Goal: Task Accomplishment & Management: Manage account settings

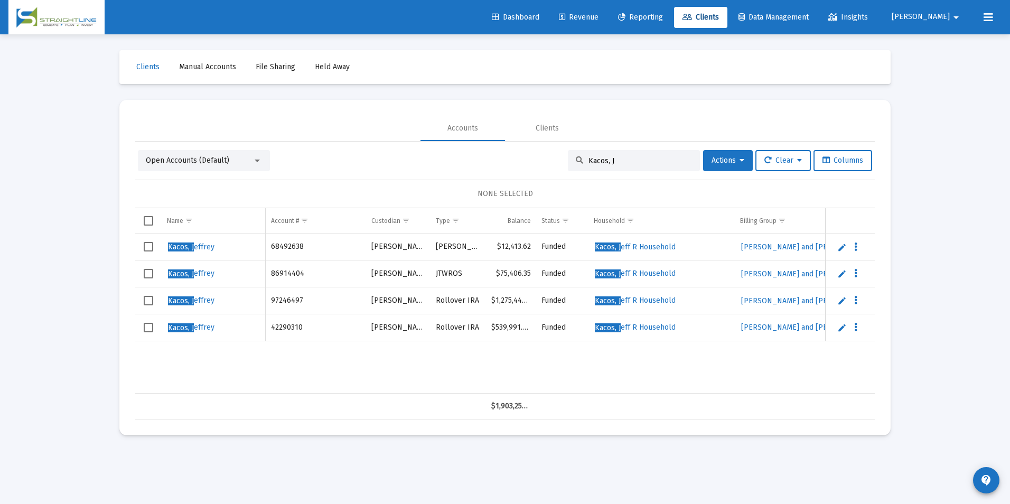
drag, startPoint x: 631, startPoint y: 163, endPoint x: 540, endPoint y: 160, distance: 90.4
click at [540, 160] on div "Open Accounts (Default) Kacos, J Actions Clear Columns" at bounding box center [505, 160] width 734 height 21
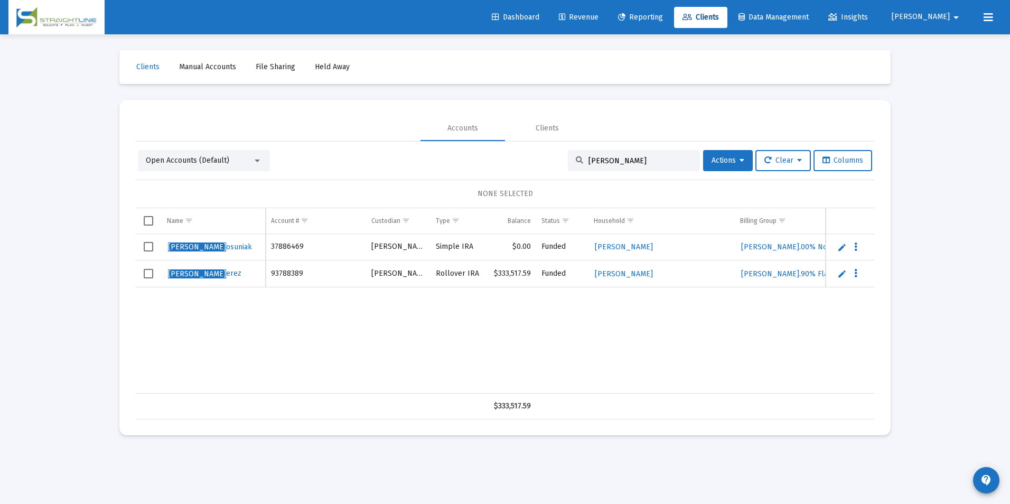
type input "[PERSON_NAME]"
click at [840, 247] on link "Edit" at bounding box center [842, 247] width 10 height 10
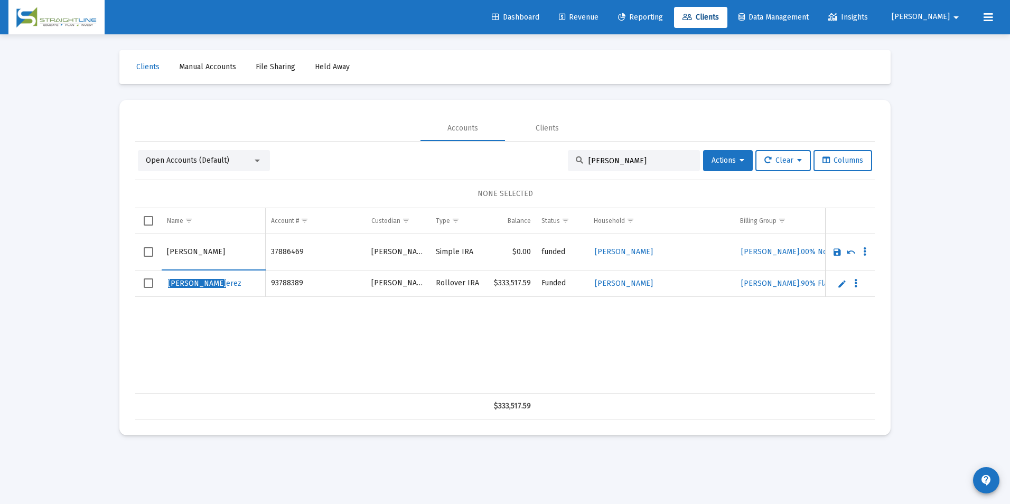
drag, startPoint x: 190, startPoint y: 252, endPoint x: 79, endPoint y: 254, distance: 111.5
click at [79, 254] on div "Loading... Clients Manual Accounts File Sharing Held Away Accounts Clients Open…" at bounding box center [505, 252] width 1010 height 504
click at [235, 259] on input "Posuniak" at bounding box center [213, 251] width 93 height 25
click at [221, 253] on input "Posuniak" at bounding box center [213, 251] width 93 height 25
type input "[PERSON_NAME]"
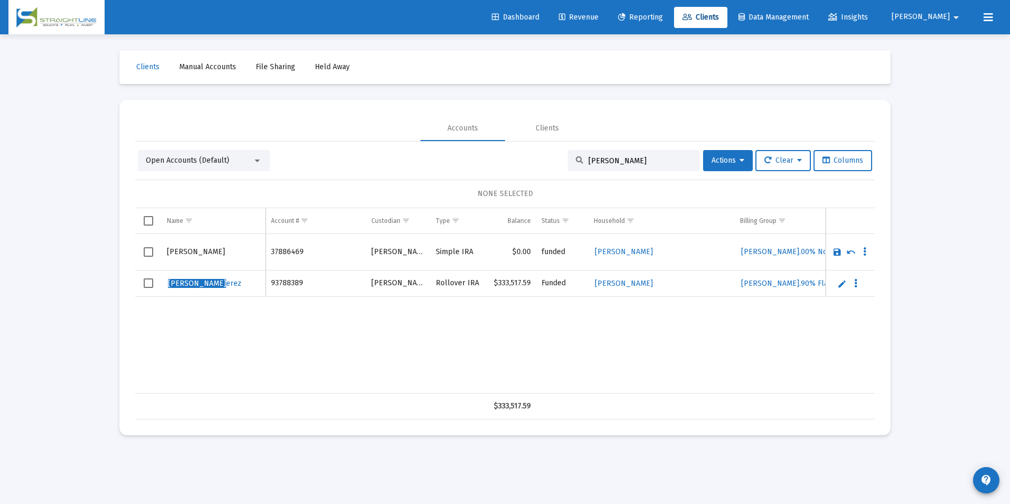
click at [836, 252] on link "Save" at bounding box center [837, 252] width 10 height 10
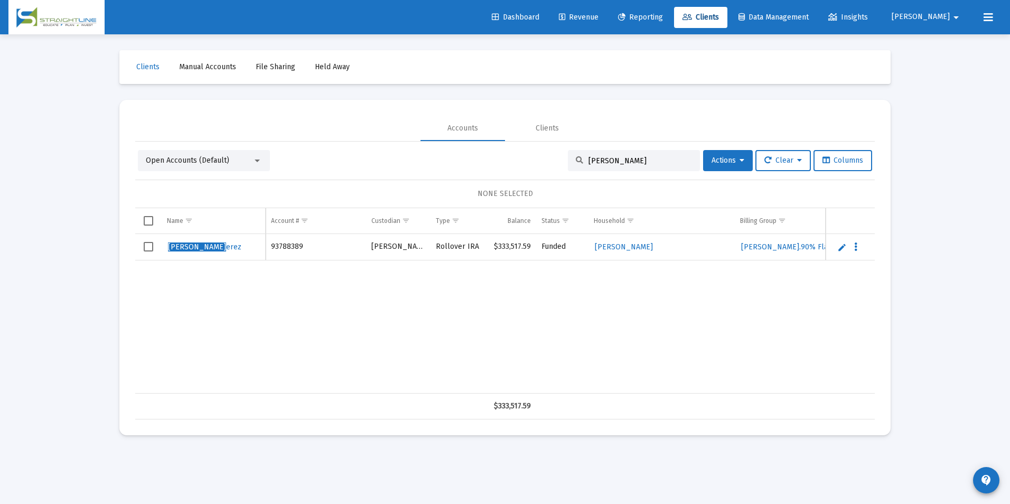
click at [844, 246] on link "Edit" at bounding box center [842, 247] width 10 height 10
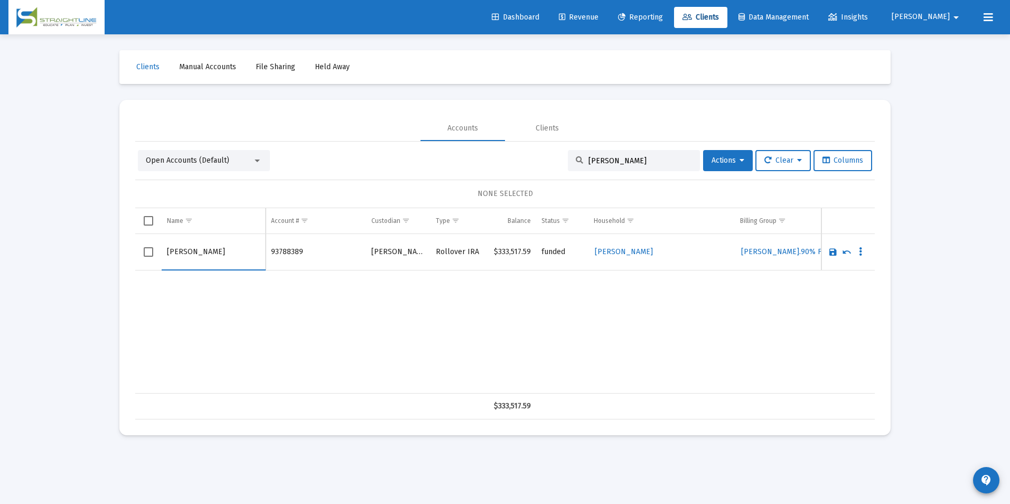
drag, startPoint x: 191, startPoint y: 251, endPoint x: 116, endPoint y: 249, distance: 75.6
drag, startPoint x: 190, startPoint y: 249, endPoint x: 124, endPoint y: 257, distance: 66.4
click at [124, 257] on mat-card "Accounts Clients Open Accounts (Default) [PERSON_NAME] Actions Clear Columns NO…" at bounding box center [504, 267] width 771 height 335
click at [226, 257] on input "[PERSON_NAME]" at bounding box center [213, 251] width 93 height 25
type input "[PERSON_NAME]"
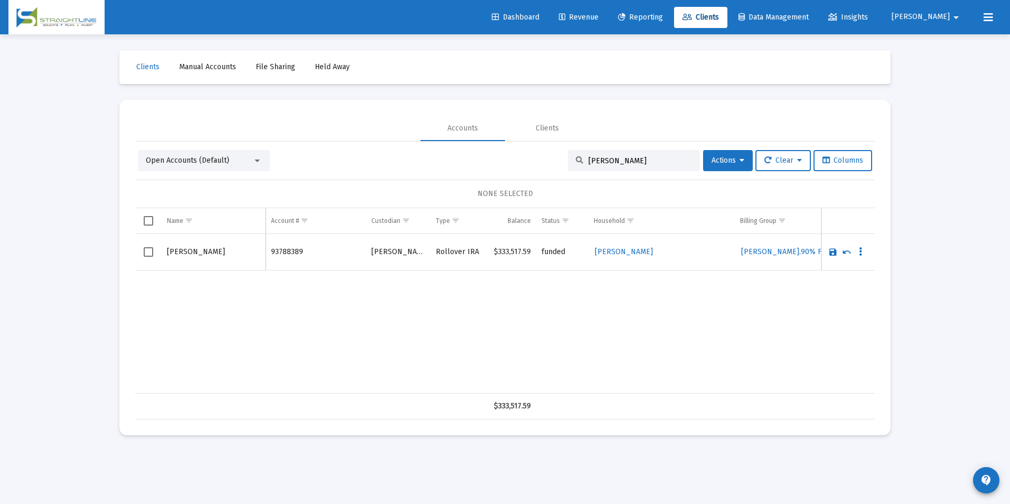
click at [832, 250] on link "Save" at bounding box center [833, 252] width 10 height 10
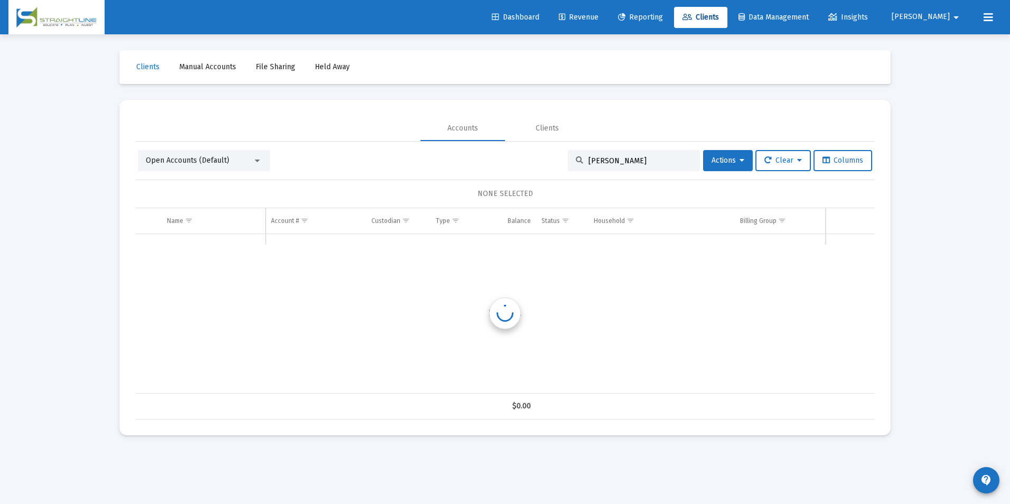
drag, startPoint x: 617, startPoint y: 157, endPoint x: 523, endPoint y: 161, distance: 93.6
click at [523, 161] on div "Open Accounts (Default) [PERSON_NAME] Actions Clear Columns" at bounding box center [505, 160] width 734 height 21
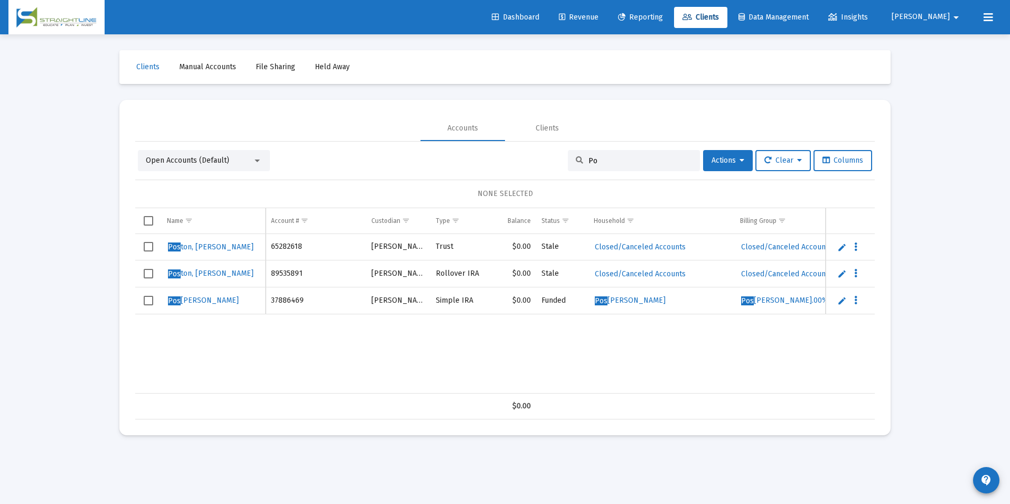
type input "P"
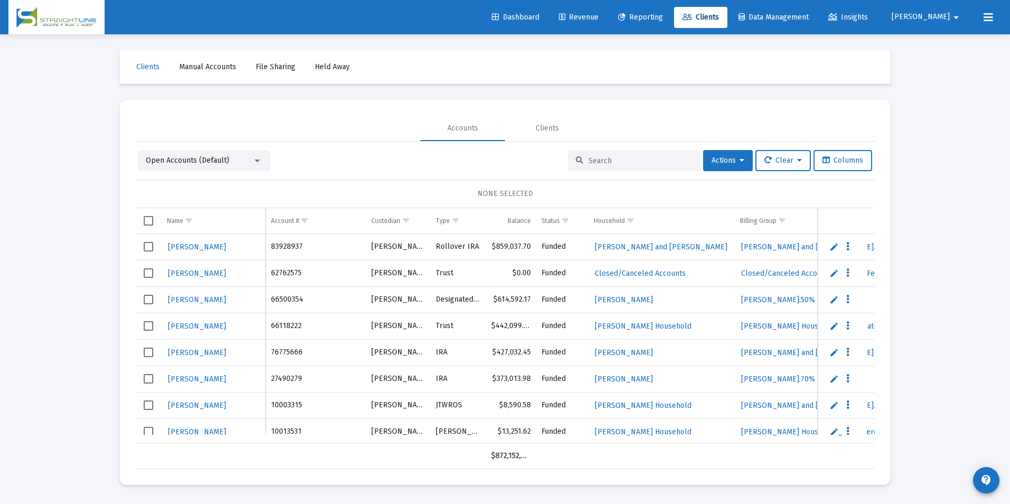
click at [609, 158] on input at bounding box center [640, 160] width 104 height 9
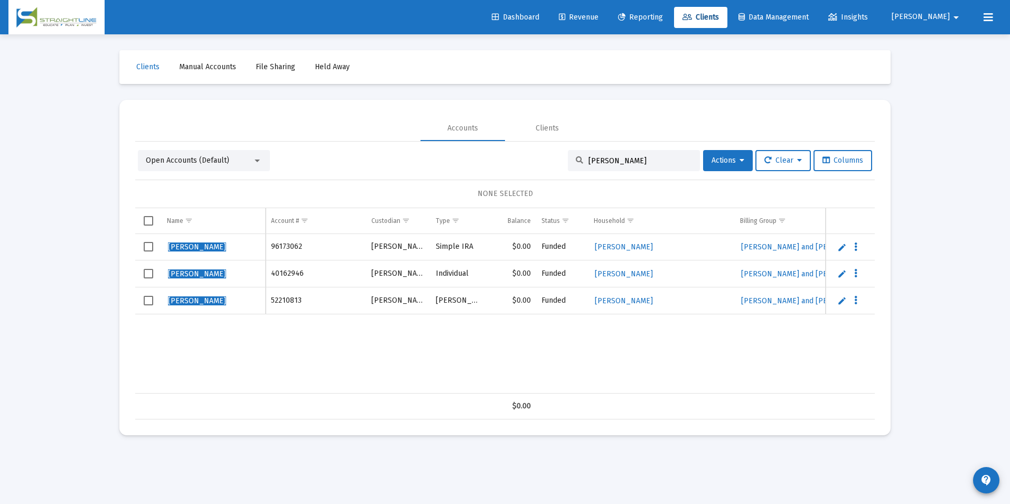
type input "[PERSON_NAME]"
click at [841, 246] on link "Edit" at bounding box center [842, 247] width 10 height 10
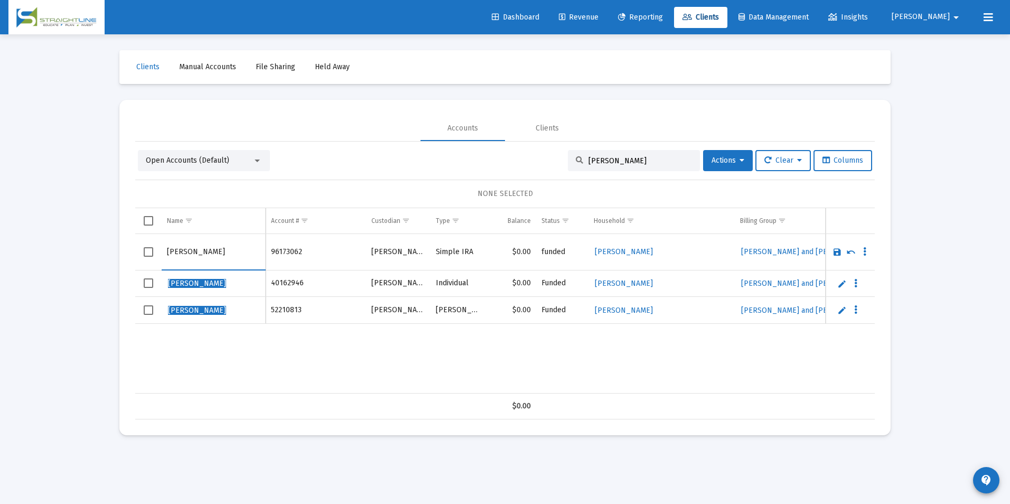
drag, startPoint x: 197, startPoint y: 252, endPoint x: 151, endPoint y: 258, distance: 46.3
click at [151, 258] on tr "[PERSON_NAME]" at bounding box center [505, 252] width 740 height 36
click at [214, 256] on input "[PERSON_NAME]" at bounding box center [213, 251] width 93 height 25
type input "[PERSON_NAME]"
click at [834, 251] on link "Save" at bounding box center [837, 252] width 10 height 10
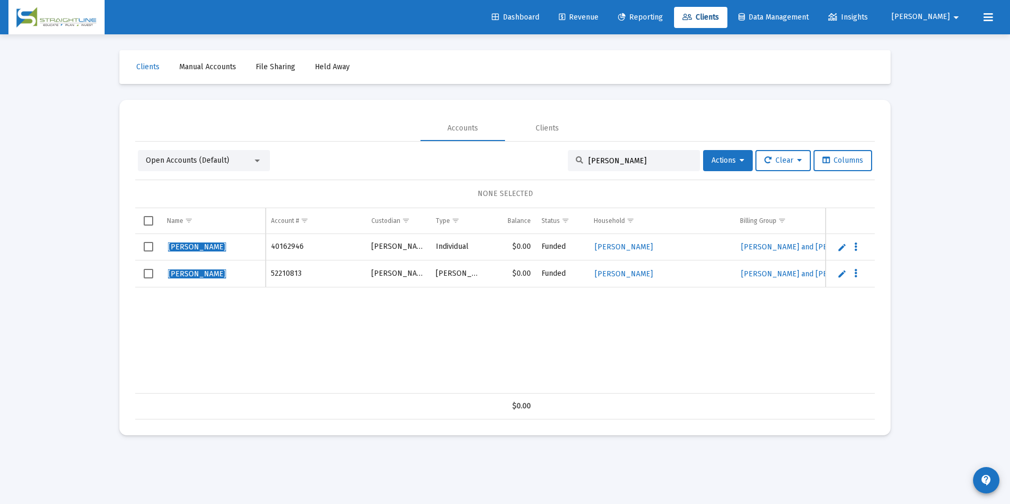
click at [841, 245] on link "Edit" at bounding box center [842, 247] width 10 height 10
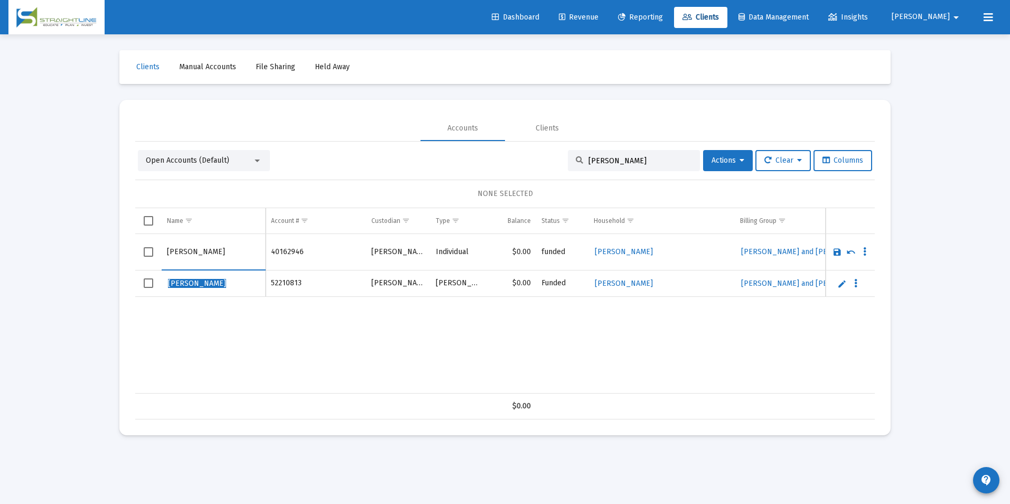
drag, startPoint x: 196, startPoint y: 249, endPoint x: 130, endPoint y: 260, distance: 67.0
click at [130, 260] on mat-card "Accounts Clients Open Accounts (Default) [PERSON_NAME] Actions Clear Columns NO…" at bounding box center [504, 267] width 771 height 335
click at [211, 243] on input "[PERSON_NAME]" at bounding box center [213, 251] width 93 height 25
type input "[PERSON_NAME]"
click at [838, 254] on link "Save" at bounding box center [837, 252] width 10 height 10
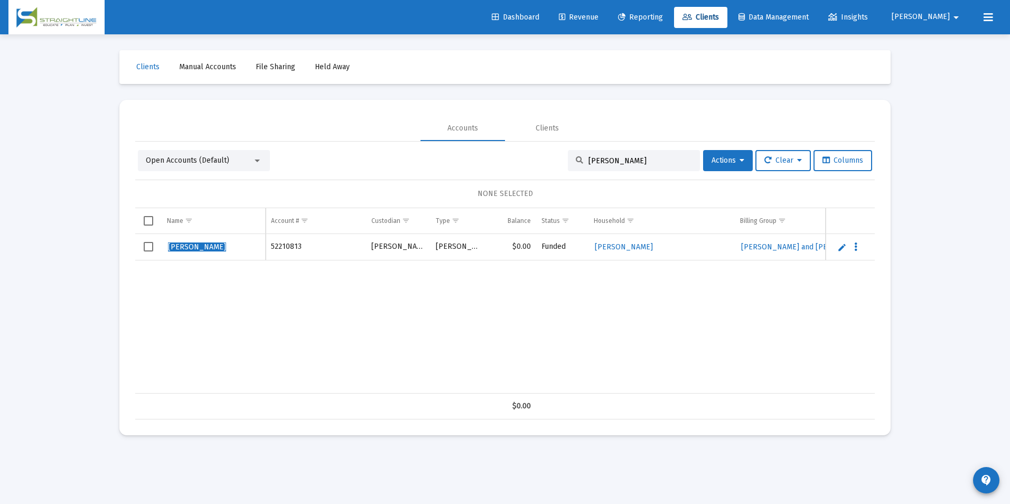
click at [843, 250] on link "Edit" at bounding box center [842, 247] width 10 height 10
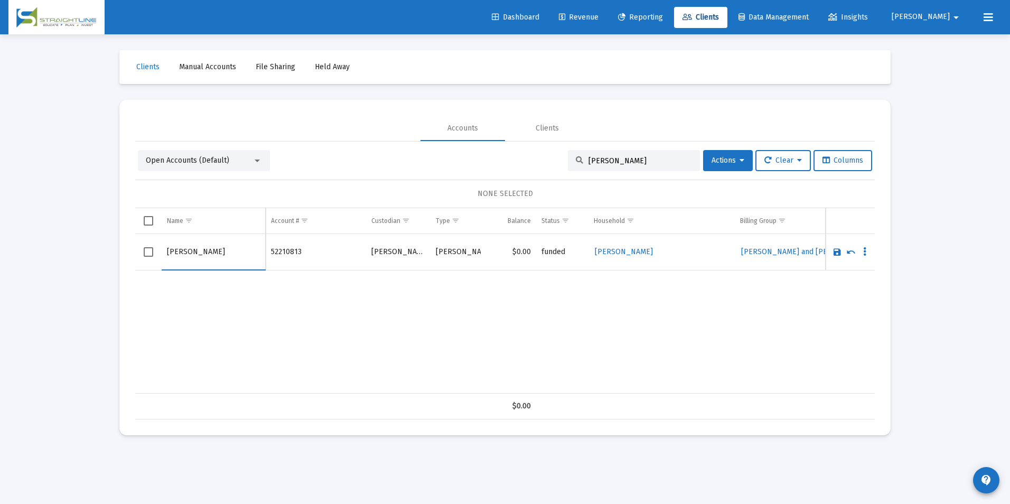
drag, startPoint x: 196, startPoint y: 250, endPoint x: 89, endPoint y: 238, distance: 107.4
click at [89, 238] on div "Loading... Clients Manual Accounts File Sharing Held Away Accounts Clients Open…" at bounding box center [505, 252] width 1010 height 504
click at [215, 255] on input "[PERSON_NAME]" at bounding box center [213, 251] width 93 height 25
type input "[PERSON_NAME]"
click at [838, 255] on link "Save" at bounding box center [837, 252] width 10 height 10
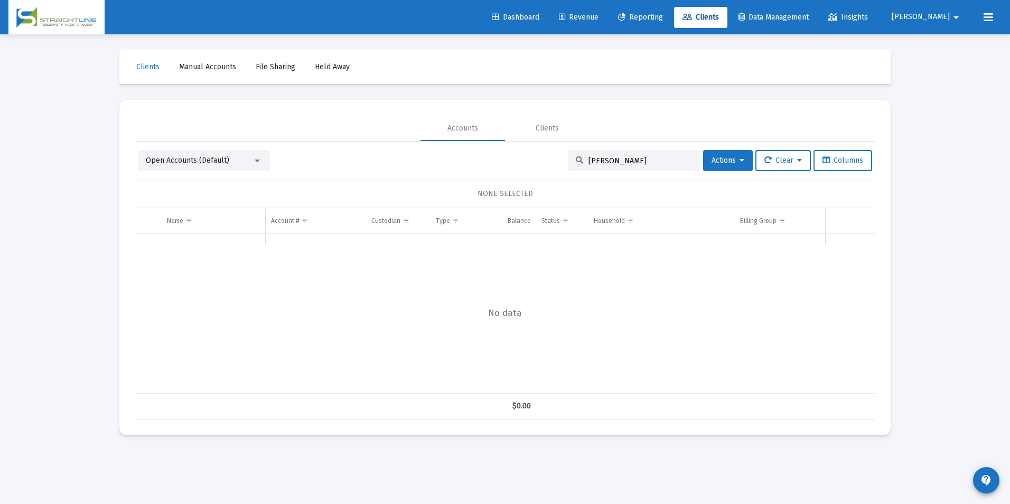
drag, startPoint x: 641, startPoint y: 163, endPoint x: 525, endPoint y: 153, distance: 116.6
click at [525, 153] on div "Open Accounts (Default) [PERSON_NAME] Actions Clear Columns" at bounding box center [505, 160] width 734 height 21
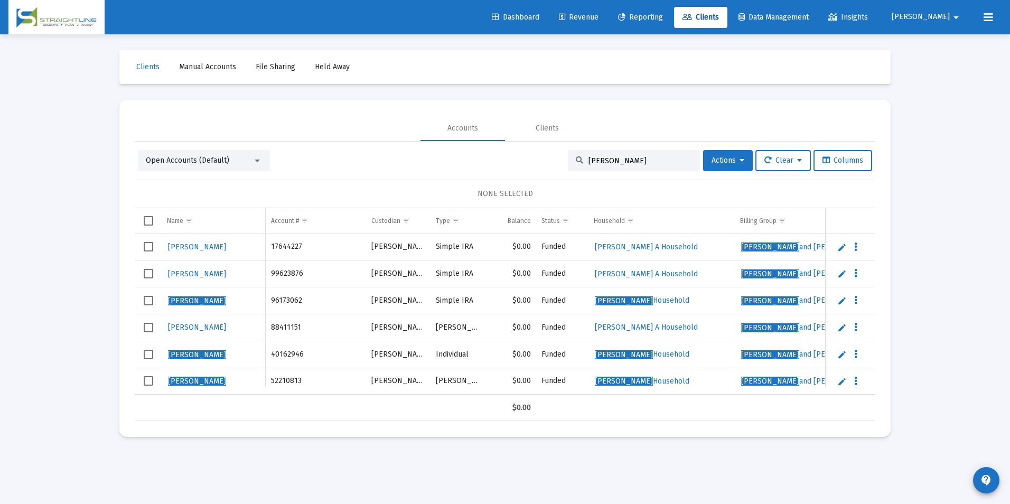
drag, startPoint x: 658, startPoint y: 158, endPoint x: 571, endPoint y: 146, distance: 87.9
click at [571, 146] on div "Open Accounts (Default) [PERSON_NAME] Actions Clear Columns NONE SELECTED Name …" at bounding box center [505, 281] width 740 height 279
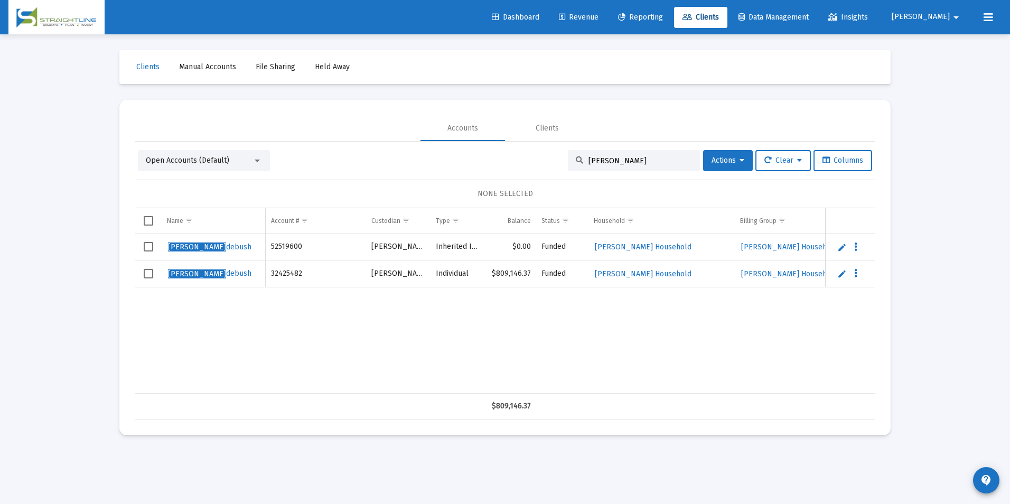
type input "[PERSON_NAME]"
click at [838, 250] on link "Edit" at bounding box center [842, 247] width 10 height 10
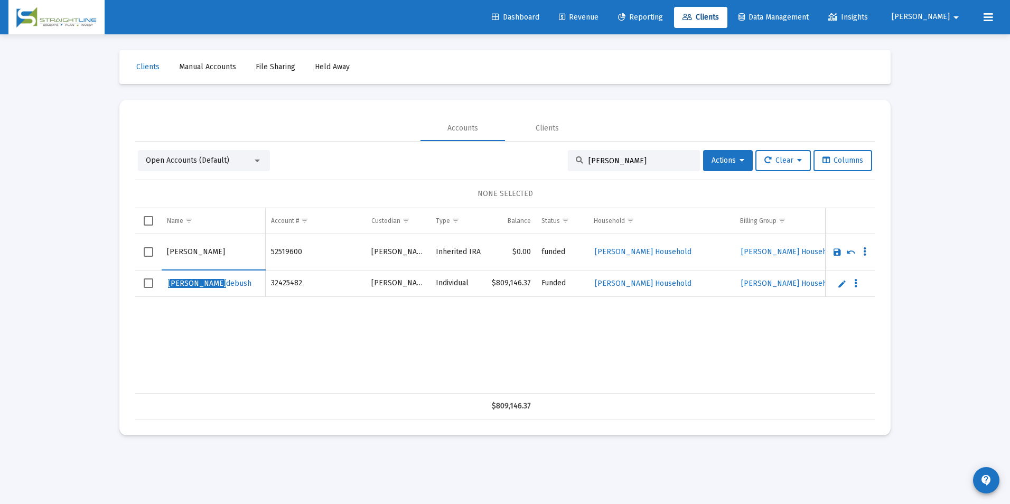
drag, startPoint x: 185, startPoint y: 250, endPoint x: 108, endPoint y: 246, distance: 77.2
click at [108, 246] on div "Loading... Clients Manual Accounts File Sharing Held Away Accounts Clients Open…" at bounding box center [505, 252] width 1010 height 504
click at [205, 255] on input "[PERSON_NAME]" at bounding box center [213, 251] width 93 height 25
type input "[PERSON_NAME]"
click at [838, 254] on link "Save" at bounding box center [837, 252] width 10 height 10
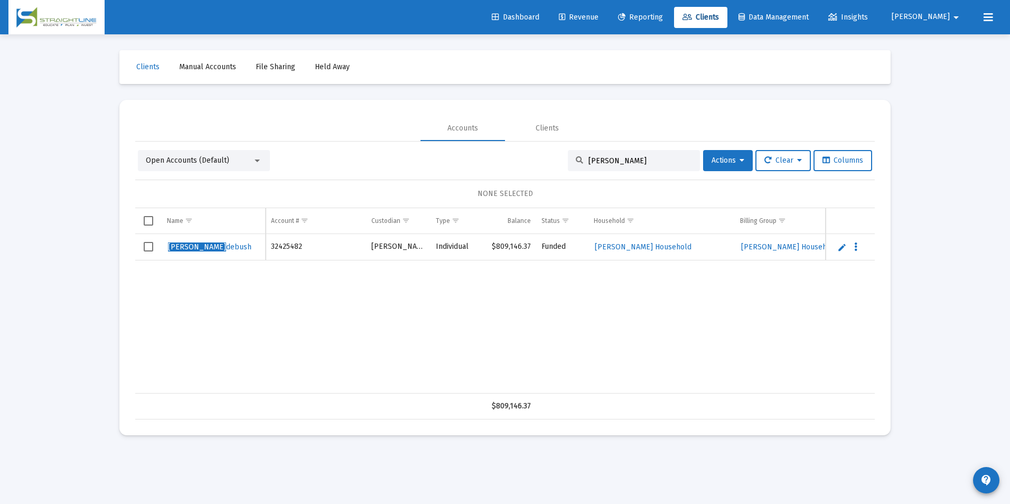
click at [842, 247] on link "Edit" at bounding box center [842, 247] width 10 height 10
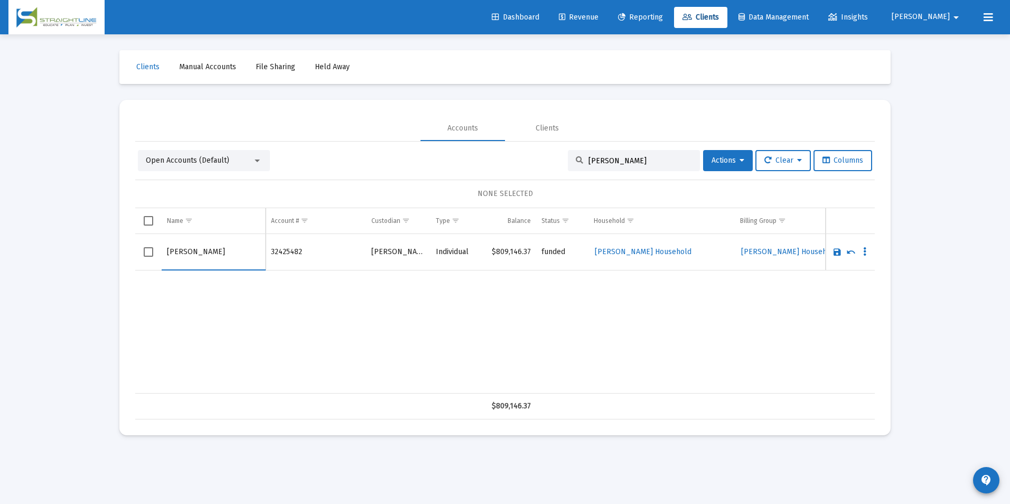
drag, startPoint x: 186, startPoint y: 248, endPoint x: 100, endPoint y: 252, distance: 86.2
click at [100, 252] on div "Loading... Clients Manual Accounts File Sharing Held Away Accounts Clients Open…" at bounding box center [505, 252] width 1010 height 504
click at [233, 253] on input "[PERSON_NAME]" at bounding box center [213, 251] width 93 height 25
type input "[PERSON_NAME]"
click at [841, 250] on link "Save" at bounding box center [837, 252] width 10 height 10
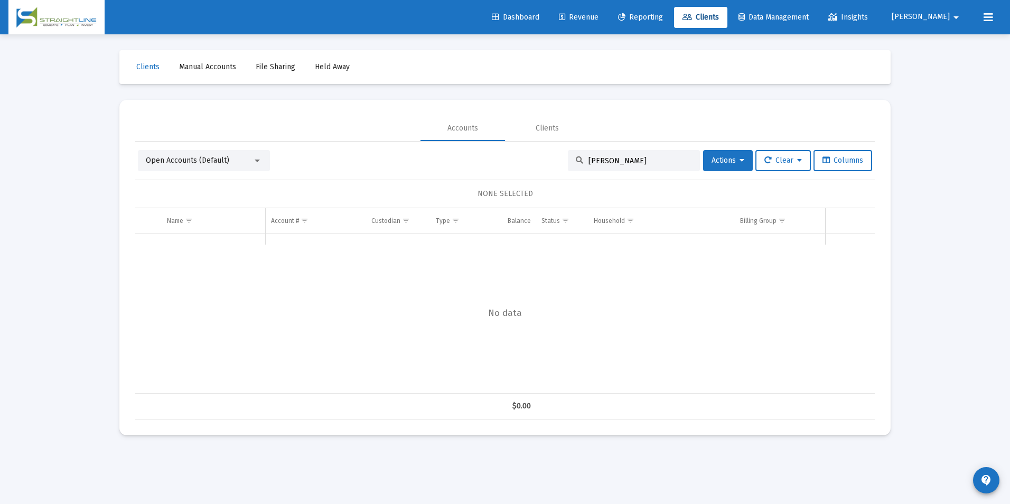
drag, startPoint x: 671, startPoint y: 163, endPoint x: 445, endPoint y: 139, distance: 227.4
click at [445, 139] on mat-tab-group "Accounts Clients Open Accounts (Default) [PERSON_NAME] Actions Clear Columns NO…" at bounding box center [505, 268] width 740 height 304
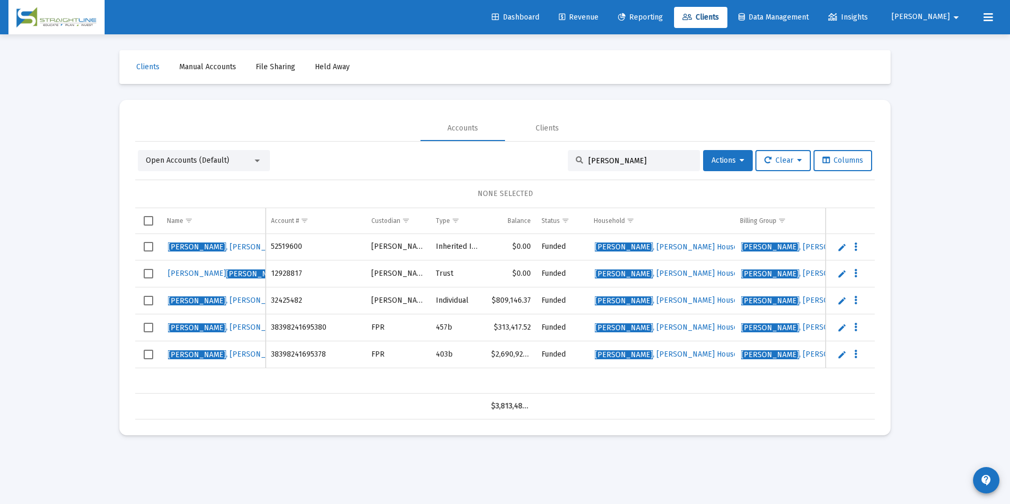
type input "[PERSON_NAME]"
click at [840, 273] on link "Edit" at bounding box center [842, 274] width 10 height 10
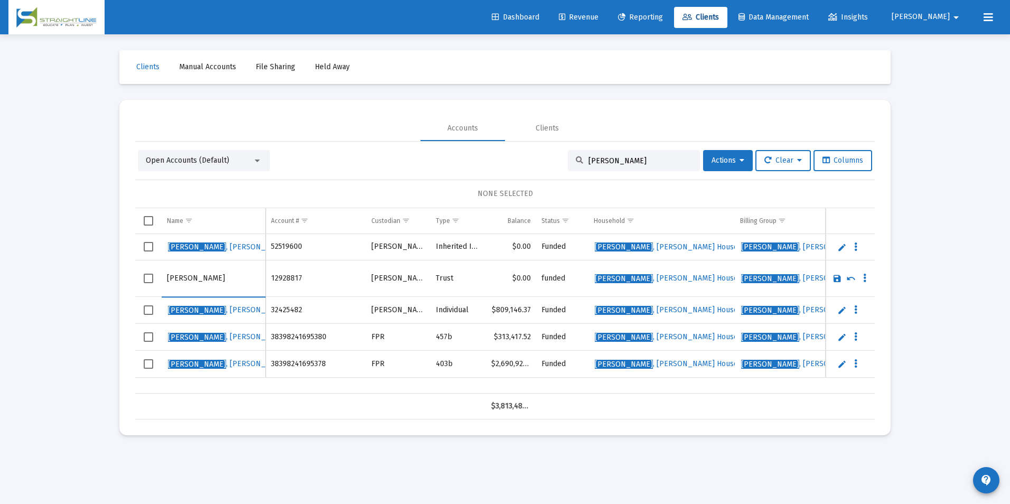
drag, startPoint x: 190, startPoint y: 279, endPoint x: 163, endPoint y: 280, distance: 27.5
click at [163, 280] on td "[PERSON_NAME]" at bounding box center [214, 278] width 104 height 36
click at [232, 277] on input "[PERSON_NAME]" at bounding box center [213, 278] width 93 height 25
type input "[PERSON_NAME]"
click at [835, 276] on link "Save" at bounding box center [837, 279] width 10 height 10
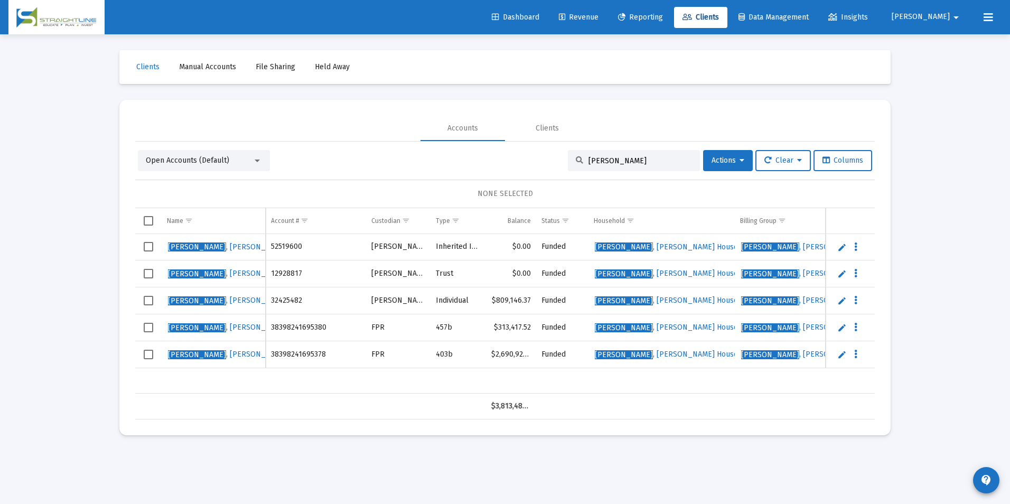
click at [837, 247] on link "Edit" at bounding box center [842, 247] width 10 height 10
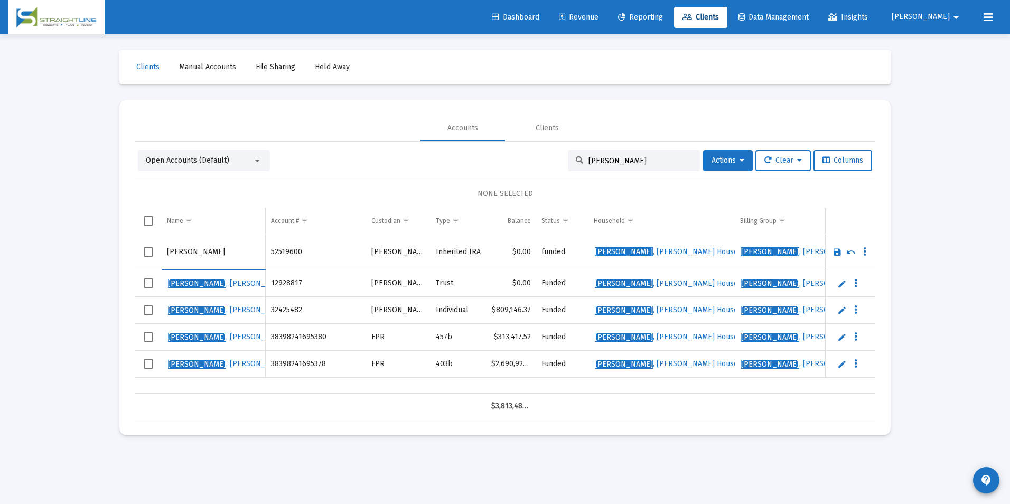
type input "[PERSON_NAME]"
click at [832, 251] on link "Save" at bounding box center [837, 252] width 10 height 10
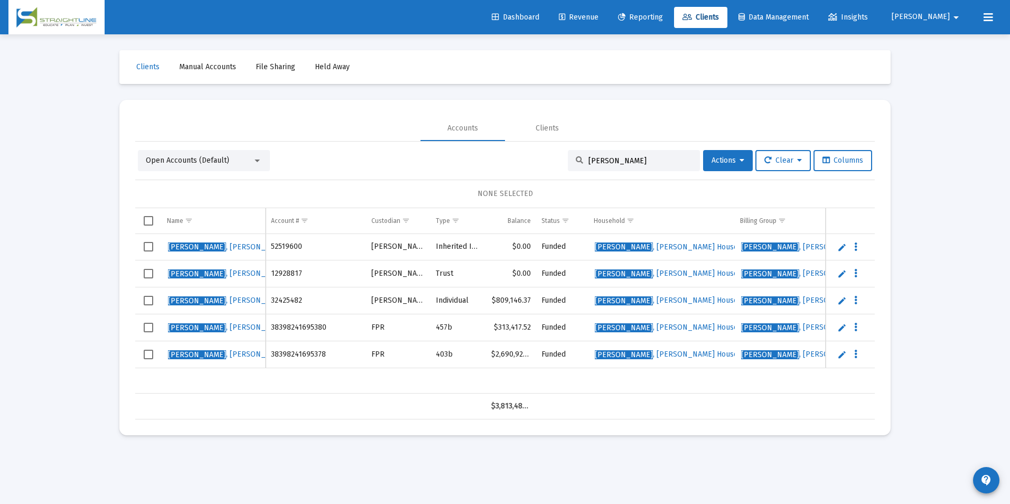
click at [837, 302] on link "Edit" at bounding box center [842, 301] width 10 height 10
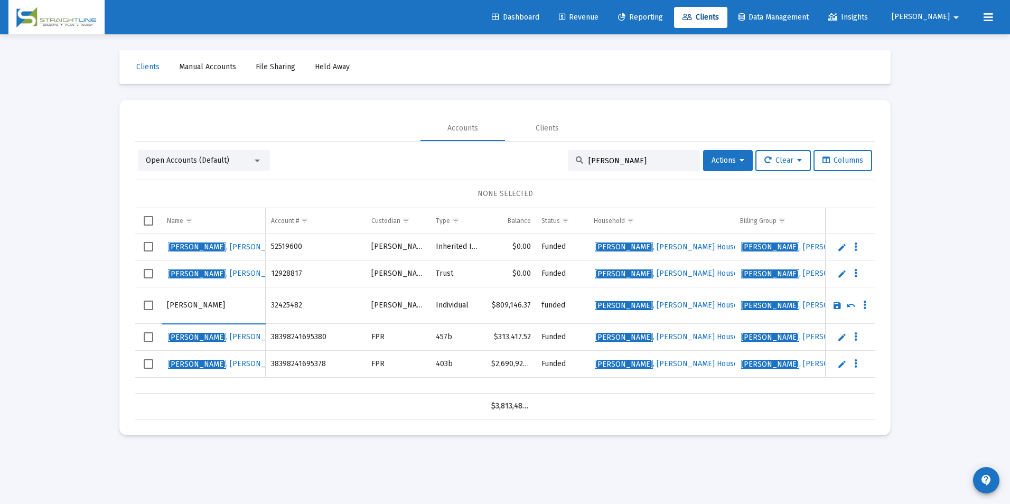
type input "[PERSON_NAME]"
click at [836, 303] on link "Save" at bounding box center [837, 306] width 10 height 10
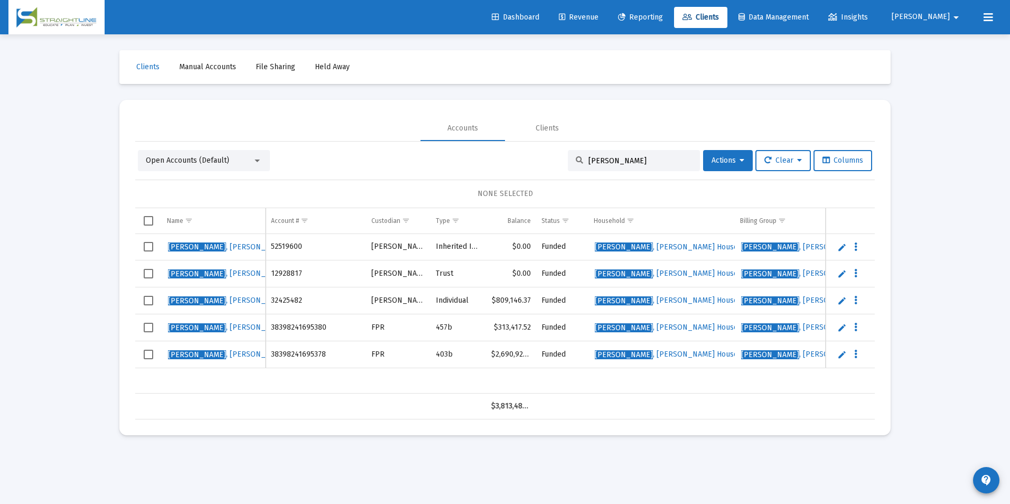
drag, startPoint x: 654, startPoint y: 162, endPoint x: 551, endPoint y: 161, distance: 103.0
click at [551, 161] on div "Open Accounts (Default) [PERSON_NAME] Actions Clear Columns" at bounding box center [505, 160] width 734 height 21
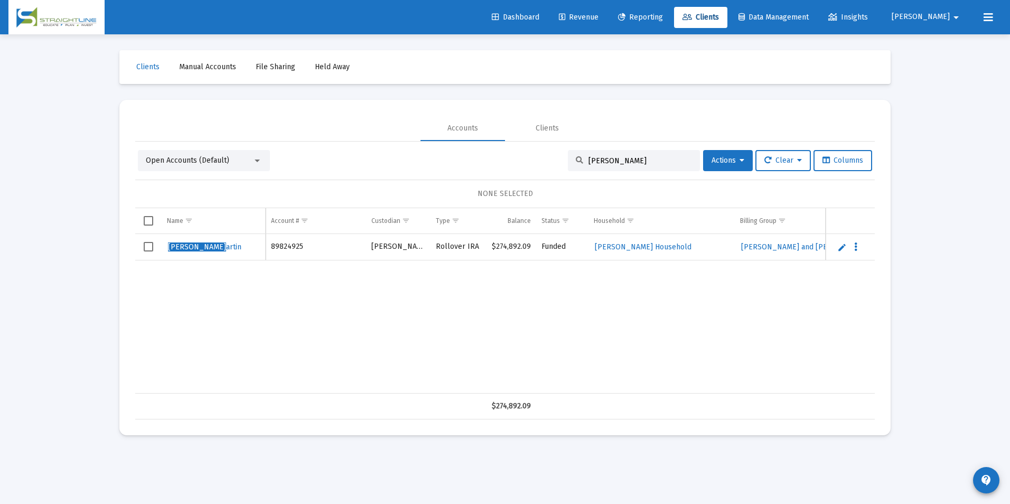
type input "[PERSON_NAME]"
click at [838, 249] on link "Edit" at bounding box center [842, 247] width 10 height 10
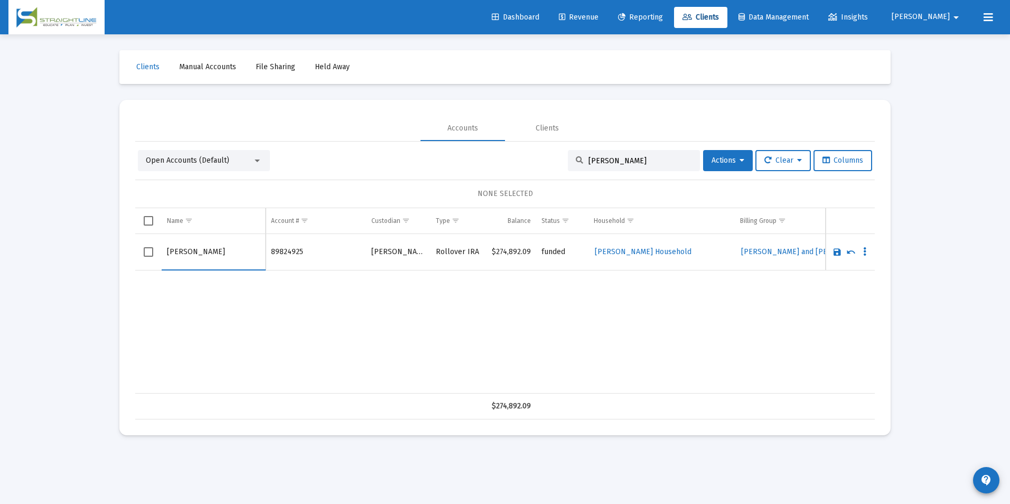
drag, startPoint x: 192, startPoint y: 248, endPoint x: 132, endPoint y: 258, distance: 61.0
click at [132, 258] on mat-card "Accounts Clients Open Accounts (Default) [PERSON_NAME] Actions Clear Columns NO…" at bounding box center [504, 267] width 771 height 335
click at [233, 253] on input "[PERSON_NAME]" at bounding box center [213, 251] width 93 height 25
type input "[PERSON_NAME]"
click at [832, 250] on link "Save" at bounding box center [837, 252] width 10 height 10
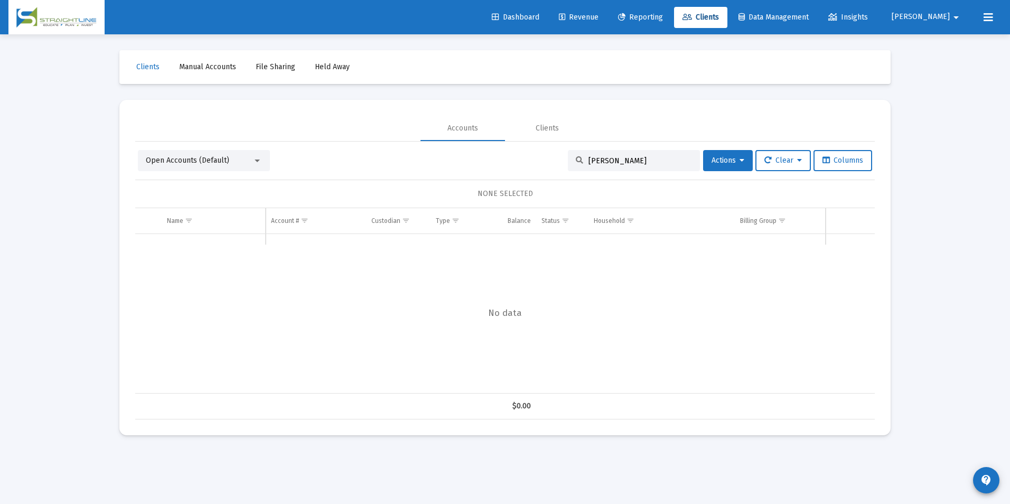
drag, startPoint x: 630, startPoint y: 161, endPoint x: 522, endPoint y: 142, distance: 109.3
click at [522, 142] on div "Open Accounts (Default) [PERSON_NAME] Actions Clear Columns NONE SELECTED Name …" at bounding box center [505, 281] width 740 height 278
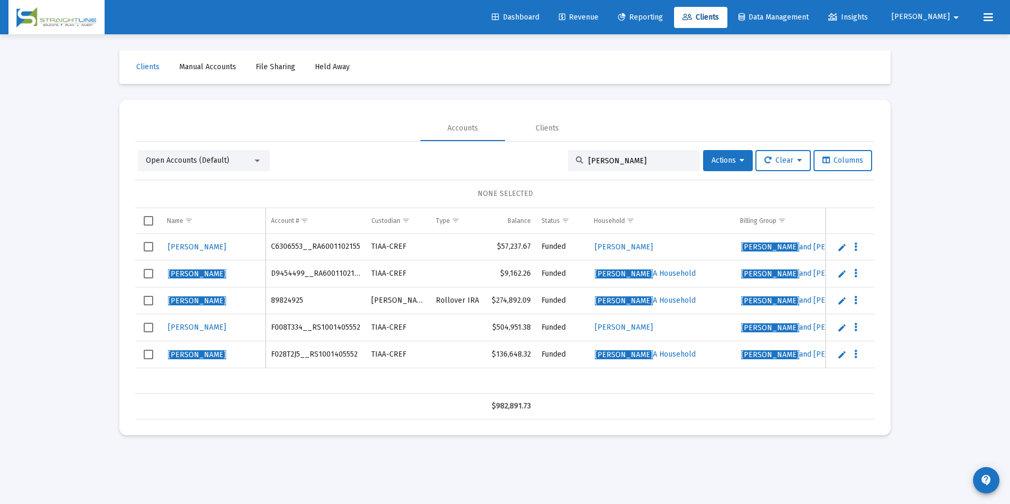
drag, startPoint x: 639, startPoint y: 161, endPoint x: 529, endPoint y: 173, distance: 111.1
click at [529, 173] on div "Open Accounts (Default) [PERSON_NAME] Actions Clear Columns NONE SELECTED Name …" at bounding box center [505, 284] width 740 height 269
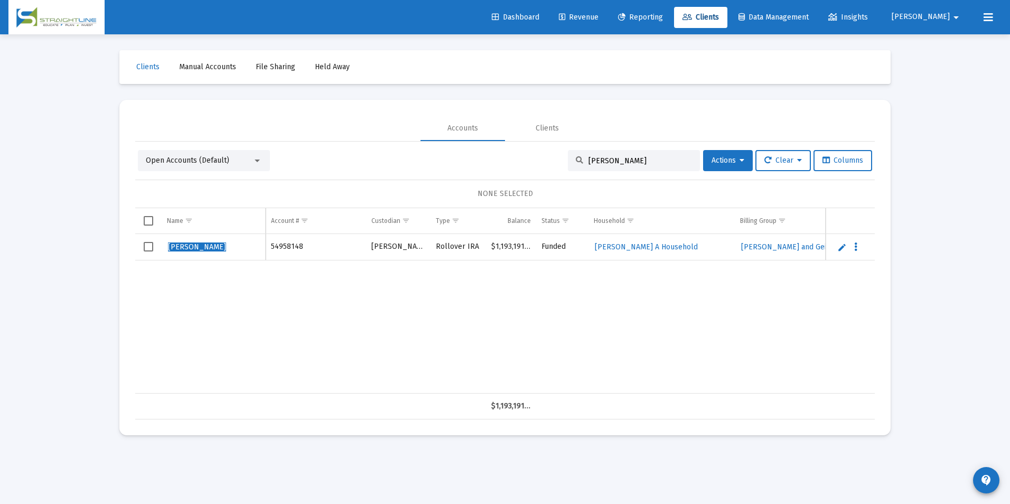
type input "[PERSON_NAME]"
click at [837, 244] on link "Edit" at bounding box center [842, 247] width 10 height 10
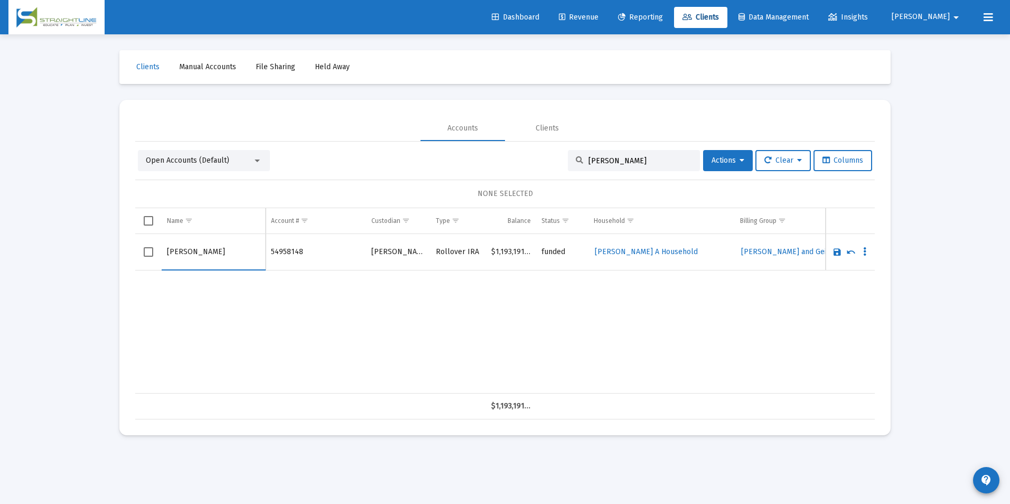
drag, startPoint x: 179, startPoint y: 249, endPoint x: 145, endPoint y: 250, distance: 33.3
click at [145, 250] on tr "[PERSON_NAME]" at bounding box center [505, 252] width 740 height 36
click at [203, 253] on input "[PERSON_NAME]" at bounding box center [213, 251] width 93 height 25
type input "[PERSON_NAME]"
click at [835, 250] on link "Save" at bounding box center [837, 252] width 10 height 10
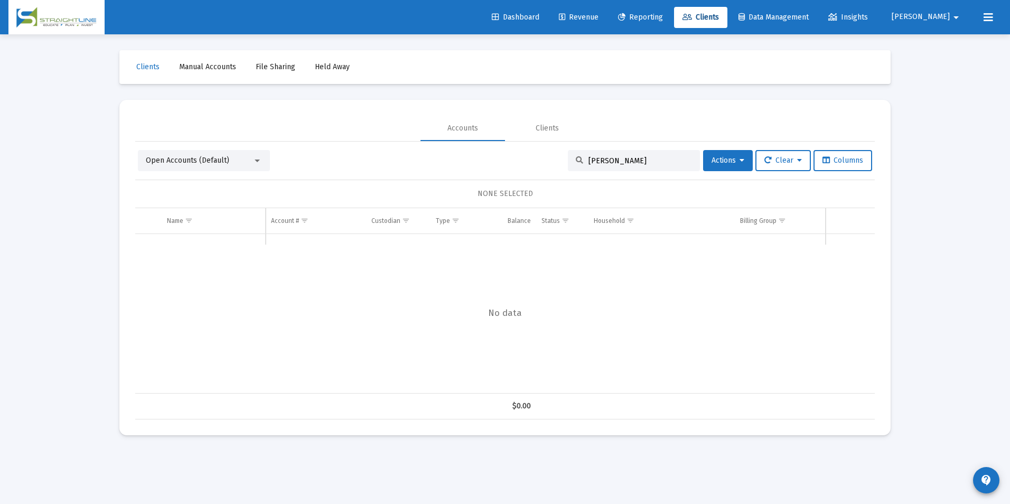
drag, startPoint x: 655, startPoint y: 153, endPoint x: 646, endPoint y: 153, distance: 9.0
click at [646, 153] on div "[PERSON_NAME]" at bounding box center [634, 160] width 132 height 21
drag, startPoint x: 641, startPoint y: 158, endPoint x: 499, endPoint y: 153, distance: 141.6
click at [499, 153] on div "Open Accounts (Default) [PERSON_NAME] Actions Clear Columns" at bounding box center [505, 160] width 734 height 21
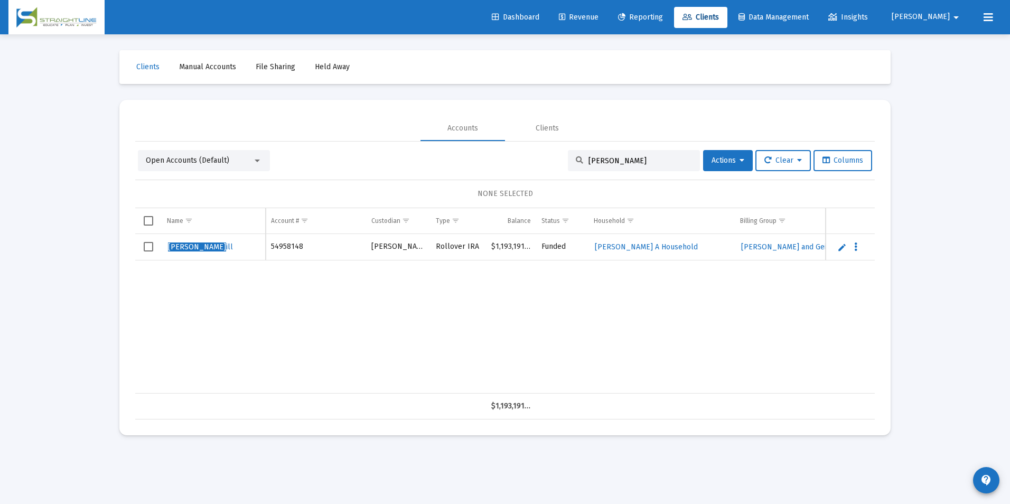
drag, startPoint x: 645, startPoint y: 162, endPoint x: 592, endPoint y: 162, distance: 53.4
click at [592, 162] on input "[PERSON_NAME]" at bounding box center [640, 160] width 104 height 9
type input "G"
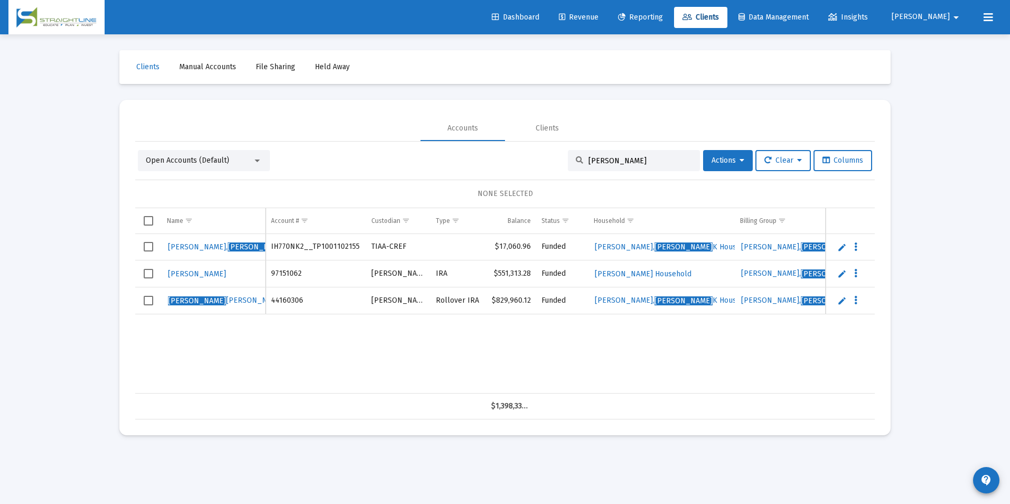
type input "[PERSON_NAME]"
click at [839, 301] on link "Edit" at bounding box center [842, 301] width 10 height 10
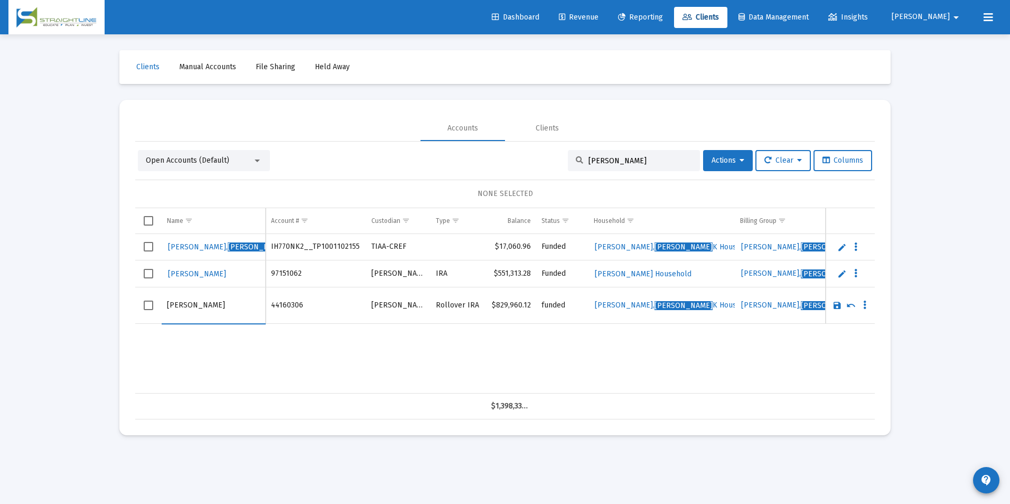
drag, startPoint x: 189, startPoint y: 302, endPoint x: 143, endPoint y: 314, distance: 48.0
click at [143, 314] on tr "[PERSON_NAME]" at bounding box center [505, 305] width 740 height 36
click at [191, 307] on input "[PERSON_NAME]" at bounding box center [213, 305] width 93 height 25
type input "[PERSON_NAME]"
click at [836, 307] on link "Save" at bounding box center [837, 306] width 10 height 10
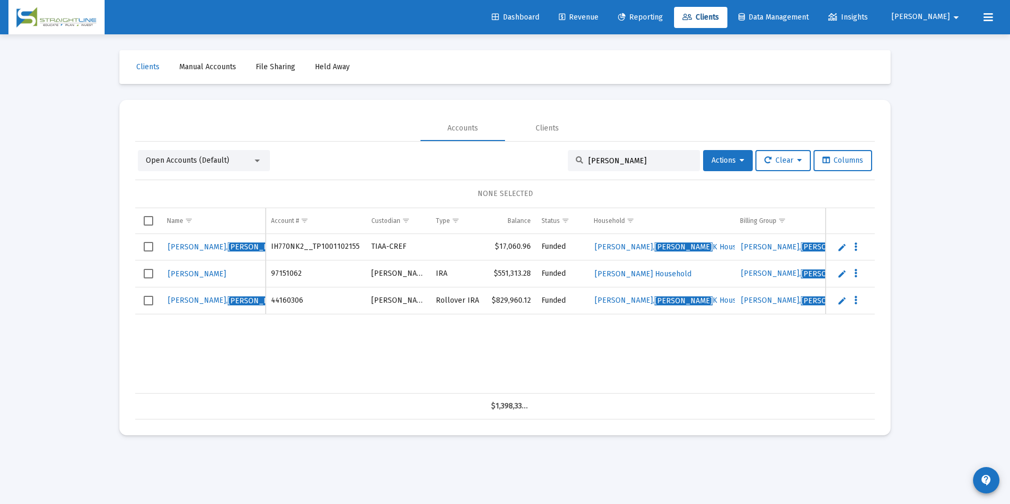
click at [616, 165] on div "[PERSON_NAME]" at bounding box center [634, 160] width 132 height 21
drag, startPoint x: 618, startPoint y: 155, endPoint x: 530, endPoint y: 167, distance: 88.5
click at [530, 167] on div "Open Accounts (Default) [PERSON_NAME] Actions Clear Columns" at bounding box center [505, 160] width 734 height 21
drag, startPoint x: 623, startPoint y: 160, endPoint x: 592, endPoint y: 162, distance: 31.8
click at [592, 162] on input "[PERSON_NAME]" at bounding box center [640, 160] width 104 height 9
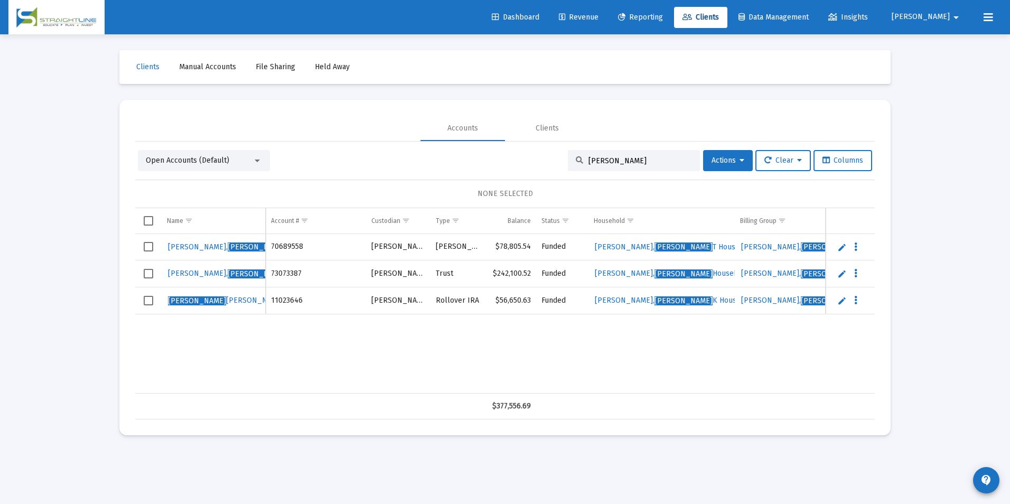
type input "[PERSON_NAME]"
click at [844, 303] on link "Edit" at bounding box center [842, 301] width 10 height 10
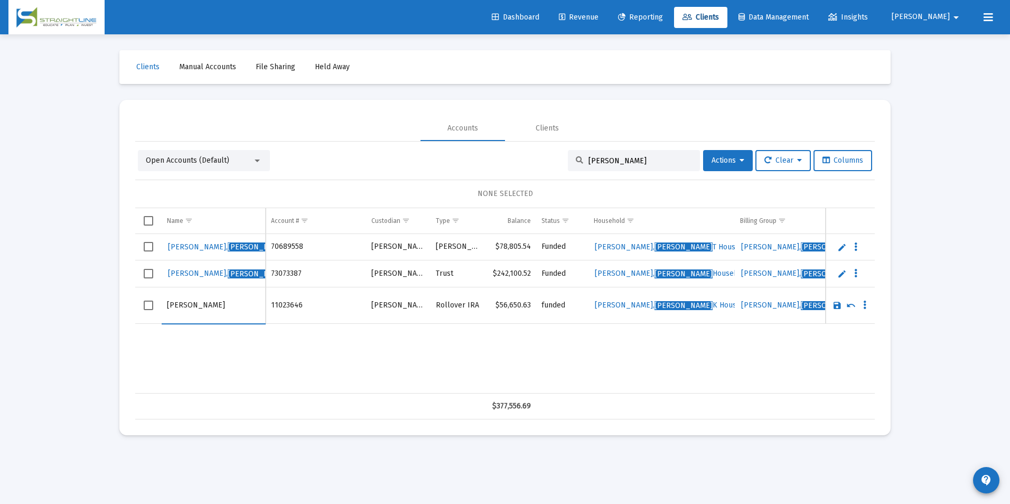
drag, startPoint x: 182, startPoint y: 302, endPoint x: 132, endPoint y: 299, distance: 50.3
click at [132, 299] on mat-card "Accounts Clients Open Accounts (Default) [PERSON_NAME] Actions Clear Columns NO…" at bounding box center [504, 267] width 771 height 335
click at [255, 315] on input "[PERSON_NAME]" at bounding box center [213, 305] width 93 height 25
type input "[PERSON_NAME]"
click at [840, 302] on link "Save" at bounding box center [837, 306] width 10 height 10
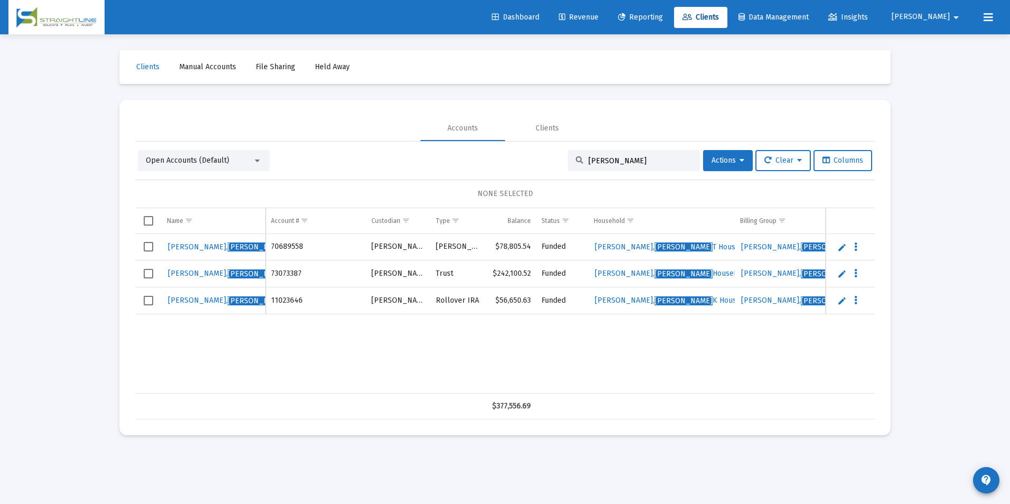
drag, startPoint x: 602, startPoint y: 159, endPoint x: 579, endPoint y: 162, distance: 23.4
click at [579, 162] on div "[PERSON_NAME]" at bounding box center [634, 160] width 132 height 21
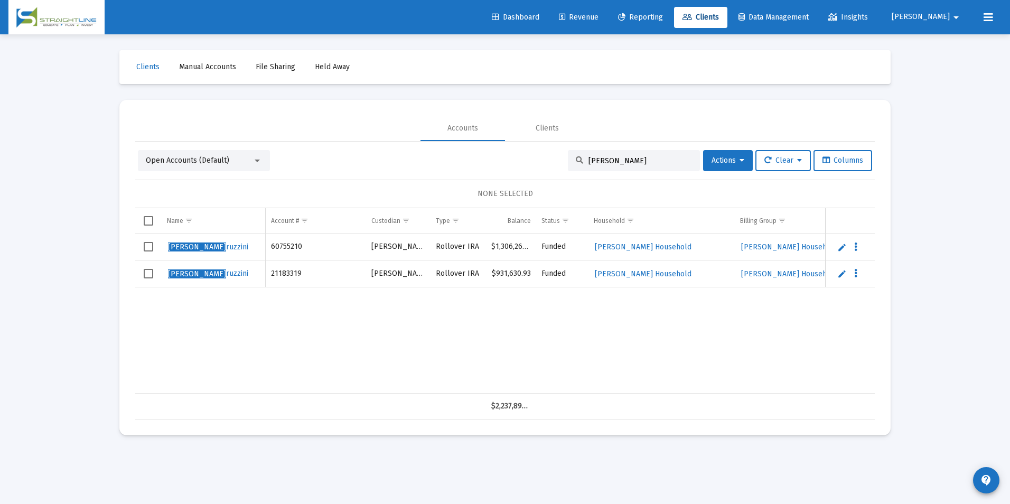
type input "[PERSON_NAME]"
click at [840, 247] on link "Edit" at bounding box center [842, 247] width 10 height 10
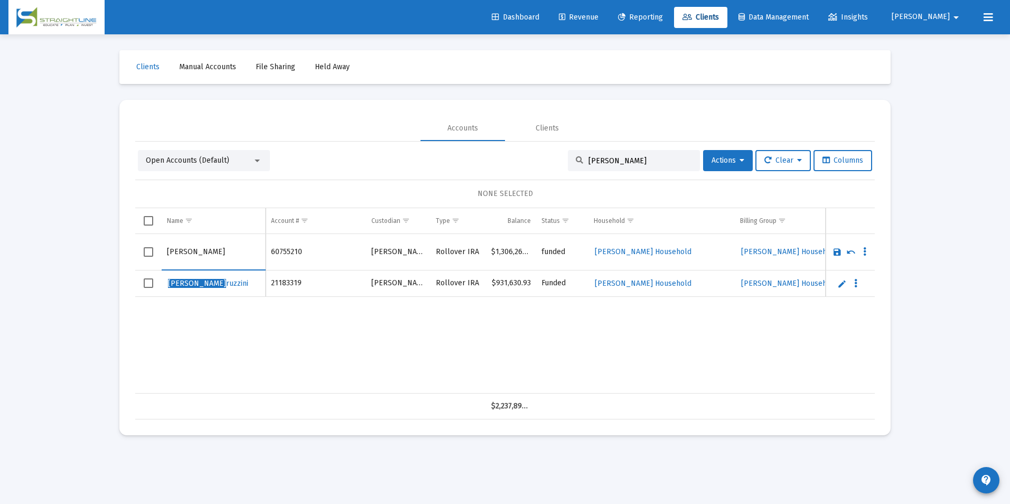
drag, startPoint x: 185, startPoint y: 254, endPoint x: 108, endPoint y: 242, distance: 78.0
click at [108, 242] on div "Loading... Clients Manual Accounts File Sharing Held Away Accounts Clients Open…" at bounding box center [505, 252] width 1010 height 504
click at [206, 252] on input "[PERSON_NAME]" at bounding box center [213, 251] width 93 height 25
type input "[PERSON_NAME]"
click at [835, 254] on link "Save" at bounding box center [837, 252] width 10 height 10
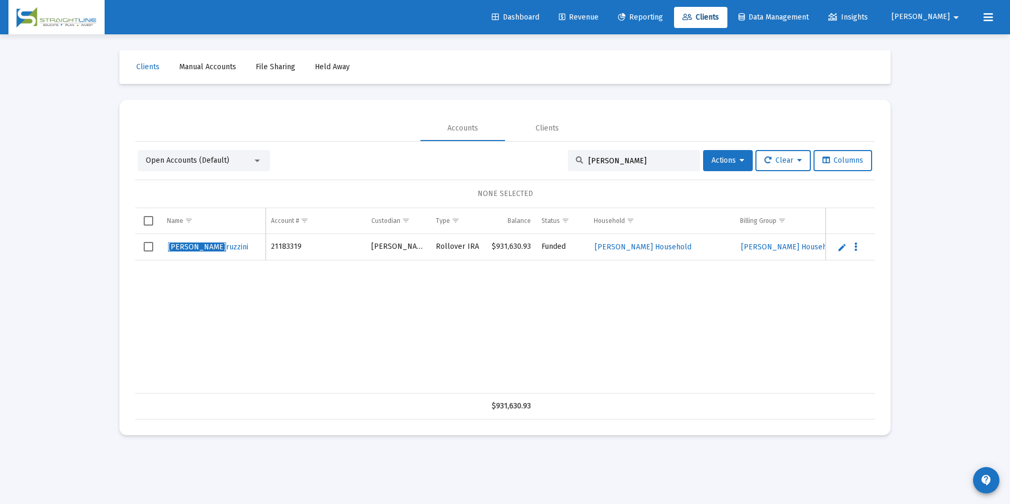
click at [841, 248] on link "Edit" at bounding box center [842, 247] width 10 height 10
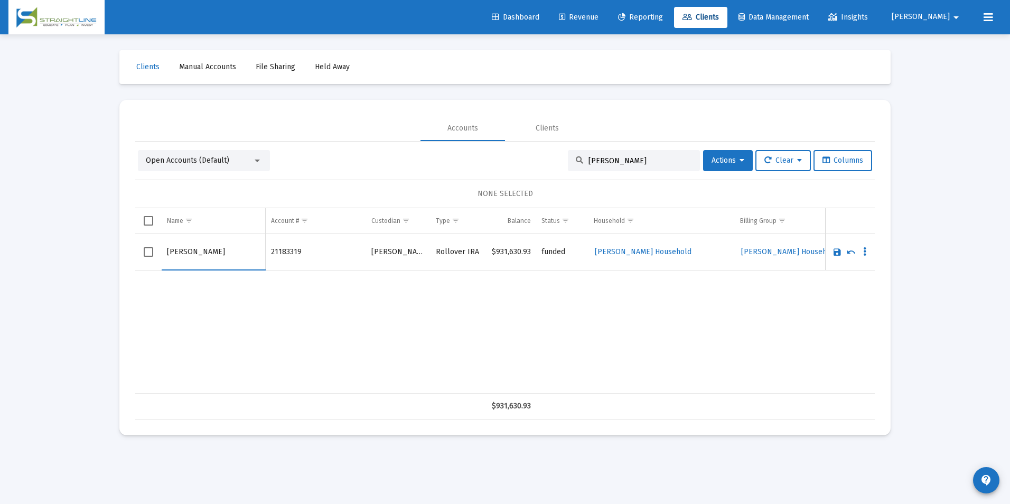
drag, startPoint x: 183, startPoint y: 251, endPoint x: 106, endPoint y: 255, distance: 77.2
click at [106, 255] on div "Loading... Clients Manual Accounts File Sharing Held Away Accounts Clients Open…" at bounding box center [505, 252] width 1010 height 504
click at [202, 252] on input "[PERSON_NAME]" at bounding box center [213, 251] width 93 height 25
type input "[PERSON_NAME]"
click at [838, 255] on link "Save" at bounding box center [837, 252] width 10 height 10
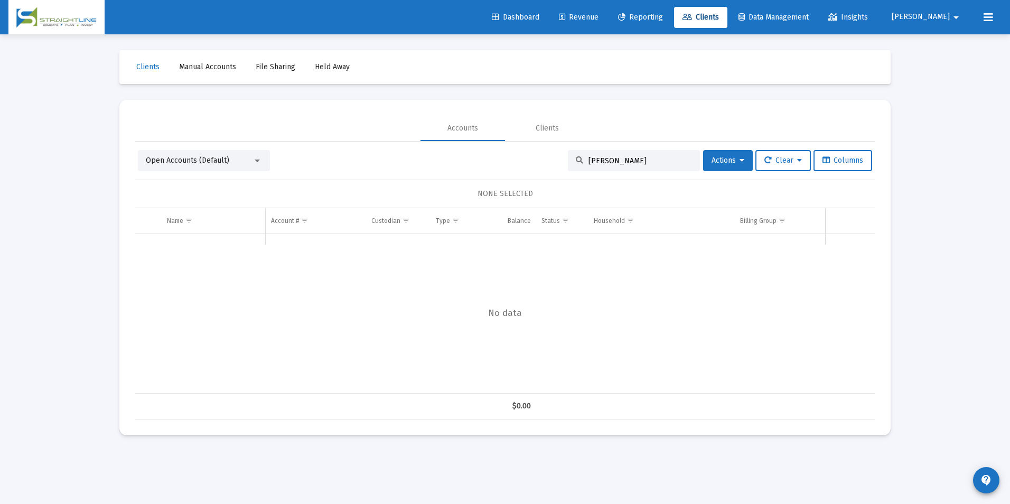
drag, startPoint x: 613, startPoint y: 165, endPoint x: 577, endPoint y: 163, distance: 36.0
click at [577, 163] on div "[PERSON_NAME]" at bounding box center [634, 160] width 132 height 21
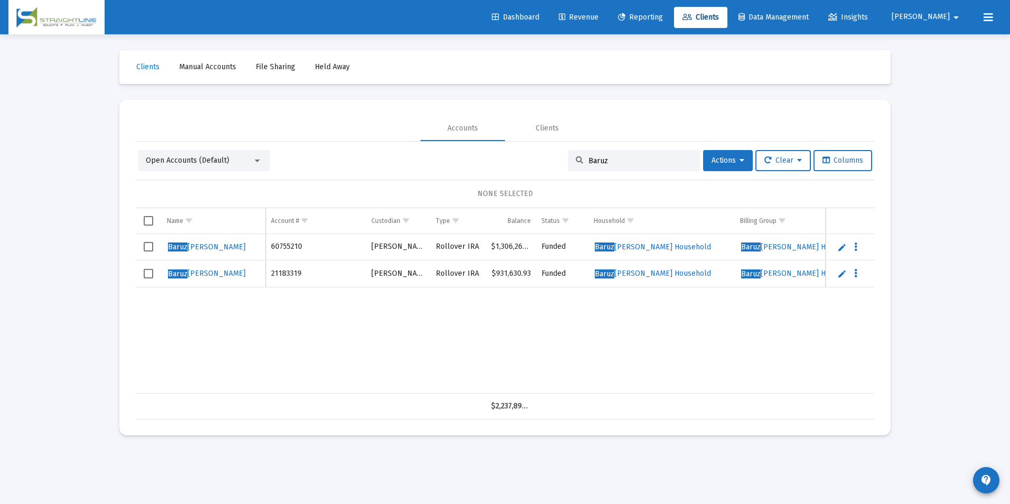
drag, startPoint x: 640, startPoint y: 165, endPoint x: 546, endPoint y: 149, distance: 95.8
click at [546, 149] on div "Open Accounts (Default) Baruz Actions Clear Columns NONE SELECTED Name Name Acc…" at bounding box center [505, 281] width 740 height 278
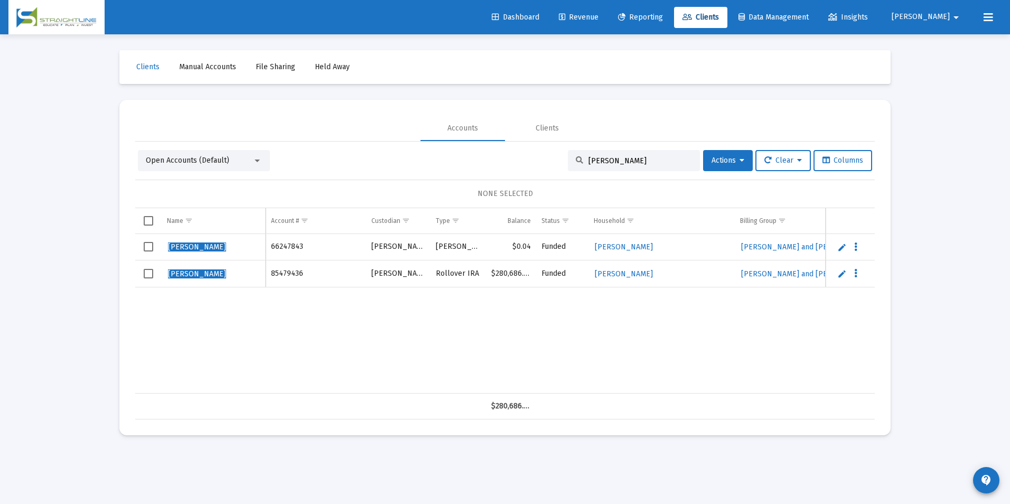
type input "[PERSON_NAME]"
click at [844, 248] on link "Edit" at bounding box center [842, 247] width 10 height 10
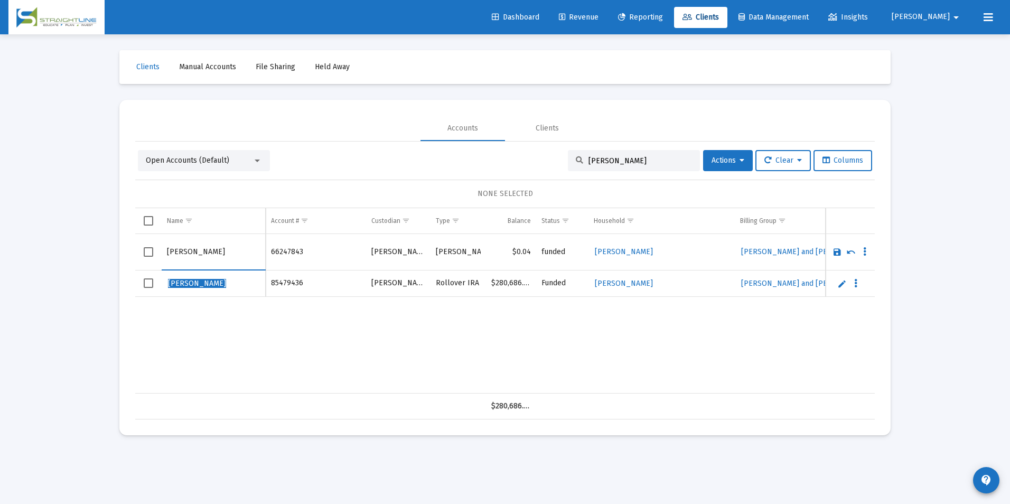
drag, startPoint x: 185, startPoint y: 251, endPoint x: 153, endPoint y: 252, distance: 32.2
click at [153, 252] on tr "[PERSON_NAME]" at bounding box center [505, 252] width 740 height 36
click at [221, 254] on input "[PERSON_NAME]" at bounding box center [213, 251] width 93 height 25
type input "[PERSON_NAME]"
click at [841, 252] on link "Save" at bounding box center [837, 252] width 10 height 10
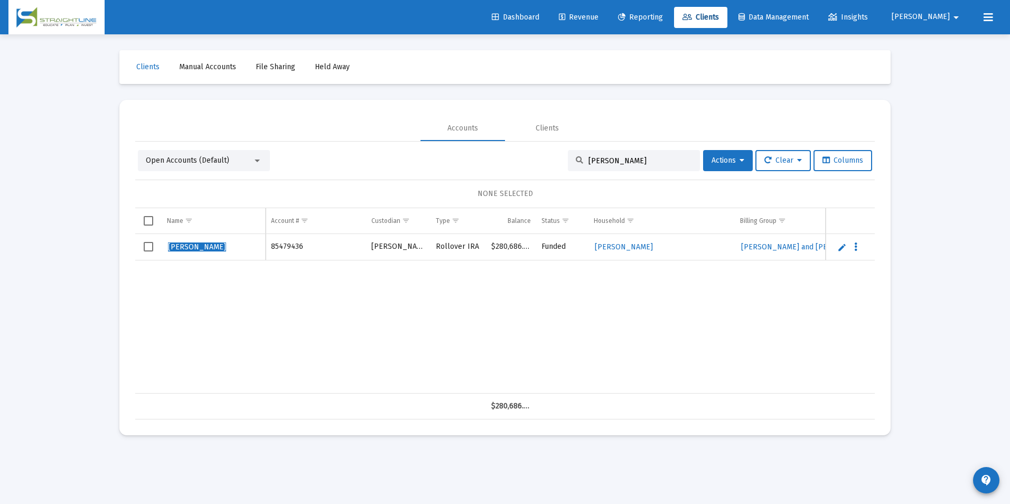
click at [839, 248] on link "Edit" at bounding box center [842, 247] width 10 height 10
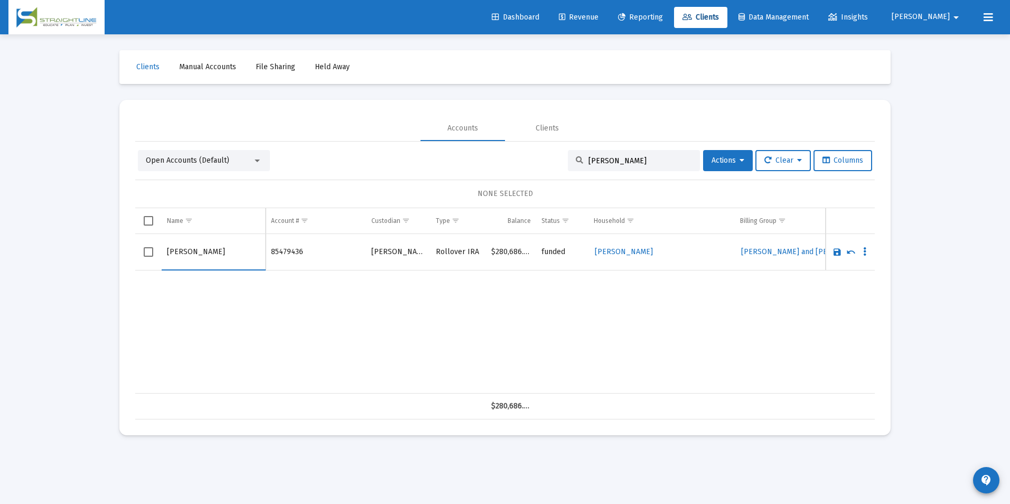
drag, startPoint x: 185, startPoint y: 251, endPoint x: 130, endPoint y: 256, distance: 54.6
click at [130, 256] on mat-card "Accounts Clients Open Accounts (Default) [PERSON_NAME] Actions Clear Columns NO…" at bounding box center [504, 267] width 771 height 335
click at [214, 255] on input "[PERSON_NAME]" at bounding box center [213, 251] width 93 height 25
type input "[PERSON_NAME]"
click at [837, 253] on link "Save" at bounding box center [837, 252] width 10 height 10
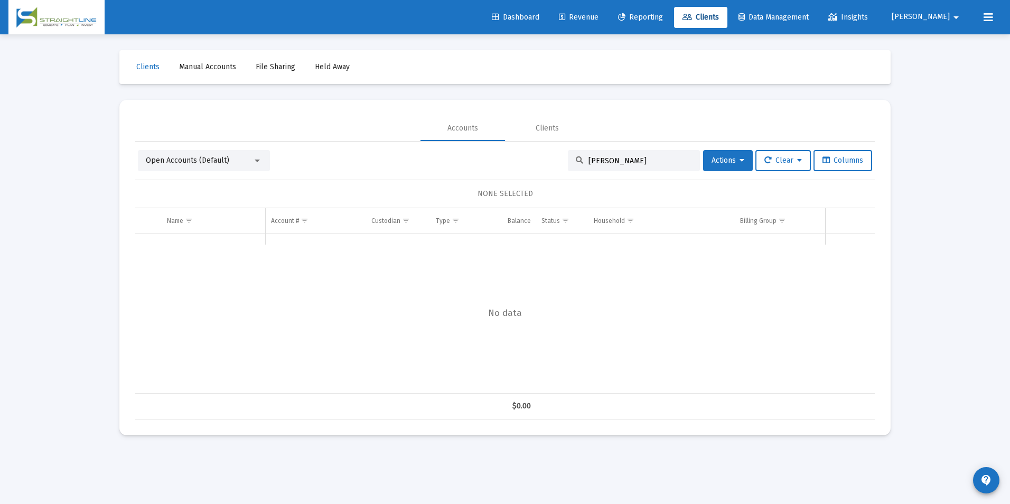
drag, startPoint x: 678, startPoint y: 159, endPoint x: 522, endPoint y: 147, distance: 155.7
click at [522, 147] on div "Open Accounts (Default) [PERSON_NAME] Actions Clear Columns NONE SELECTED Name …" at bounding box center [505, 281] width 740 height 278
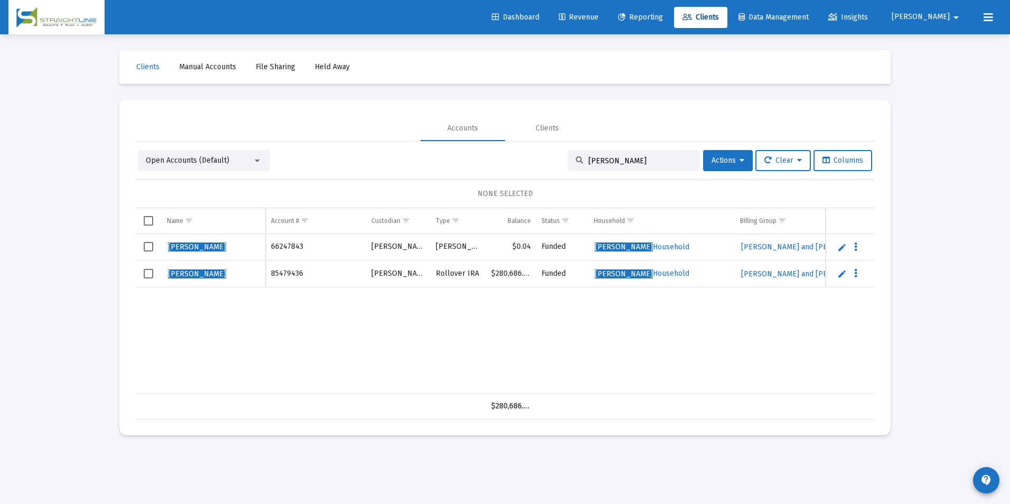
drag, startPoint x: 627, startPoint y: 160, endPoint x: 568, endPoint y: 166, distance: 59.0
click at [568, 166] on div "[PERSON_NAME]" at bounding box center [634, 160] width 132 height 21
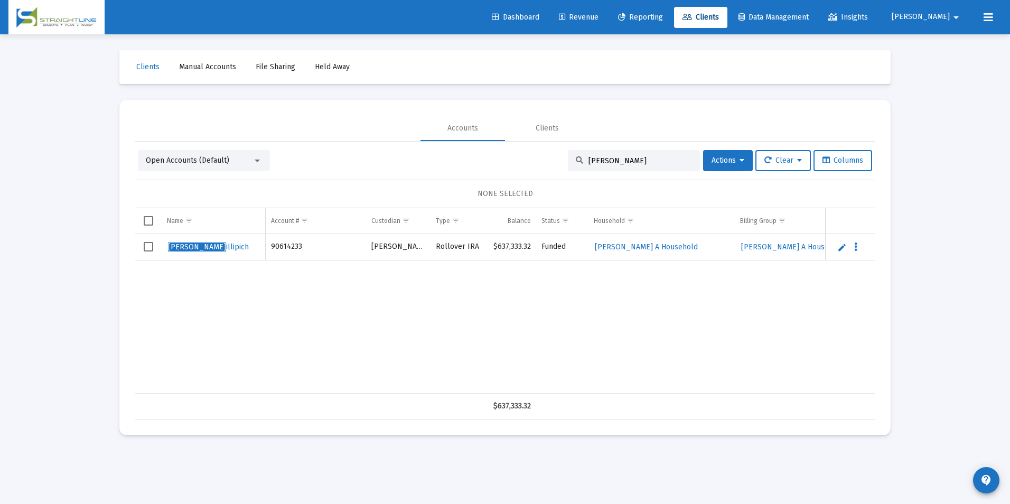
type input "[PERSON_NAME]"
click at [838, 247] on link "Edit" at bounding box center [842, 247] width 10 height 10
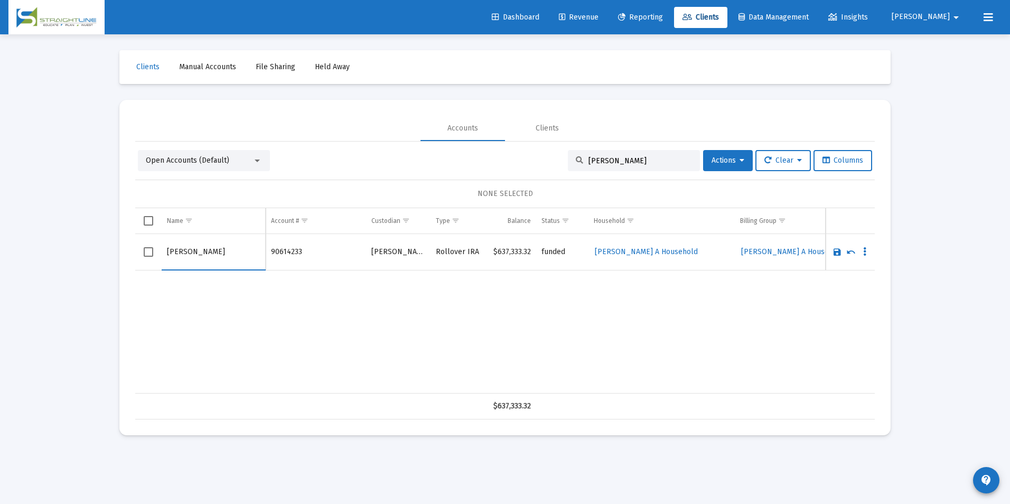
drag, startPoint x: 185, startPoint y: 250, endPoint x: 146, endPoint y: 257, distance: 39.2
click at [146, 257] on tr "[PERSON_NAME]" at bounding box center [505, 252] width 740 height 36
click at [249, 255] on input "Phillipich" at bounding box center [213, 251] width 93 height 25
type input "[PERSON_NAME]"
click at [836, 253] on link "Save" at bounding box center [837, 252] width 10 height 10
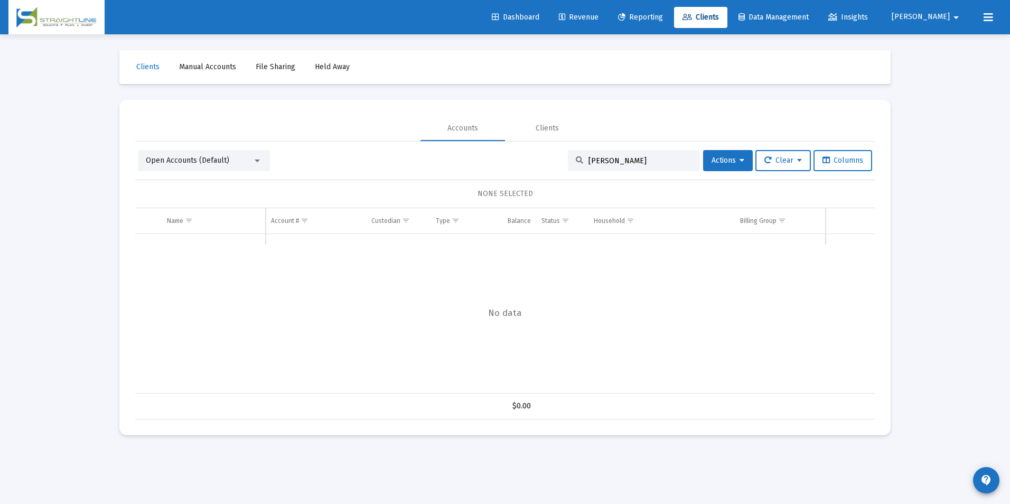
drag, startPoint x: 653, startPoint y: 154, endPoint x: 637, endPoint y: 163, distance: 18.7
click at [639, 161] on div "[PERSON_NAME]" at bounding box center [634, 160] width 132 height 21
drag, startPoint x: 637, startPoint y: 163, endPoint x: 489, endPoint y: 149, distance: 149.1
click at [489, 149] on div "Open Accounts (Default) [PERSON_NAME] Ph Actions Clear Columns NONE SELECTED Na…" at bounding box center [505, 281] width 740 height 278
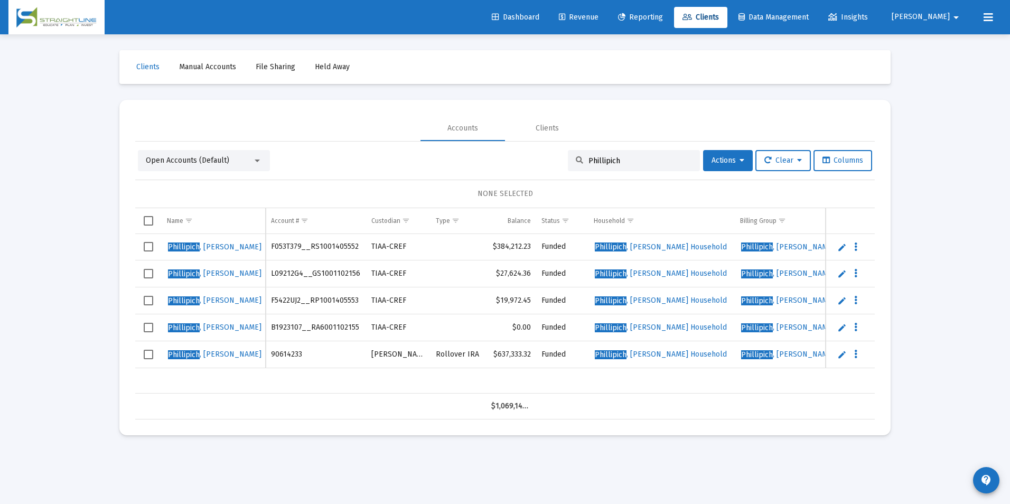
drag, startPoint x: 639, startPoint y: 156, endPoint x: 541, endPoint y: 157, distance: 97.7
click at [541, 157] on div "Open Accounts (Default) Phillipich Actions Clear Columns" at bounding box center [505, 160] width 734 height 21
paste input "49164164"
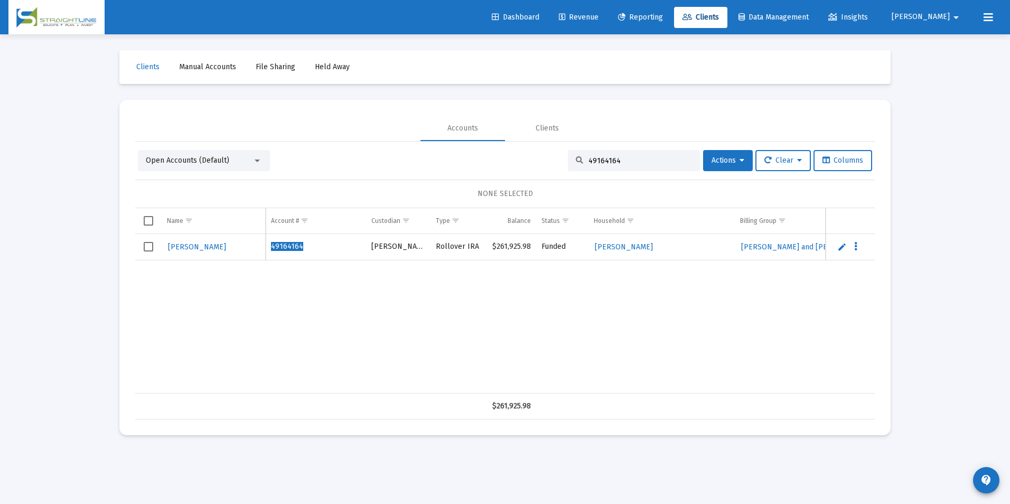
drag, startPoint x: 634, startPoint y: 163, endPoint x: 525, endPoint y: 154, distance: 110.2
click at [525, 154] on div "Open Accounts (Default) 49164164 Actions Clear Columns" at bounding box center [505, 160] width 734 height 21
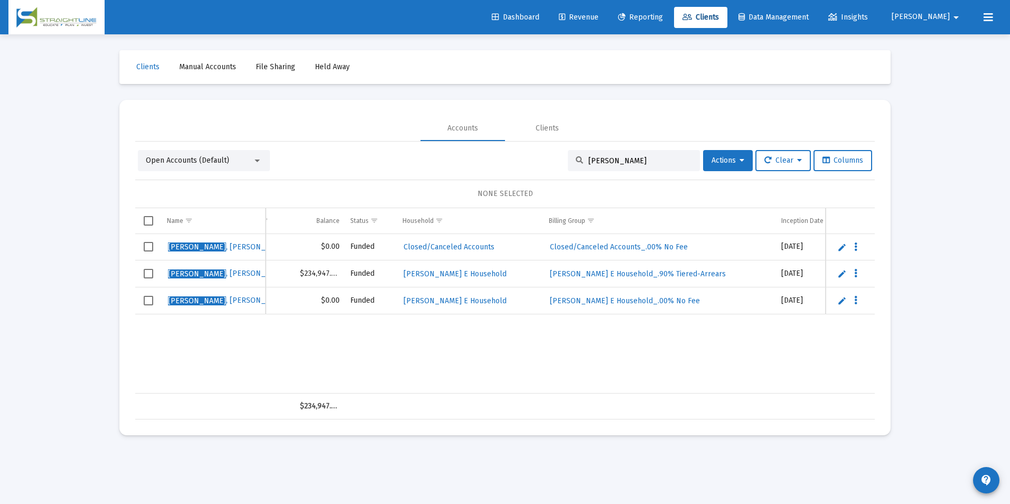
scroll to position [0, 193]
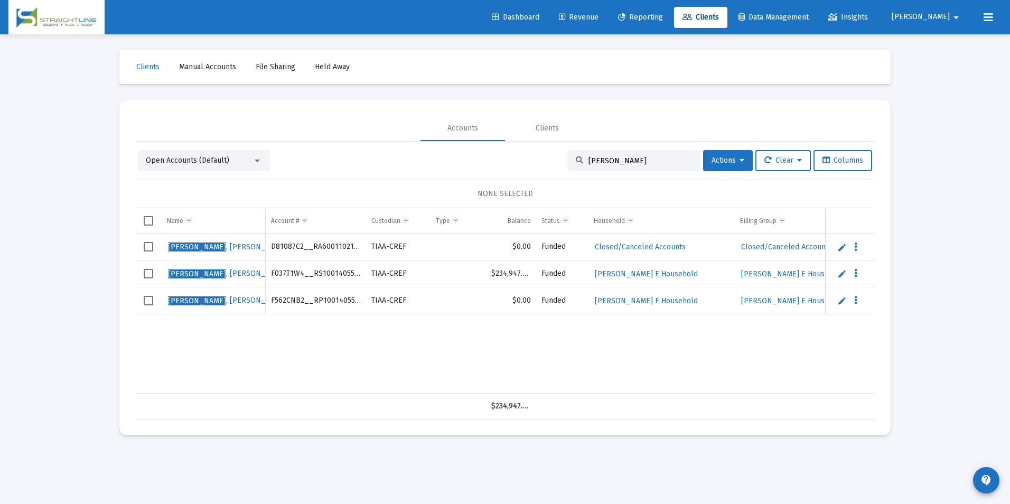
drag, startPoint x: 622, startPoint y: 161, endPoint x: 558, endPoint y: 168, distance: 64.9
click at [558, 168] on div "Open Accounts (Default) [PERSON_NAME] Actions Clear Columns" at bounding box center [505, 160] width 734 height 21
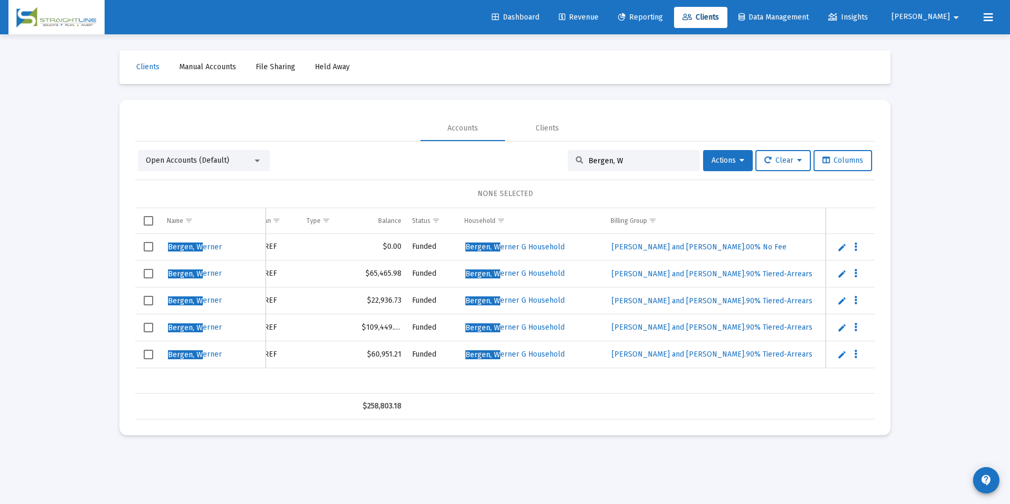
scroll to position [0, 0]
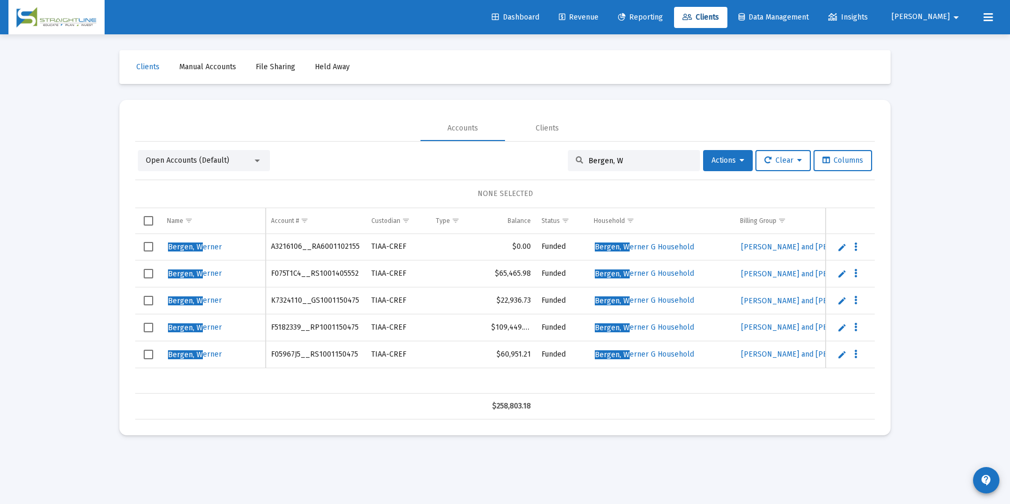
drag, startPoint x: 677, startPoint y: 162, endPoint x: 484, endPoint y: 146, distance: 192.9
click at [484, 146] on div "Open Accounts (Default) [GEOGRAPHIC_DATA], [GEOGRAPHIC_DATA] Actions Clear Colu…" at bounding box center [505, 281] width 740 height 278
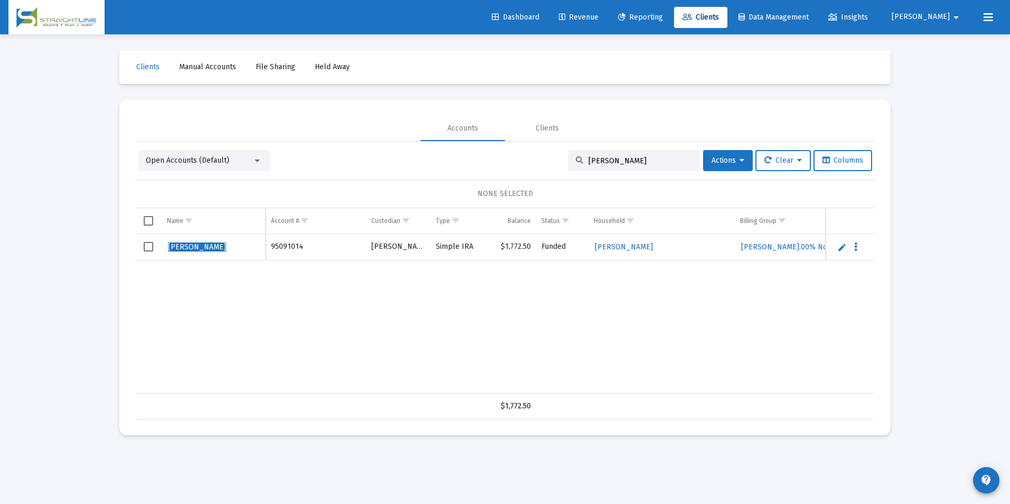
type input "[PERSON_NAME]"
click at [839, 249] on link "Edit" at bounding box center [842, 247] width 10 height 10
drag, startPoint x: 193, startPoint y: 249, endPoint x: 163, endPoint y: 257, distance: 31.5
click at [163, 257] on td "[PERSON_NAME]" at bounding box center [214, 252] width 104 height 36
click at [240, 259] on input "[PERSON_NAME]" at bounding box center [213, 251] width 93 height 25
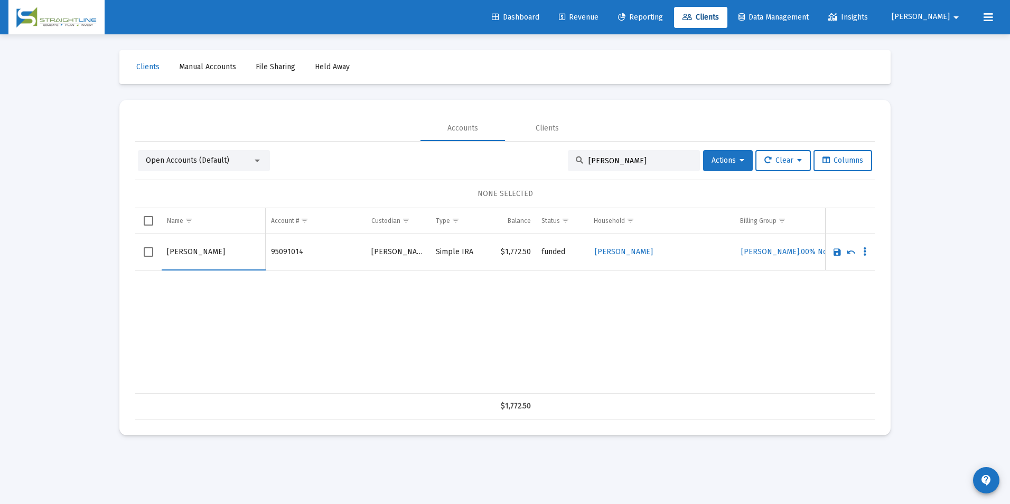
type input "[PERSON_NAME]"
click at [839, 252] on link "Save" at bounding box center [837, 252] width 10 height 10
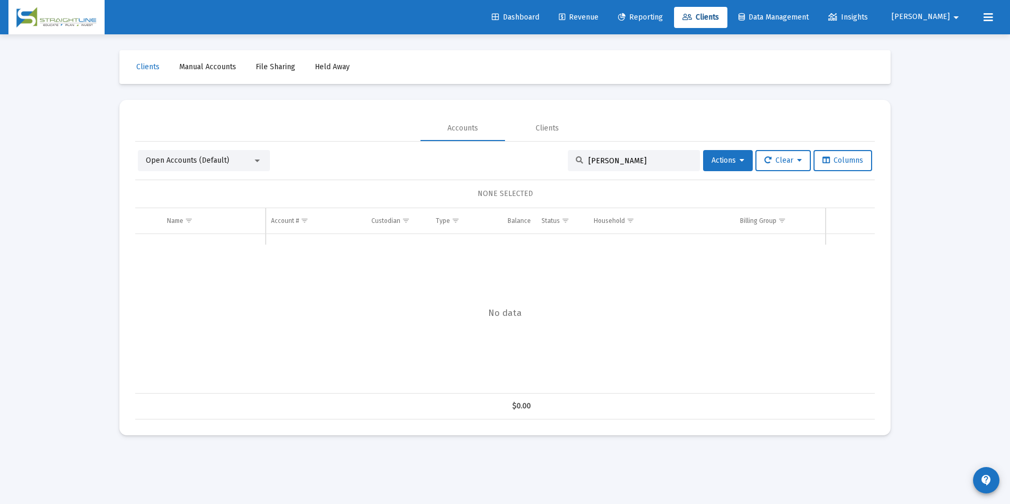
drag, startPoint x: 629, startPoint y: 164, endPoint x: 518, endPoint y: 149, distance: 111.8
click at [518, 149] on div "Open Accounts (Default) [PERSON_NAME] Actions Clear Columns NONE SELECTED Name …" at bounding box center [505, 281] width 740 height 278
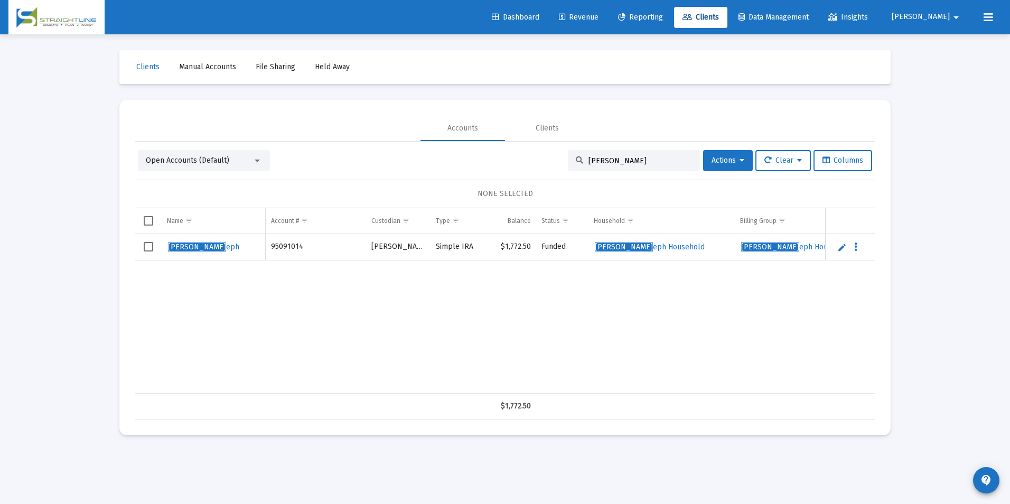
drag, startPoint x: 670, startPoint y: 157, endPoint x: 563, endPoint y: 154, distance: 107.3
click at [568, 154] on div "[PERSON_NAME]" at bounding box center [634, 160] width 132 height 21
click at [658, 163] on input "[PERSON_NAME]" at bounding box center [640, 160] width 104 height 9
drag, startPoint x: 658, startPoint y: 163, endPoint x: 537, endPoint y: 145, distance: 122.8
click at [537, 145] on div "Open Accounts (Default) [PERSON_NAME] Actions Clear Columns NONE SELECTED Name …" at bounding box center [505, 281] width 740 height 278
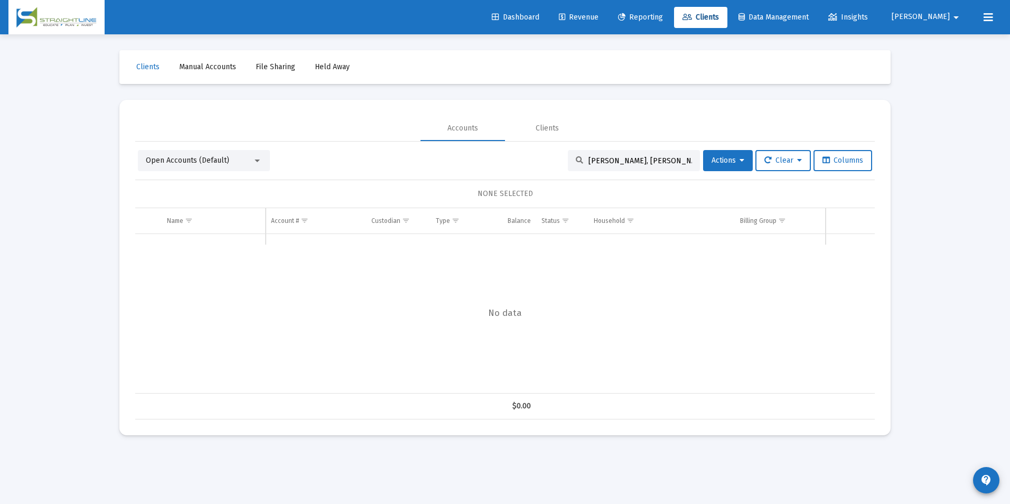
click at [610, 160] on input "[PERSON_NAME], [PERSON_NAME]" at bounding box center [640, 160] width 104 height 9
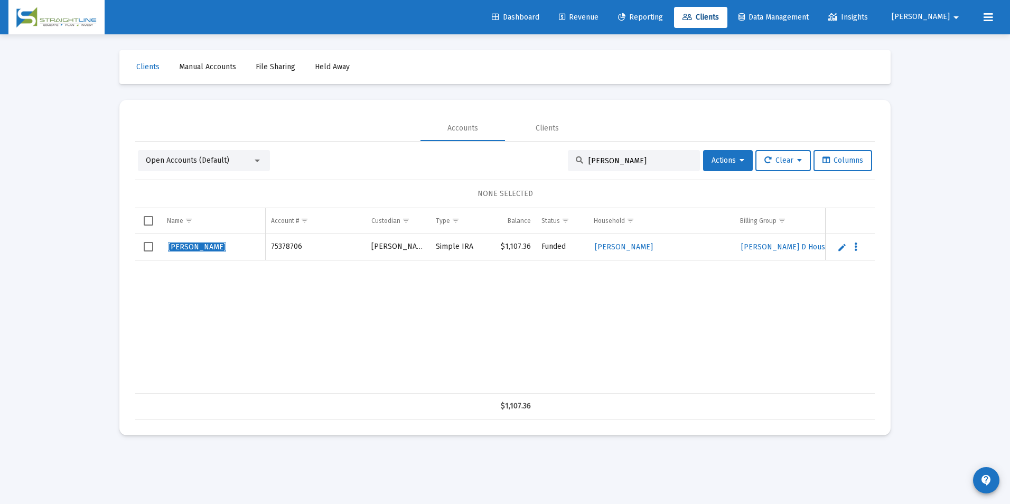
type input "[PERSON_NAME]"
click at [841, 250] on link "Edit" at bounding box center [842, 247] width 10 height 10
drag, startPoint x: 191, startPoint y: 251, endPoint x: 108, endPoint y: 260, distance: 82.9
click at [108, 260] on div "Loading... Clients Manual Accounts File Sharing Held Away Accounts Clients Open…" at bounding box center [505, 252] width 1010 height 504
click at [253, 254] on input "[PERSON_NAME]" at bounding box center [213, 251] width 93 height 25
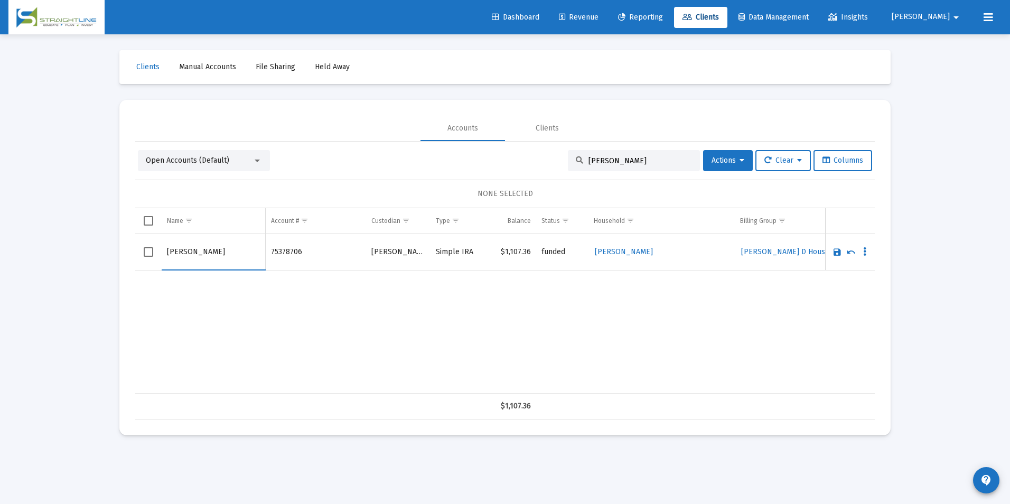
type input "[PERSON_NAME]"
click at [834, 252] on link "Save" at bounding box center [837, 252] width 10 height 10
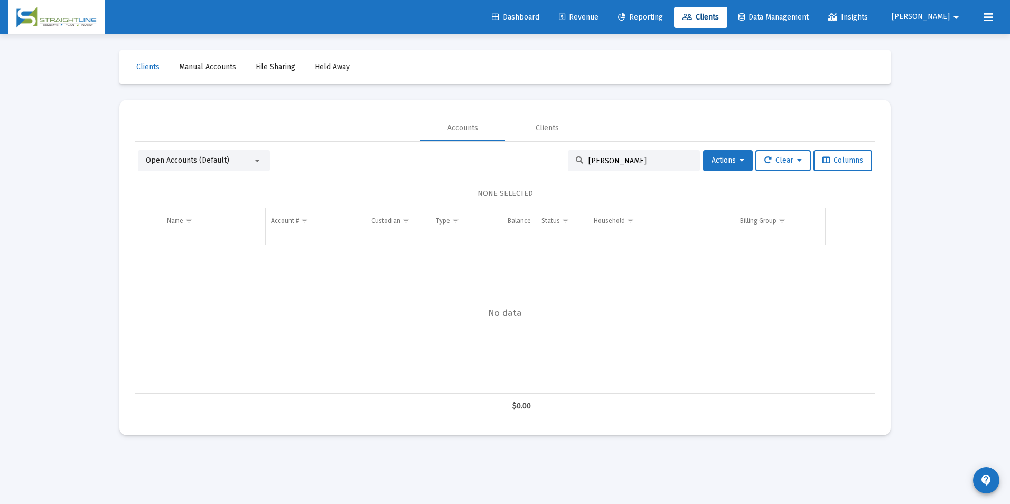
drag, startPoint x: 649, startPoint y: 158, endPoint x: 431, endPoint y: 138, distance: 219.1
click at [431, 138] on mat-tab-group "Accounts Clients Open Accounts (Default) [PERSON_NAME] Actions Clear Columns NO…" at bounding box center [505, 268] width 740 height 304
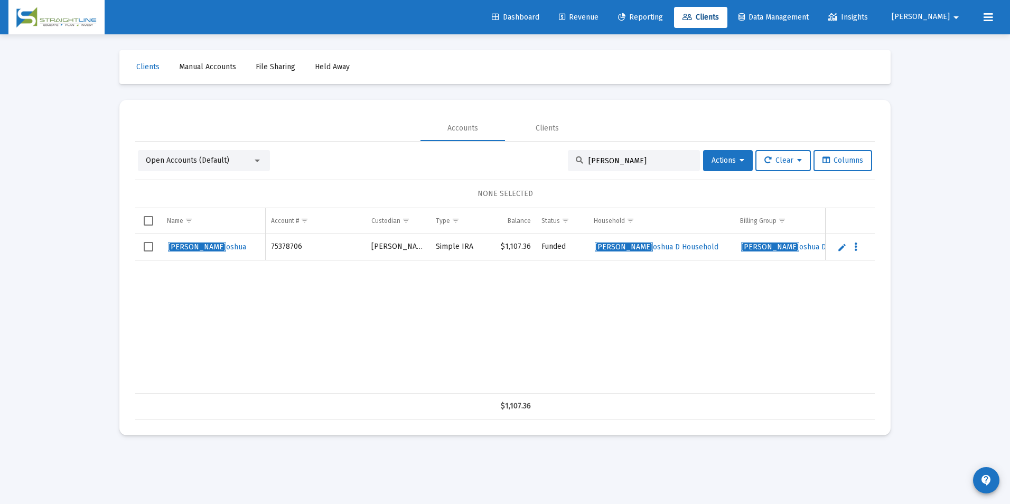
drag, startPoint x: 641, startPoint y: 158, endPoint x: 463, endPoint y: 146, distance: 178.4
click at [463, 146] on div "Open Accounts (Default) [PERSON_NAME], J Actions Clear Columns NONE SELECTED Na…" at bounding box center [505, 281] width 740 height 278
type input "[PERSON_NAME]"
click at [843, 248] on link "Edit" at bounding box center [842, 247] width 10 height 10
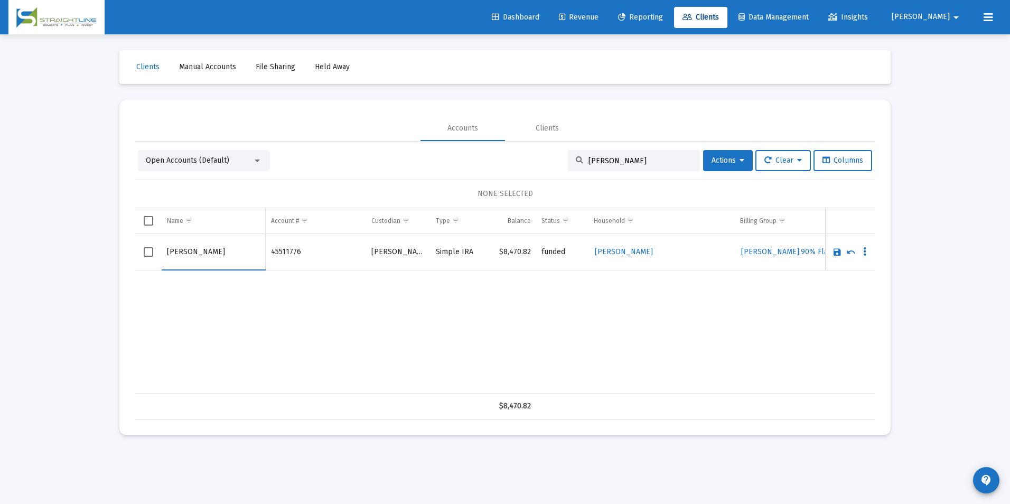
drag, startPoint x: 193, startPoint y: 252, endPoint x: 157, endPoint y: 248, distance: 36.1
click at [157, 248] on tr "[PERSON_NAME]" at bounding box center [505, 252] width 740 height 36
click at [195, 250] on input "[PERSON_NAME]" at bounding box center [213, 251] width 93 height 25
type input "[PERSON_NAME]"
click at [834, 250] on link "Save" at bounding box center [837, 252] width 10 height 10
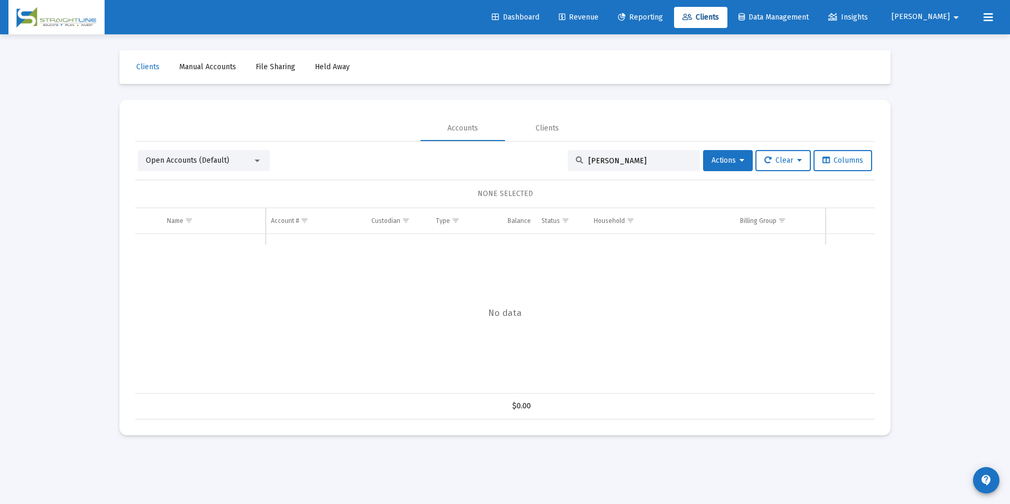
drag, startPoint x: 628, startPoint y: 160, endPoint x: 542, endPoint y: 164, distance: 85.7
click at [542, 164] on div "Open Accounts (Default) [PERSON_NAME] Actions Clear Columns" at bounding box center [505, 160] width 734 height 21
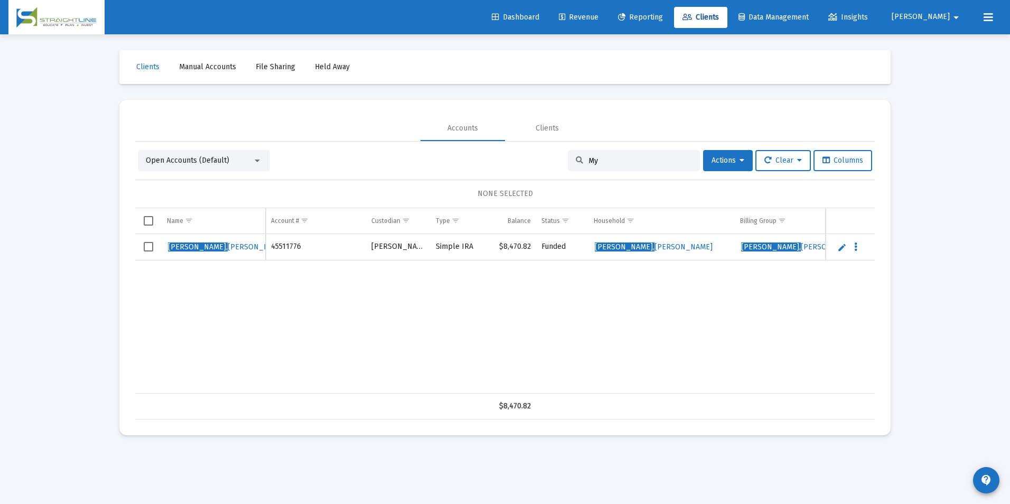
type input "M"
type input "[PERSON_NAME]"
click at [845, 242] on link "Edit" at bounding box center [842, 247] width 10 height 10
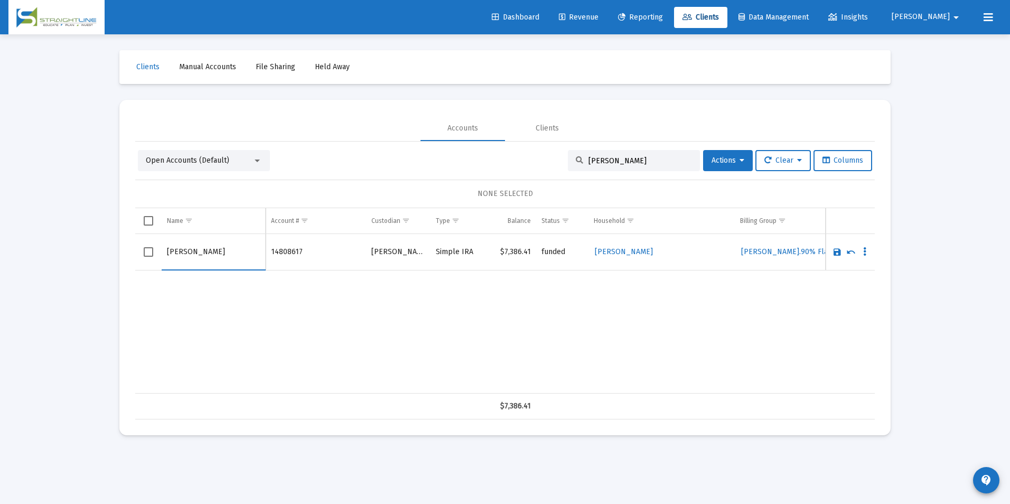
drag, startPoint x: 192, startPoint y: 252, endPoint x: 162, endPoint y: 260, distance: 31.3
click at [162, 260] on td "[PERSON_NAME]" at bounding box center [214, 252] width 104 height 36
click at [192, 260] on input "[PERSON_NAME]" at bounding box center [213, 251] width 93 height 25
type input "[PERSON_NAME]"
click at [837, 250] on link "Save" at bounding box center [837, 252] width 10 height 10
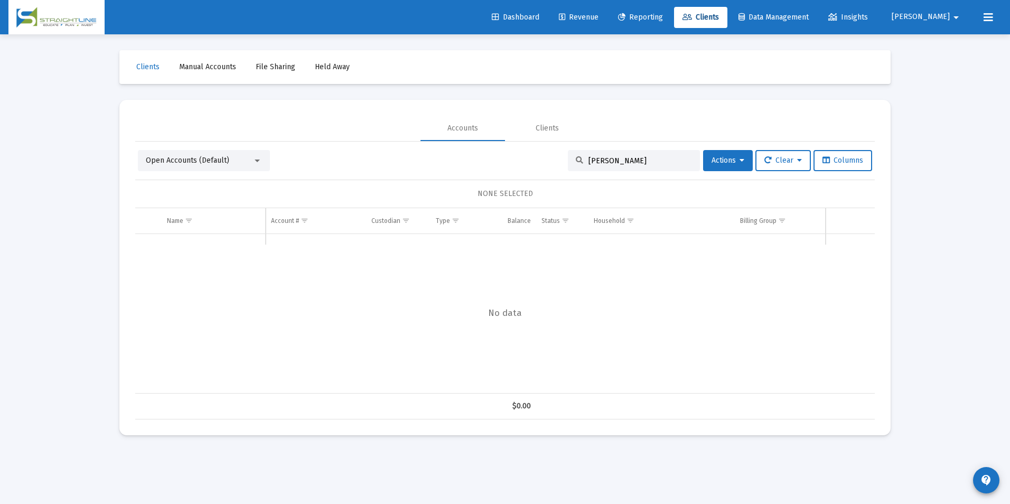
drag, startPoint x: 628, startPoint y: 162, endPoint x: 525, endPoint y: 162, distance: 103.5
click at [525, 162] on div "Open Accounts (Default) [PERSON_NAME] P Actions Clear Columns" at bounding box center [505, 160] width 734 height 21
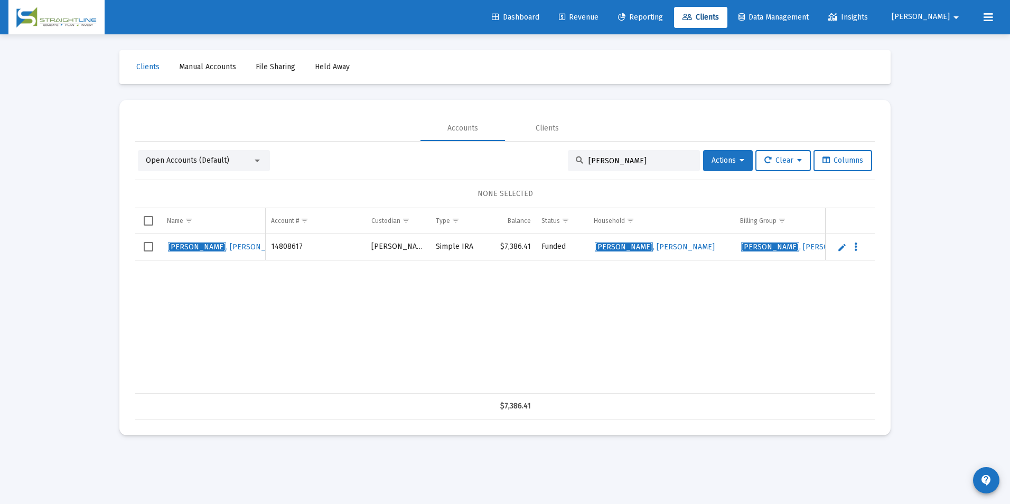
drag, startPoint x: 625, startPoint y: 162, endPoint x: 486, endPoint y: 163, distance: 138.9
click at [486, 163] on div "Open Accounts (Default) [PERSON_NAME] Actions Clear Columns" at bounding box center [505, 160] width 734 height 21
type input "[PERSON_NAME]"
click at [838, 247] on link "Edit" at bounding box center [842, 247] width 10 height 10
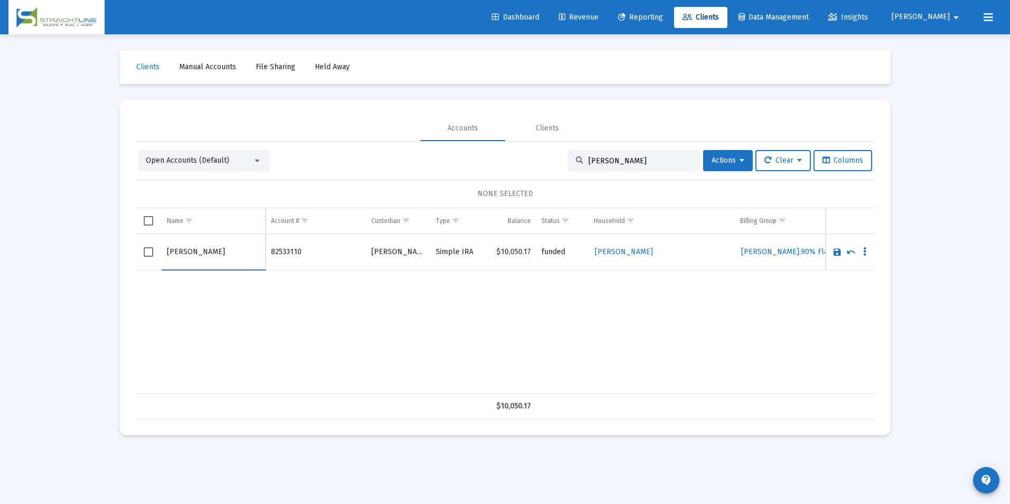
drag, startPoint x: 192, startPoint y: 251, endPoint x: 139, endPoint y: 263, distance: 54.2
click at [139, 263] on tr "[PERSON_NAME]" at bounding box center [505, 252] width 740 height 36
click at [211, 255] on input "[PERSON_NAME]" at bounding box center [213, 251] width 93 height 25
paste input "[PERSON_NAME]"
type input "[PERSON_NAME]"
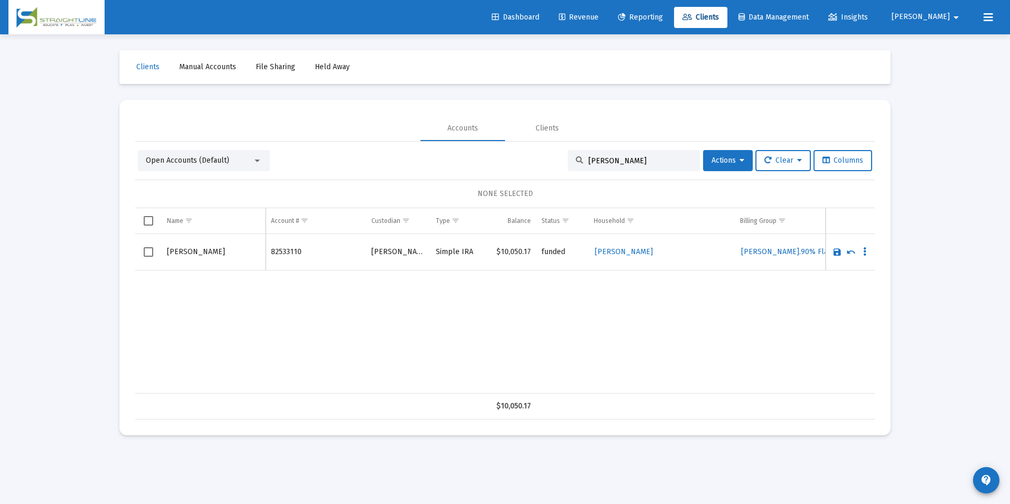
click at [837, 250] on link "Save" at bounding box center [837, 252] width 10 height 10
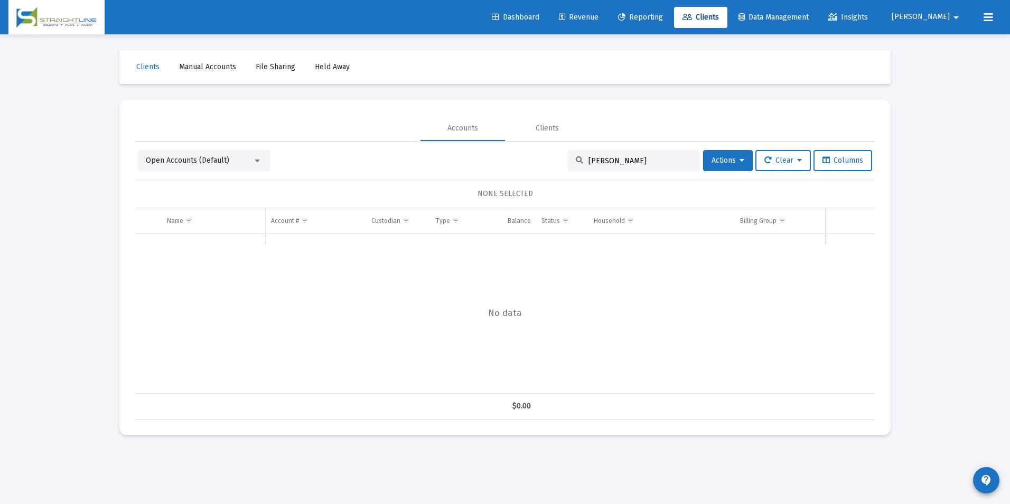
drag, startPoint x: 645, startPoint y: 157, endPoint x: 529, endPoint y: 165, distance: 116.4
click at [529, 165] on div "Open Accounts (Default) [PERSON_NAME] Actions Clear Columns" at bounding box center [505, 160] width 734 height 21
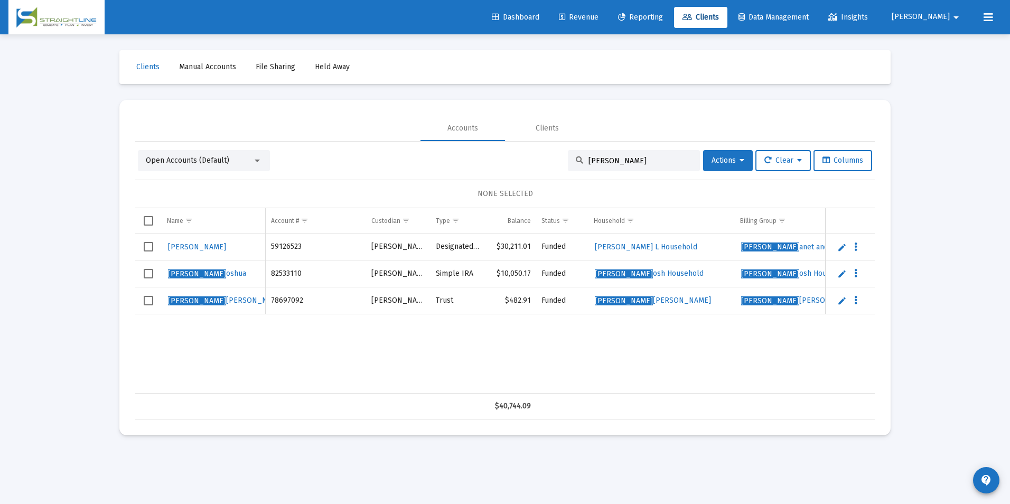
drag, startPoint x: 634, startPoint y: 160, endPoint x: 548, endPoint y: 155, distance: 86.2
click at [548, 155] on div "Open Accounts (Default) [PERSON_NAME], J Actions Clear Columns" at bounding box center [505, 160] width 734 height 21
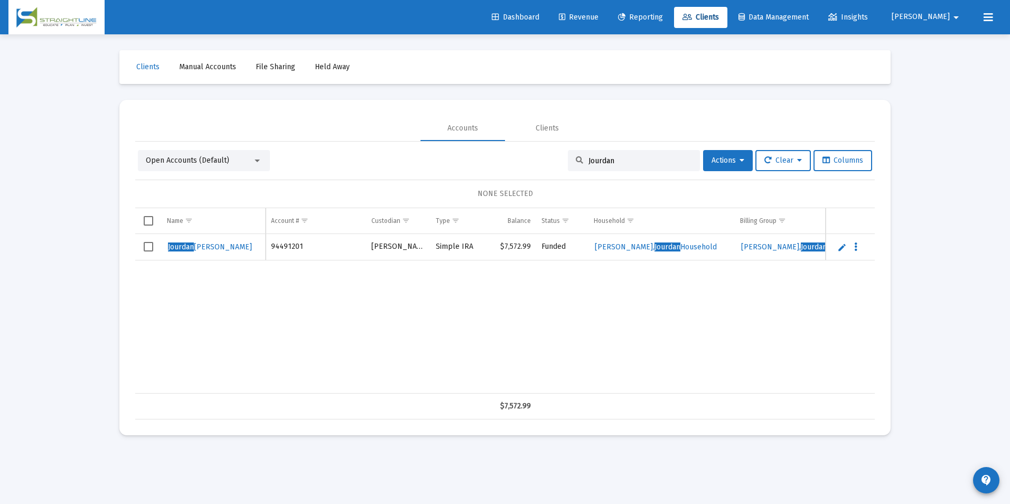
type input "Jourdan"
click at [837, 245] on link "Edit" at bounding box center [842, 247] width 10 height 10
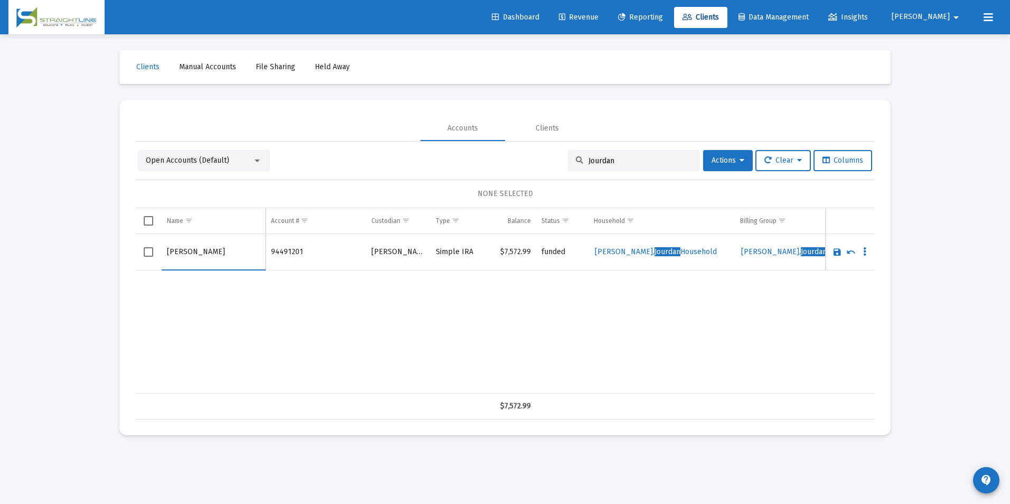
drag, startPoint x: 194, startPoint y: 250, endPoint x: 145, endPoint y: 255, distance: 49.9
click at [145, 255] on tr "[PERSON_NAME]" at bounding box center [505, 252] width 740 height 36
click at [201, 249] on input "[PERSON_NAME]" at bounding box center [213, 251] width 93 height 25
type input "[PERSON_NAME]"
click at [835, 250] on link "Save" at bounding box center [837, 252] width 10 height 10
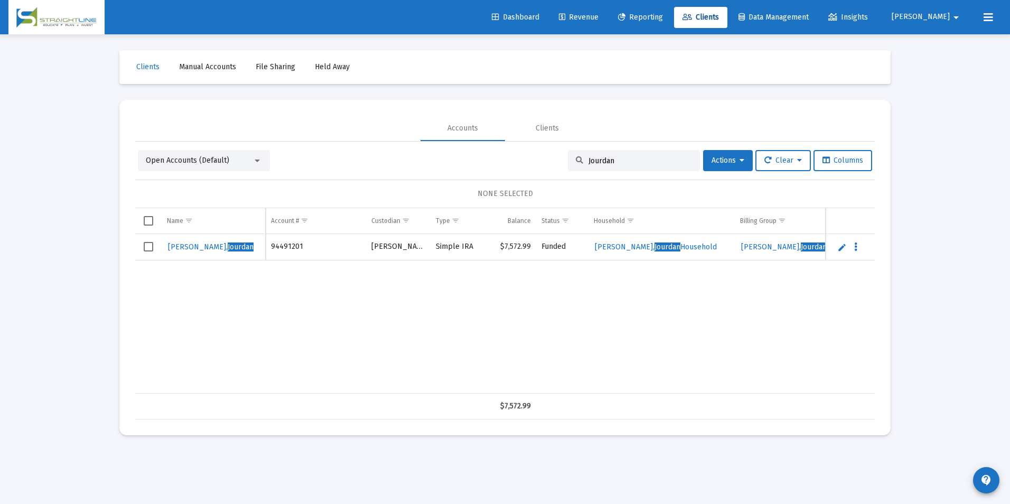
click at [837, 250] on link "Edit" at bounding box center [842, 247] width 10 height 10
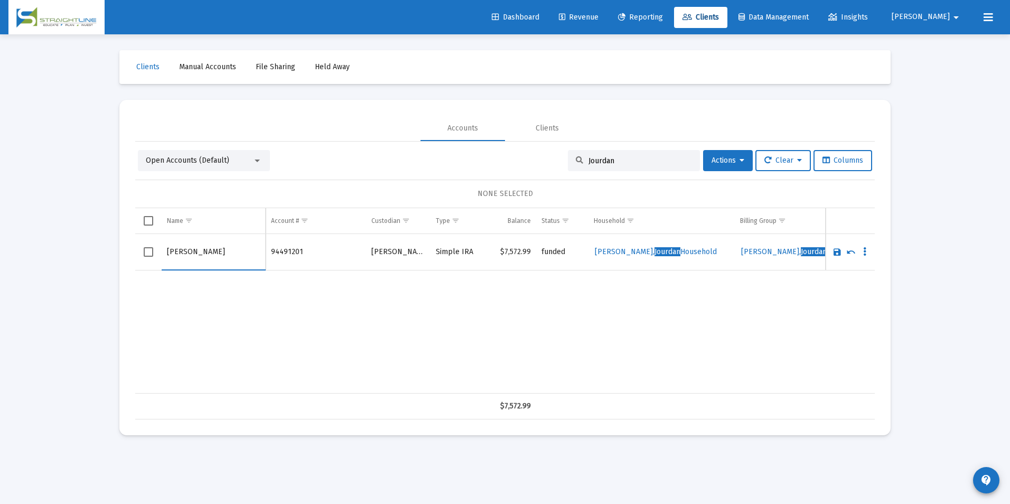
click at [837, 250] on link "Save" at bounding box center [837, 252] width 10 height 10
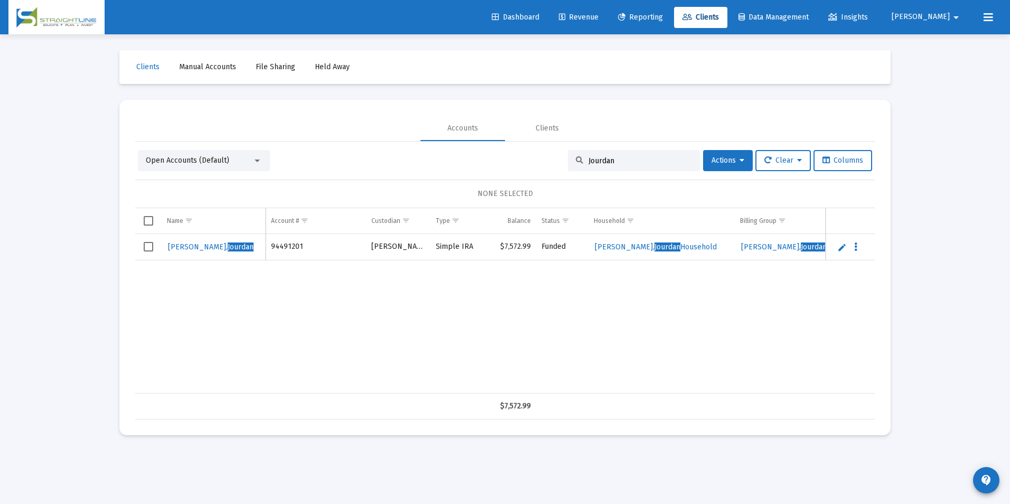
drag, startPoint x: 638, startPoint y: 162, endPoint x: 573, endPoint y: 171, distance: 65.1
click at [573, 171] on div "Open Accounts (Default) Jourdan Actions Clear Columns NONE SELECTED Name Name A…" at bounding box center [505, 284] width 740 height 269
type input "[PERSON_NAME]"
click at [845, 251] on link "Edit" at bounding box center [842, 247] width 10 height 10
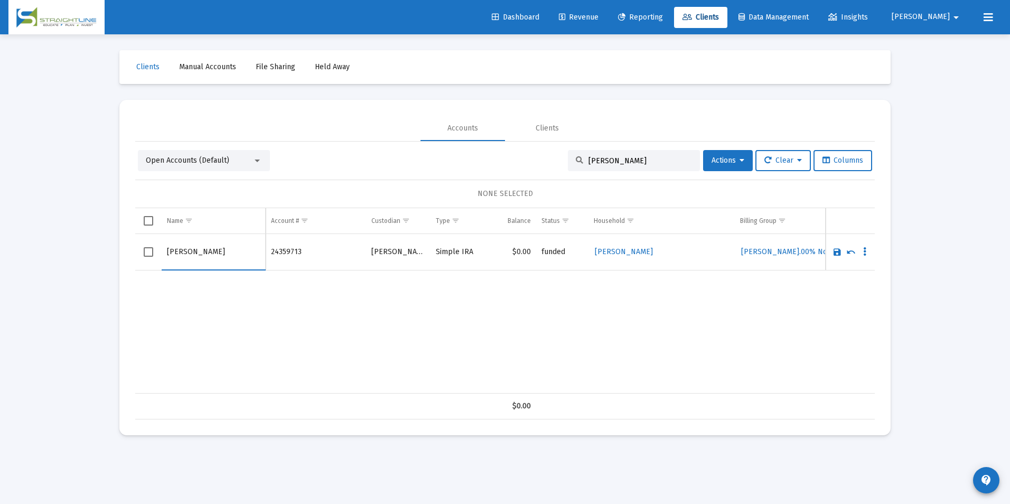
drag, startPoint x: 191, startPoint y: 251, endPoint x: 171, endPoint y: 252, distance: 19.6
click at [171, 252] on input "[PERSON_NAME]" at bounding box center [213, 251] width 93 height 25
click at [198, 253] on input "[PERSON_NAME]" at bounding box center [213, 251] width 93 height 25
drag, startPoint x: 188, startPoint y: 253, endPoint x: 139, endPoint y: 256, distance: 49.2
click at [139, 256] on tr "[PERSON_NAME]" at bounding box center [505, 252] width 740 height 36
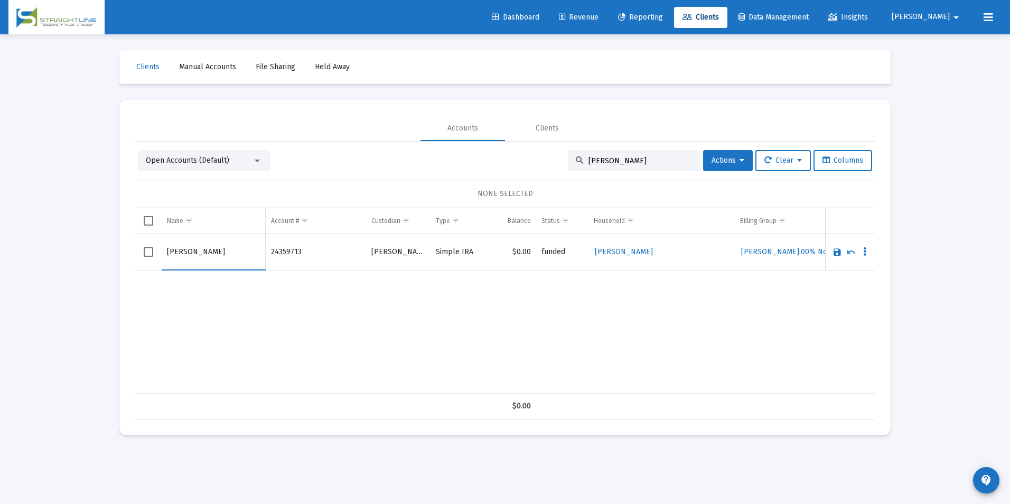
click at [198, 250] on input "[PERSON_NAME]" at bounding box center [213, 251] width 93 height 25
type input "[PERSON_NAME]"
click at [836, 252] on link "Save" at bounding box center [837, 252] width 10 height 10
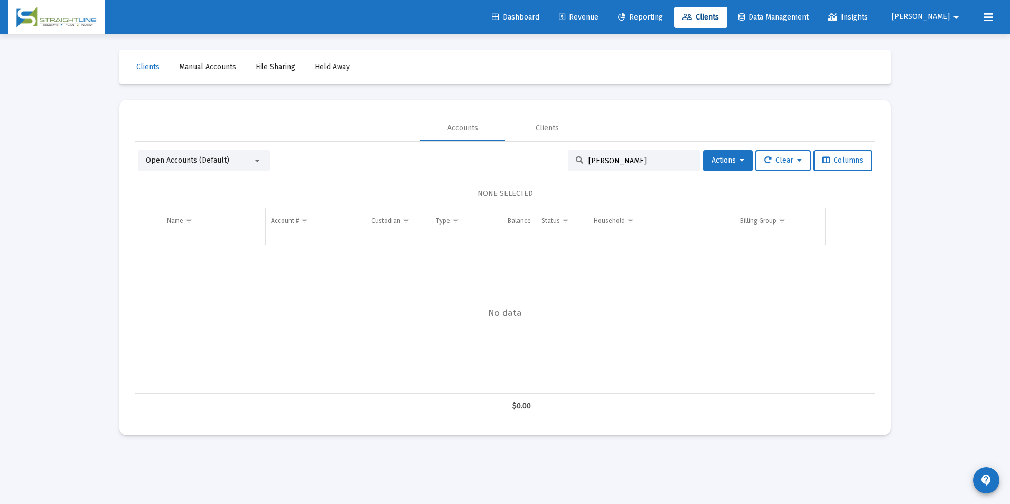
drag, startPoint x: 631, startPoint y: 161, endPoint x: 516, endPoint y: 152, distance: 116.1
click at [516, 152] on div "Open Accounts (Default) [PERSON_NAME] Actions Clear Columns" at bounding box center [505, 160] width 734 height 21
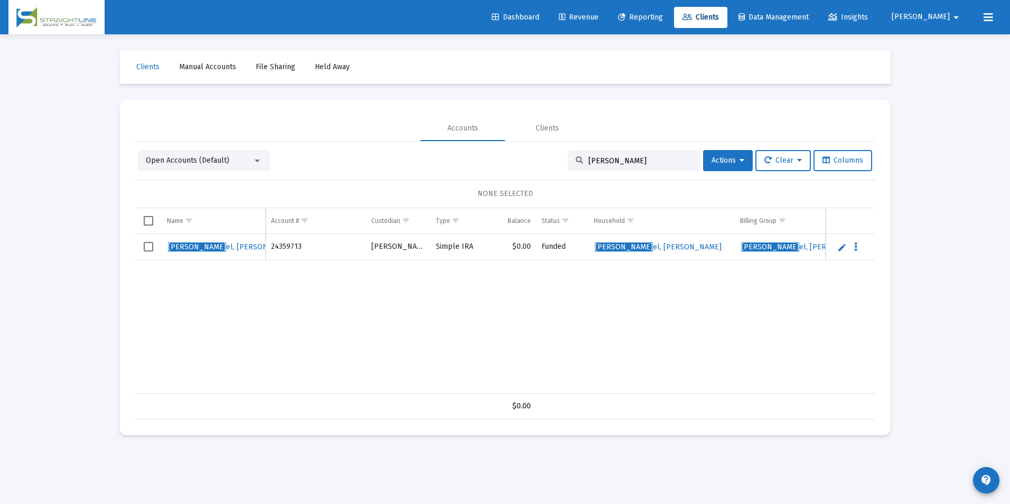
drag, startPoint x: 608, startPoint y: 159, endPoint x: 545, endPoint y: 172, distance: 64.1
click at [545, 172] on div "Open Accounts (Default) [PERSON_NAME] Actions Clear Columns NONE SELECTED Name …" at bounding box center [505, 284] width 740 height 269
type input "[PERSON_NAME]"
click at [839, 250] on link "Edit" at bounding box center [842, 247] width 10 height 10
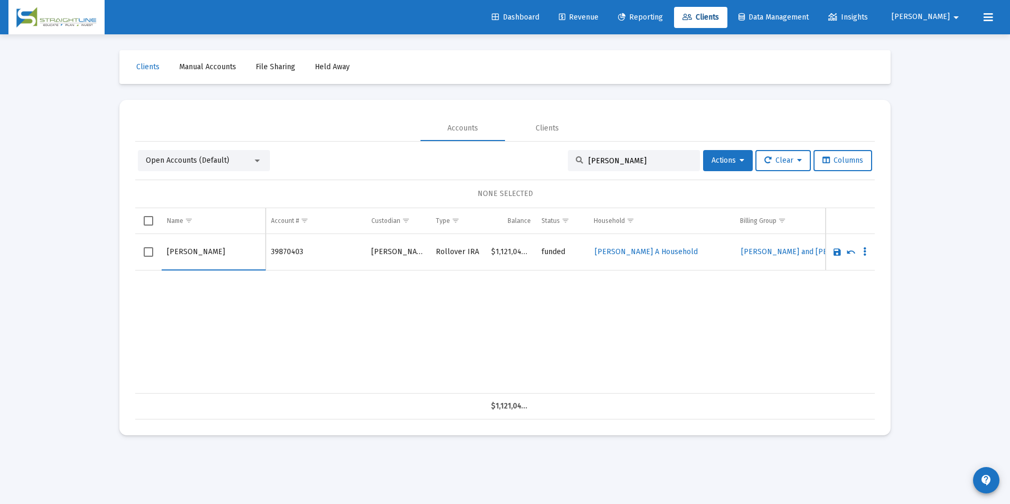
drag, startPoint x: 185, startPoint y: 248, endPoint x: 148, endPoint y: 249, distance: 37.0
click at [148, 249] on tr "[PERSON_NAME]" at bounding box center [505, 252] width 740 height 36
click at [239, 253] on input "[PERSON_NAME]" at bounding box center [213, 251] width 93 height 25
type input "[PERSON_NAME]"
click at [837, 252] on link "Save" at bounding box center [837, 252] width 10 height 10
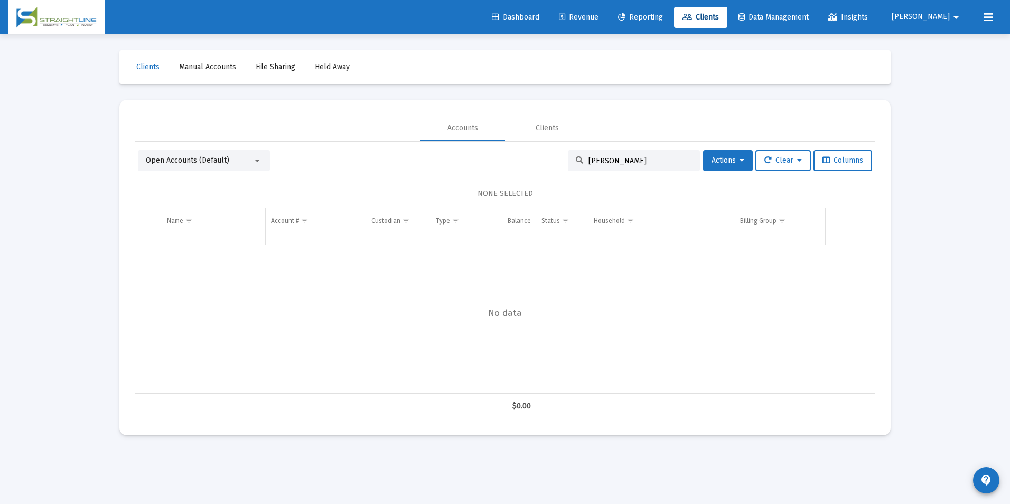
drag, startPoint x: 624, startPoint y: 161, endPoint x: 512, endPoint y: 138, distance: 114.8
click at [512, 138] on mat-tab-group "Accounts Clients Open Accounts (Default) [PERSON_NAME] Actions Clear Columns NO…" at bounding box center [505, 268] width 740 height 304
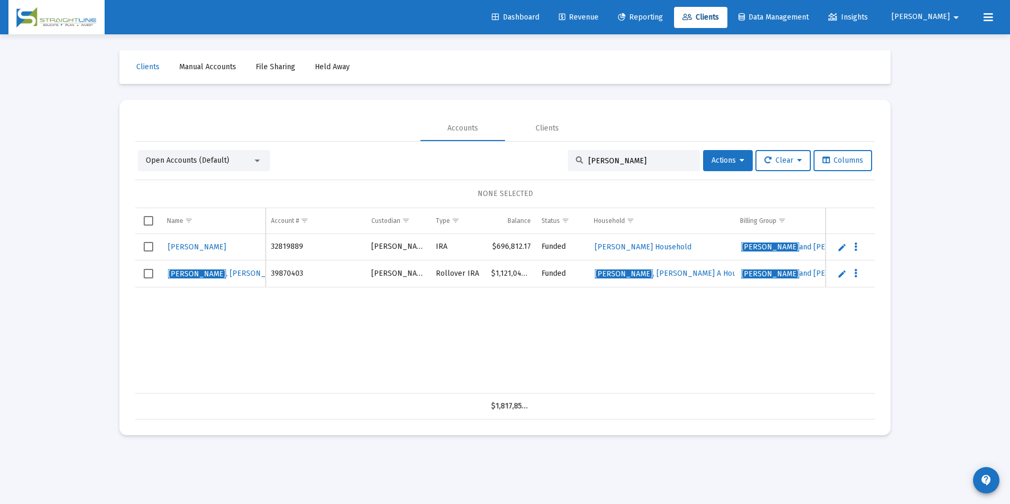
drag, startPoint x: 633, startPoint y: 162, endPoint x: 465, endPoint y: 152, distance: 167.7
click at [465, 152] on div "Open Accounts (Default) [PERSON_NAME] Actions Clear Columns" at bounding box center [505, 160] width 734 height 21
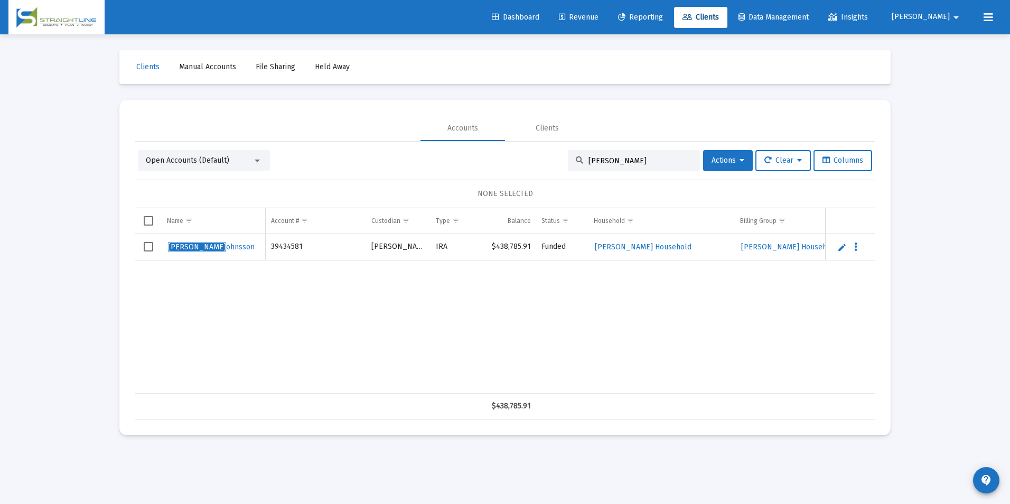
type input "[PERSON_NAME]"
click at [839, 251] on link "Edit" at bounding box center [842, 247] width 10 height 10
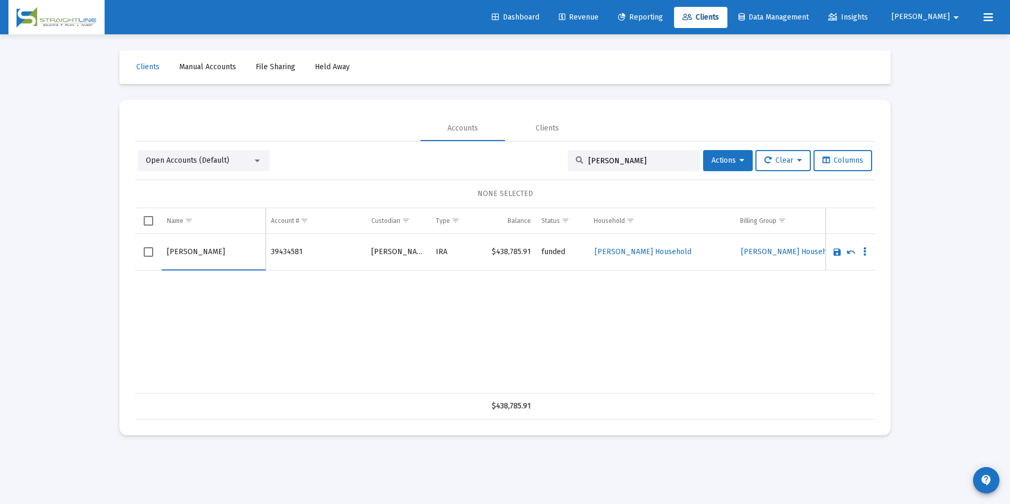
drag, startPoint x: 183, startPoint y: 250, endPoint x: 141, endPoint y: 254, distance: 42.4
click at [141, 254] on tr "[PERSON_NAME]" at bounding box center [505, 252] width 740 height 36
click at [247, 257] on input "Johnsson" at bounding box center [213, 251] width 93 height 25
type input "[PERSON_NAME]"
click at [839, 251] on link "Save" at bounding box center [837, 252] width 10 height 10
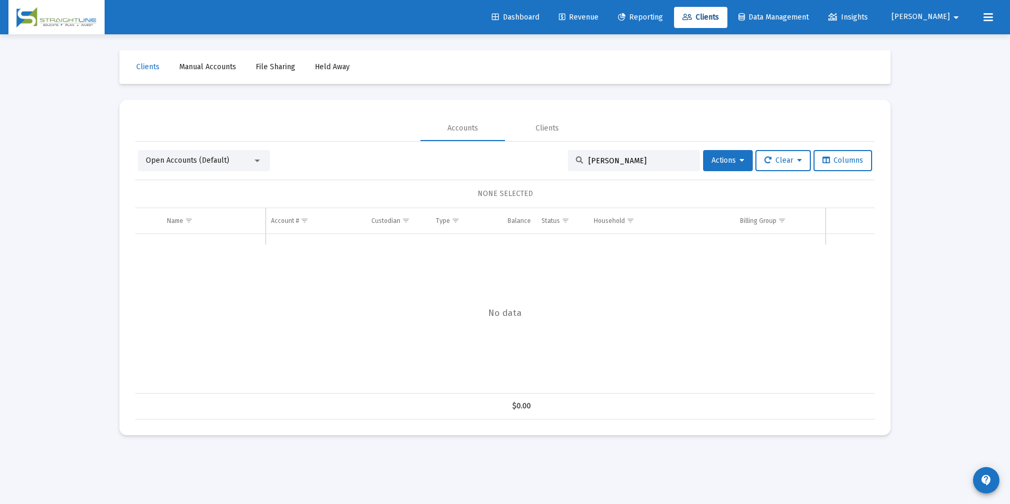
drag, startPoint x: 648, startPoint y: 161, endPoint x: 531, endPoint y: 145, distance: 118.4
click at [531, 145] on div "Open Accounts (Default) [PERSON_NAME] Actions Clear Columns NONE SELECTED Name …" at bounding box center [505, 281] width 740 height 278
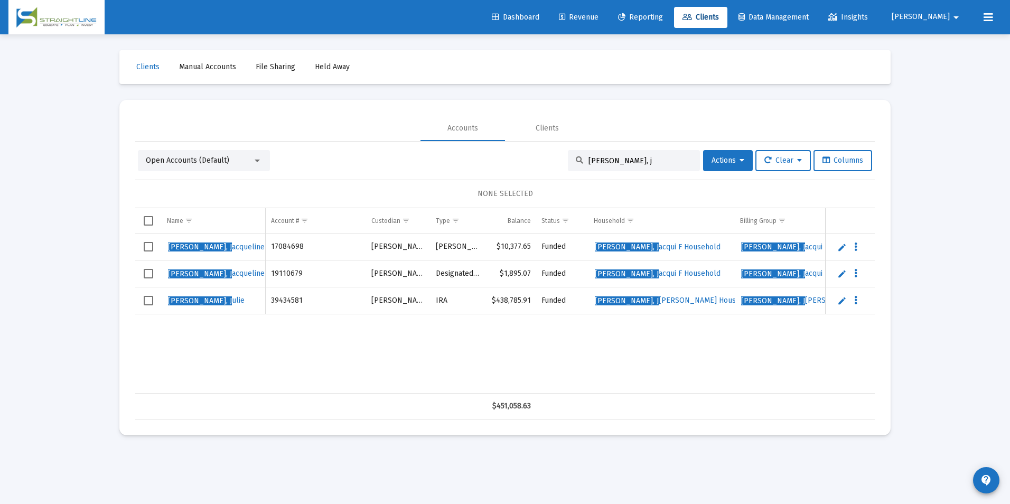
drag, startPoint x: 633, startPoint y: 157, endPoint x: 540, endPoint y: 162, distance: 93.1
click at [540, 162] on div "Open Accounts (Default) [PERSON_NAME], j Actions Clear Columns" at bounding box center [505, 160] width 734 height 21
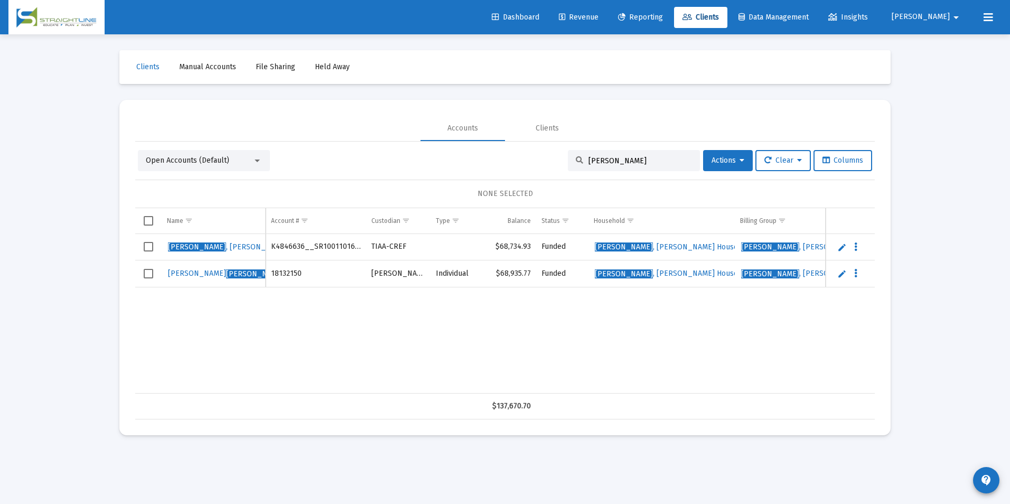
type input "[PERSON_NAME]"
click at [840, 274] on link "Edit" at bounding box center [842, 274] width 10 height 10
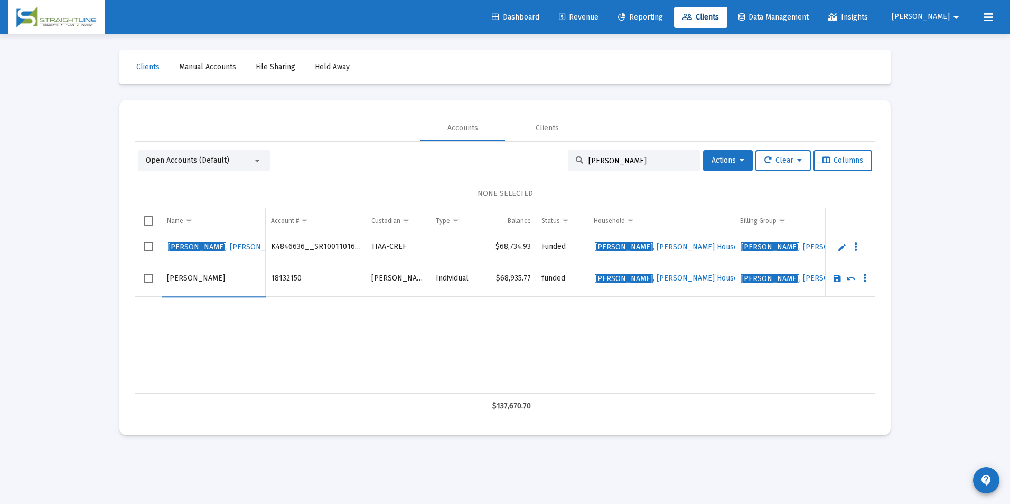
drag, startPoint x: 189, startPoint y: 275, endPoint x: 70, endPoint y: 277, distance: 118.9
click at [70, 277] on div "Loading... Clients Manual Accounts File Sharing Held Away Accounts Clients Open…" at bounding box center [505, 252] width 1010 height 504
click at [222, 277] on input "[PERSON_NAME]" at bounding box center [213, 278] width 93 height 25
type input "[PERSON_NAME]"
click at [835, 279] on link "Save" at bounding box center [837, 279] width 10 height 10
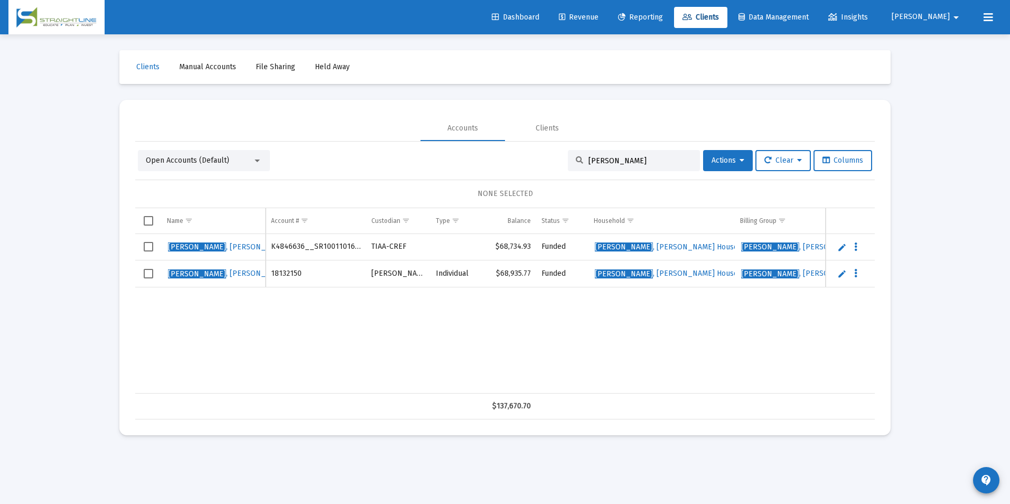
click at [626, 159] on input "[PERSON_NAME]" at bounding box center [640, 160] width 104 height 9
drag, startPoint x: 626, startPoint y: 159, endPoint x: 576, endPoint y: 160, distance: 50.2
click at [576, 160] on div "[PERSON_NAME]" at bounding box center [634, 160] width 132 height 21
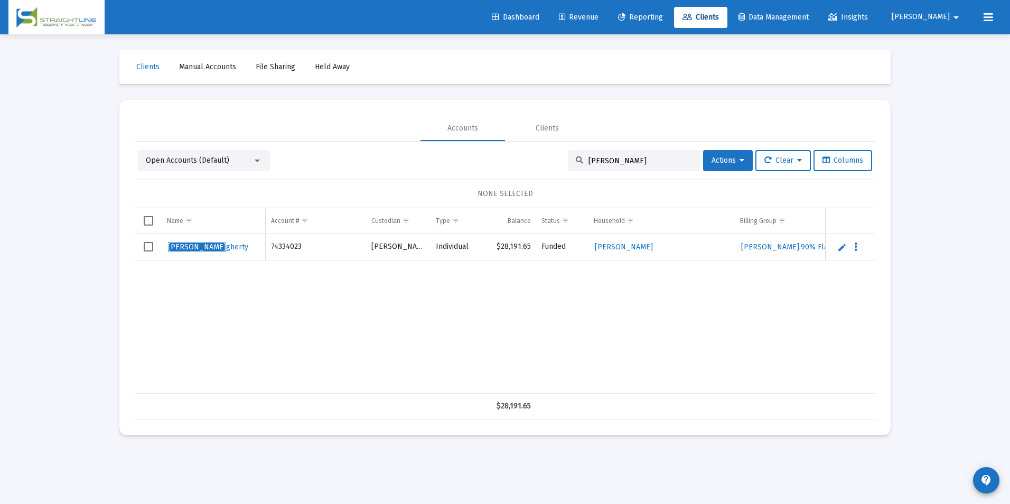
type input "[PERSON_NAME]"
click at [841, 248] on link "Edit" at bounding box center [842, 247] width 10 height 10
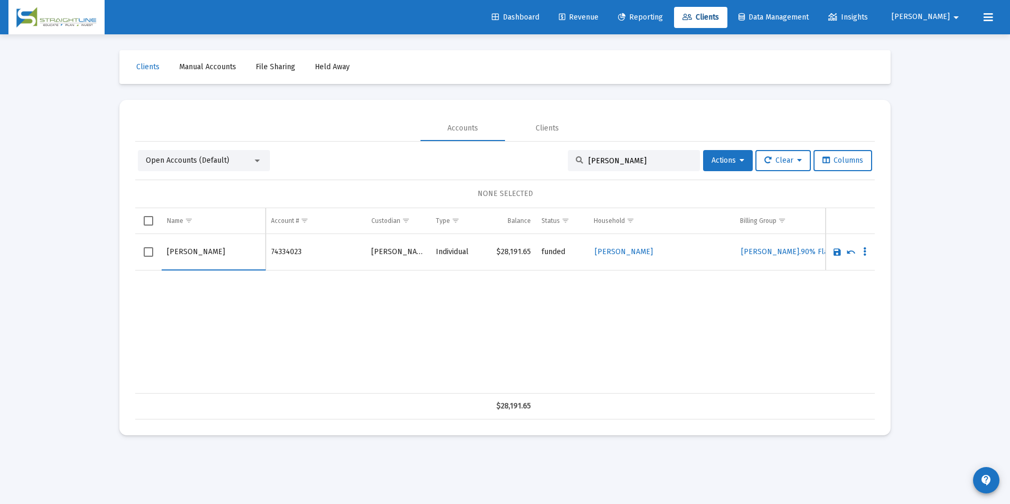
drag, startPoint x: 190, startPoint y: 252, endPoint x: 145, endPoint y: 252, distance: 44.9
click at [145, 252] on tr "[PERSON_NAME]" at bounding box center [505, 252] width 740 height 36
click at [211, 255] on input "[PERSON_NAME]" at bounding box center [213, 251] width 93 height 25
type input "[PERSON_NAME]"
click at [836, 257] on td "Data grid" at bounding box center [850, 252] width 49 height 36
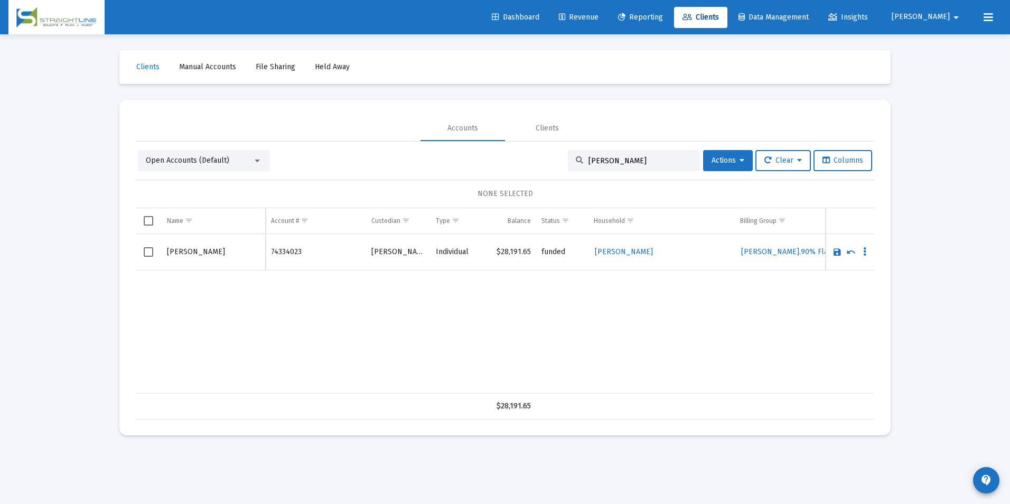
click at [836, 253] on link "Save" at bounding box center [837, 252] width 10 height 10
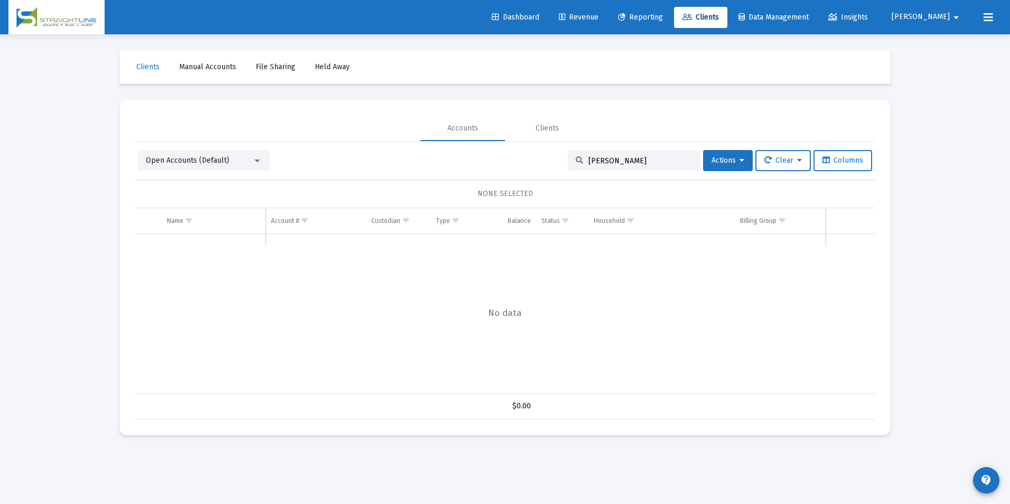
drag, startPoint x: 674, startPoint y: 163, endPoint x: 441, endPoint y: 115, distance: 238.0
click at [441, 115] on mat-card "Accounts Clients Open Accounts (Default) [PERSON_NAME] Actions Clear Columns NO…" at bounding box center [504, 267] width 771 height 335
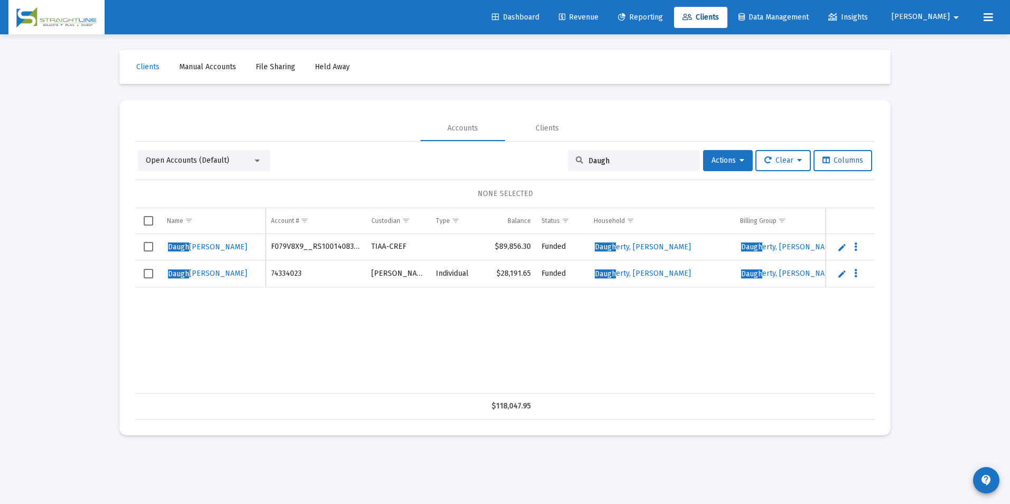
click at [655, 156] on input "Daugh" at bounding box center [640, 160] width 104 height 9
drag, startPoint x: 655, startPoint y: 156, endPoint x: 559, endPoint y: 171, distance: 97.3
click at [559, 171] on div "Open Accounts (Default) Daugh Actions Clear Columns NONE SELECTED Name Name Acc…" at bounding box center [505, 284] width 740 height 269
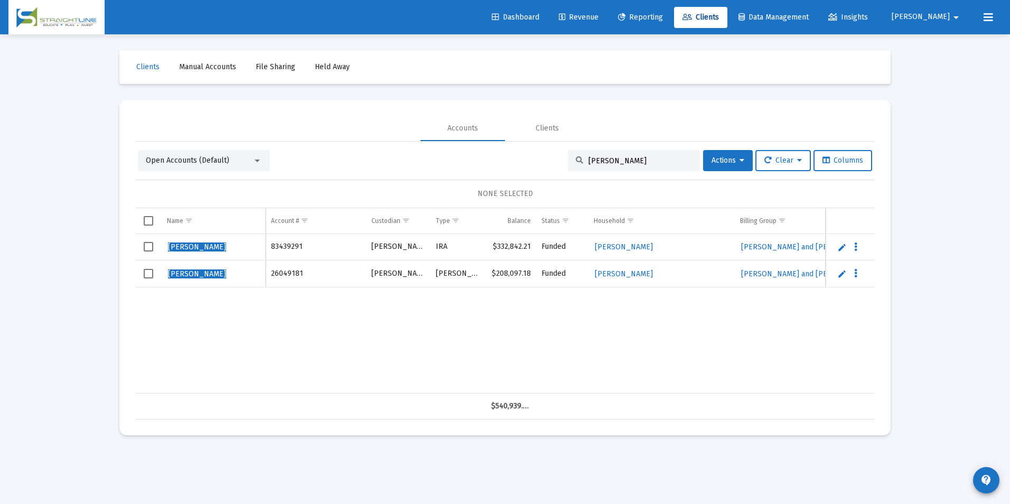
type input "[PERSON_NAME]"
click at [840, 251] on link "Edit" at bounding box center [842, 247] width 10 height 10
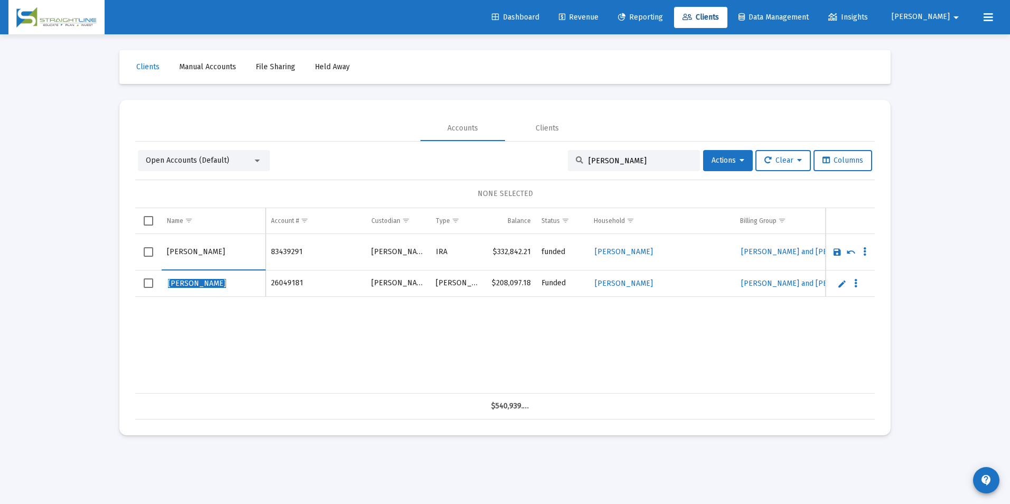
drag, startPoint x: 188, startPoint y: 252, endPoint x: 154, endPoint y: 251, distance: 34.4
click at [154, 251] on tr "[PERSON_NAME]" at bounding box center [505, 252] width 740 height 36
click at [208, 251] on input "[PERSON_NAME]" at bounding box center [213, 251] width 93 height 25
type input "[PERSON_NAME]"
click at [838, 253] on link "Save" at bounding box center [837, 252] width 10 height 10
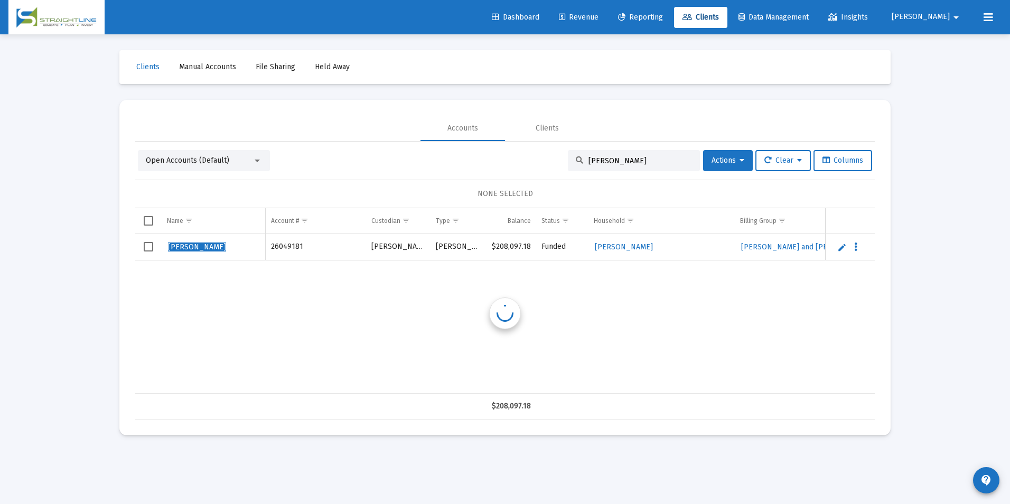
click at [840, 246] on link "Edit" at bounding box center [842, 247] width 10 height 10
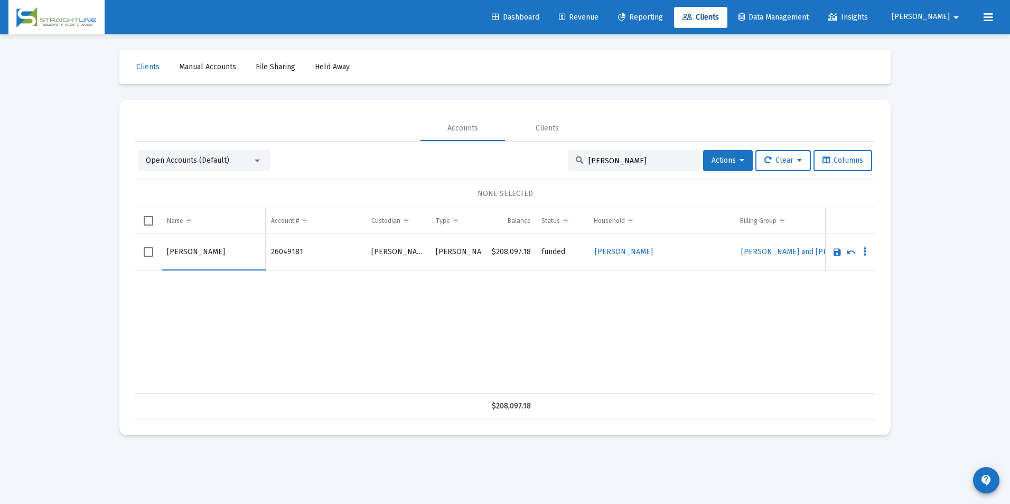
drag, startPoint x: 189, startPoint y: 248, endPoint x: 155, endPoint y: 251, distance: 33.4
click at [155, 251] on tr "[PERSON_NAME]" at bounding box center [505, 252] width 740 height 36
click at [207, 259] on input "[PERSON_NAME]" at bounding box center [213, 251] width 93 height 25
type input "[PERSON_NAME]"
click at [836, 252] on link "Save" at bounding box center [837, 252] width 10 height 10
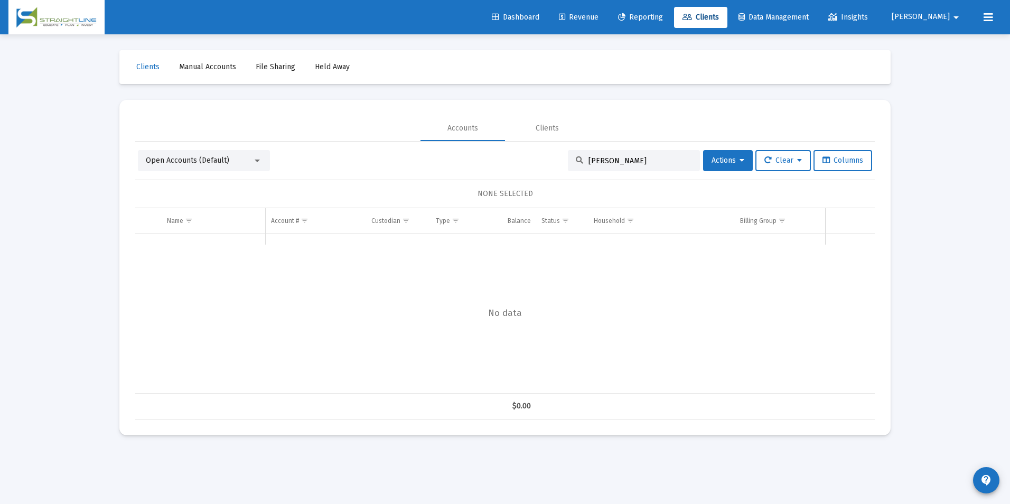
drag, startPoint x: 675, startPoint y: 161, endPoint x: 499, endPoint y: 153, distance: 175.5
click at [499, 153] on div "Open Accounts (Default) [PERSON_NAME] Actions Clear Columns" at bounding box center [505, 160] width 734 height 21
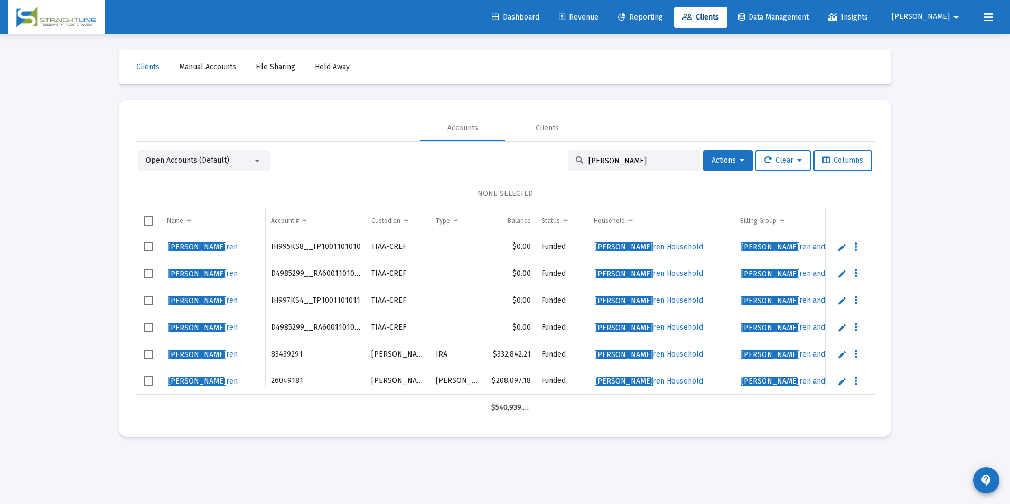
drag, startPoint x: 637, startPoint y: 160, endPoint x: 545, endPoint y: 157, distance: 91.4
click at [545, 157] on div "Open Accounts (Default) [PERSON_NAME] Actions Clear Columns" at bounding box center [505, 160] width 734 height 21
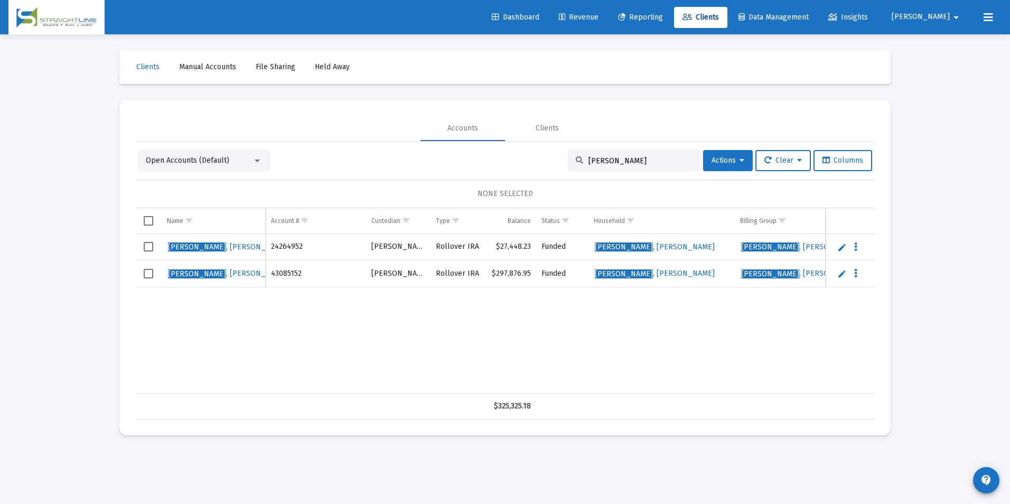
drag, startPoint x: 622, startPoint y: 159, endPoint x: 523, endPoint y: 179, distance: 100.8
click at [523, 179] on div "Open Accounts (Default) [PERSON_NAME] Actions Clear Columns NONE SELECTED Name …" at bounding box center [505, 284] width 740 height 269
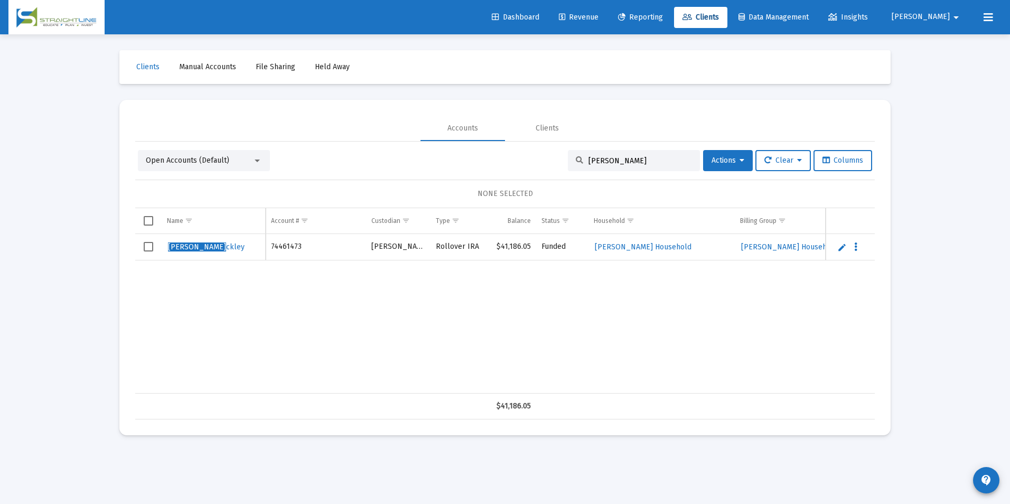
type input "[PERSON_NAME]"
click at [839, 251] on link "Edit" at bounding box center [842, 247] width 10 height 10
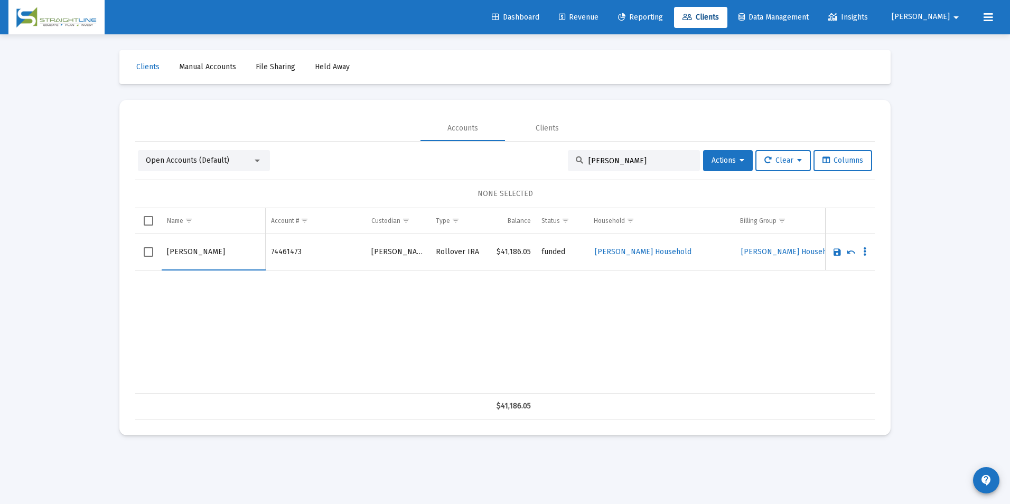
drag, startPoint x: 182, startPoint y: 249, endPoint x: 139, endPoint y: 254, distance: 43.6
click at [139, 254] on tr "[PERSON_NAME]" at bounding box center [505, 252] width 740 height 36
click at [233, 254] on input "[PERSON_NAME]" at bounding box center [213, 251] width 93 height 25
type input "[PERSON_NAME]"
click at [837, 248] on link "Save" at bounding box center [837, 252] width 10 height 10
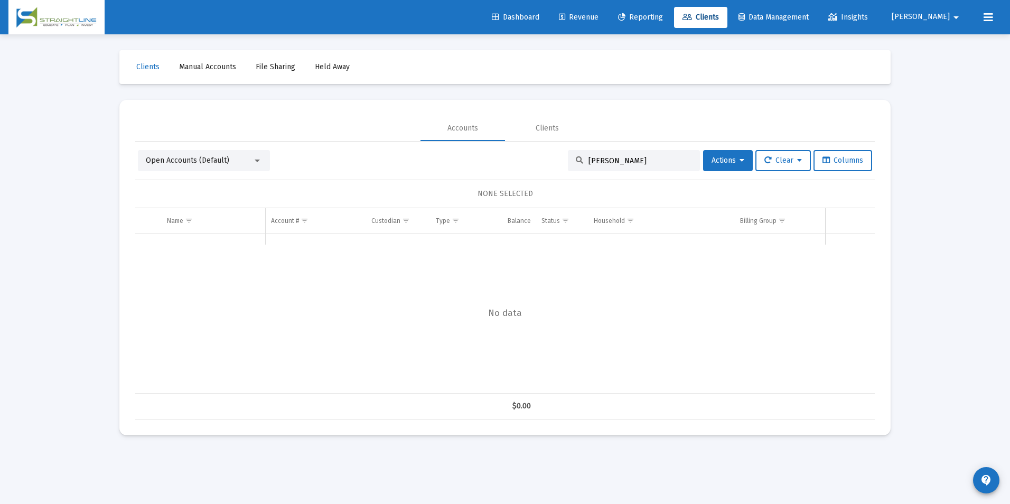
drag, startPoint x: 629, startPoint y: 156, endPoint x: 534, endPoint y: 163, distance: 95.3
click at [534, 163] on div "Open Accounts (Default) [PERSON_NAME] Actions Clear Columns" at bounding box center [505, 160] width 734 height 21
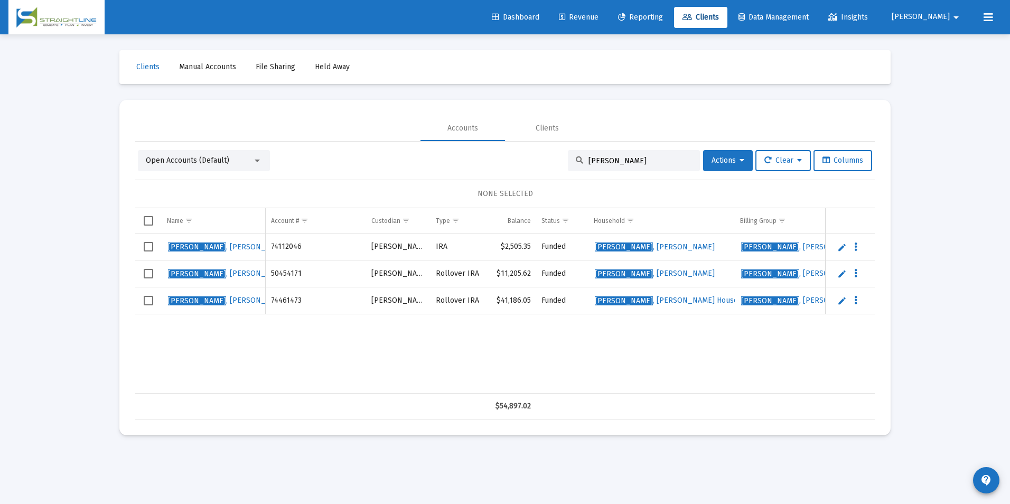
drag, startPoint x: 658, startPoint y: 162, endPoint x: 356, endPoint y: 128, distance: 303.6
click at [356, 128] on mat-tab-group "Accounts Clients Open Accounts (Default) [PERSON_NAME] Actions Clear Columns NO…" at bounding box center [505, 268] width 740 height 304
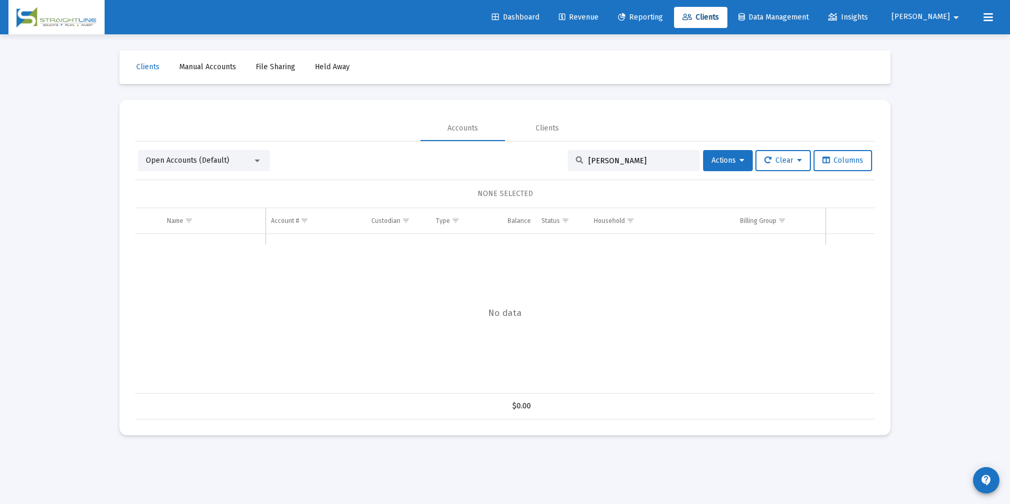
click at [594, 156] on input "[PERSON_NAME]" at bounding box center [640, 160] width 104 height 9
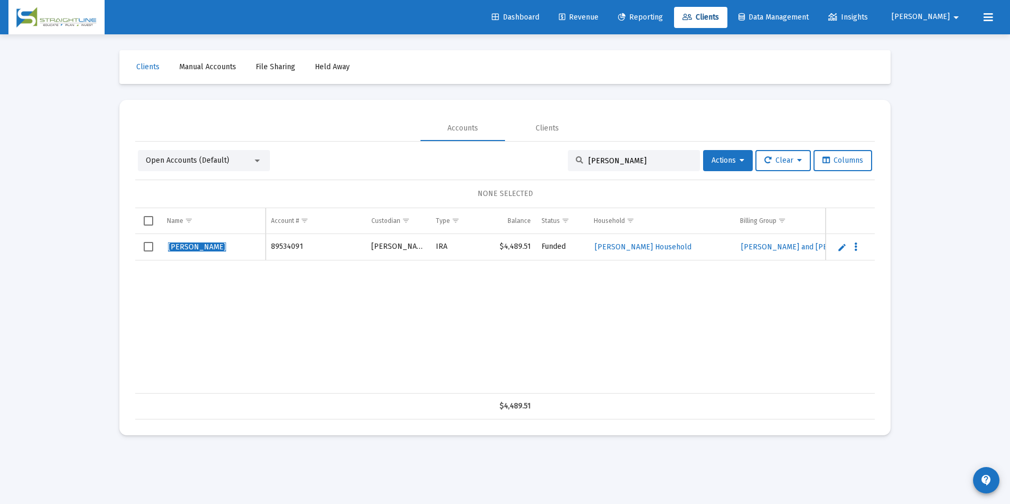
type input "[PERSON_NAME]"
click at [842, 245] on link "Edit" at bounding box center [842, 247] width 10 height 10
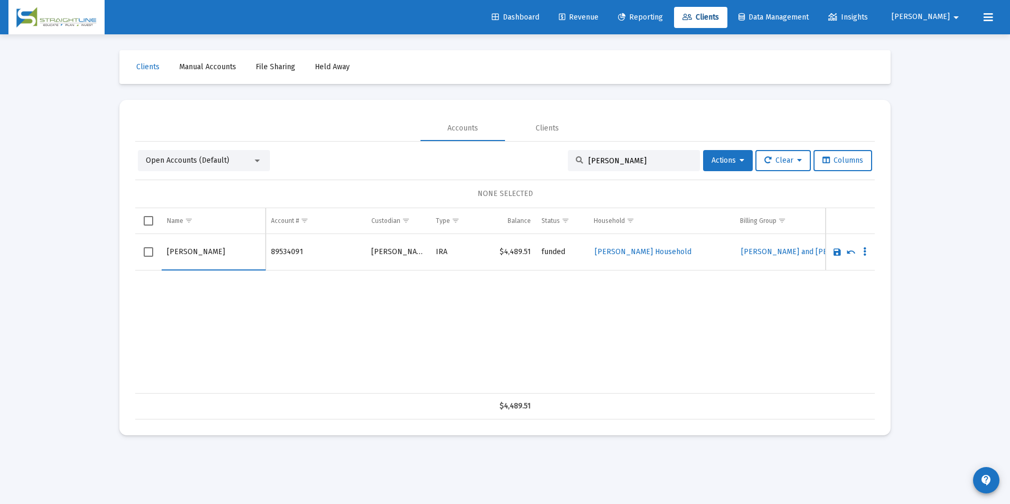
drag, startPoint x: 184, startPoint y: 250, endPoint x: 150, endPoint y: 255, distance: 34.7
click at [150, 255] on tr "[PERSON_NAME]" at bounding box center [505, 252] width 740 height 36
click at [213, 255] on input "[PERSON_NAME]" at bounding box center [213, 251] width 93 height 25
type input "[PERSON_NAME]"
click at [837, 252] on link "Save" at bounding box center [837, 252] width 10 height 10
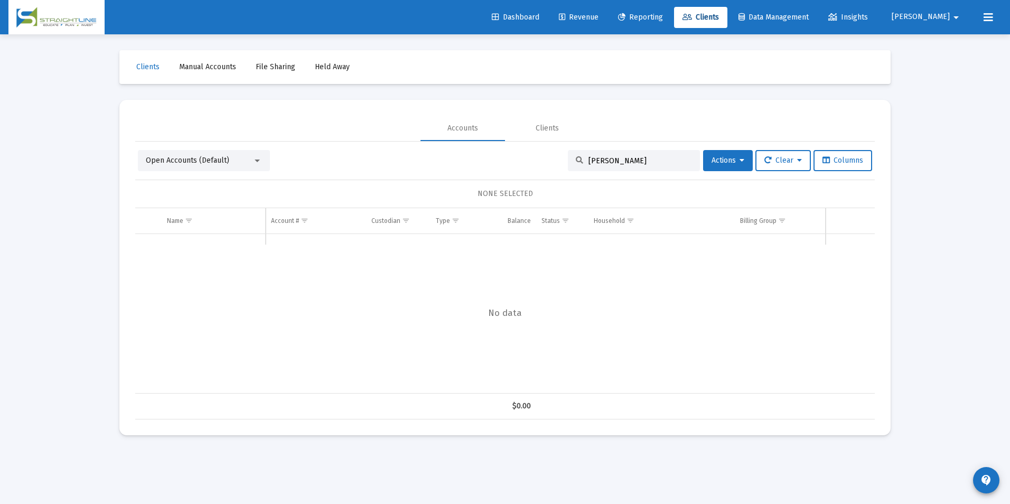
drag, startPoint x: 635, startPoint y: 155, endPoint x: 573, endPoint y: 166, distance: 62.8
click at [573, 166] on div "[PERSON_NAME]" at bounding box center [634, 160] width 132 height 21
drag, startPoint x: 573, startPoint y: 166, endPoint x: 631, endPoint y: 155, distance: 59.2
click at [631, 155] on div "[PERSON_NAME]" at bounding box center [634, 160] width 132 height 21
drag, startPoint x: 626, startPoint y: 157, endPoint x: 564, endPoint y: 155, distance: 62.4
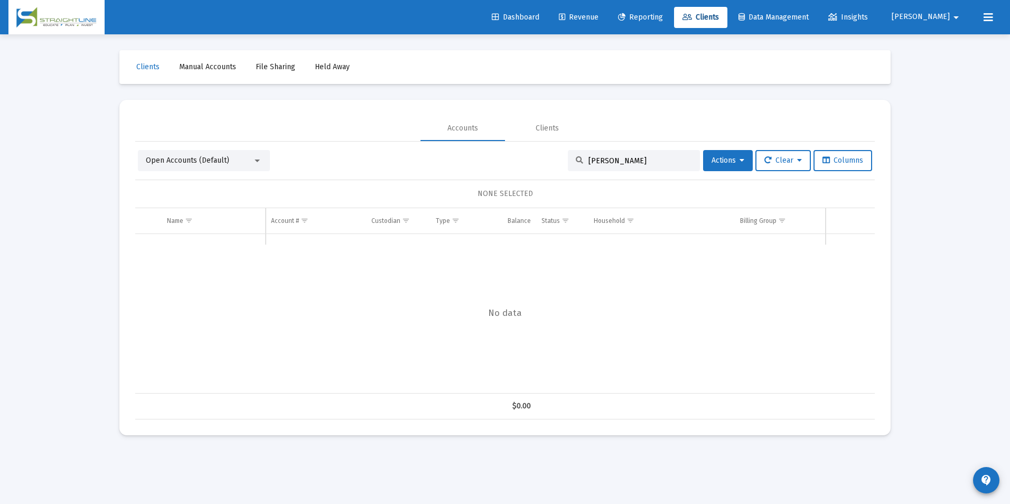
click at [568, 155] on div "[PERSON_NAME]" at bounding box center [634, 160] width 132 height 21
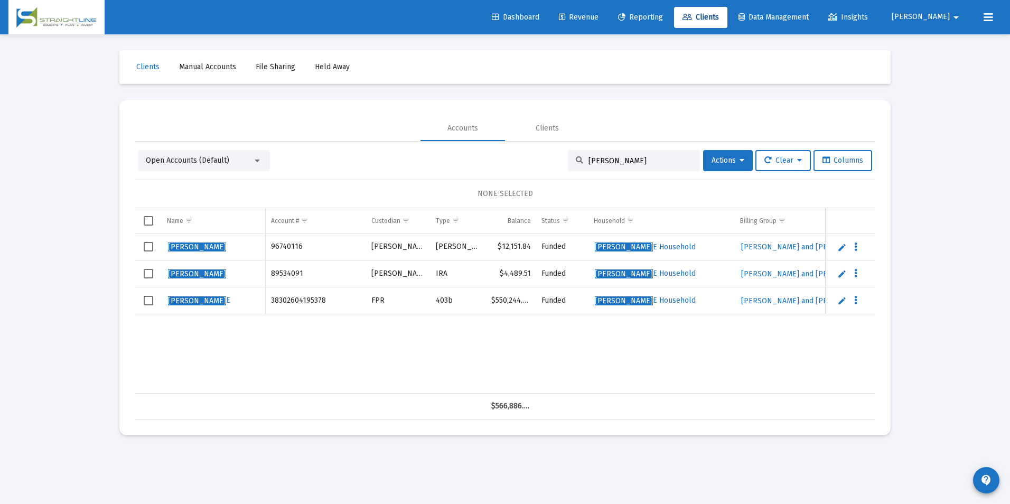
type input "[PERSON_NAME]"
click at [838, 275] on link "Edit" at bounding box center [842, 274] width 10 height 10
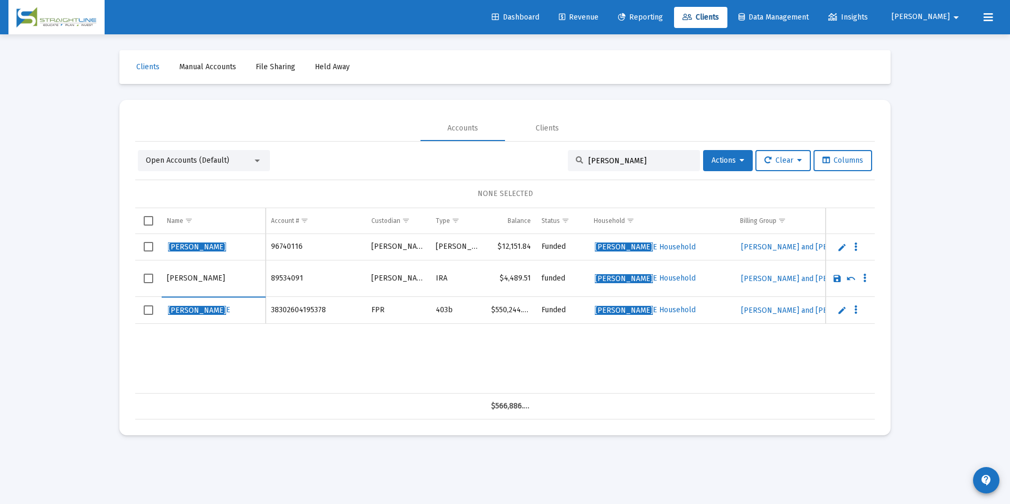
type input "[PERSON_NAME]"
click at [838, 275] on link "Save" at bounding box center [837, 279] width 10 height 10
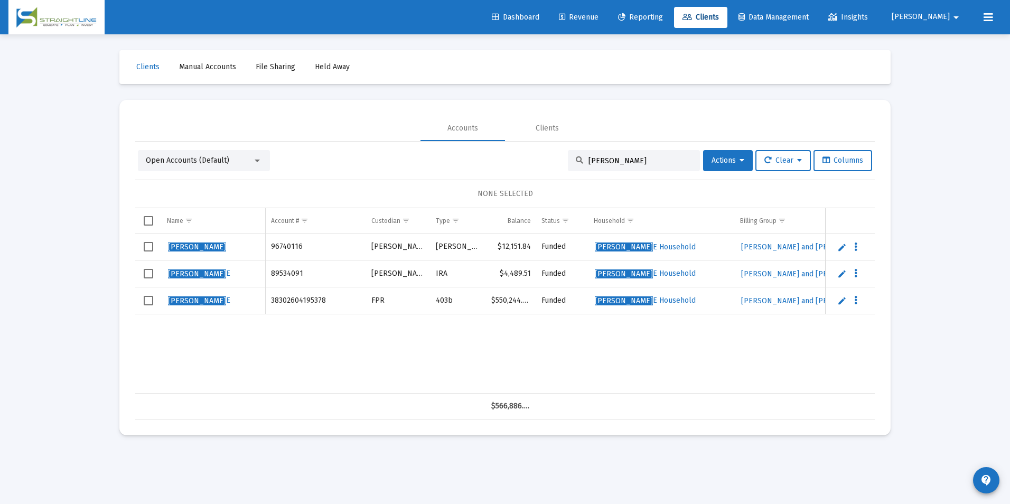
click at [838, 247] on link "Edit" at bounding box center [842, 247] width 10 height 10
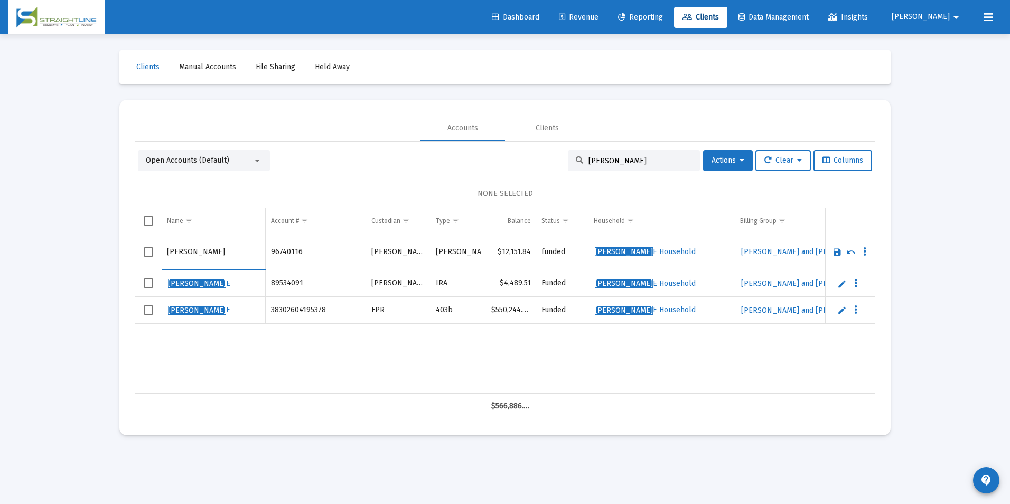
type input "[PERSON_NAME]"
click at [836, 249] on link "Save" at bounding box center [837, 252] width 10 height 10
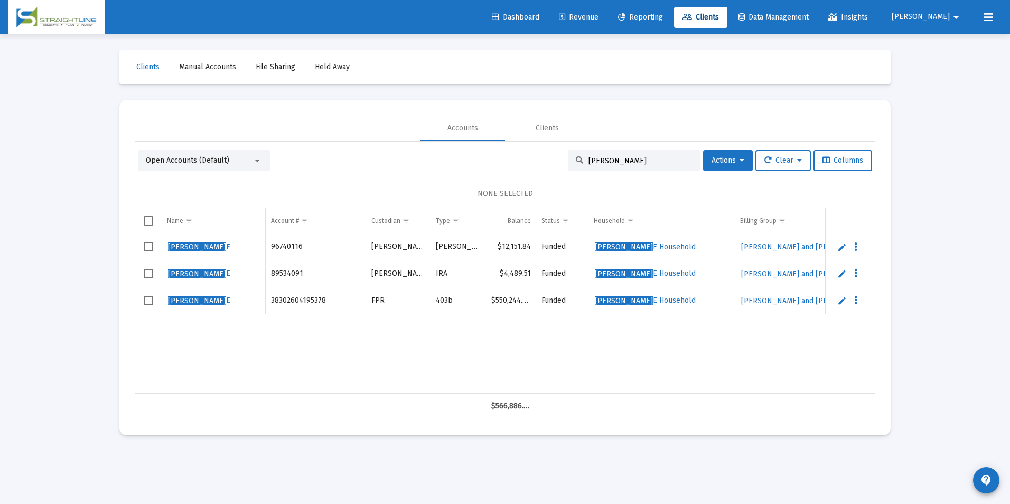
drag, startPoint x: 639, startPoint y: 163, endPoint x: 509, endPoint y: 160, distance: 130.5
click at [509, 160] on div "Open Accounts (Default) [PERSON_NAME] Actions Clear Columns" at bounding box center [505, 160] width 734 height 21
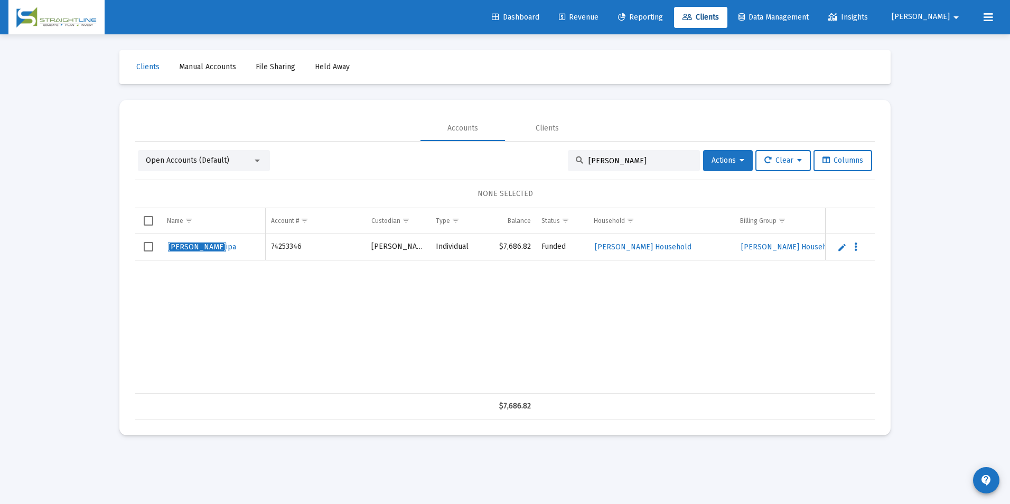
type input "[PERSON_NAME]"
click at [841, 247] on link "Edit" at bounding box center [842, 247] width 10 height 10
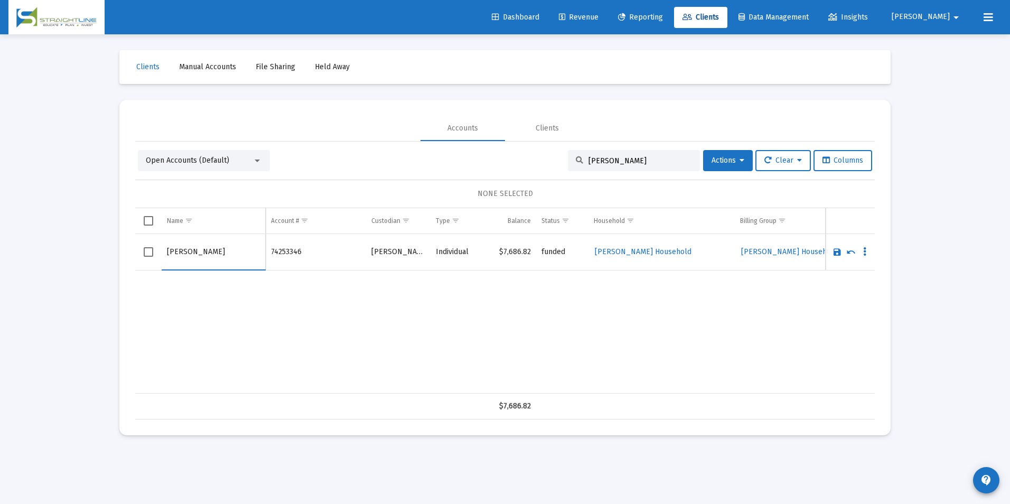
drag, startPoint x: 193, startPoint y: 249, endPoint x: 139, endPoint y: 259, distance: 54.8
click at [139, 259] on tr "[PERSON_NAME]" at bounding box center [505, 252] width 740 height 36
click at [195, 254] on input "Lipa" at bounding box center [213, 251] width 93 height 25
type input "[PERSON_NAME]"
click at [836, 250] on link "Save" at bounding box center [837, 252] width 10 height 10
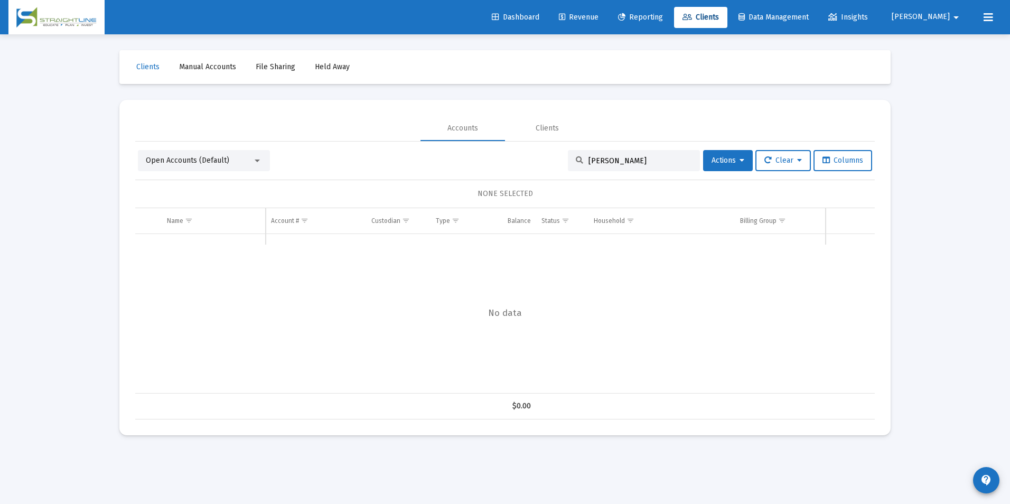
drag, startPoint x: 645, startPoint y: 162, endPoint x: 534, endPoint y: 158, distance: 111.5
click at [534, 158] on div "Open Accounts (Default) [PERSON_NAME] L Actions Clear Columns" at bounding box center [505, 160] width 734 height 21
type input "K"
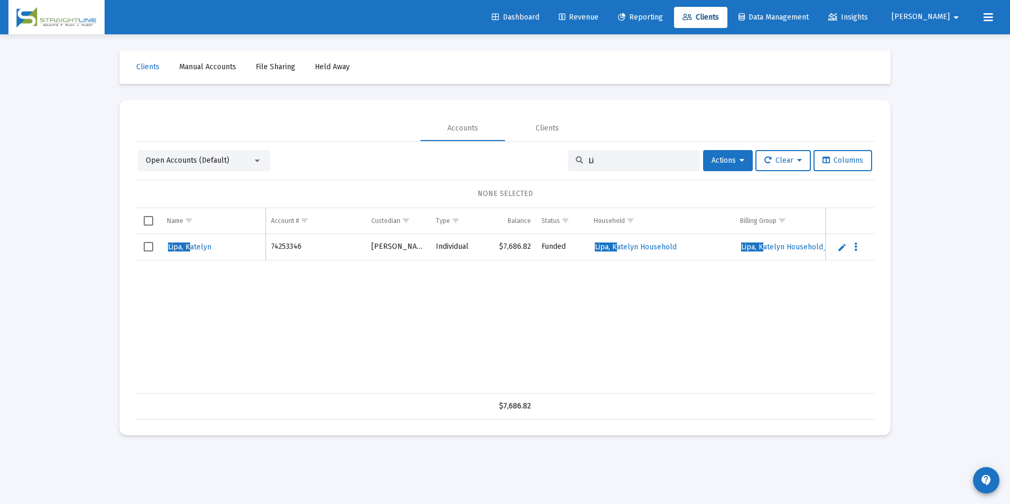
type input "L"
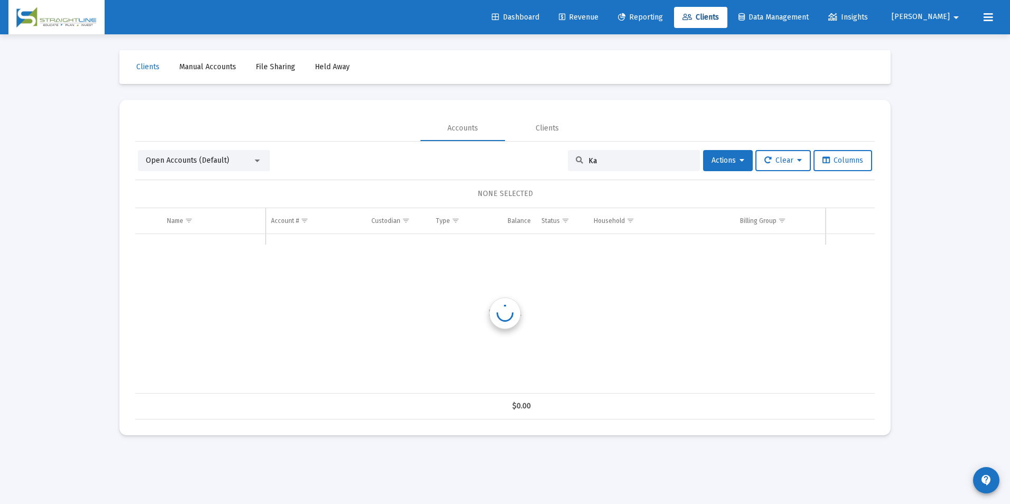
type input "K"
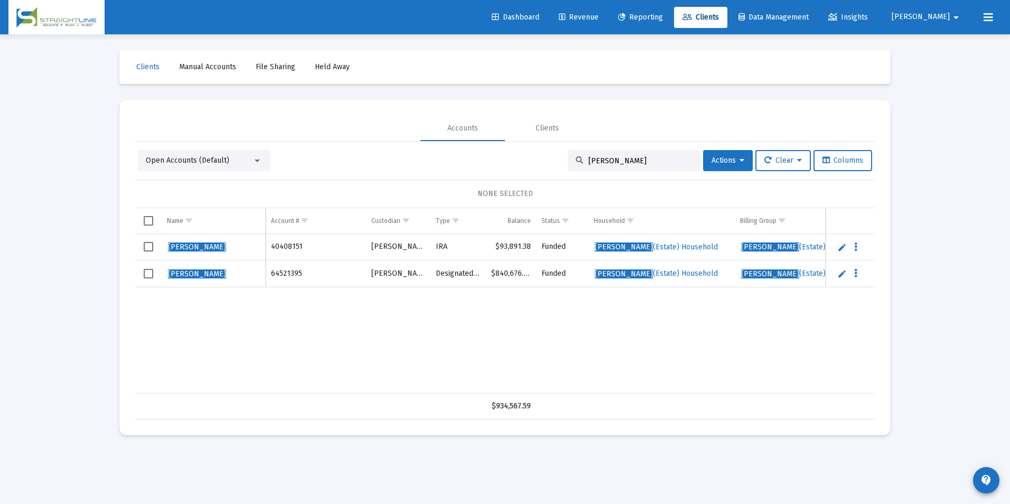
drag, startPoint x: 645, startPoint y: 163, endPoint x: 520, endPoint y: 160, distance: 125.2
click at [520, 160] on div "Open Accounts (Default) [PERSON_NAME] Actions Clear Columns" at bounding box center [505, 160] width 734 height 21
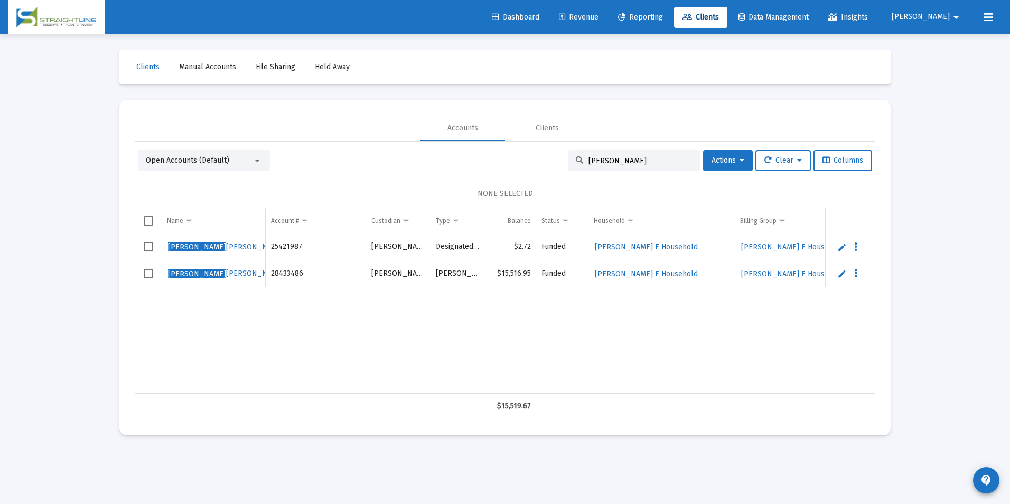
type input "[PERSON_NAME]"
click at [842, 247] on link "Edit" at bounding box center [842, 247] width 10 height 10
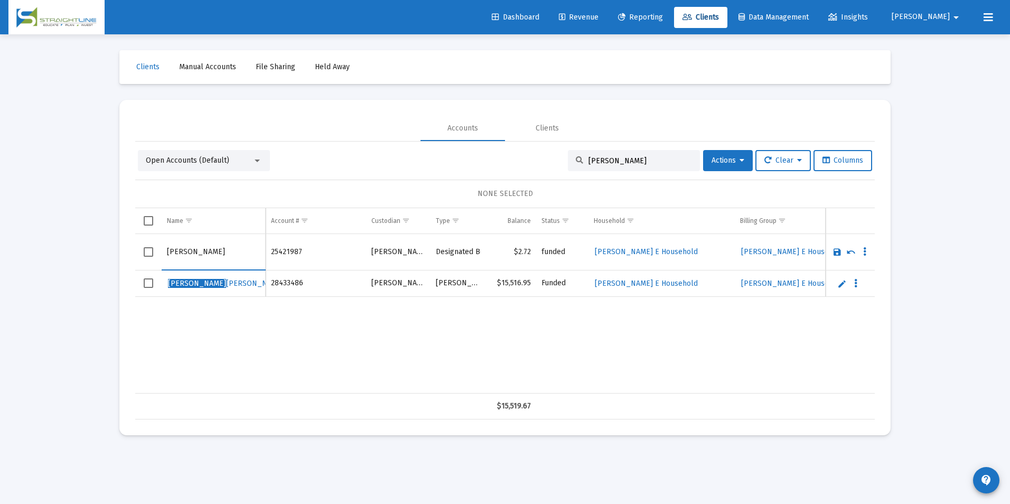
drag, startPoint x: 199, startPoint y: 252, endPoint x: 132, endPoint y: 252, distance: 67.1
click at [132, 252] on mat-card "Accounts Clients Open Accounts (Default) [PERSON_NAME] Actions Clear Columns NO…" at bounding box center [504, 267] width 771 height 335
click at [197, 250] on input "[PERSON_NAME]" at bounding box center [213, 251] width 93 height 25
type input "[PERSON_NAME]"
click at [835, 247] on link "Save" at bounding box center [837, 252] width 10 height 10
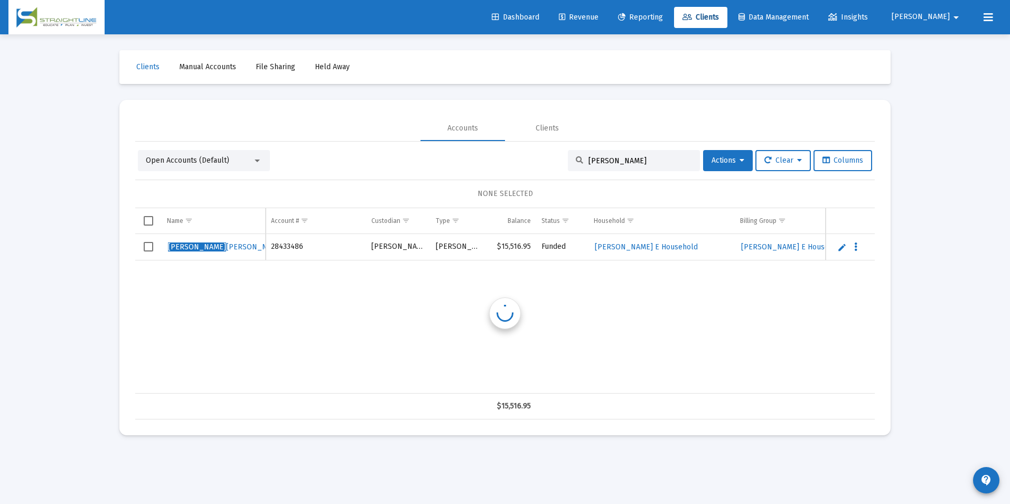
click at [839, 249] on link "Edit" at bounding box center [842, 247] width 10 height 10
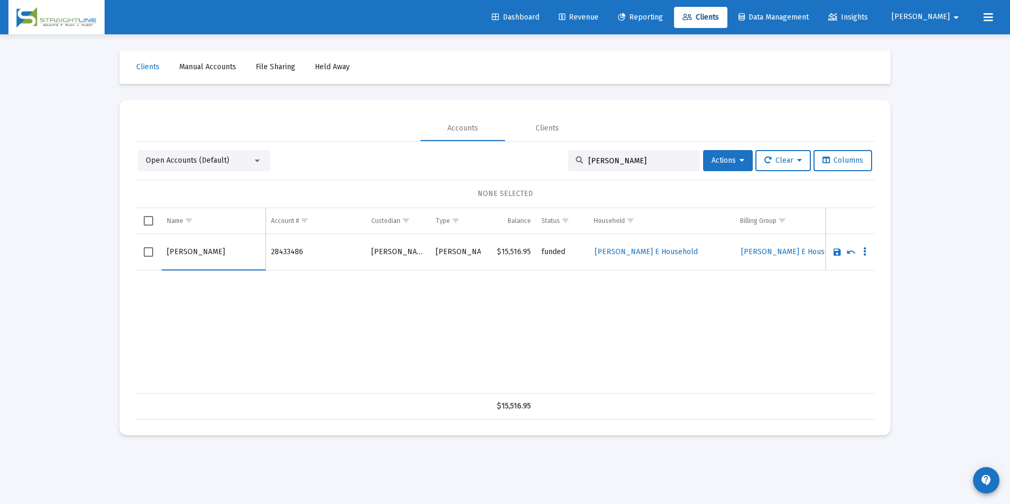
drag, startPoint x: 200, startPoint y: 250, endPoint x: 143, endPoint y: 256, distance: 56.8
click at [143, 256] on tr "[PERSON_NAME]" at bounding box center [505, 252] width 740 height 36
click at [203, 257] on input "[PERSON_NAME]" at bounding box center [213, 251] width 93 height 25
type input "[PERSON_NAME]"
click at [836, 251] on link "Save" at bounding box center [837, 252] width 10 height 10
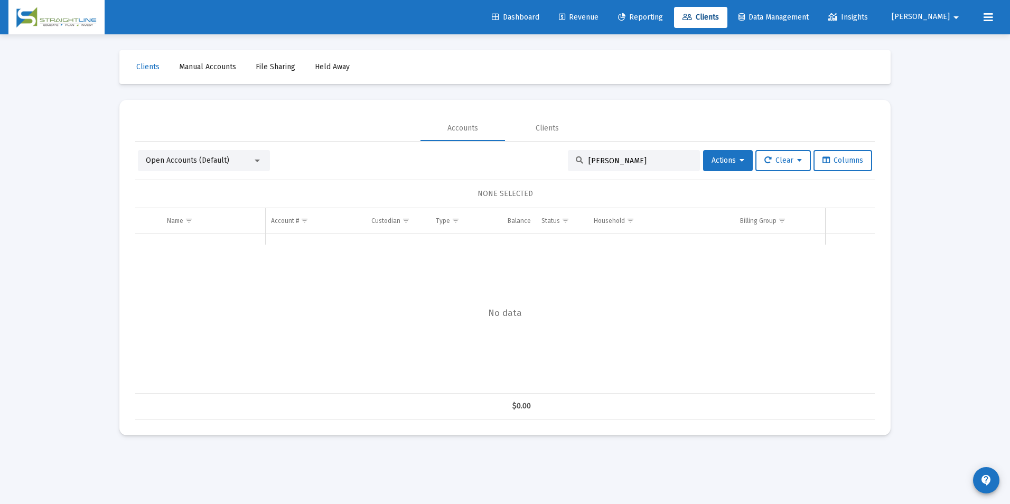
drag, startPoint x: 644, startPoint y: 162, endPoint x: 458, endPoint y: 151, distance: 186.2
click at [458, 151] on div "Open Accounts (Default) [PERSON_NAME] Actions Clear Columns" at bounding box center [505, 160] width 734 height 21
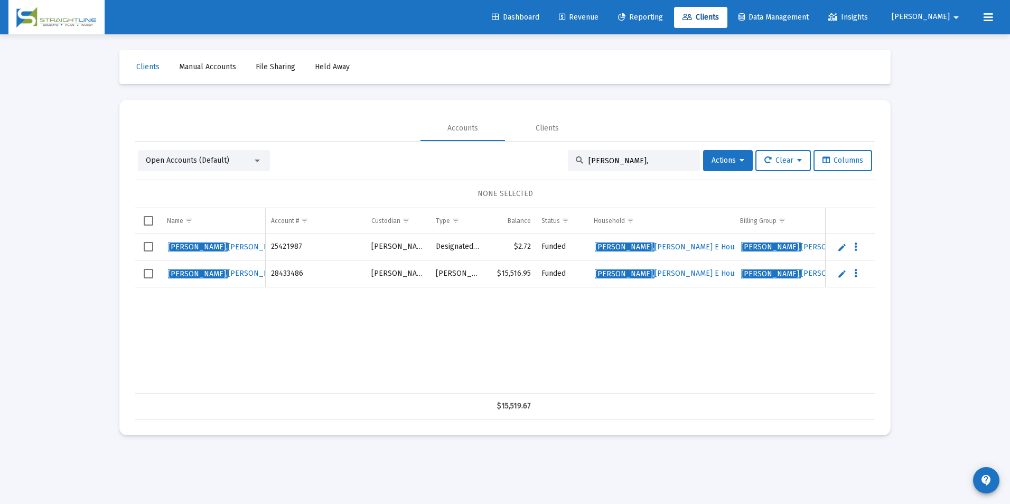
drag, startPoint x: 642, startPoint y: 157, endPoint x: 557, endPoint y: 160, distance: 84.6
click at [557, 160] on div "Open Accounts (Default) [PERSON_NAME], Actions Clear Columns" at bounding box center [505, 160] width 734 height 21
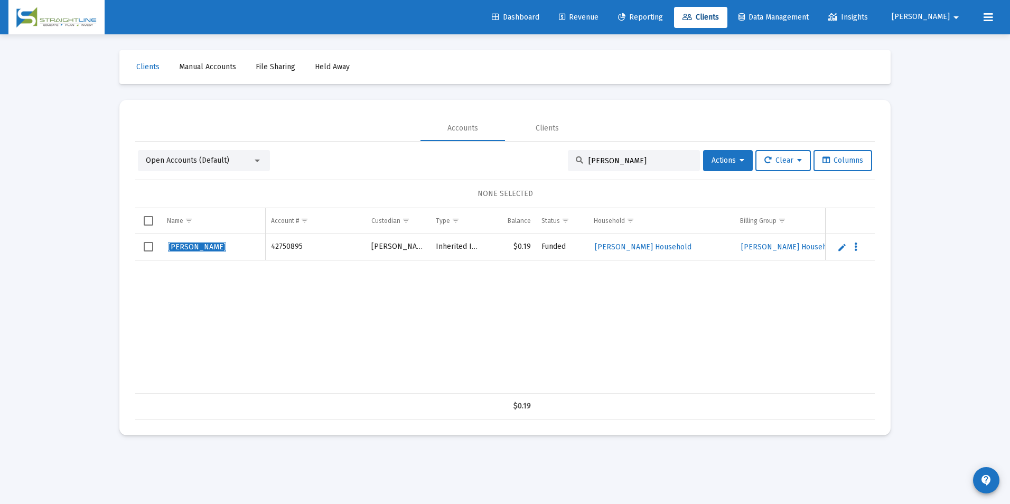
drag, startPoint x: 660, startPoint y: 161, endPoint x: 532, endPoint y: 153, distance: 128.1
click at [532, 153] on div "Open Accounts (Default) [PERSON_NAME] Actions Clear Columns" at bounding box center [505, 160] width 734 height 21
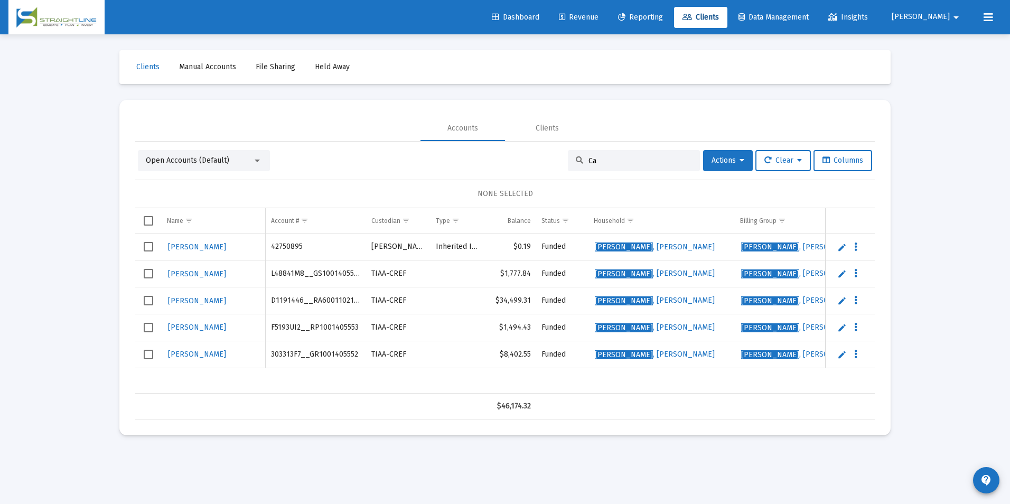
type input "C"
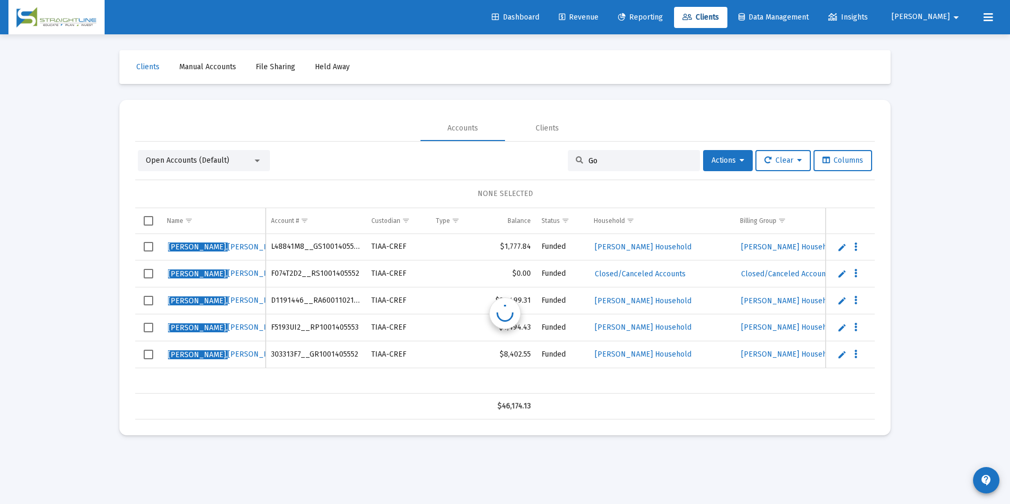
type input "G"
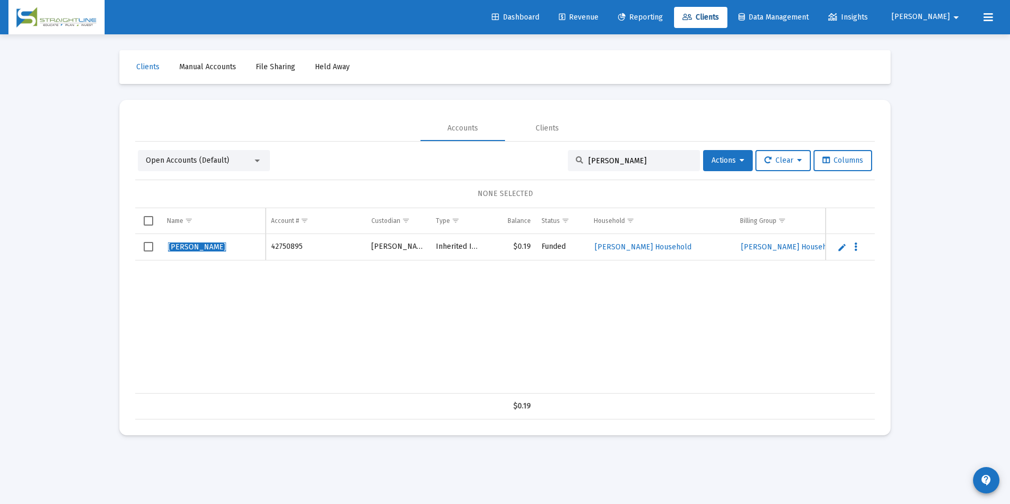
drag, startPoint x: 640, startPoint y: 159, endPoint x: 520, endPoint y: 201, distance: 127.5
click at [520, 201] on div "Open Accounts (Default) [PERSON_NAME] Actions Clear Columns NONE SELECTED Name …" at bounding box center [505, 284] width 740 height 269
type input "G"
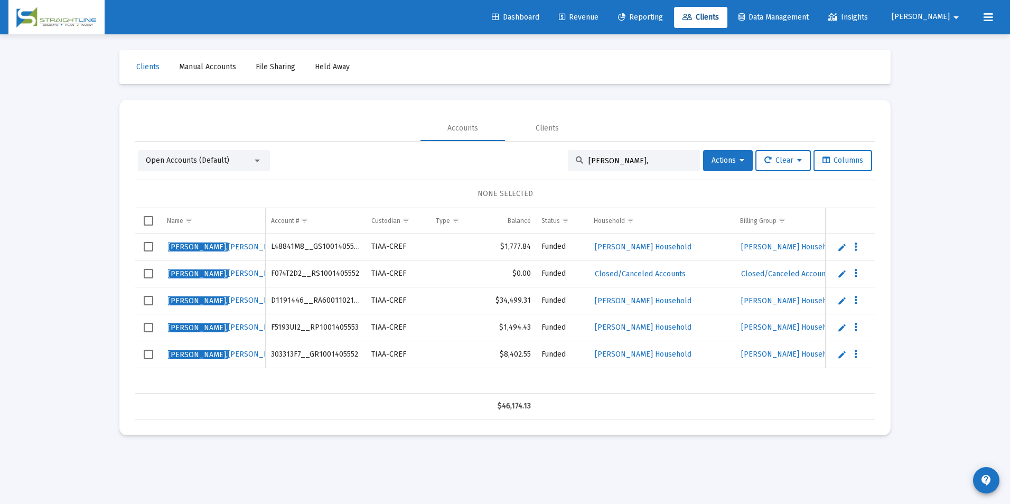
drag, startPoint x: 612, startPoint y: 164, endPoint x: 560, endPoint y: 175, distance: 52.5
click at [560, 175] on div "Open Accounts (Default) [PERSON_NAME], Actions Clear Columns NONE SELECTED Name…" at bounding box center [505, 284] width 740 height 269
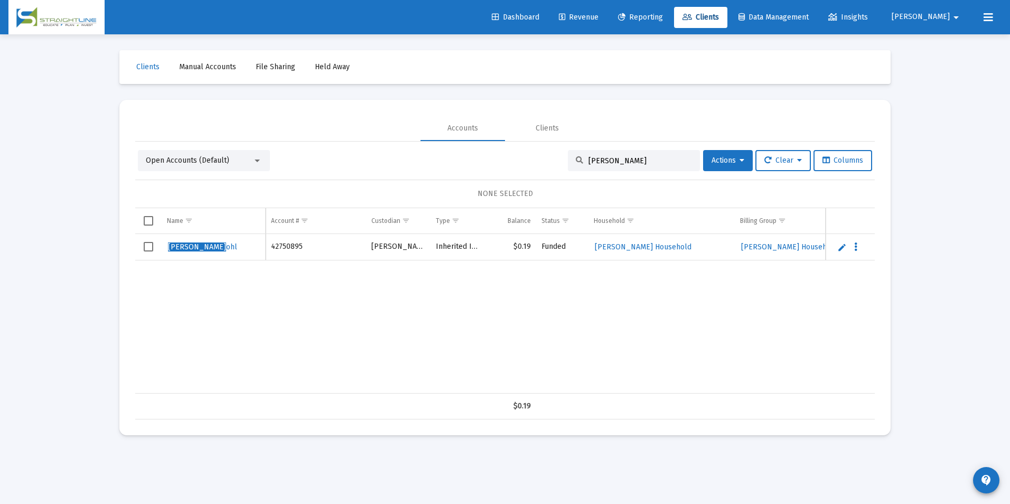
type input "[PERSON_NAME]"
click at [837, 251] on link "Edit" at bounding box center [842, 247] width 10 height 10
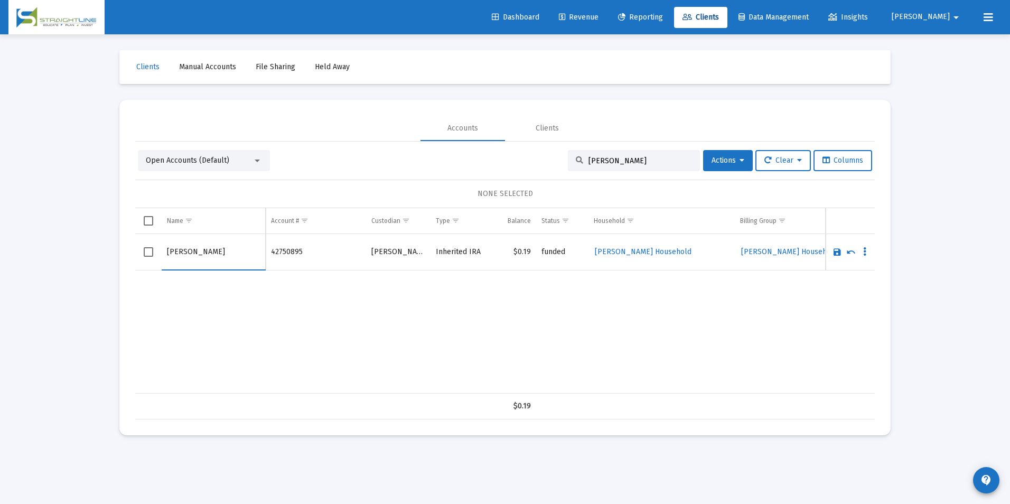
drag, startPoint x: 198, startPoint y: 250, endPoint x: 83, endPoint y: 240, distance: 115.5
click at [83, 240] on div "Loading... Clients Manual Accounts File Sharing Held Away Accounts Clients Open…" at bounding box center [505, 252] width 1010 height 504
click at [221, 254] on input "[PERSON_NAME]" at bounding box center [213, 251] width 93 height 25
type input "[PERSON_NAME]"
click at [838, 251] on link "Save" at bounding box center [837, 252] width 10 height 10
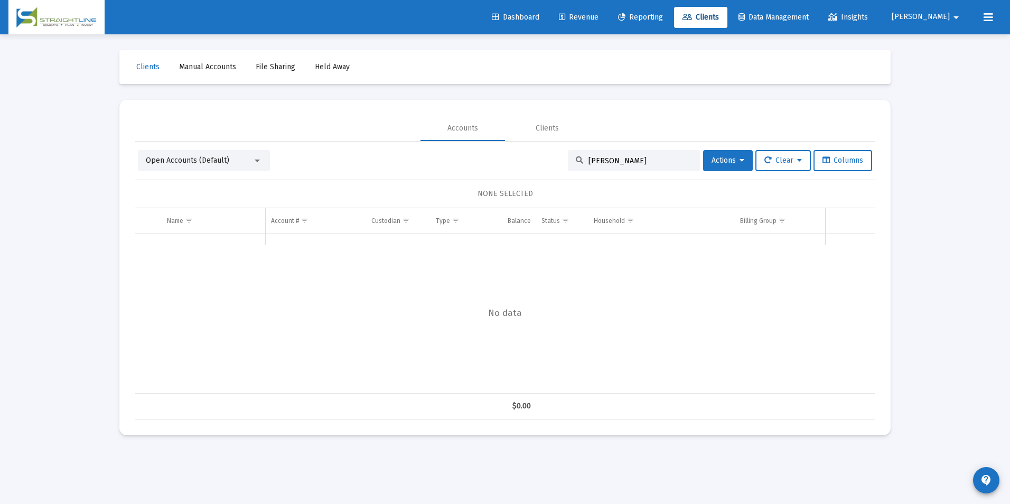
drag, startPoint x: 654, startPoint y: 161, endPoint x: 578, endPoint y: 162, distance: 76.1
click at [578, 162] on div "[PERSON_NAME]" at bounding box center [634, 160] width 132 height 21
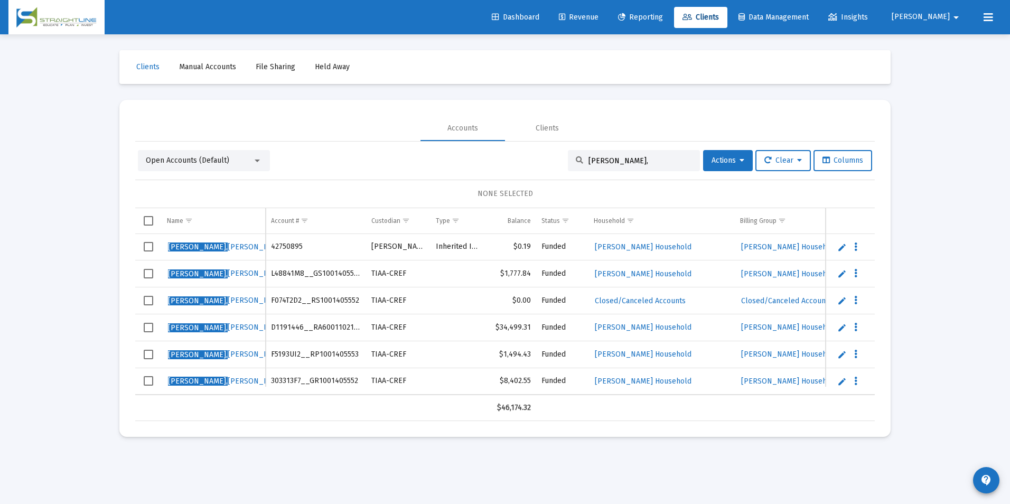
type input "[PERSON_NAME],"
click at [841, 244] on link "Edit" at bounding box center [842, 247] width 10 height 10
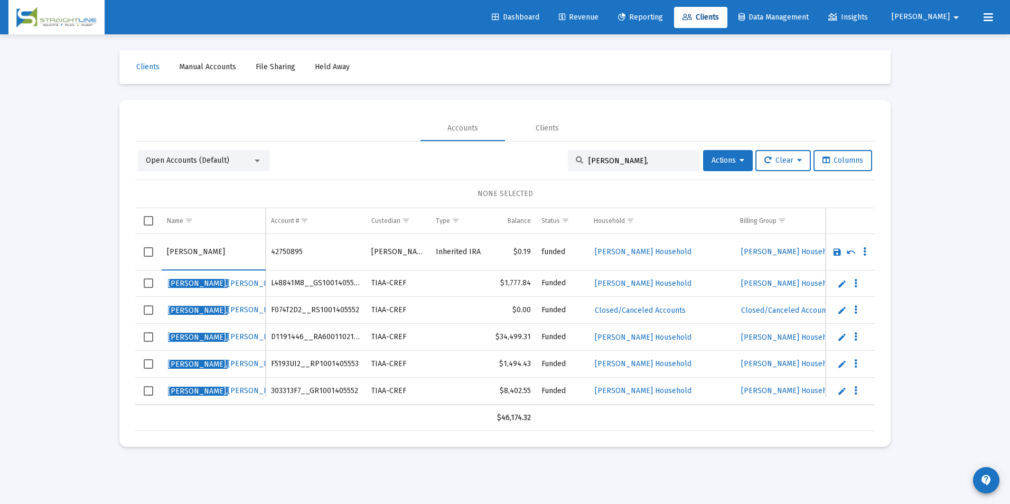
click at [177, 250] on input "[PERSON_NAME]" at bounding box center [213, 251] width 93 height 25
click at [182, 251] on input "[PERSON_NAME]" at bounding box center [213, 251] width 93 height 25
drag, startPoint x: 182, startPoint y: 251, endPoint x: 164, endPoint y: 251, distance: 18.0
click at [164, 251] on td "[PERSON_NAME]" at bounding box center [214, 252] width 104 height 36
type input "[PERSON_NAME]"
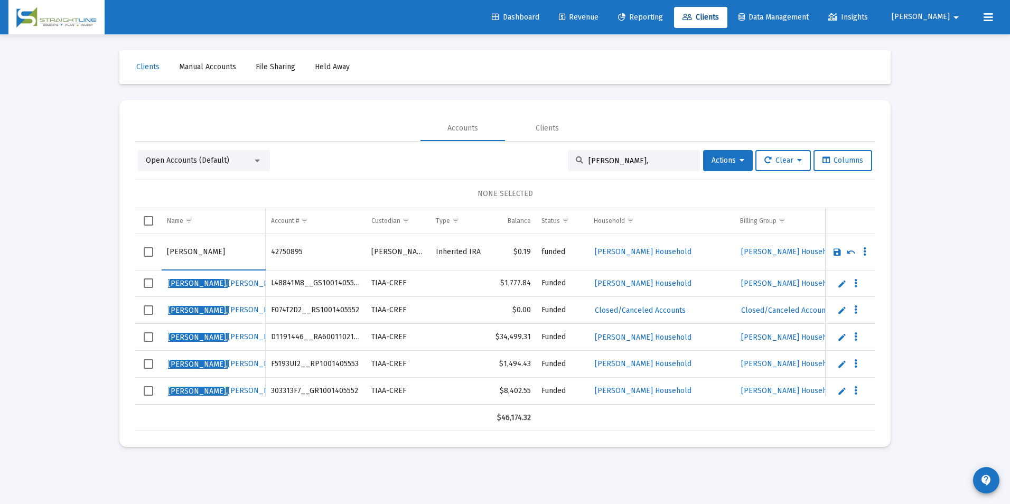
click at [836, 252] on link "Save" at bounding box center [837, 252] width 10 height 10
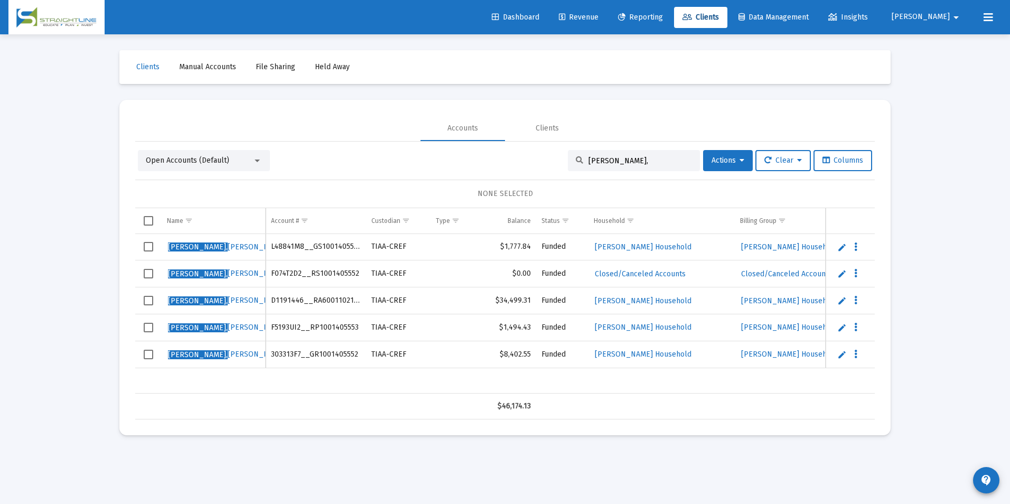
click at [843, 246] on link "Edit" at bounding box center [842, 247] width 10 height 10
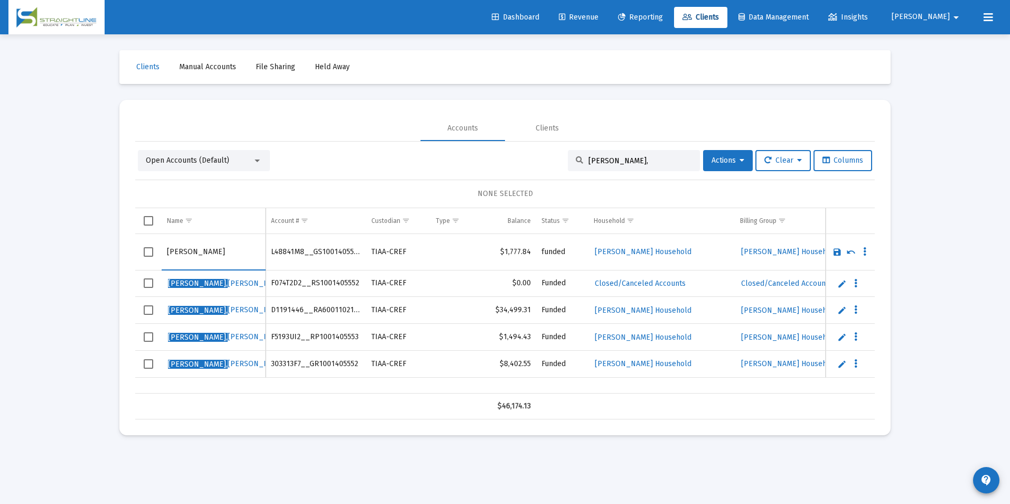
drag, startPoint x: 181, startPoint y: 250, endPoint x: 166, endPoint y: 250, distance: 14.8
click at [166, 250] on td "[PERSON_NAME]" at bounding box center [214, 252] width 104 height 36
drag, startPoint x: 182, startPoint y: 250, endPoint x: 164, endPoint y: 251, distance: 18.0
click at [164, 251] on td "[PERSON_NAME]" at bounding box center [214, 252] width 104 height 36
click at [166, 251] on td ", [PERSON_NAME]" at bounding box center [214, 252] width 104 height 36
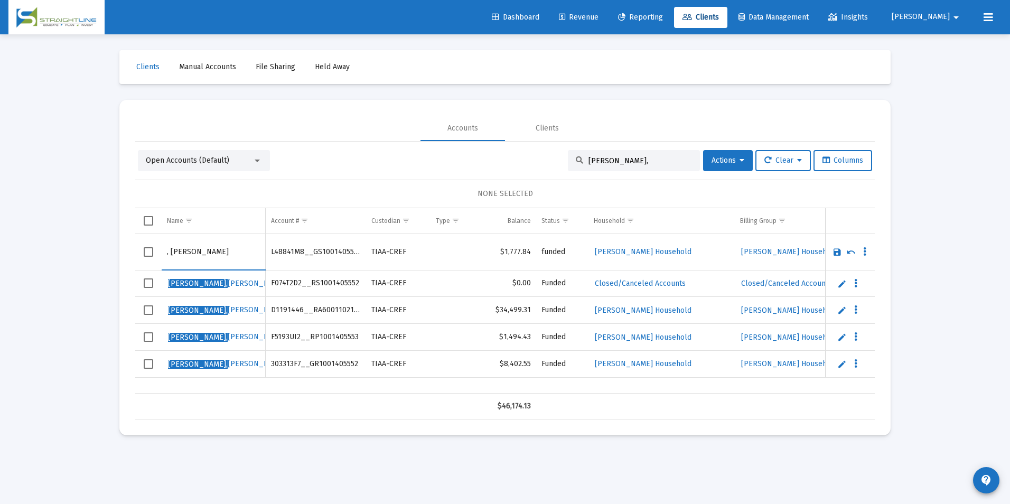
click at [166, 252] on td ", [PERSON_NAME]" at bounding box center [214, 252] width 104 height 36
click at [166, 255] on td ", [PERSON_NAME]" at bounding box center [214, 252] width 104 height 36
click at [171, 250] on input ", [PERSON_NAME]" at bounding box center [213, 251] width 93 height 25
click at [166, 252] on td ",[PERSON_NAME]" at bounding box center [214, 252] width 104 height 36
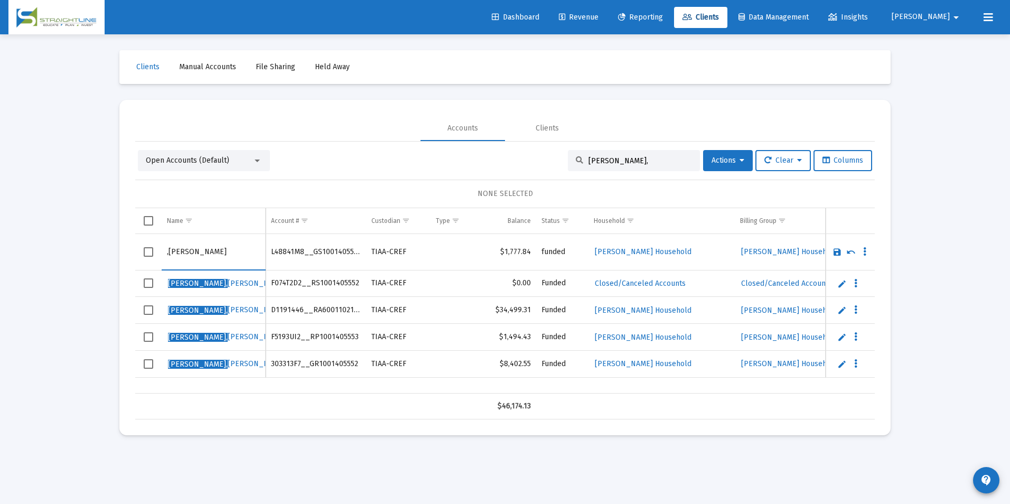
click at [166, 252] on td ",[PERSON_NAME]" at bounding box center [214, 252] width 104 height 36
click at [166, 255] on td ",[PERSON_NAME]" at bounding box center [214, 252] width 104 height 36
drag, startPoint x: 201, startPoint y: 251, endPoint x: 166, endPoint y: 254, distance: 35.5
click at [166, 254] on td ",[PERSON_NAME]" at bounding box center [214, 252] width 104 height 36
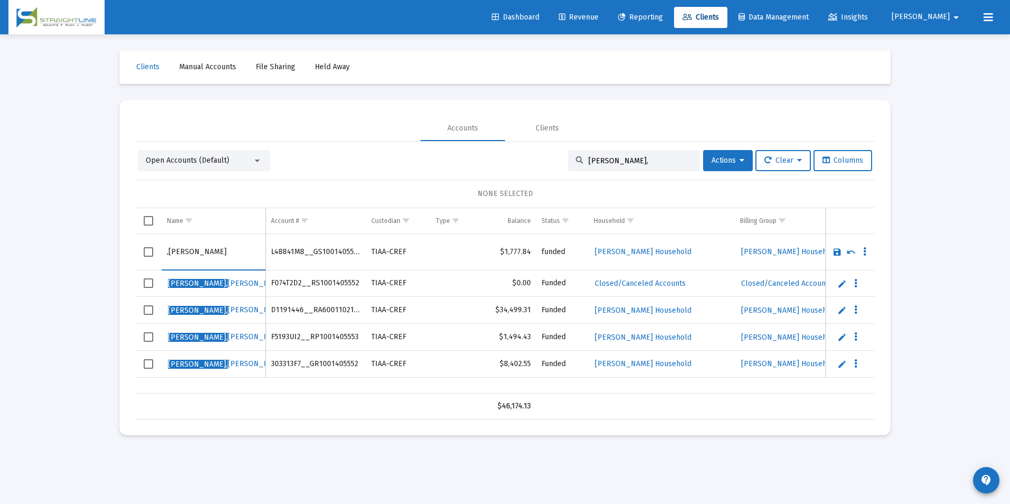
paste input "[PERSON_NAME]"
drag, startPoint x: 235, startPoint y: 253, endPoint x: 142, endPoint y: 250, distance: 93.0
click at [142, 250] on tr "[PERSON_NAME]" at bounding box center [505, 252] width 740 height 36
type input "[PERSON_NAME]"
click at [837, 251] on link "Save" at bounding box center [837, 252] width 10 height 10
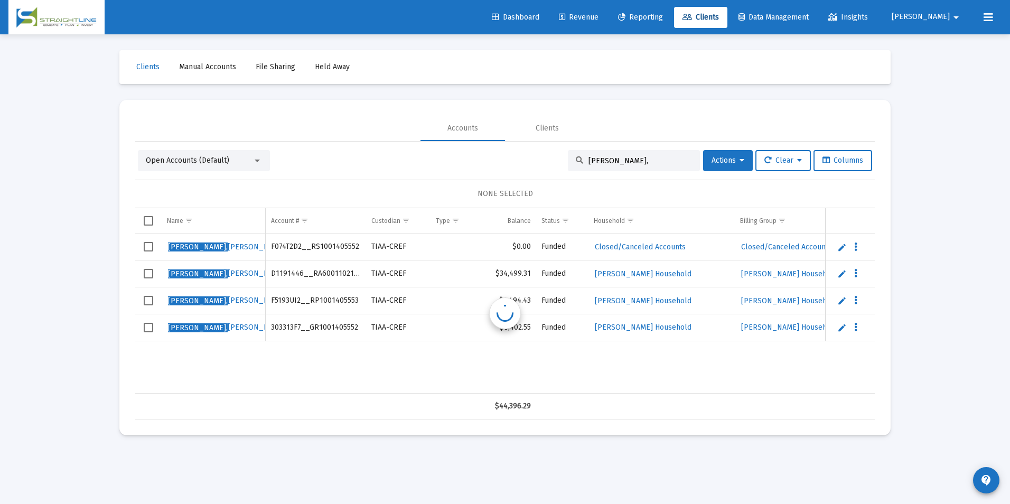
click at [837, 251] on link "Edit" at bounding box center [842, 247] width 10 height 10
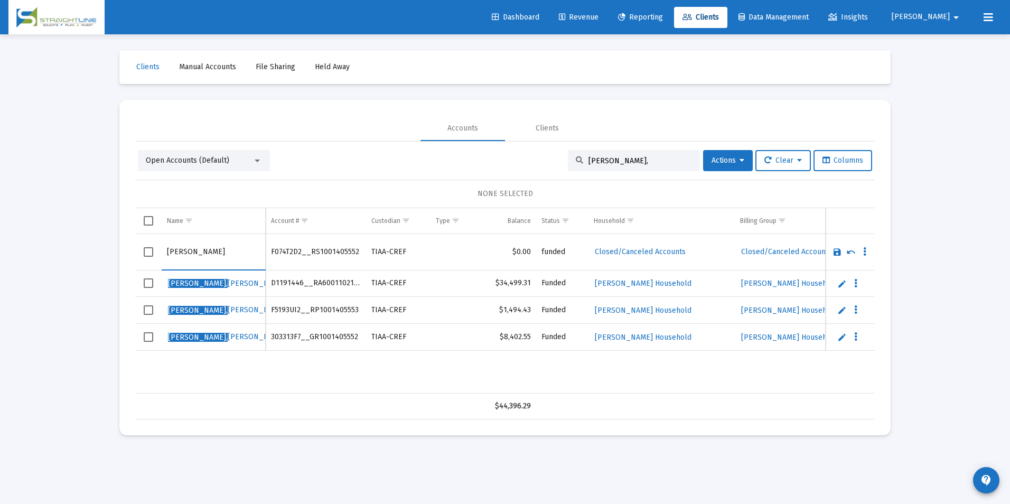
drag, startPoint x: 222, startPoint y: 252, endPoint x: 109, endPoint y: 249, distance: 112.6
click at [109, 249] on div "Clients Manual Accounts File Sharing Held Away Accounts Clients Open Accounts (…" at bounding box center [505, 242] width 792 height 417
type input "[PERSON_NAME]"
click at [835, 250] on link "Save" at bounding box center [837, 252] width 10 height 10
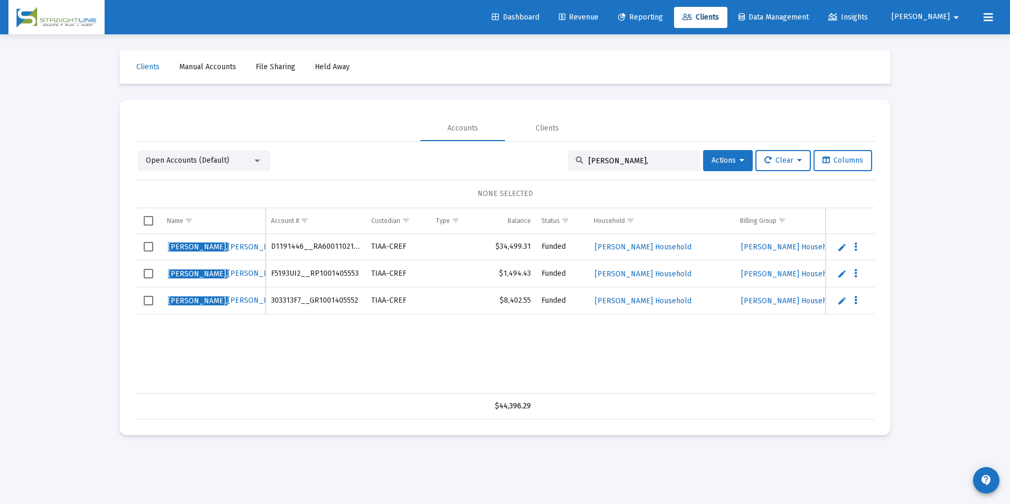
click at [842, 247] on link "Edit" at bounding box center [842, 247] width 10 height 10
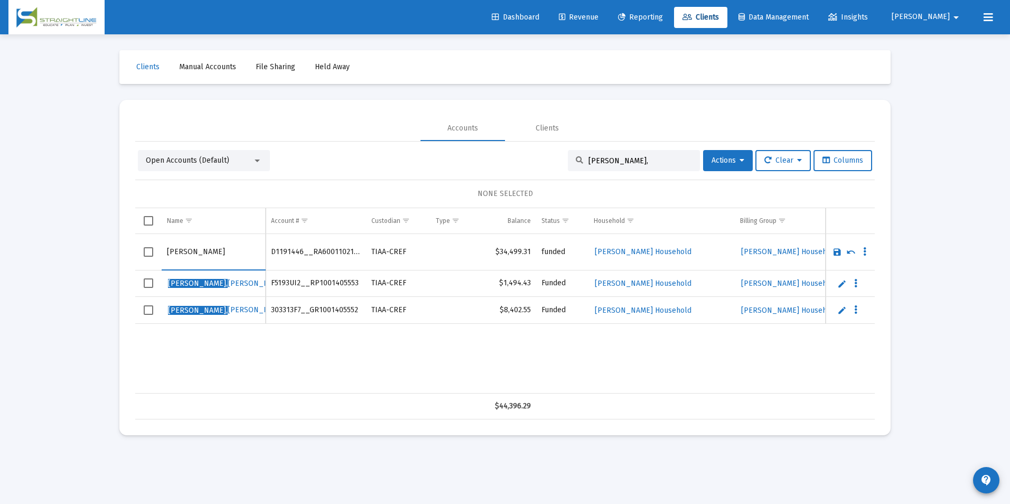
drag, startPoint x: 249, startPoint y: 251, endPoint x: 120, endPoint y: 244, distance: 129.6
click at [120, 244] on mat-card "Accounts Clients Open Accounts (Default) [PERSON_NAME], Actions Clear Columns N…" at bounding box center [504, 267] width 771 height 335
type input "[PERSON_NAME]"
click at [836, 251] on link "Save" at bounding box center [837, 252] width 10 height 10
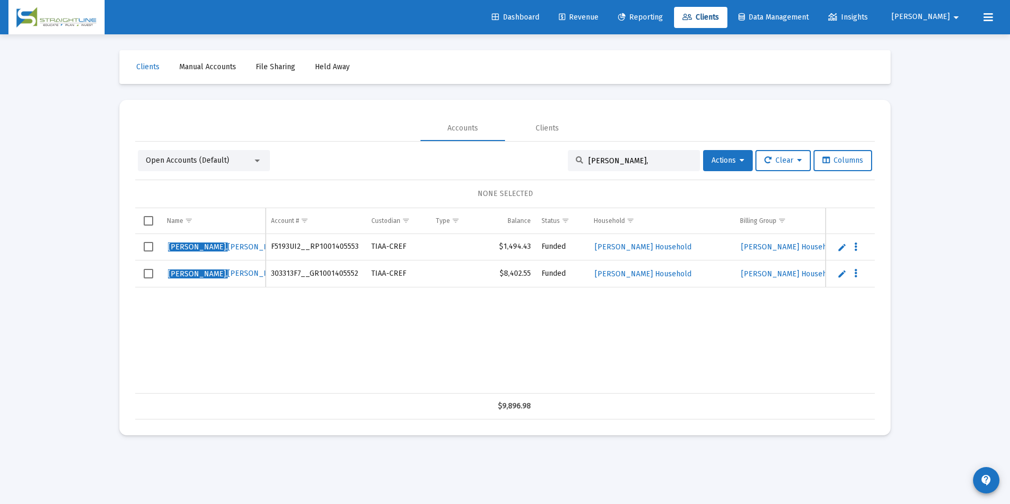
click at [840, 249] on link "Edit" at bounding box center [842, 247] width 10 height 10
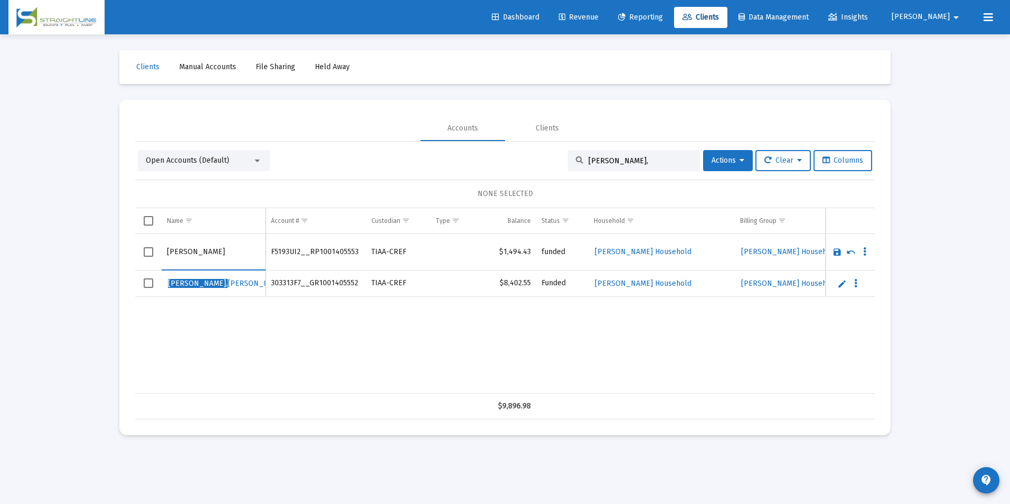
drag, startPoint x: 159, startPoint y: 244, endPoint x: 121, endPoint y: 240, distance: 38.2
click at [121, 240] on mat-card "Accounts Clients Open Accounts (Default) [PERSON_NAME], Actions Clear Columns N…" at bounding box center [504, 267] width 771 height 335
paste input "[PERSON_NAME]"
type input "[PERSON_NAME]"
click at [837, 250] on link "Save" at bounding box center [837, 252] width 10 height 10
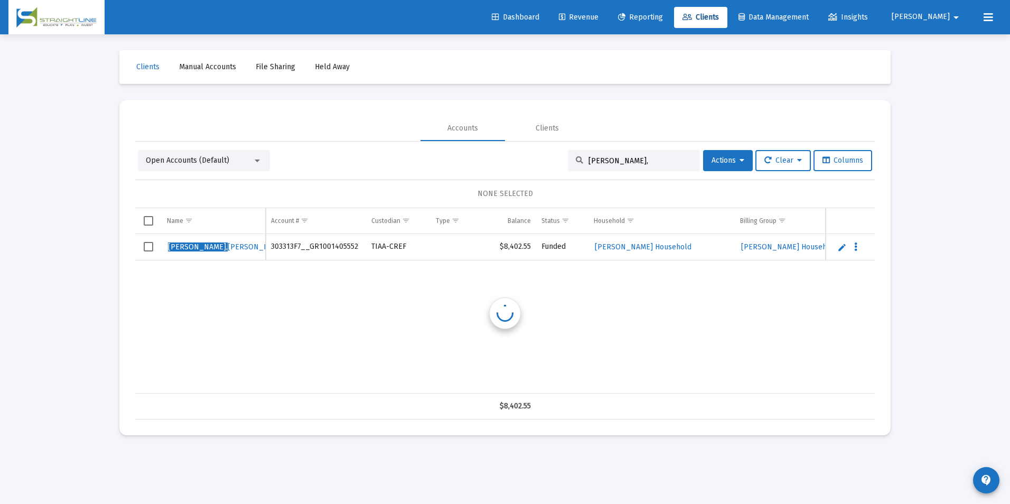
click at [837, 250] on link "Edit" at bounding box center [842, 247] width 10 height 10
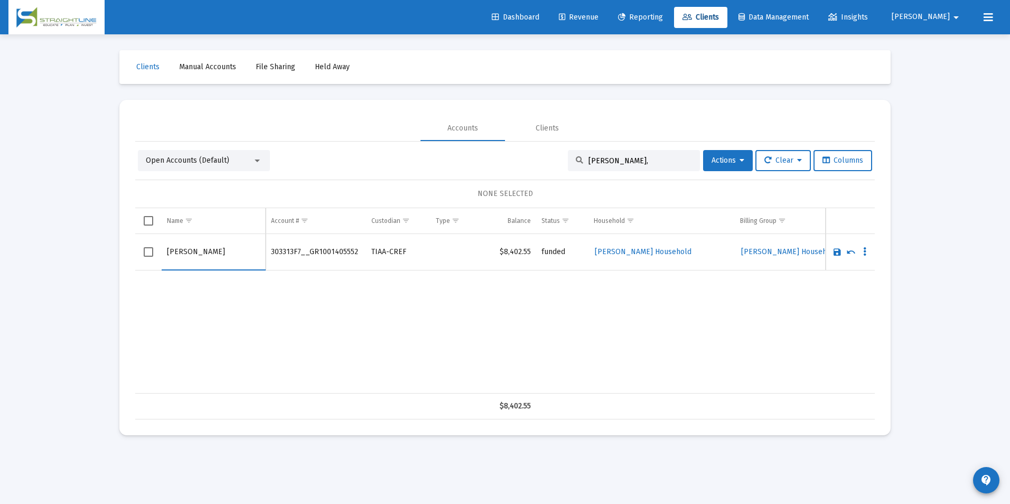
drag, startPoint x: 236, startPoint y: 254, endPoint x: 110, endPoint y: 233, distance: 126.8
click at [110, 233] on div "Clients Manual Accounts File Sharing Held Away Accounts Clients Open Accounts (…" at bounding box center [505, 242] width 792 height 417
type input "[PERSON_NAME]"
click at [837, 250] on link "Save" at bounding box center [837, 252] width 10 height 10
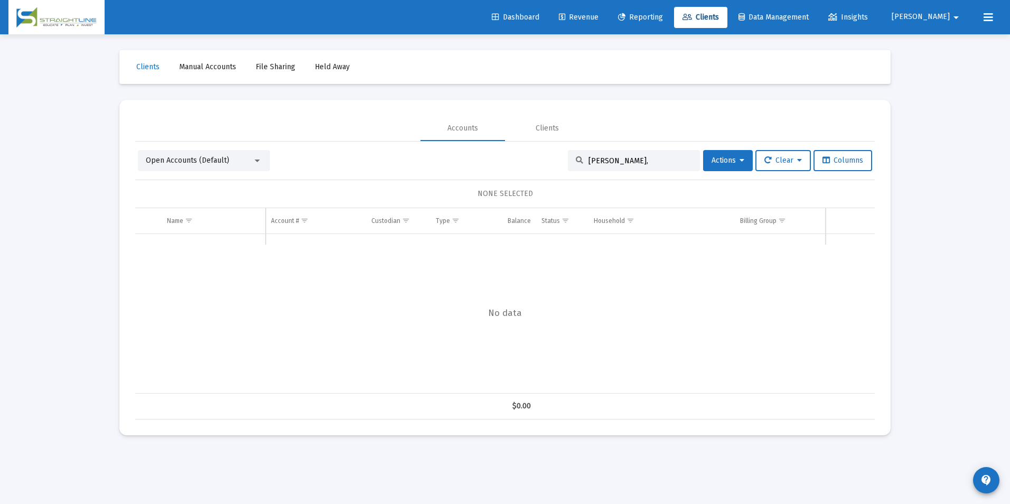
drag, startPoint x: 614, startPoint y: 157, endPoint x: 560, endPoint y: 172, distance: 55.2
click at [560, 172] on div "Open Accounts (Default) [PERSON_NAME], Actions Clear Columns NONE SELECTED Name…" at bounding box center [505, 284] width 740 height 269
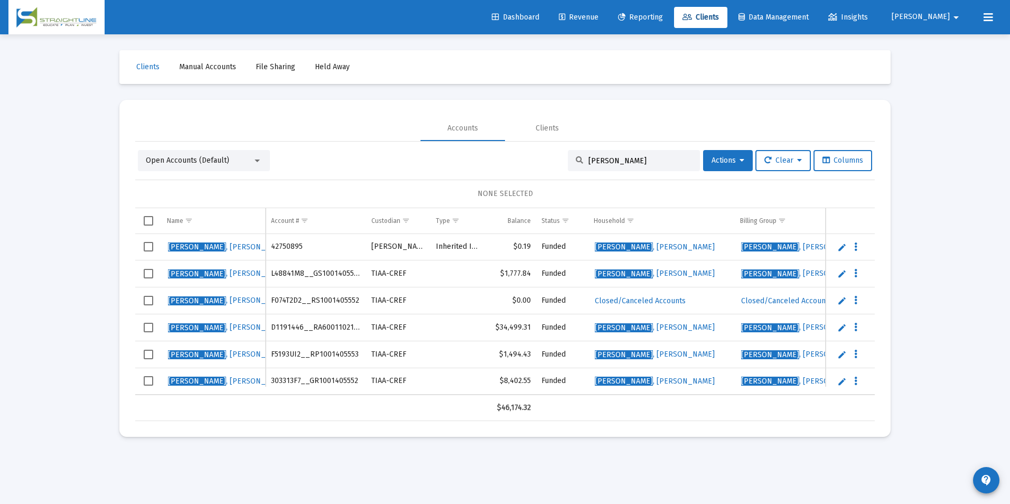
drag, startPoint x: 651, startPoint y: 161, endPoint x: 518, endPoint y: 170, distance: 133.4
click at [518, 170] on div "Open Accounts (Default) [PERSON_NAME] Actions Clear Columns" at bounding box center [505, 160] width 734 height 21
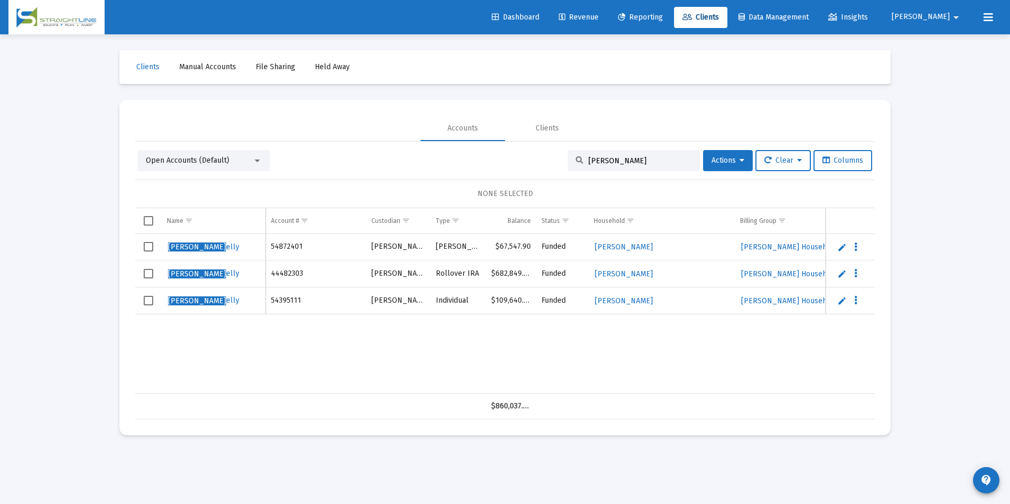
type input "[PERSON_NAME]"
click at [837, 247] on link "Edit" at bounding box center [842, 247] width 10 height 10
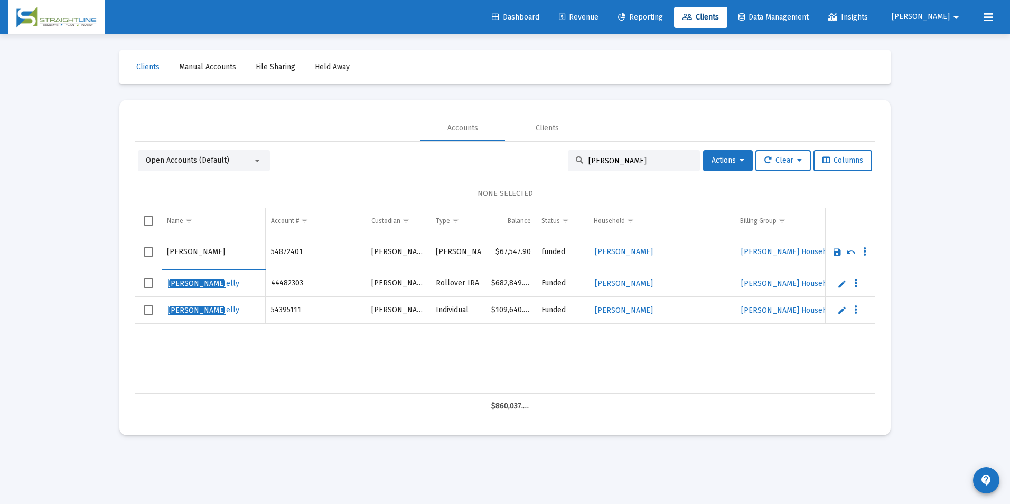
drag, startPoint x: 199, startPoint y: 251, endPoint x: 166, endPoint y: 257, distance: 33.7
click at [166, 257] on td "[PERSON_NAME]" at bounding box center [214, 252] width 104 height 36
click at [209, 258] on input "[PERSON_NAME]" at bounding box center [213, 251] width 93 height 25
type input "[PERSON_NAME]"
click at [836, 250] on link "Save" at bounding box center [837, 252] width 10 height 10
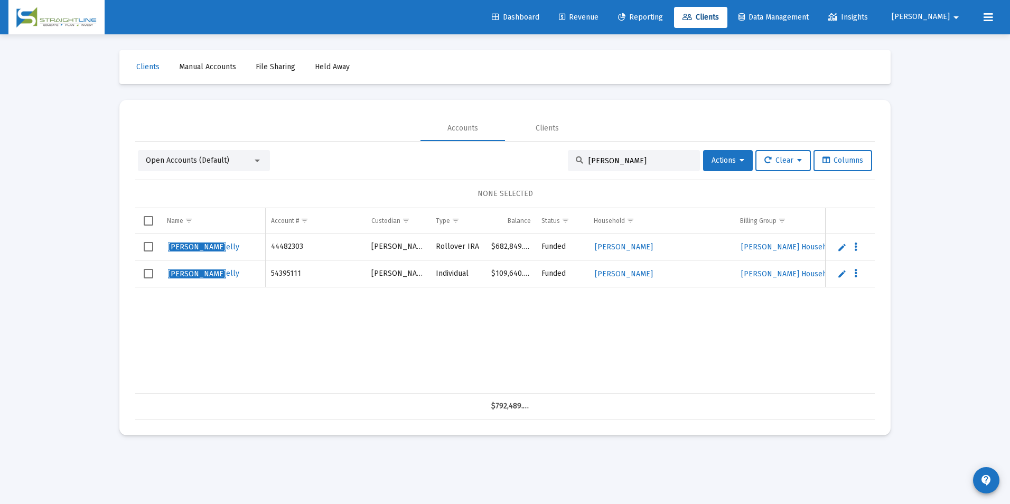
click at [841, 251] on link "Edit" at bounding box center [842, 247] width 10 height 10
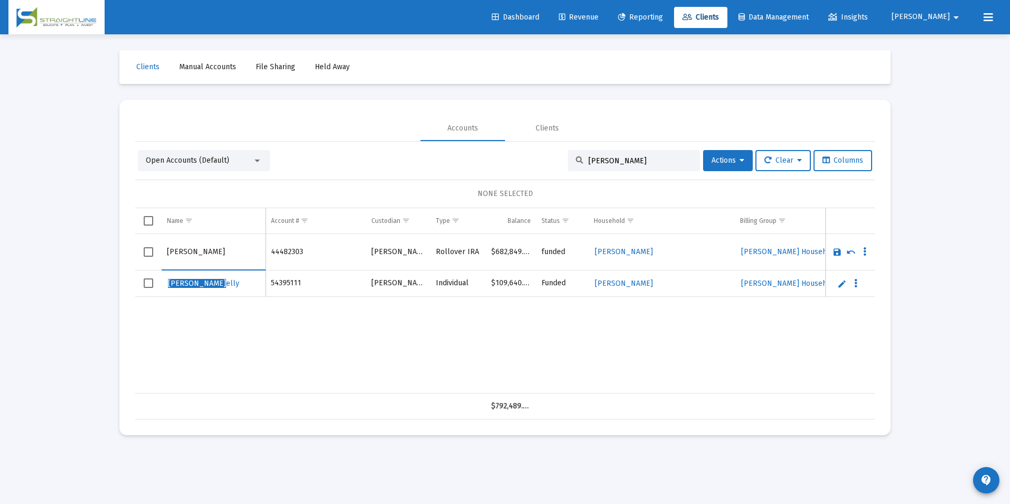
drag, startPoint x: 198, startPoint y: 251, endPoint x: 163, endPoint y: 258, distance: 36.1
click at [163, 258] on td "[PERSON_NAME]" at bounding box center [214, 252] width 104 height 36
click at [197, 259] on input "[PERSON_NAME]" at bounding box center [213, 251] width 93 height 25
type input "[PERSON_NAME]"
click at [834, 250] on link "Save" at bounding box center [837, 252] width 10 height 10
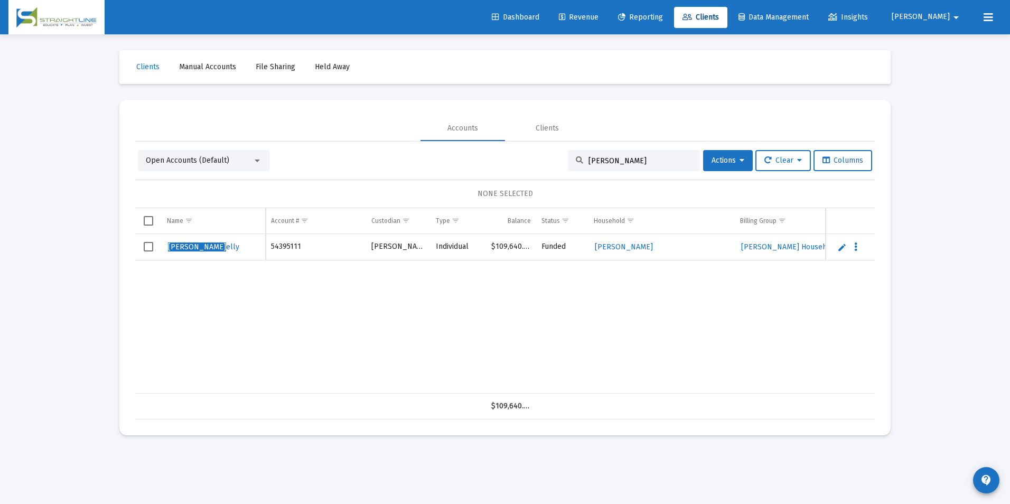
click at [838, 249] on link "Edit" at bounding box center [842, 247] width 10 height 10
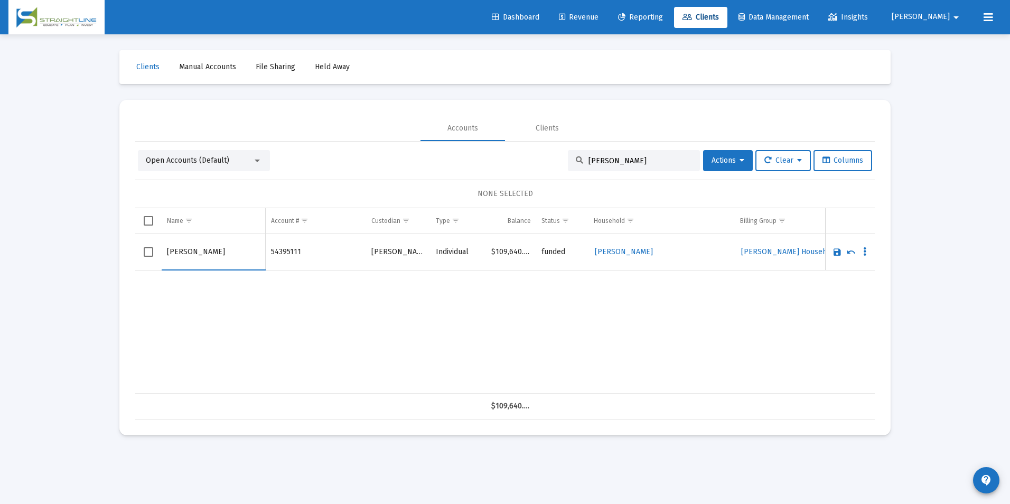
drag, startPoint x: 201, startPoint y: 252, endPoint x: 169, endPoint y: 252, distance: 31.7
click at [169, 252] on input "[PERSON_NAME]" at bounding box center [213, 251] width 93 height 25
click at [207, 249] on input "[PERSON_NAME]" at bounding box center [213, 251] width 93 height 25
type input "[PERSON_NAME]"
click at [840, 251] on link "Save" at bounding box center [837, 252] width 10 height 10
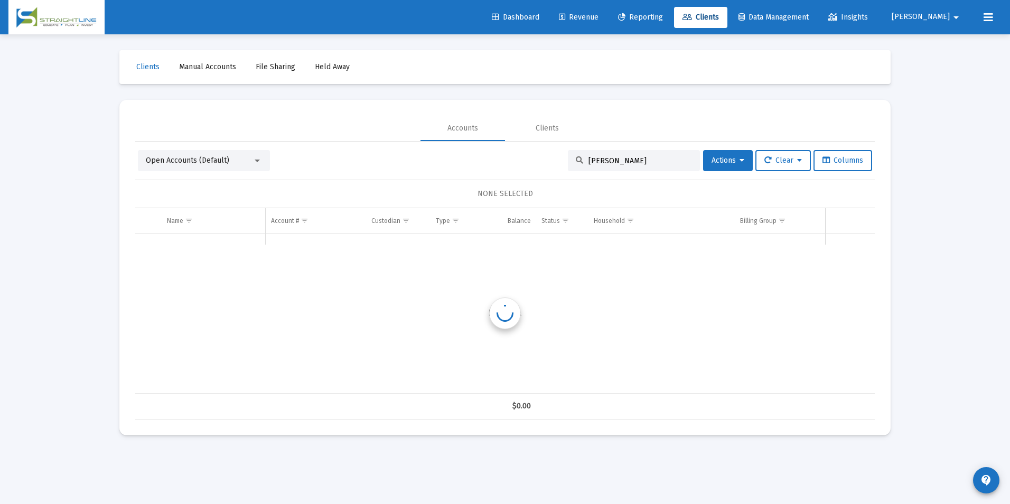
click at [644, 159] on input "[PERSON_NAME]" at bounding box center [640, 160] width 104 height 9
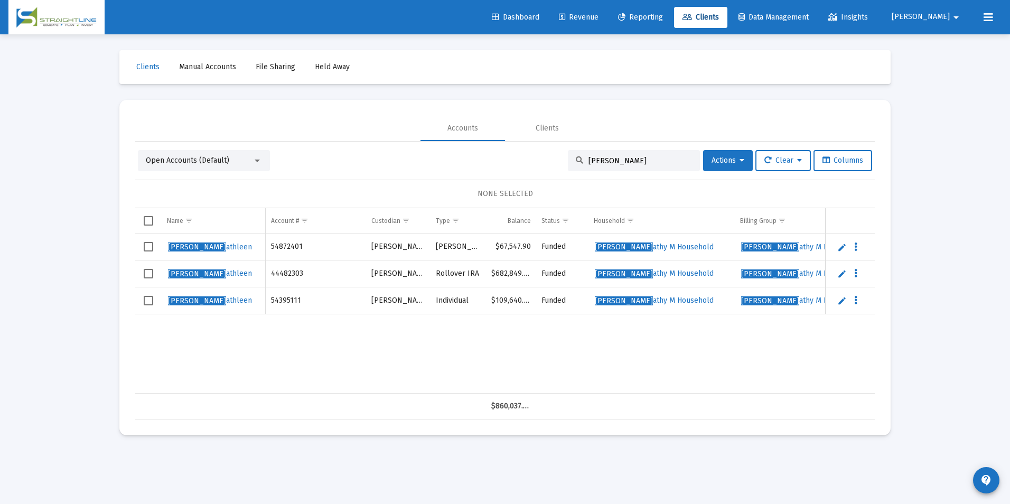
drag, startPoint x: 631, startPoint y: 162, endPoint x: 528, endPoint y: 184, distance: 105.4
click at [528, 184] on div "Open Accounts (Default) [PERSON_NAME], K Actions Clear Columns NONE SELECTED Na…" at bounding box center [505, 284] width 740 height 269
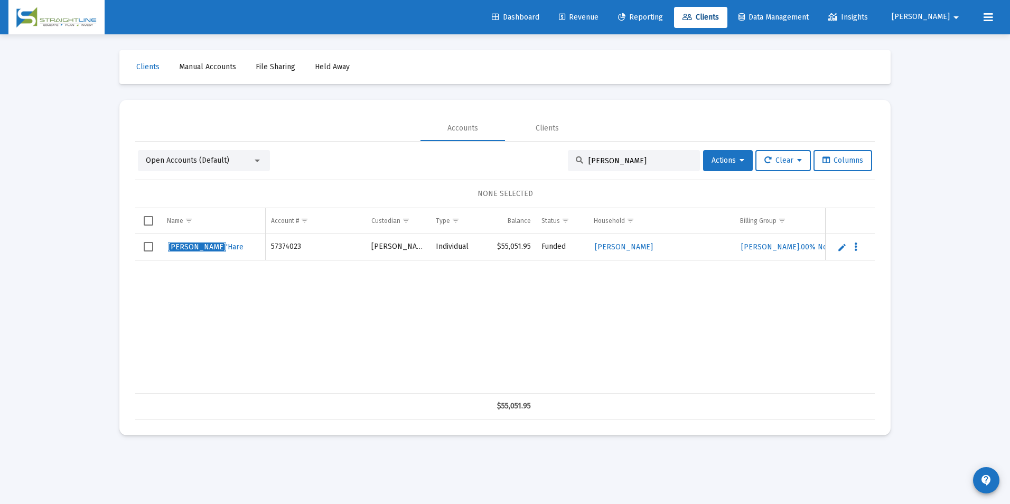
type input "[PERSON_NAME]"
click at [844, 244] on link "Edit" at bounding box center [842, 247] width 10 height 10
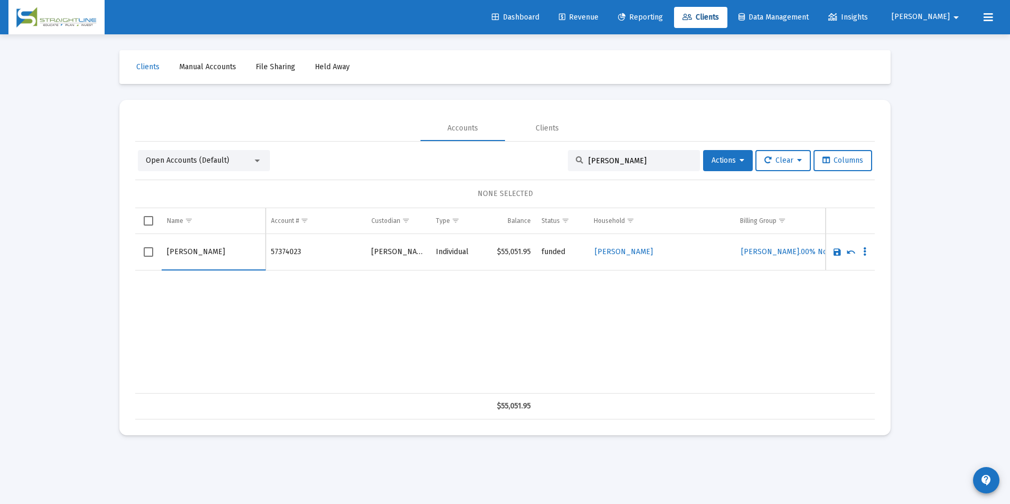
drag, startPoint x: 199, startPoint y: 252, endPoint x: 125, endPoint y: 246, distance: 74.7
click at [125, 246] on mat-card "Accounts Clients Open Accounts (Default) [PERSON_NAME] Actions Clear Columns NO…" at bounding box center [504, 267] width 771 height 335
click at [194, 250] on input "[PERSON_NAME]" at bounding box center [213, 251] width 93 height 25
type input "[PERSON_NAME]"
click at [838, 257] on td "Data grid" at bounding box center [850, 252] width 49 height 36
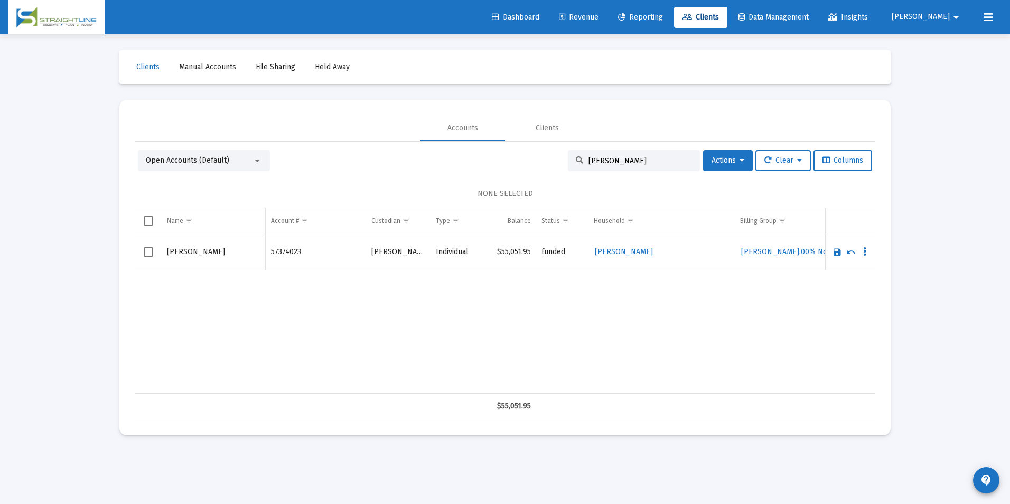
click at [837, 252] on link "Save" at bounding box center [837, 252] width 10 height 10
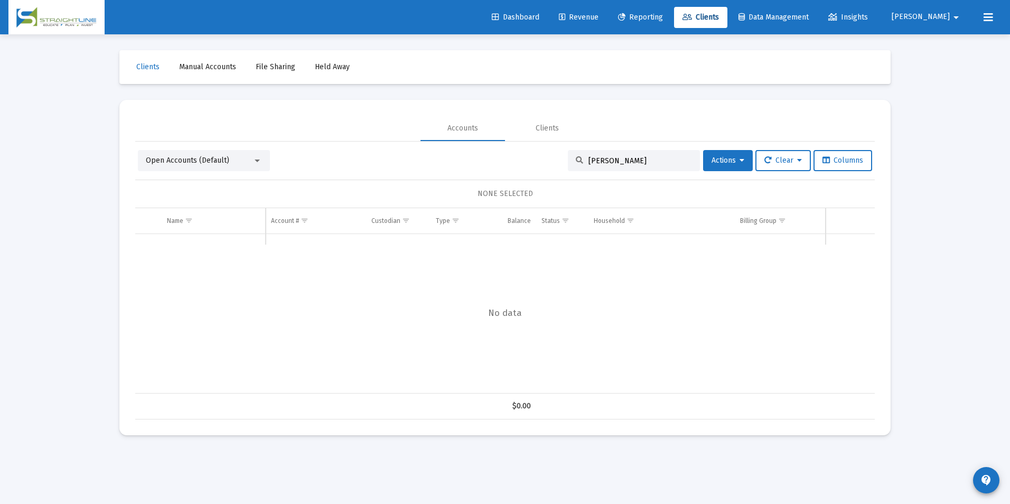
drag, startPoint x: 626, startPoint y: 160, endPoint x: 420, endPoint y: 132, distance: 207.4
click at [420, 132] on mat-tab-group "Accounts Clients Open Accounts (Default) [PERSON_NAME] Actions Clear Columns NO…" at bounding box center [505, 268] width 740 height 304
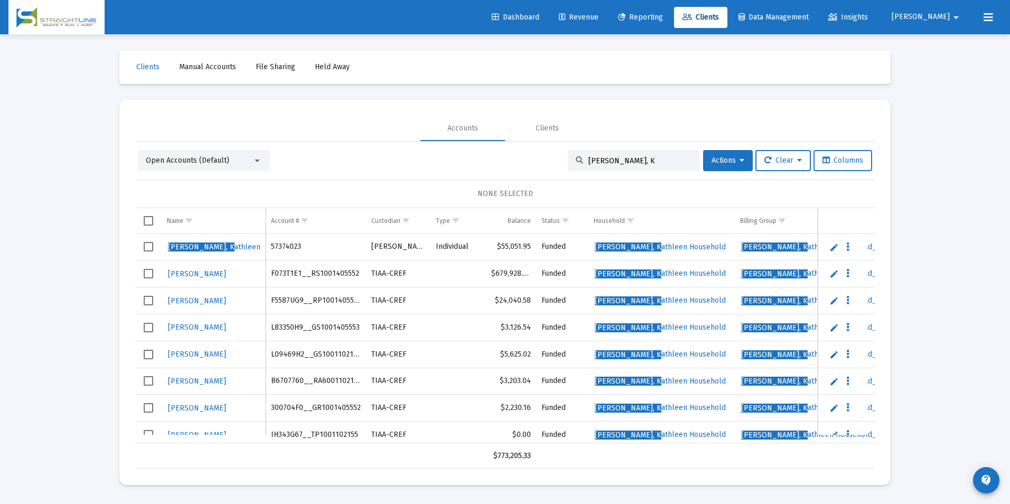
drag, startPoint x: 627, startPoint y: 161, endPoint x: 454, endPoint y: 154, distance: 172.8
click at [454, 154] on div "Open Accounts (Default) [PERSON_NAME], K Actions Clear Columns" at bounding box center [505, 160] width 734 height 21
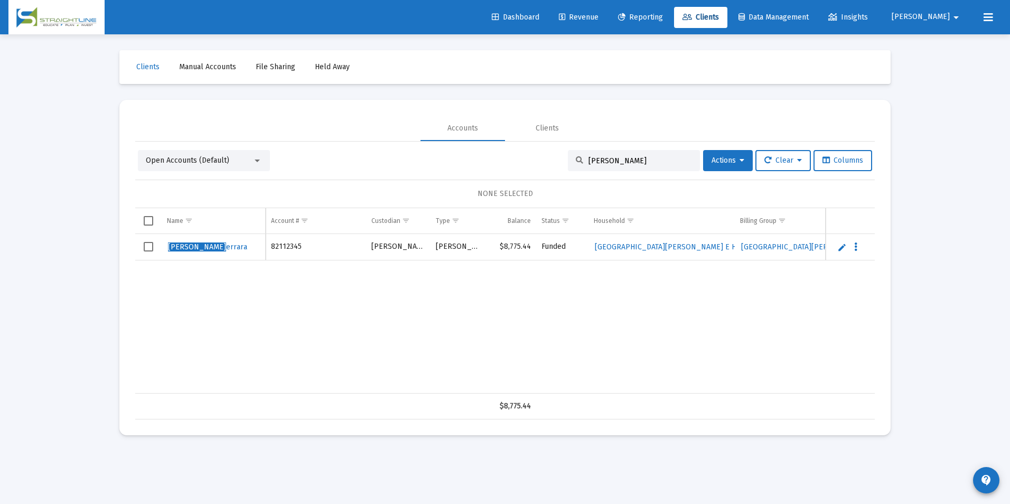
type input "[PERSON_NAME]"
click at [841, 246] on link "Edit" at bounding box center [842, 247] width 10 height 10
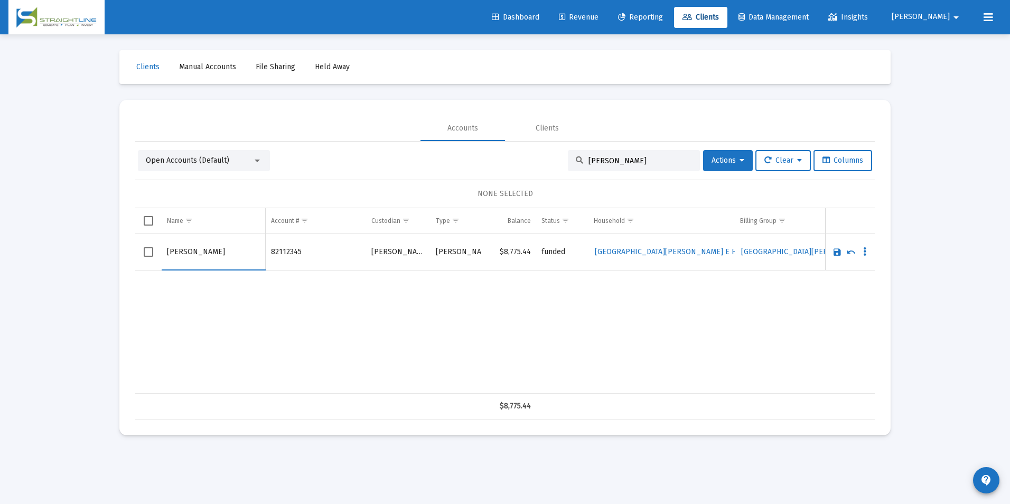
drag, startPoint x: 186, startPoint y: 254, endPoint x: 162, endPoint y: 252, distance: 24.3
click at [162, 252] on td "[PERSON_NAME]" at bounding box center [214, 252] width 104 height 36
click at [205, 258] on input "[GEOGRAPHIC_DATA]" at bounding box center [213, 251] width 93 height 25
type input "[GEOGRAPHIC_DATA][PERSON_NAME]"
click at [839, 254] on link "Save" at bounding box center [837, 252] width 10 height 10
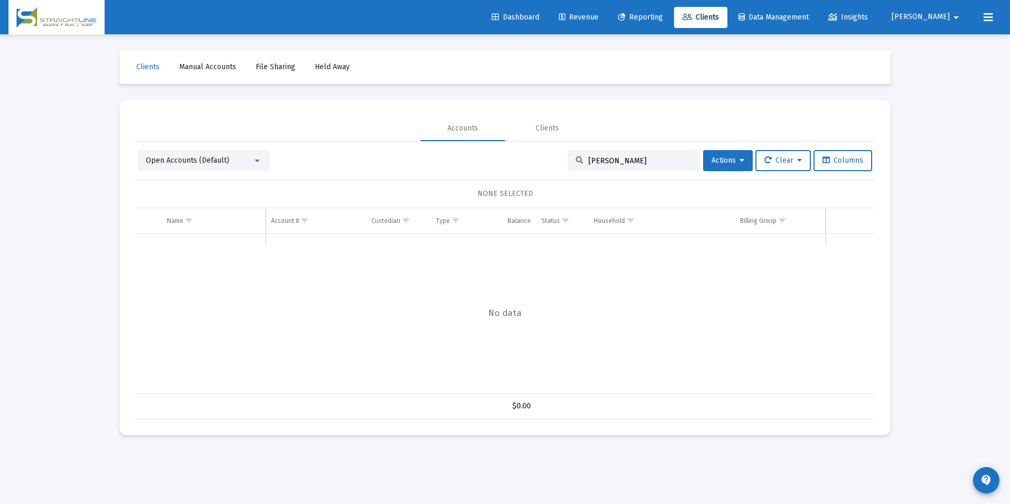
drag, startPoint x: 621, startPoint y: 156, endPoint x: 558, endPoint y: 157, distance: 62.9
click at [558, 157] on div "Open Accounts (Default) Kayli F Actions Clear Columns" at bounding box center [505, 160] width 734 height 21
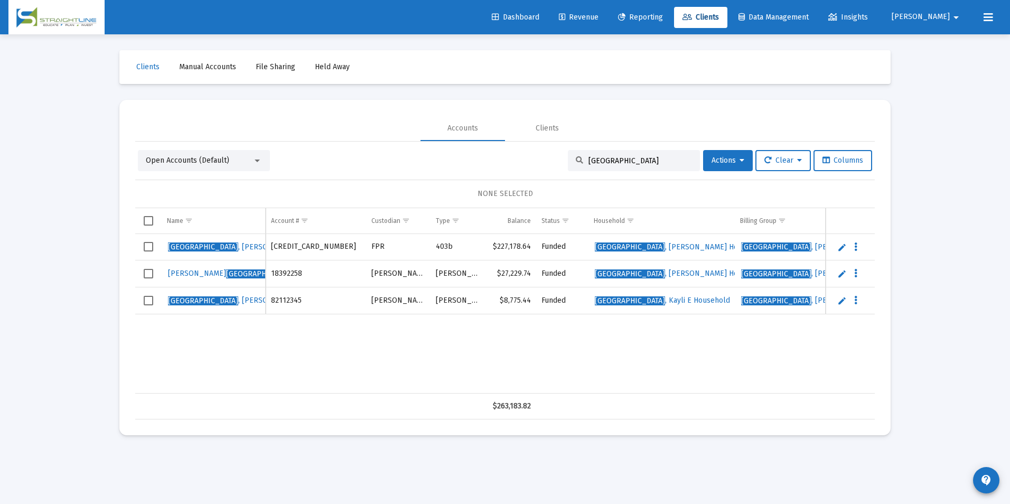
type input "[GEOGRAPHIC_DATA]"
click at [840, 273] on link "Edit" at bounding box center [842, 274] width 10 height 10
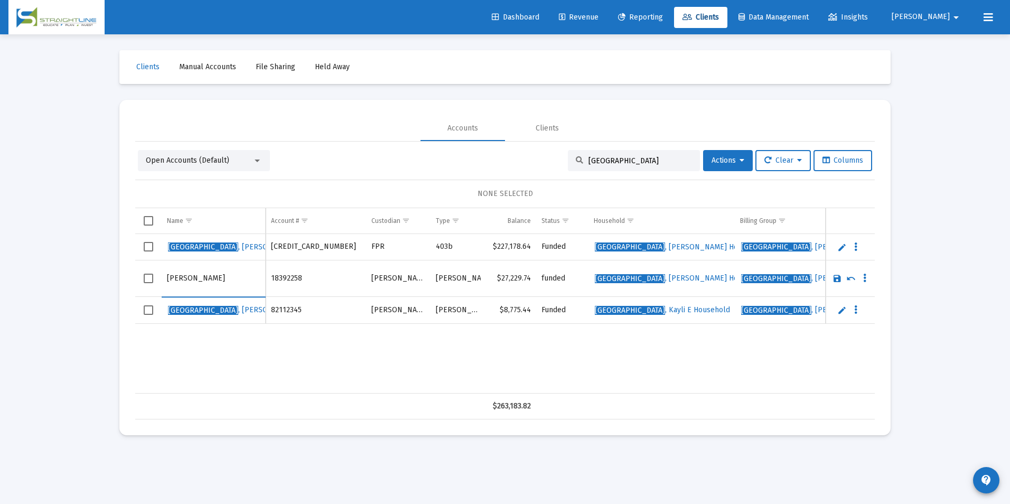
drag, startPoint x: 185, startPoint y: 277, endPoint x: 164, endPoint y: 277, distance: 21.1
click at [164, 277] on td "[PERSON_NAME]" at bounding box center [214, 278] width 104 height 36
click at [198, 277] on input "[GEOGRAPHIC_DATA]" at bounding box center [213, 278] width 93 height 25
type input "[PERSON_NAME]"
click at [835, 279] on link "Save" at bounding box center [837, 279] width 10 height 10
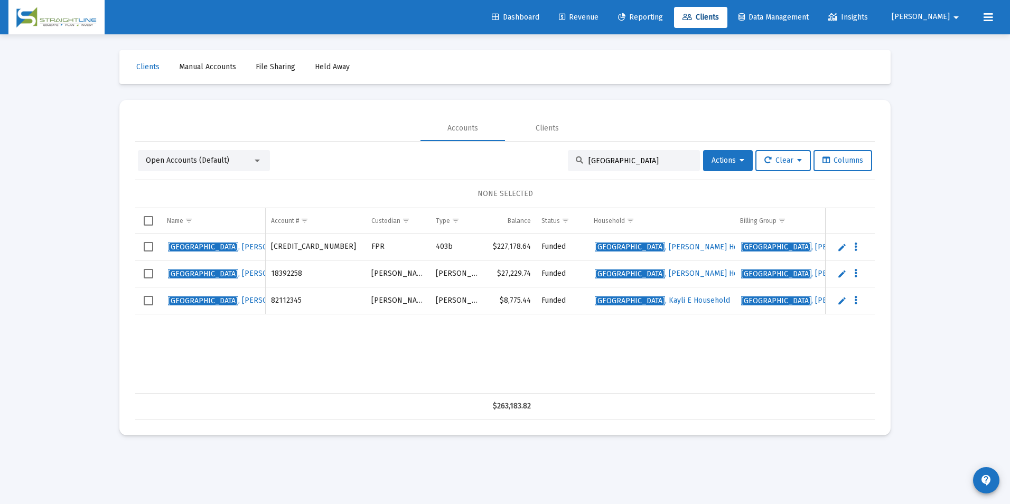
drag, startPoint x: 620, startPoint y: 160, endPoint x: 440, endPoint y: 138, distance: 181.0
click at [440, 138] on mat-tab-group "Accounts Clients Open Accounts (Default) [PERSON_NAME] Actions Clear Columns NO…" at bounding box center [505, 268] width 740 height 304
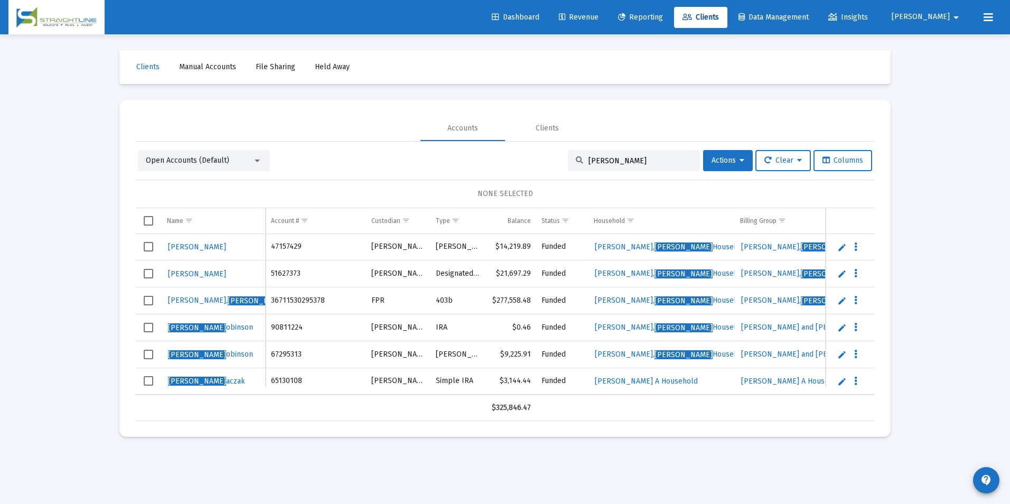
type input "[PERSON_NAME]"
click at [838, 328] on link "Edit" at bounding box center [842, 328] width 10 height 10
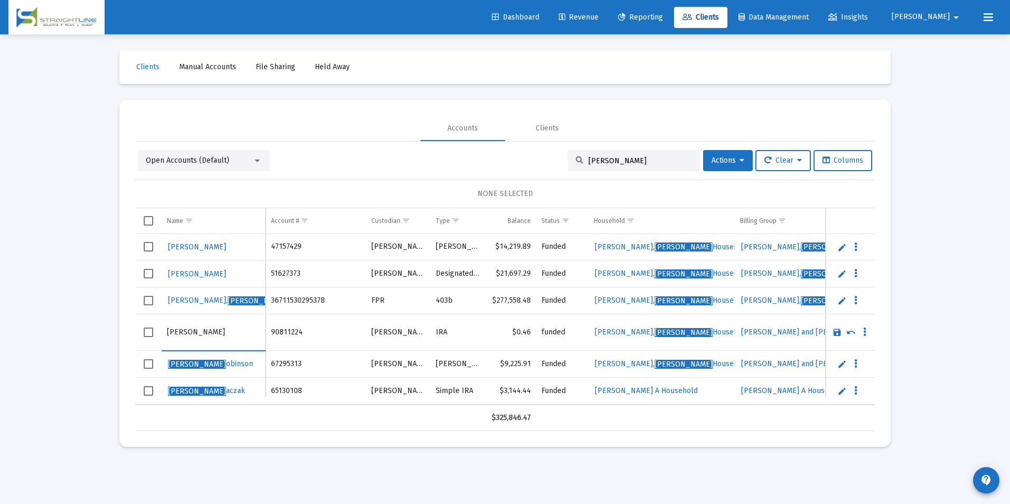
drag, startPoint x: 185, startPoint y: 333, endPoint x: 137, endPoint y: 325, distance: 48.7
click at [137, 325] on tr "[PERSON_NAME]" at bounding box center [505, 332] width 740 height 36
click at [230, 332] on input "[PERSON_NAME]" at bounding box center [213, 332] width 93 height 25
paste input "[PERSON_NAME]"
type input "[PERSON_NAME]"
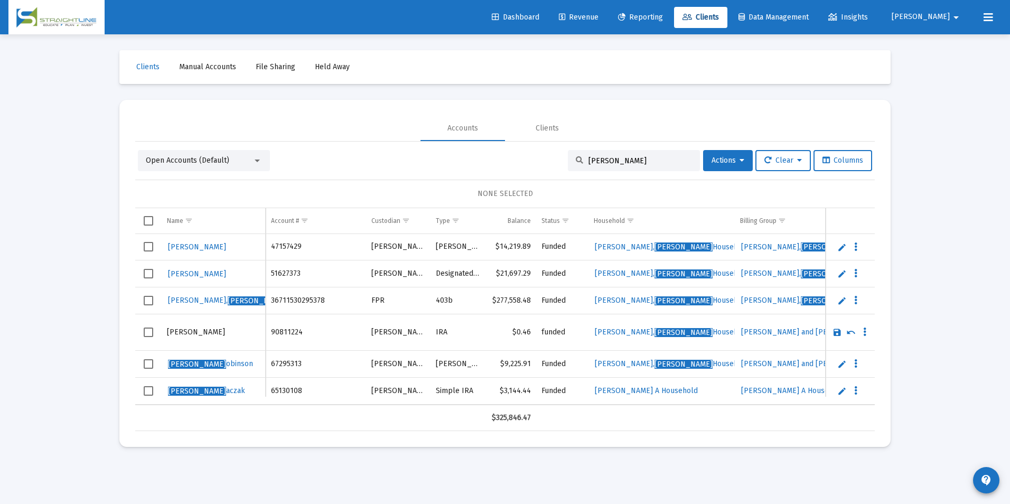
click at [836, 333] on link "Save" at bounding box center [837, 332] width 10 height 10
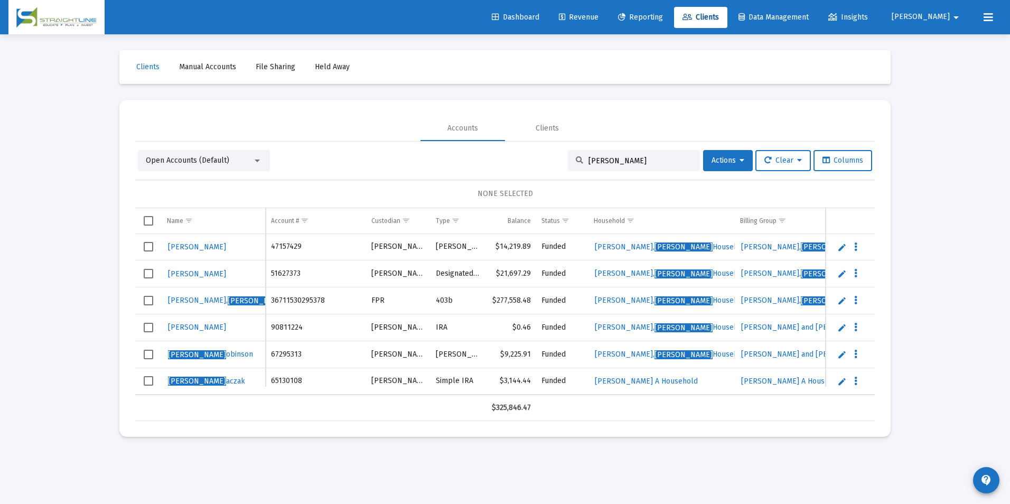
click at [844, 354] on link "Edit" at bounding box center [842, 355] width 10 height 10
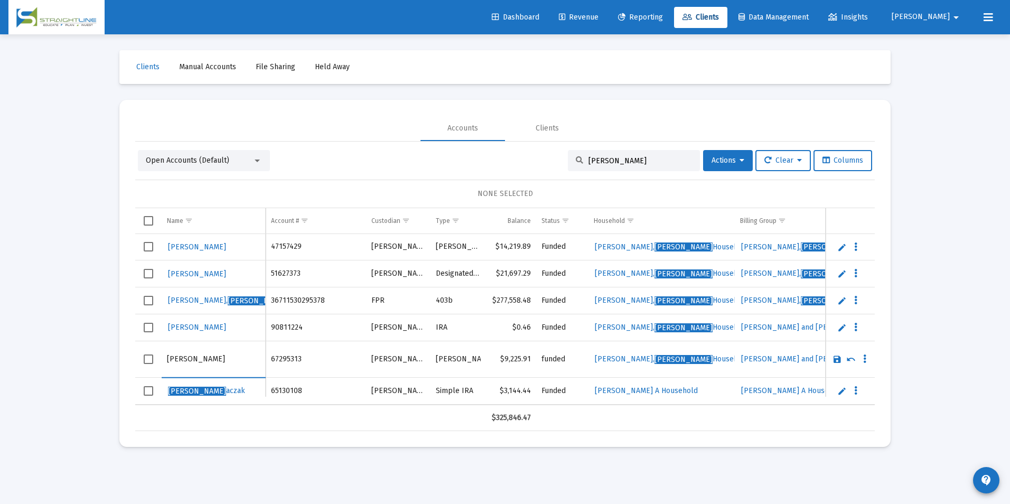
drag, startPoint x: 185, startPoint y: 355, endPoint x: 155, endPoint y: 361, distance: 30.8
click at [155, 361] on tr "[PERSON_NAME]" at bounding box center [505, 359] width 740 height 36
click at [208, 356] on input "[PERSON_NAME]" at bounding box center [213, 359] width 93 height 25
type input "[PERSON_NAME]"
click at [835, 361] on link "Save" at bounding box center [837, 359] width 10 height 10
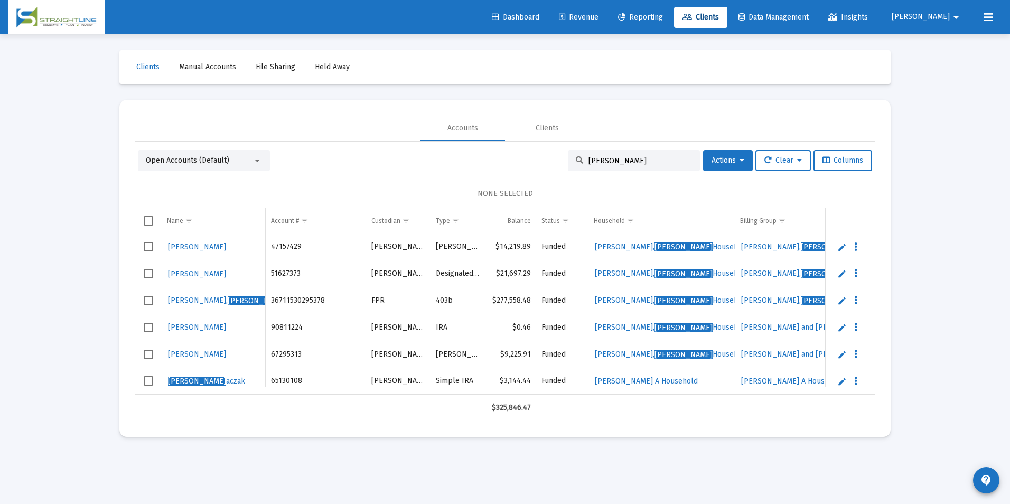
click at [840, 383] on link "Edit" at bounding box center [842, 382] width 10 height 10
drag, startPoint x: 185, startPoint y: 386, endPoint x: 145, endPoint y: 389, distance: 40.3
click at [145, 389] on tr "[PERSON_NAME]" at bounding box center [505, 386] width 740 height 36
click at [202, 396] on input "[PERSON_NAME]" at bounding box center [213, 385] width 93 height 25
type input "[PERSON_NAME]"
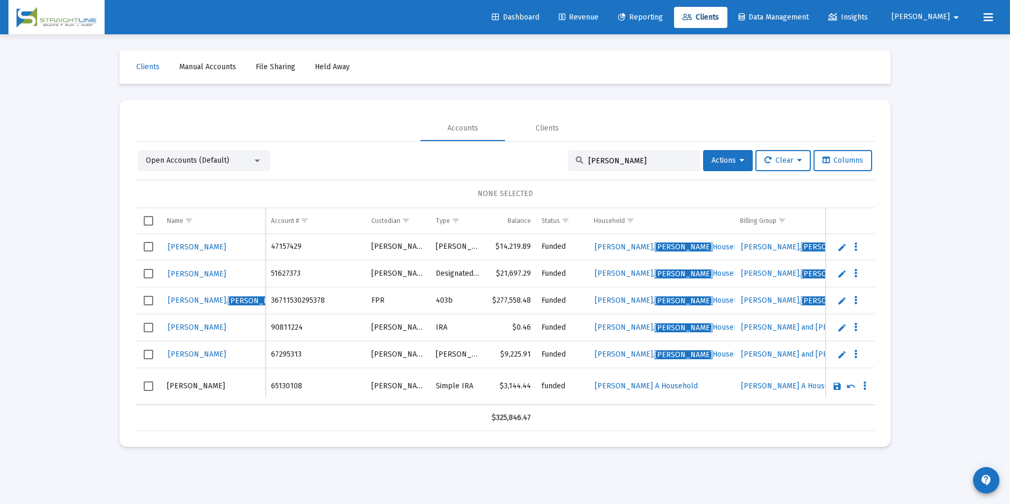
click at [835, 387] on link "Save" at bounding box center [837, 386] width 10 height 10
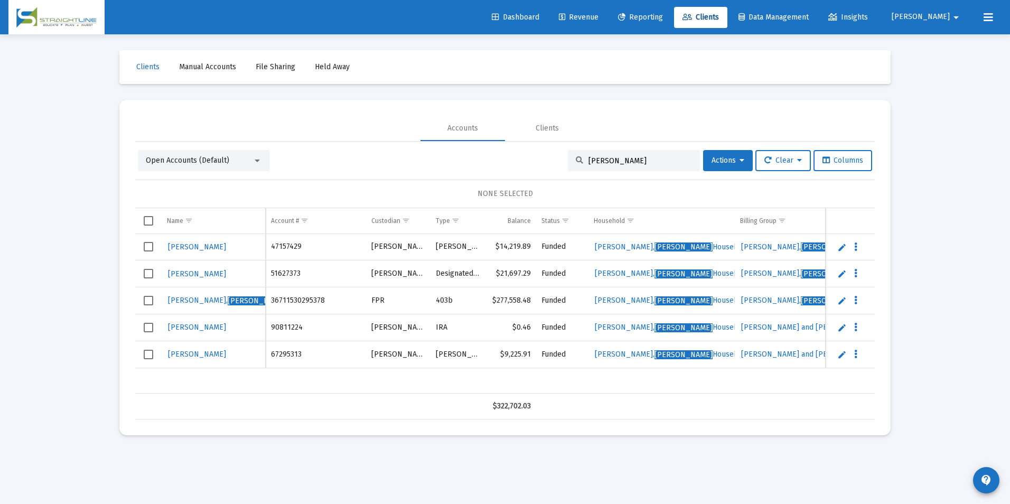
drag, startPoint x: 621, startPoint y: 162, endPoint x: 532, endPoint y: 170, distance: 89.6
click at [532, 170] on div "Open Accounts (Default) [PERSON_NAME] R Actions Clear Columns" at bounding box center [505, 160] width 734 height 21
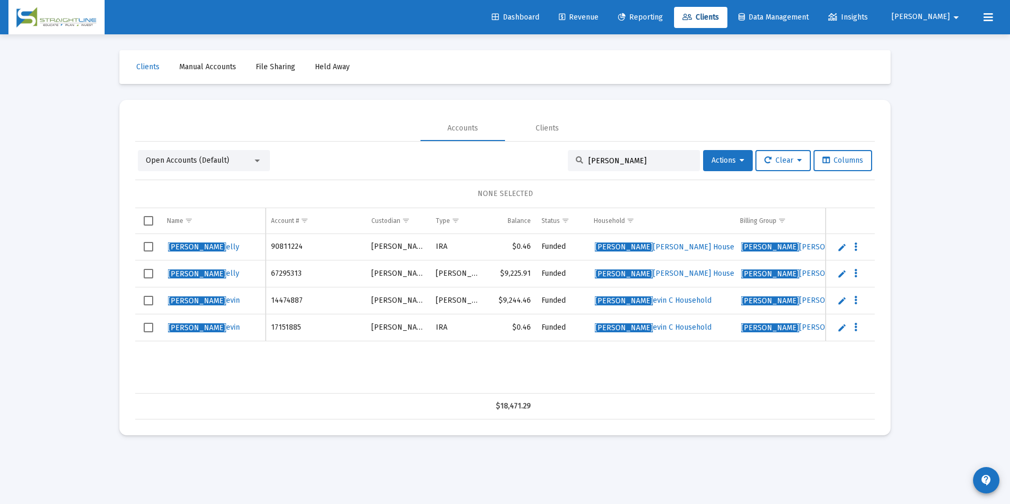
click at [645, 154] on div "[PERSON_NAME]" at bounding box center [634, 160] width 132 height 21
drag, startPoint x: 643, startPoint y: 161, endPoint x: 487, endPoint y: 182, distance: 157.3
click at [487, 182] on div "Open Accounts (Default) [PERSON_NAME], K Actions Clear Columns NONE SELECTED Na…" at bounding box center [505, 284] width 740 height 269
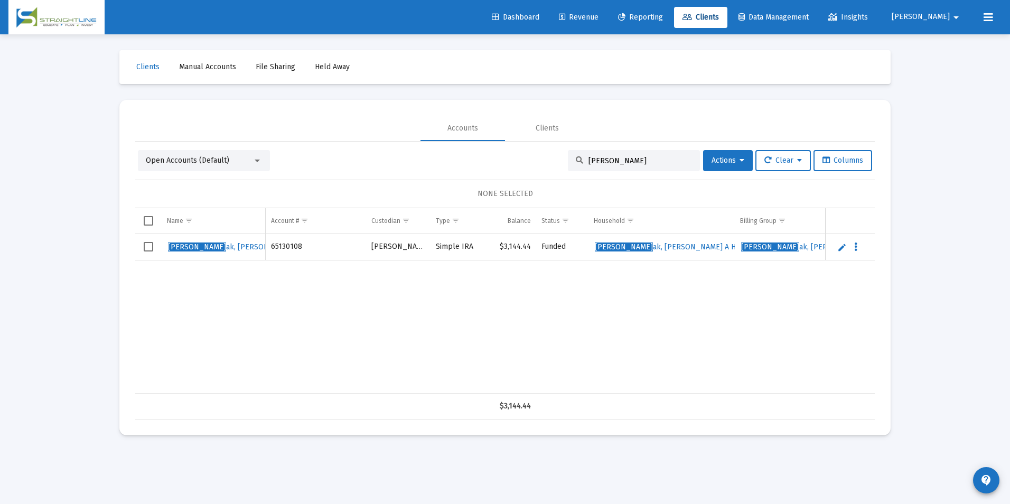
drag, startPoint x: 624, startPoint y: 156, endPoint x: 520, endPoint y: 152, distance: 104.2
click at [520, 152] on div "Open Accounts (Default) [PERSON_NAME] Actions Clear Columns" at bounding box center [505, 160] width 734 height 21
type input "[PERSON_NAME]"
click at [840, 243] on link "Edit" at bounding box center [842, 247] width 10 height 10
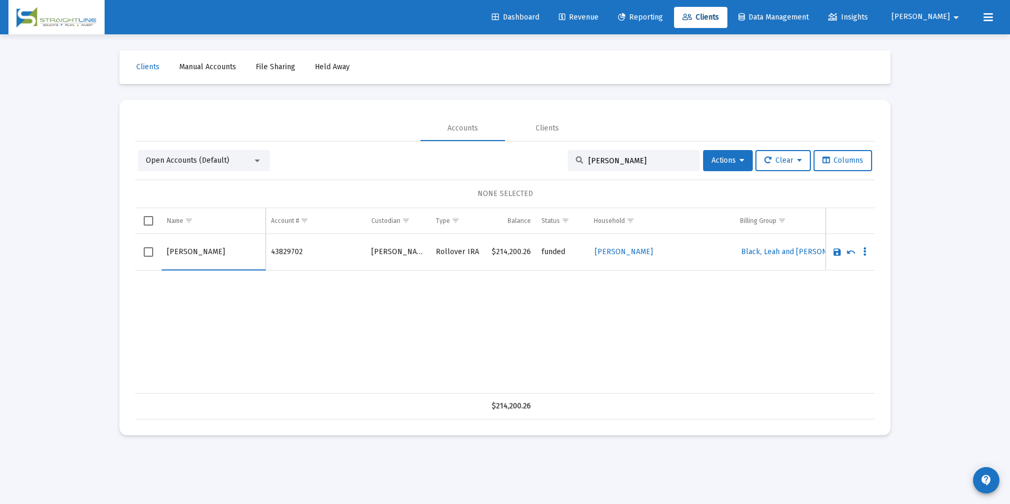
drag, startPoint x: 198, startPoint y: 250, endPoint x: 168, endPoint y: 255, distance: 30.6
click at [168, 255] on input "[PERSON_NAME]" at bounding box center [213, 251] width 93 height 25
click at [213, 259] on input "Black" at bounding box center [213, 251] width 93 height 25
type input "[PERSON_NAME]"
click at [834, 252] on link "Save" at bounding box center [837, 252] width 10 height 10
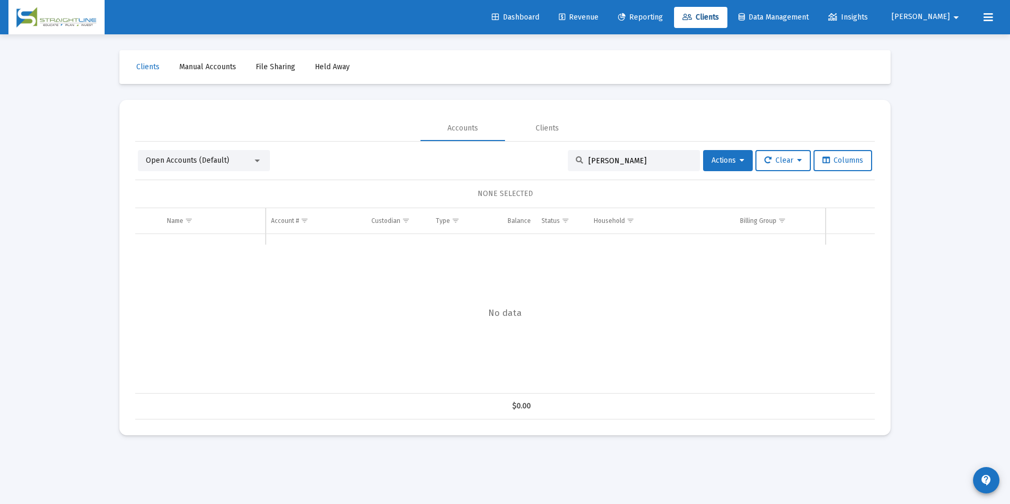
drag, startPoint x: 635, startPoint y: 161, endPoint x: 509, endPoint y: 142, distance: 127.6
click at [509, 142] on div "Open Accounts (Default) [PERSON_NAME] Actions Clear Columns NONE SELECTED Name …" at bounding box center [505, 281] width 740 height 278
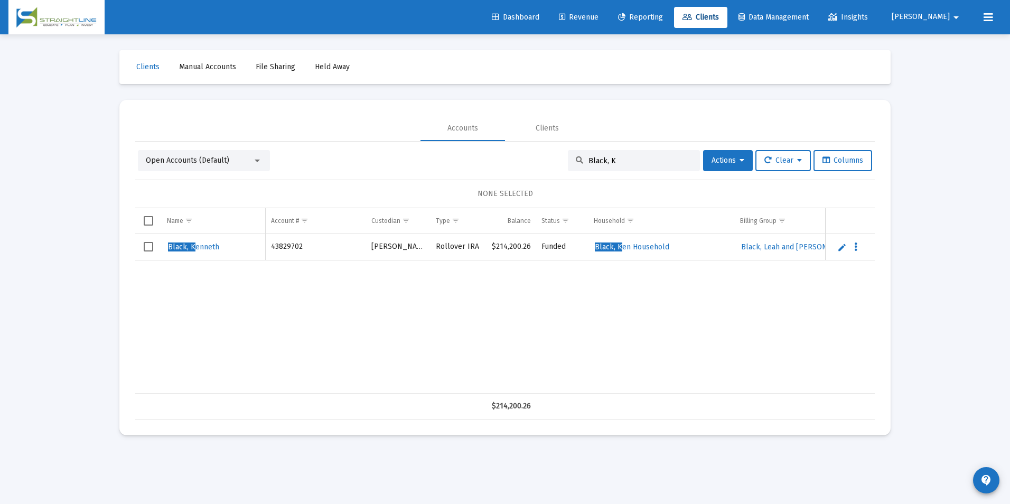
drag, startPoint x: 615, startPoint y: 164, endPoint x: 484, endPoint y: 166, distance: 131.0
click at [484, 166] on div "Open Accounts (Default) Black, K Actions Clear Columns" at bounding box center [505, 160] width 734 height 21
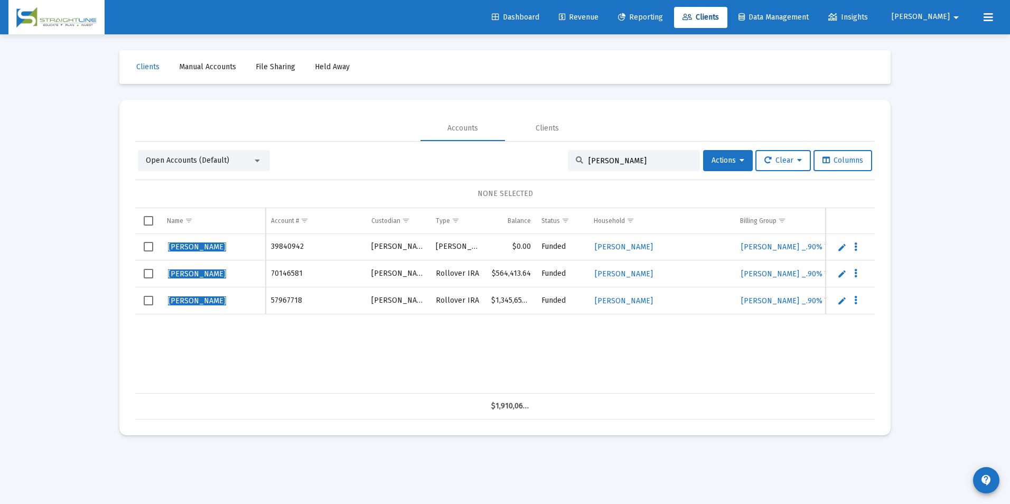
type input "[PERSON_NAME]"
click at [837, 242] on link "Edit" at bounding box center [842, 247] width 10 height 10
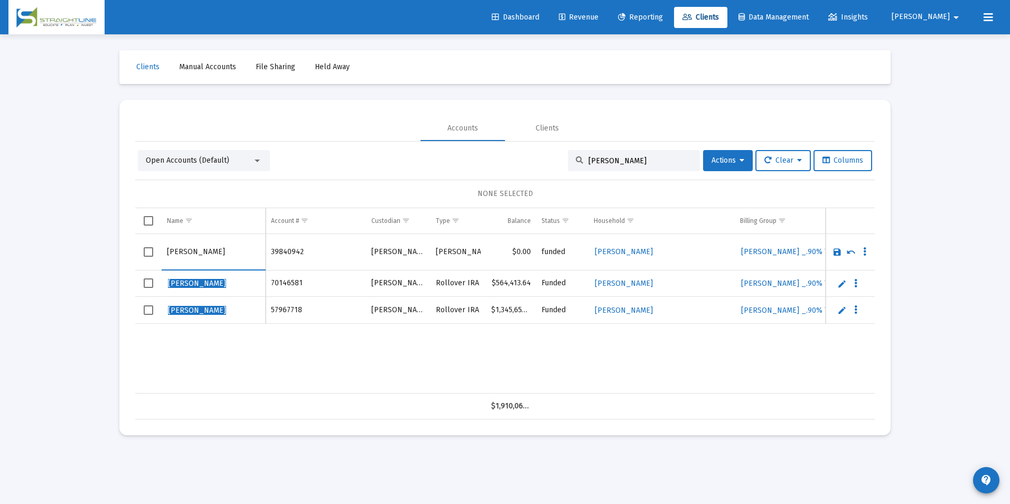
drag, startPoint x: 187, startPoint y: 250, endPoint x: 132, endPoint y: 257, distance: 55.4
click at [132, 257] on mat-card "Accounts Clients Open Accounts (Default) [PERSON_NAME] Actions Clear Columns NO…" at bounding box center [504, 267] width 771 height 335
click at [199, 253] on input "[PERSON_NAME]" at bounding box center [213, 251] width 93 height 25
type input "[PERSON_NAME]"
click at [840, 253] on link "Save" at bounding box center [837, 252] width 10 height 10
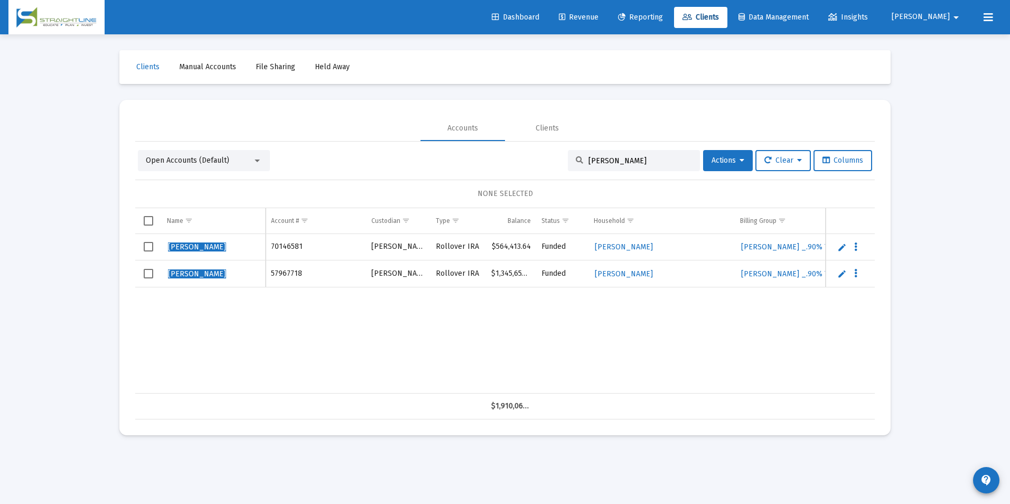
click at [841, 246] on link "Edit" at bounding box center [842, 247] width 10 height 10
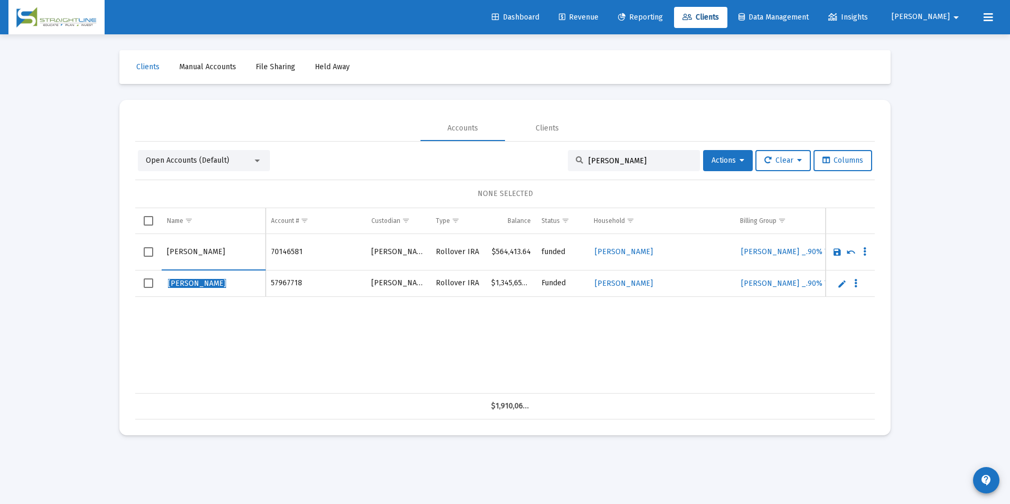
drag, startPoint x: 187, startPoint y: 252, endPoint x: 142, endPoint y: 259, distance: 45.9
click at [142, 259] on tr "[PERSON_NAME]" at bounding box center [505, 252] width 740 height 36
click at [200, 255] on input "[PERSON_NAME]" at bounding box center [213, 251] width 93 height 25
type input "[PERSON_NAME]"
click at [836, 256] on link "Save" at bounding box center [837, 252] width 10 height 10
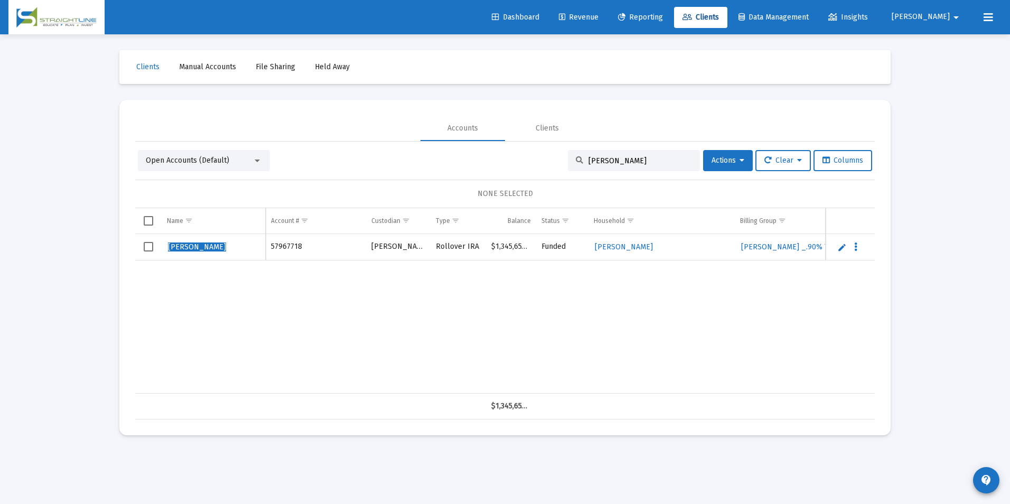
click at [840, 248] on link "Edit" at bounding box center [842, 247] width 10 height 10
drag, startPoint x: 188, startPoint y: 252, endPoint x: 156, endPoint y: 255, distance: 31.8
click at [156, 255] on tr "[PERSON_NAME]" at bounding box center [505, 252] width 740 height 36
click at [186, 260] on input "[PERSON_NAME]" at bounding box center [213, 251] width 93 height 25
click at [194, 260] on input "[PERSON_NAME]" at bounding box center [213, 251] width 93 height 25
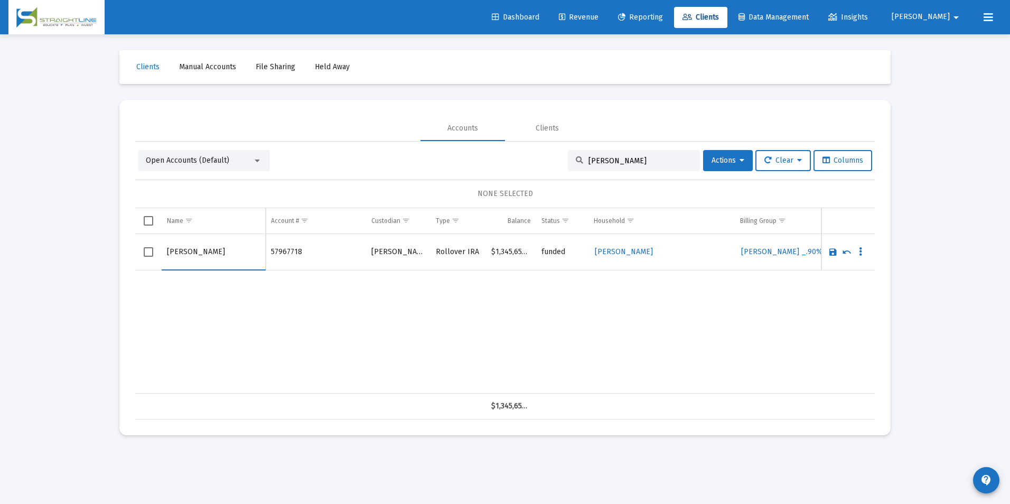
type input "[PERSON_NAME]"
click at [835, 250] on link "Save" at bounding box center [833, 252] width 10 height 10
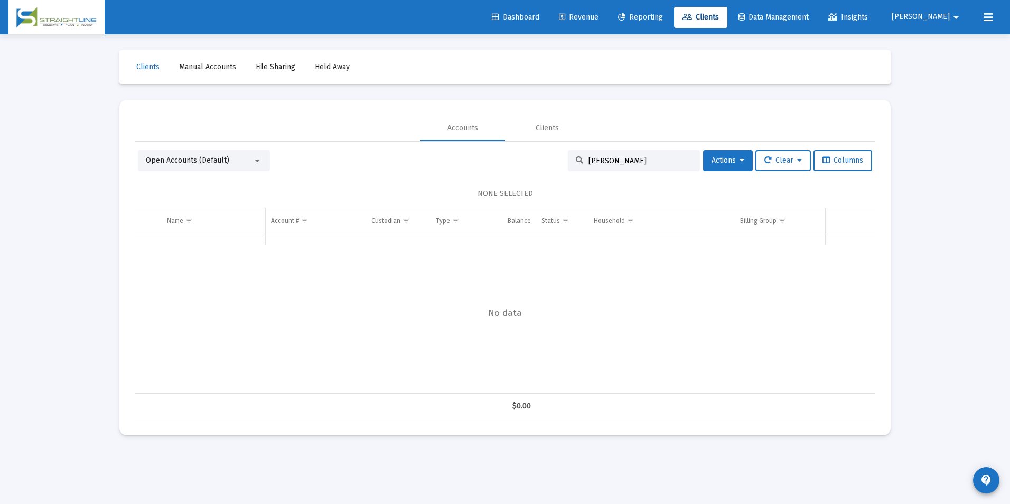
drag, startPoint x: 644, startPoint y: 158, endPoint x: 517, endPoint y: 149, distance: 127.6
click at [517, 149] on div "Open Accounts (Default) [PERSON_NAME] Actions Clear Columns NONE SELECTED Name …" at bounding box center [505, 281] width 740 height 278
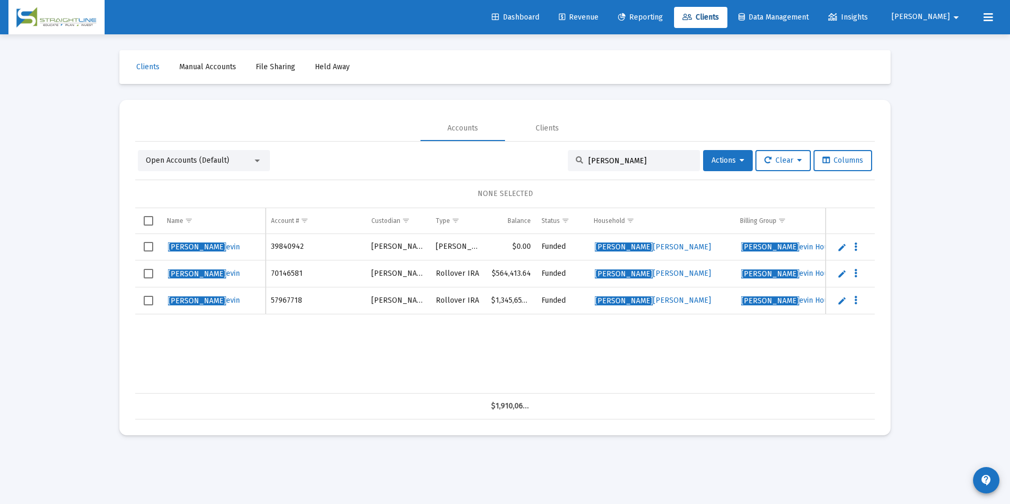
drag, startPoint x: 626, startPoint y: 164, endPoint x: 563, endPoint y: 163, distance: 62.9
click at [568, 163] on div "[PERSON_NAME]" at bounding box center [634, 160] width 132 height 21
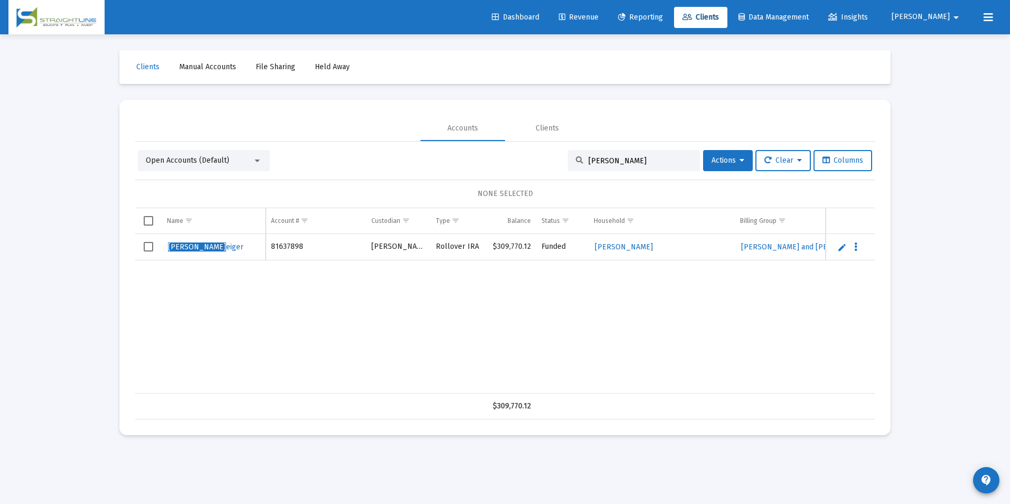
type input "[PERSON_NAME]"
click at [843, 246] on link "Edit" at bounding box center [842, 247] width 10 height 10
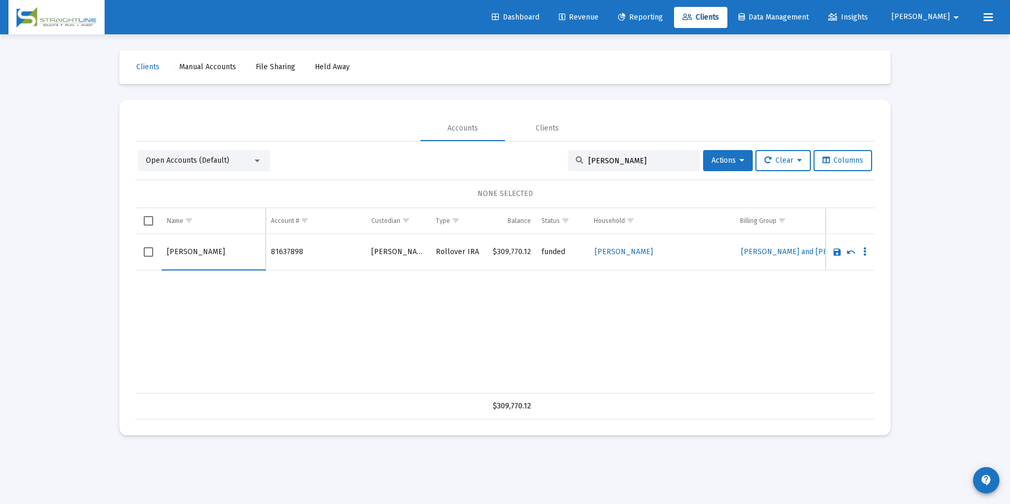
drag, startPoint x: 189, startPoint y: 255, endPoint x: 155, endPoint y: 254, distance: 33.8
click at [155, 254] on tr "[PERSON_NAME]" at bounding box center [505, 252] width 740 height 36
click at [195, 254] on input "[PERSON_NAME]" at bounding box center [213, 251] width 93 height 25
type input "[PERSON_NAME]"
click at [836, 250] on link "Save" at bounding box center [837, 252] width 10 height 10
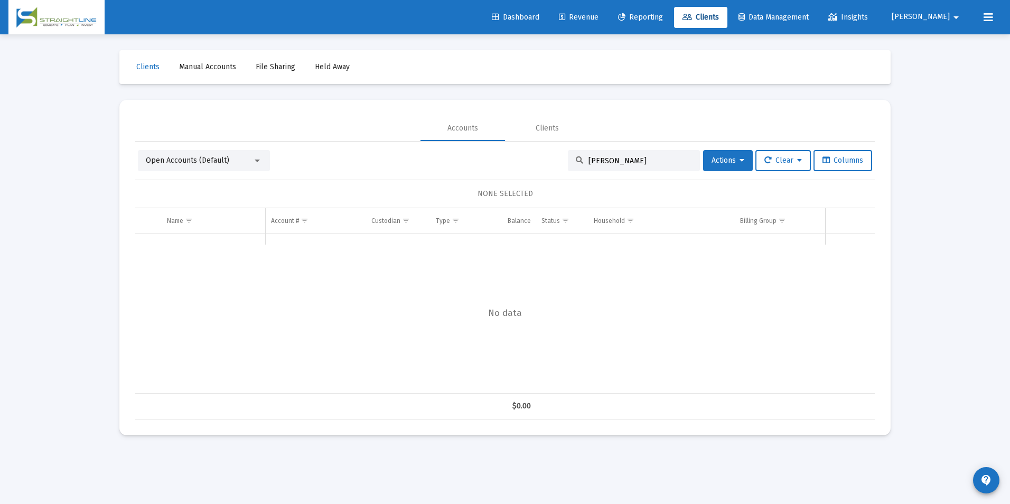
click at [627, 165] on input "[PERSON_NAME]" at bounding box center [640, 160] width 104 height 9
drag, startPoint x: 627, startPoint y: 165, endPoint x: 519, endPoint y: 174, distance: 108.7
click at [519, 174] on div "Open Accounts (Default) [PERSON_NAME] Actions Clear Columns NONE SELECTED Name …" at bounding box center [505, 284] width 740 height 269
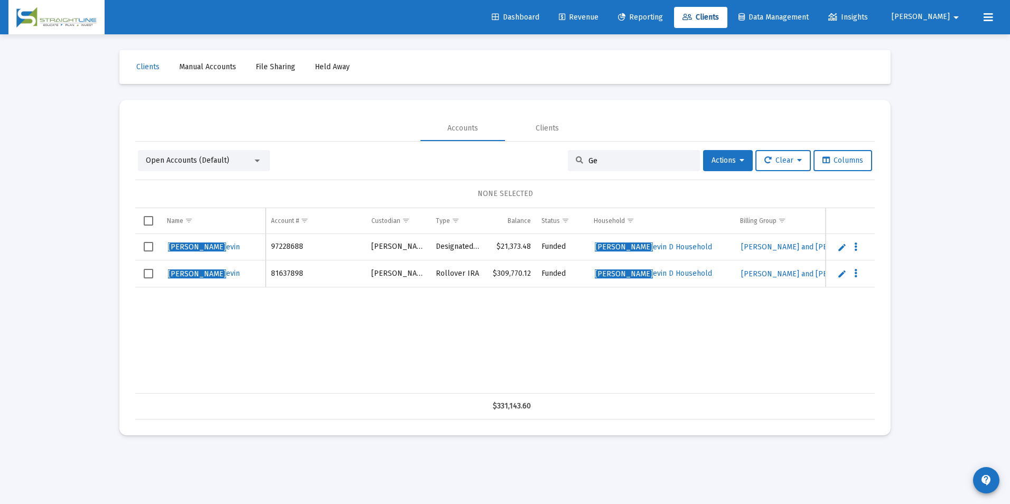
type input "G"
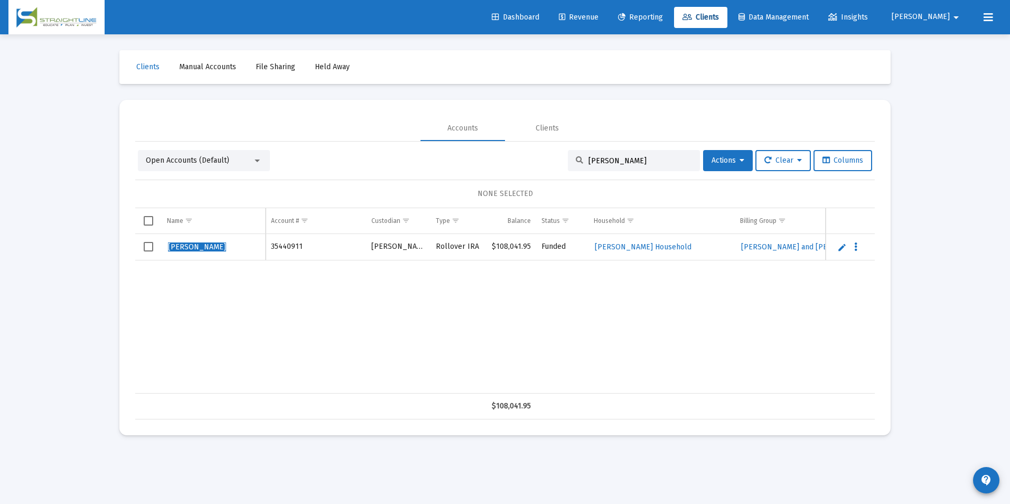
click at [601, 163] on input "[PERSON_NAME]" at bounding box center [640, 160] width 104 height 9
drag, startPoint x: 603, startPoint y: 163, endPoint x: 536, endPoint y: 172, distance: 67.7
click at [536, 172] on div "Open Accounts (Default) [PERSON_NAME] Actions Clear Columns NONE SELECTED Name …" at bounding box center [505, 284] width 740 height 269
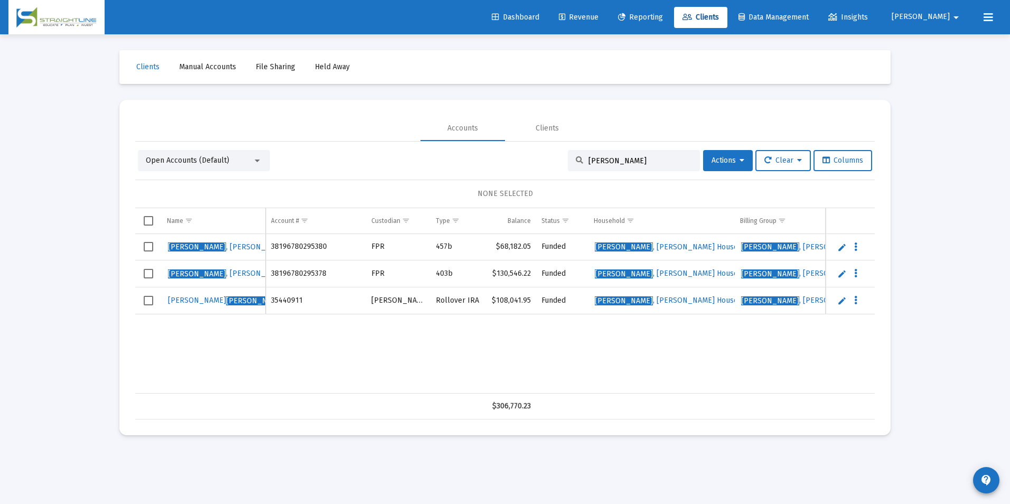
click at [611, 160] on input "[PERSON_NAME]" at bounding box center [640, 160] width 104 height 9
paste input "[PERSON_NAME]"
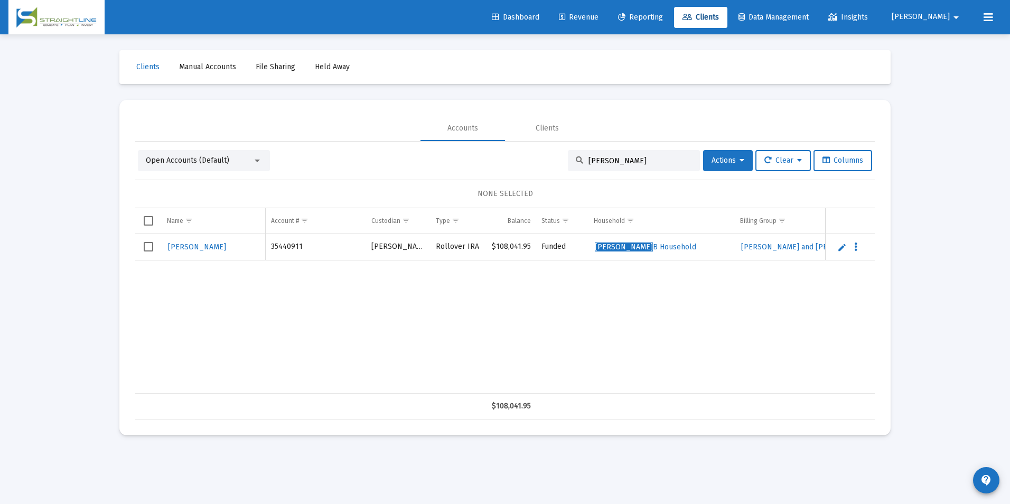
type input "[PERSON_NAME]"
click at [846, 246] on link "Edit" at bounding box center [842, 247] width 10 height 10
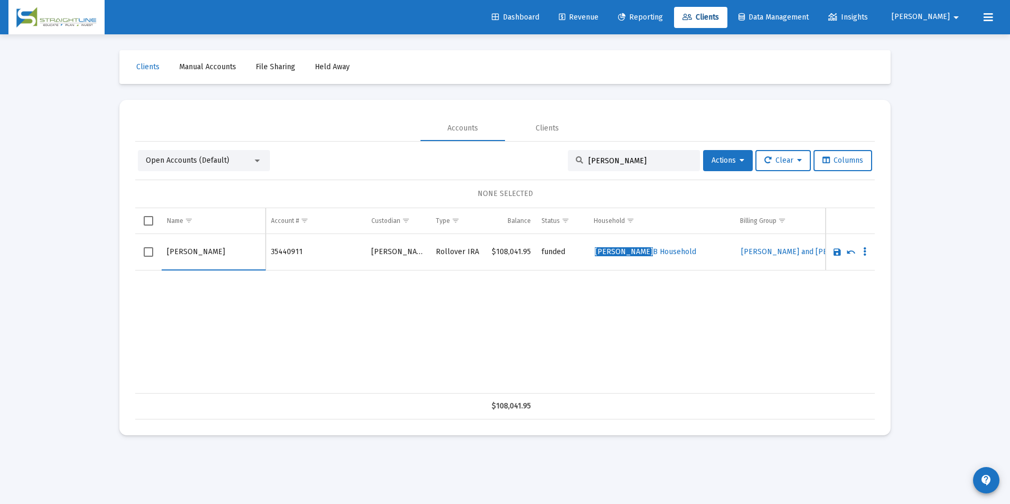
drag, startPoint x: 188, startPoint y: 252, endPoint x: 139, endPoint y: 252, distance: 48.6
click at [139, 252] on tr "[PERSON_NAME]" at bounding box center [505, 252] width 740 height 36
click at [239, 259] on input "[PERSON_NAME]" at bounding box center [213, 251] width 93 height 25
paste input "[PERSON_NAME]"
type input "[PERSON_NAME]"
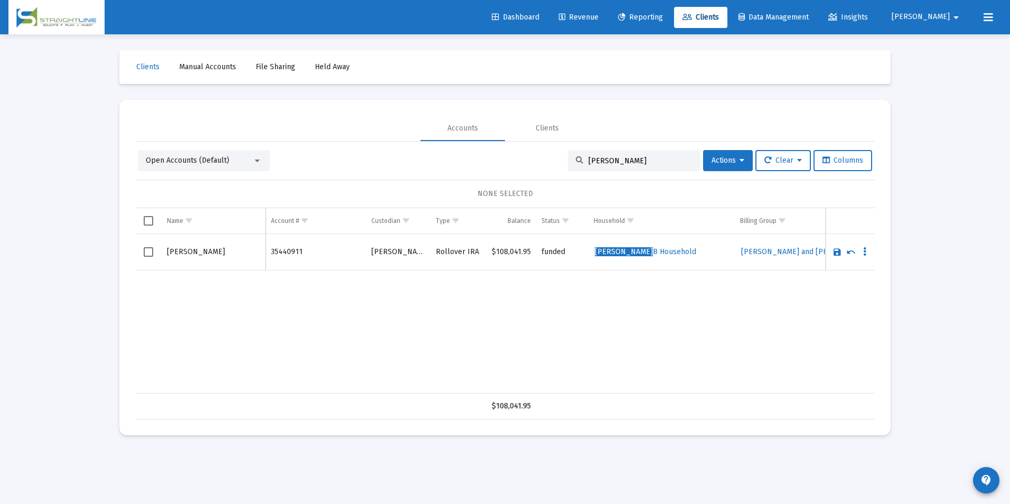
click at [835, 254] on link "Save" at bounding box center [837, 252] width 10 height 10
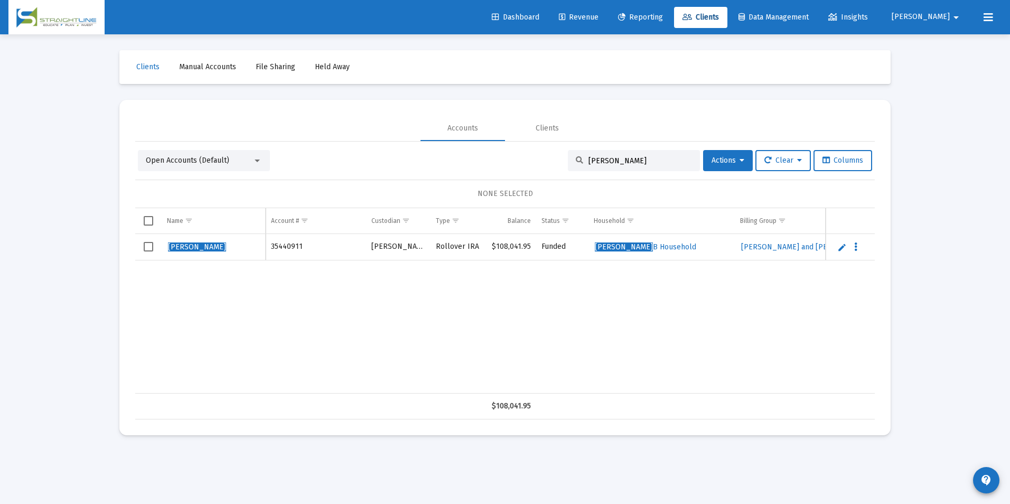
drag, startPoint x: 650, startPoint y: 157, endPoint x: 488, endPoint y: 135, distance: 164.3
click at [488, 135] on mat-tab-group "Accounts Clients Open Accounts (Default) [PERSON_NAME] Actions Clear Columns NO…" at bounding box center [505, 268] width 740 height 304
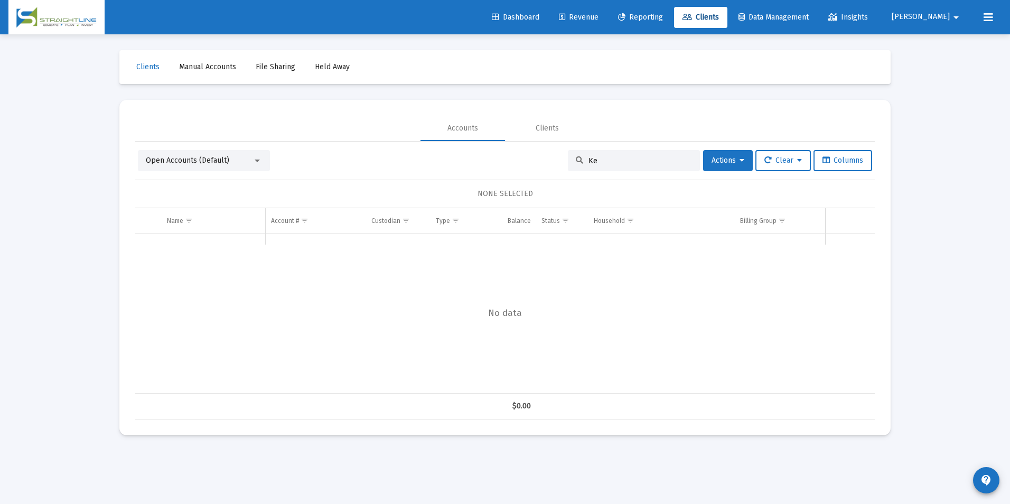
type input "K"
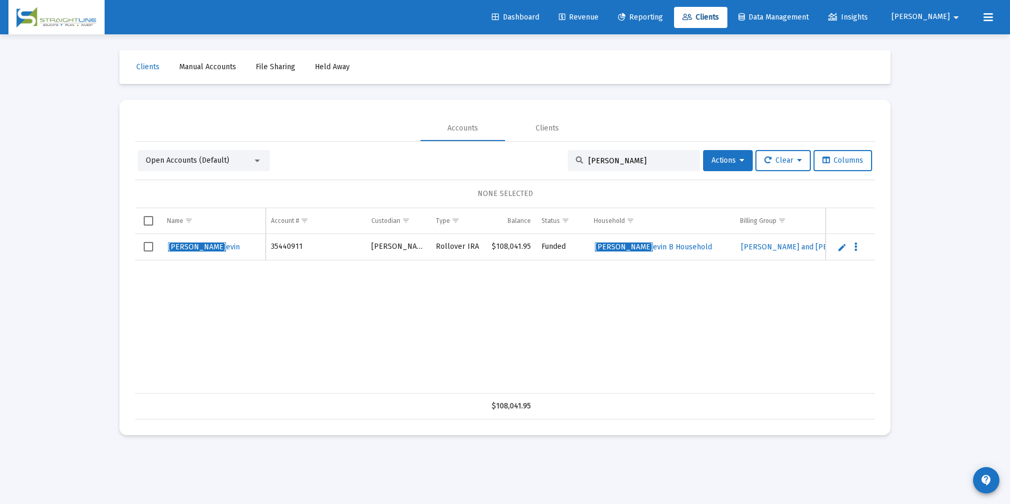
drag, startPoint x: 638, startPoint y: 163, endPoint x: 554, endPoint y: 170, distance: 84.2
click at [554, 170] on div "Open Accounts (Default) [PERSON_NAME], K Actions Clear Columns" at bounding box center [505, 160] width 734 height 21
type input "[PERSON_NAME]"
click at [841, 248] on link "Edit" at bounding box center [842, 247] width 10 height 10
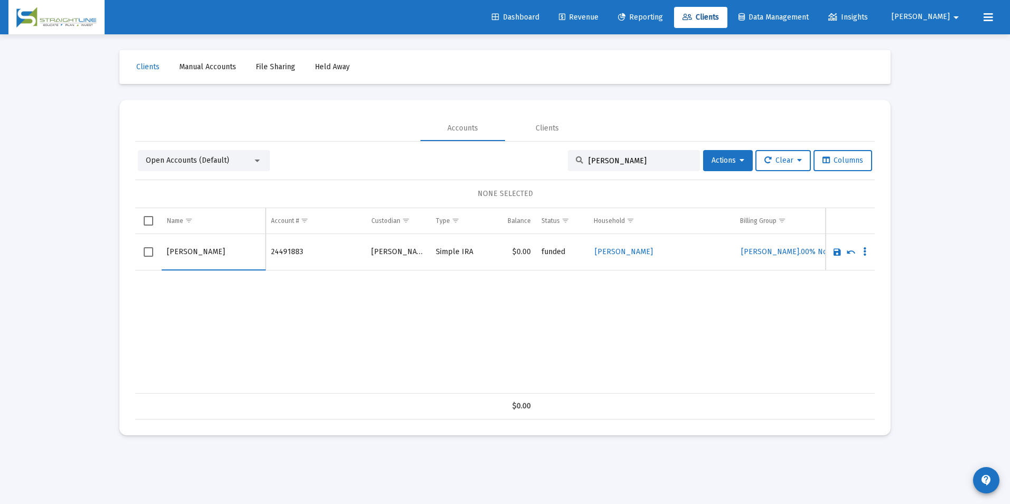
drag, startPoint x: 187, startPoint y: 251, endPoint x: 119, endPoint y: 253, distance: 68.2
click at [119, 253] on div "Clients Manual Accounts File Sharing Held Away Accounts Clients Open Accounts (…" at bounding box center [505, 242] width 792 height 417
click at [203, 254] on input "Rose" at bounding box center [213, 251] width 93 height 25
type input "[PERSON_NAME]"
click at [838, 254] on link "Save" at bounding box center [837, 252] width 10 height 10
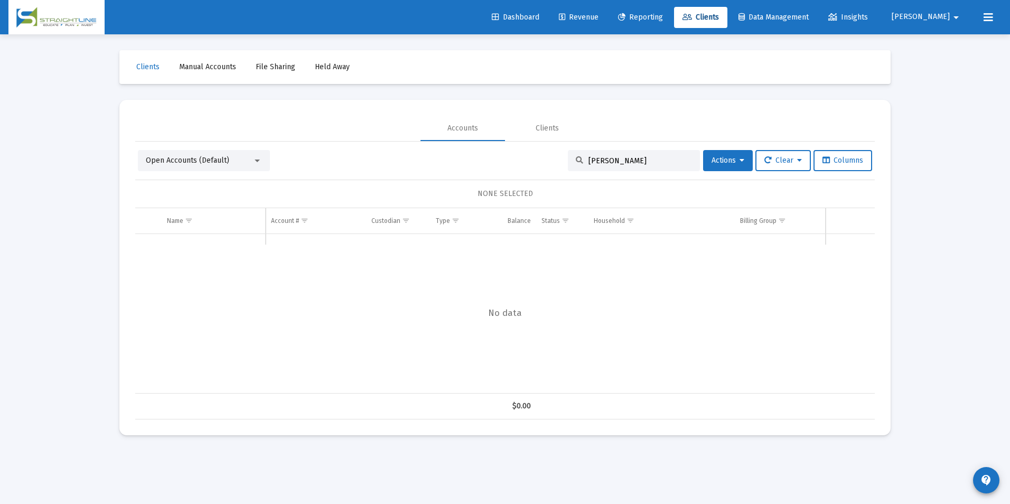
drag, startPoint x: 635, startPoint y: 162, endPoint x: 465, endPoint y: 156, distance: 170.2
click at [465, 156] on div "Open Accounts (Default) [PERSON_NAME] Actions Clear Columns" at bounding box center [505, 160] width 734 height 21
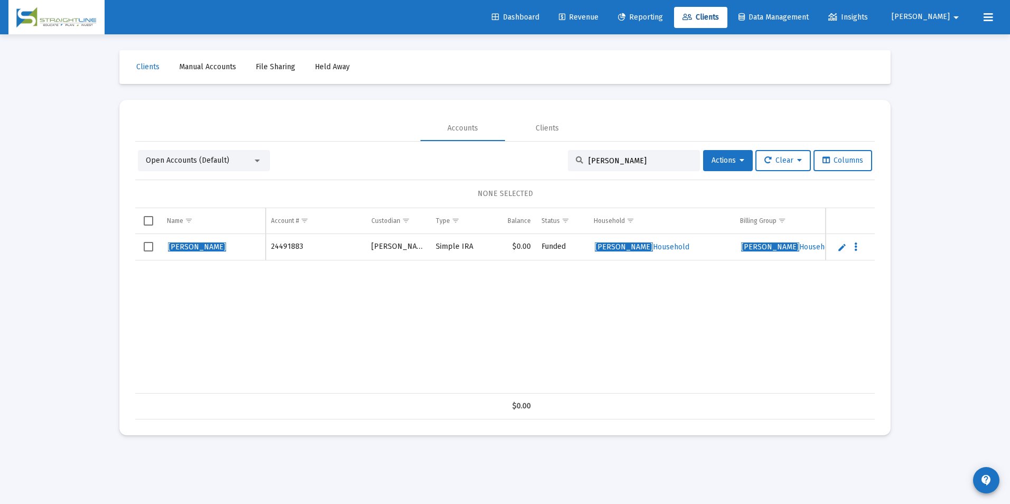
drag, startPoint x: 645, startPoint y: 163, endPoint x: 573, endPoint y: 167, distance: 72.0
click at [573, 167] on div "[PERSON_NAME]" at bounding box center [634, 160] width 132 height 21
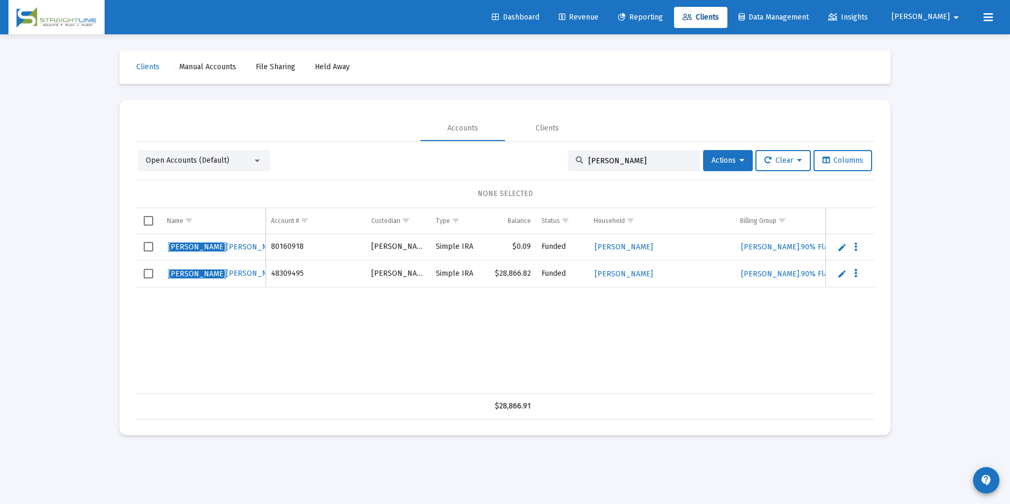
type input "[PERSON_NAME]"
click at [841, 251] on link "Edit" at bounding box center [842, 247] width 10 height 10
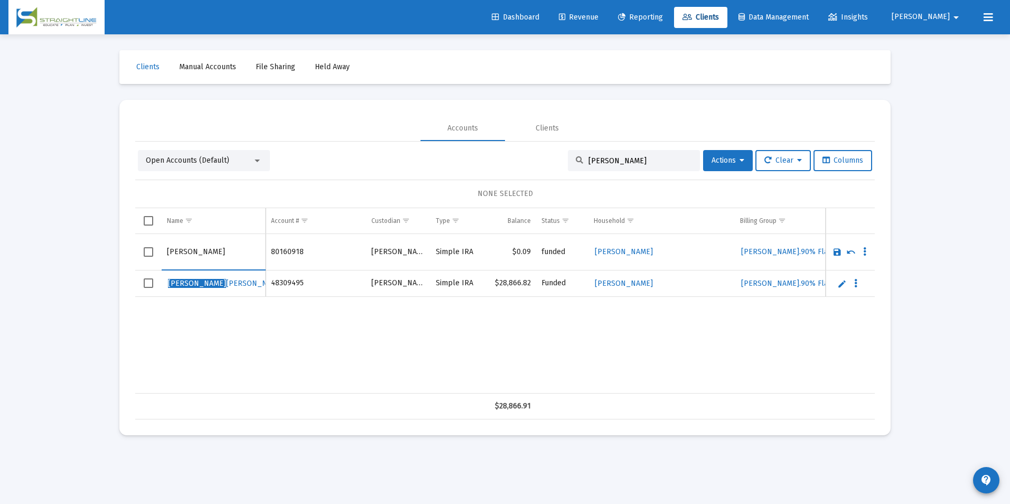
drag, startPoint x: 200, startPoint y: 251, endPoint x: 144, endPoint y: 255, distance: 56.1
click at [144, 255] on tr "[PERSON_NAME]" at bounding box center [505, 252] width 740 height 36
click at [229, 254] on input "[PERSON_NAME]" at bounding box center [213, 251] width 93 height 25
type input "[PERSON_NAME]"
click at [840, 251] on link "Save" at bounding box center [837, 252] width 10 height 10
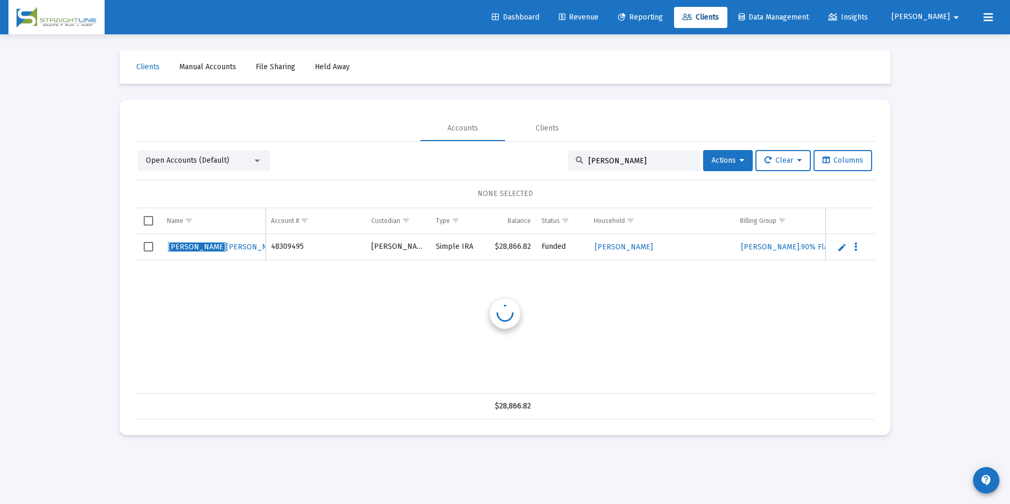
click at [837, 248] on link "Edit" at bounding box center [842, 247] width 10 height 10
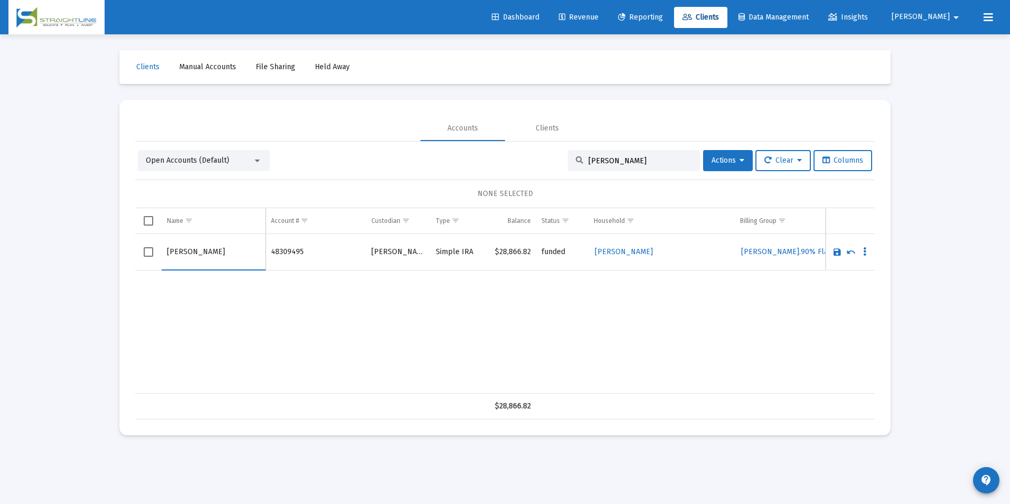
click at [197, 249] on input "[PERSON_NAME]" at bounding box center [213, 251] width 93 height 25
drag, startPoint x: 199, startPoint y: 250, endPoint x: 162, endPoint y: 259, distance: 37.5
click at [162, 259] on td "[PERSON_NAME]" at bounding box center [214, 252] width 104 height 36
click at [209, 252] on input "[PERSON_NAME]" at bounding box center [213, 251] width 93 height 25
type input "[PERSON_NAME]"
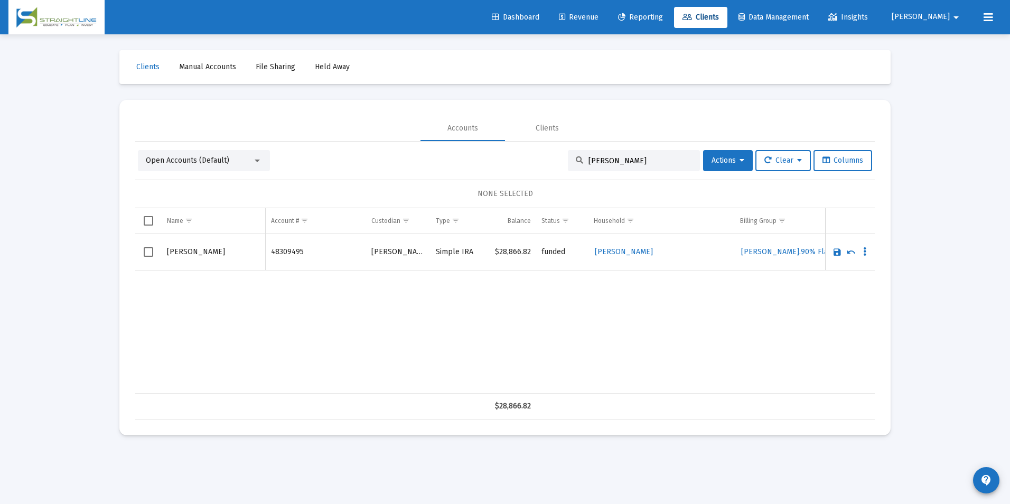
click at [837, 251] on link "Save" at bounding box center [837, 252] width 10 height 10
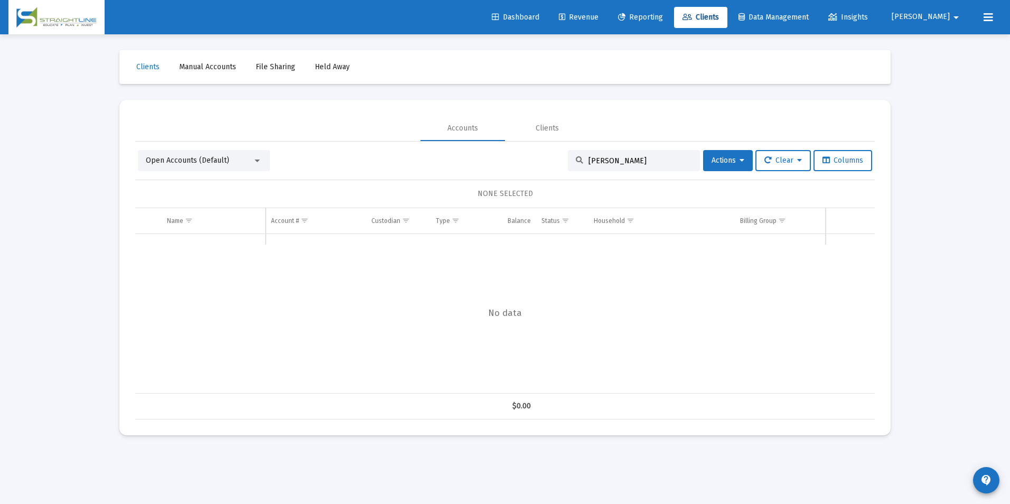
drag, startPoint x: 642, startPoint y: 161, endPoint x: 547, endPoint y: 160, distance: 95.1
click at [547, 160] on div "Open Accounts (Default) [PERSON_NAME] Actions Clear Columns" at bounding box center [505, 160] width 734 height 21
click at [610, 161] on input "[PERSON_NAME]" at bounding box center [640, 160] width 104 height 9
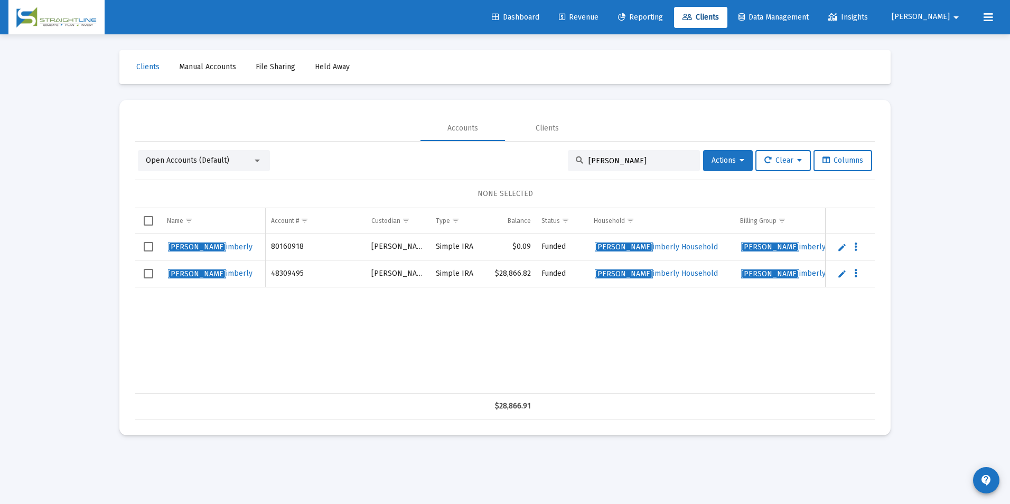
drag, startPoint x: 627, startPoint y: 161, endPoint x: 506, endPoint y: 162, distance: 121.0
click at [506, 162] on div "Open Accounts (Default) [PERSON_NAME], K Actions Clear Columns" at bounding box center [505, 160] width 734 height 21
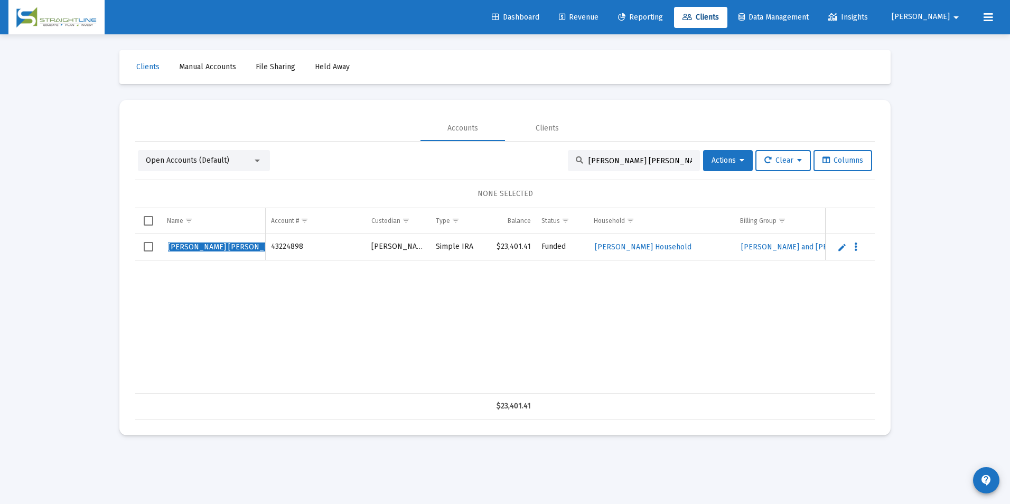
type input "[PERSON_NAME] [PERSON_NAME]"
click at [840, 246] on link "Edit" at bounding box center [842, 247] width 10 height 10
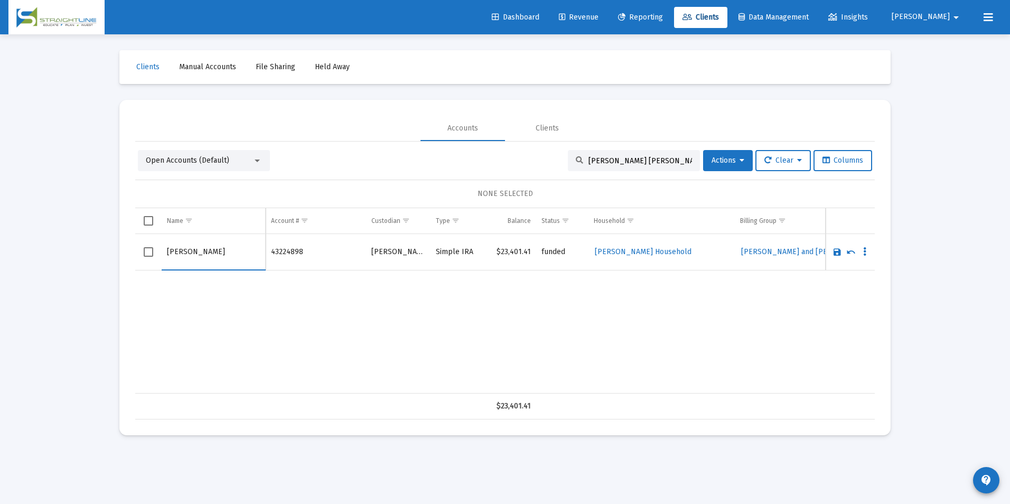
drag, startPoint x: 200, startPoint y: 254, endPoint x: 149, endPoint y: 258, distance: 51.4
click at [149, 258] on tr "[PERSON_NAME]" at bounding box center [505, 252] width 740 height 36
click at [207, 255] on input "[PERSON_NAME]" at bounding box center [213, 251] width 93 height 25
type input "[PERSON_NAME]"
click at [837, 251] on link "Save" at bounding box center [837, 252] width 10 height 10
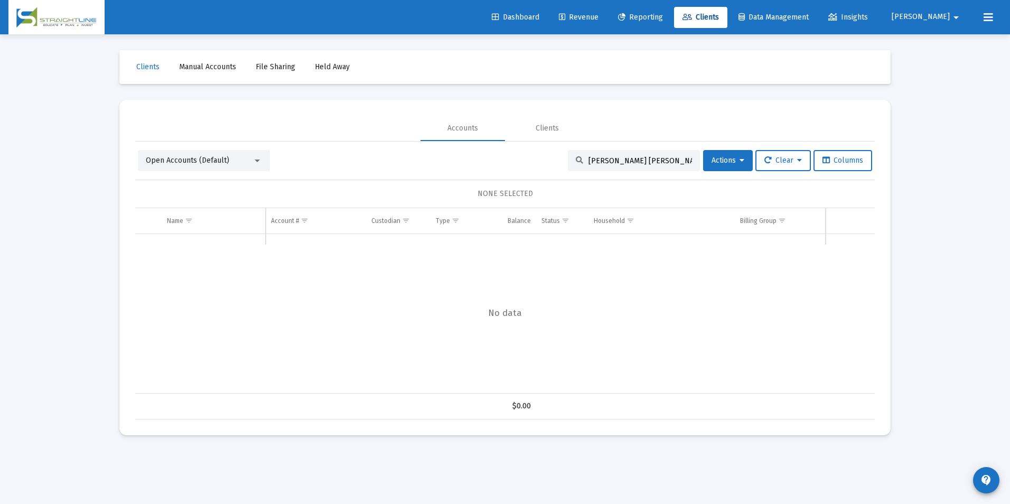
drag, startPoint x: 639, startPoint y: 161, endPoint x: 517, endPoint y: 159, distance: 122.0
click at [517, 159] on div "Open Accounts (Default) [PERSON_NAME] [PERSON_NAME] Actions Clear Columns" at bounding box center [505, 160] width 734 height 21
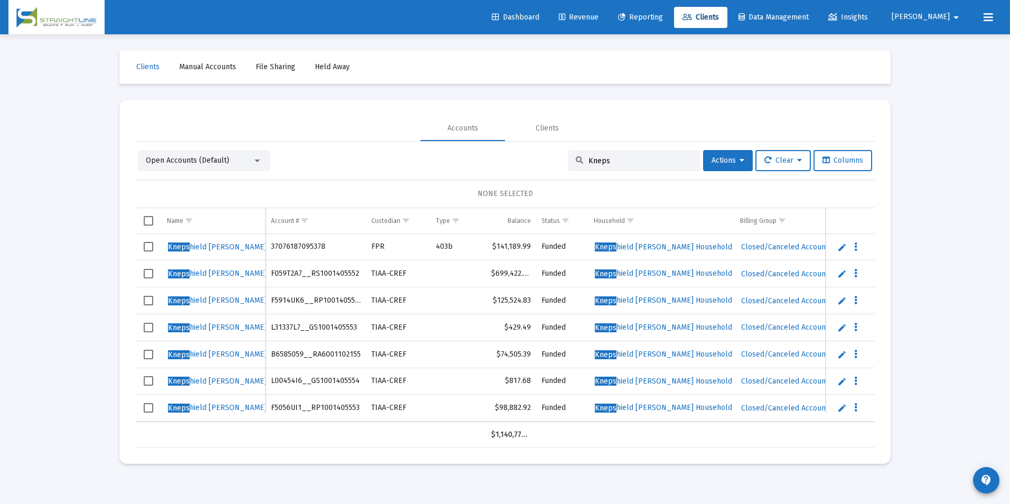
drag, startPoint x: 609, startPoint y: 160, endPoint x: 514, endPoint y: 158, distance: 94.6
click at [514, 158] on div "Open Accounts (Default) Kneps Actions Clear Columns" at bounding box center [505, 160] width 734 height 21
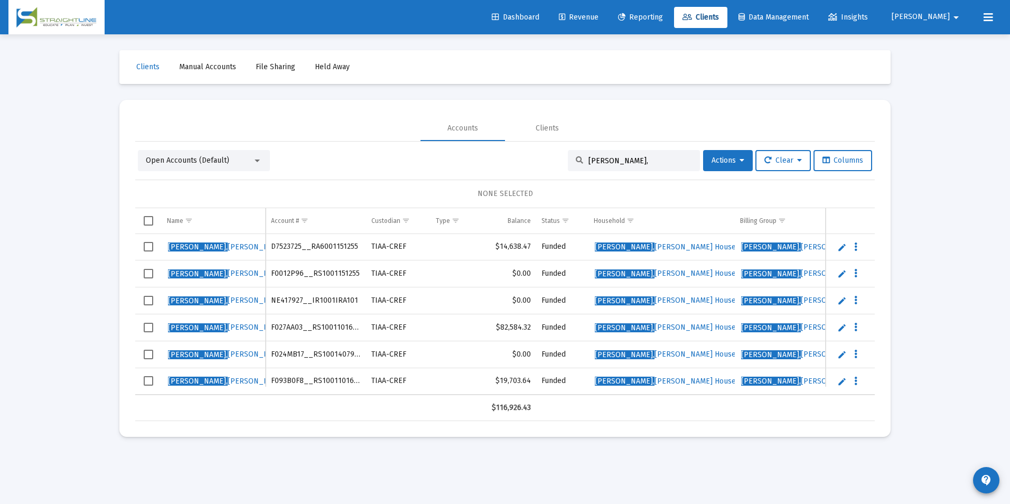
drag, startPoint x: 634, startPoint y: 159, endPoint x: 524, endPoint y: 166, distance: 110.1
click at [524, 166] on div "Open Accounts (Default) [PERSON_NAME], Actions Clear Columns" at bounding box center [505, 160] width 734 height 21
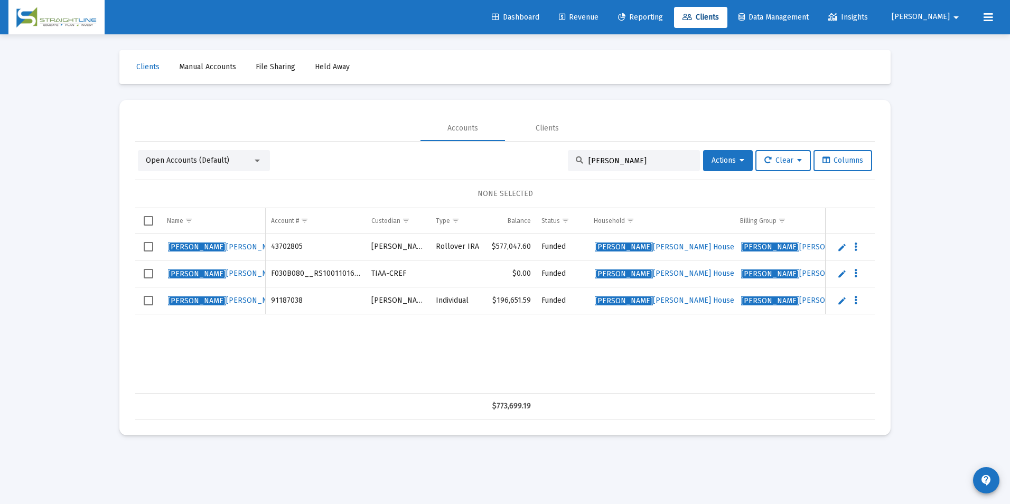
drag, startPoint x: 627, startPoint y: 162, endPoint x: 546, endPoint y: 171, distance: 81.3
click at [546, 171] on div "Open Accounts (Default) [PERSON_NAME] Actions Clear Columns" at bounding box center [505, 160] width 734 height 21
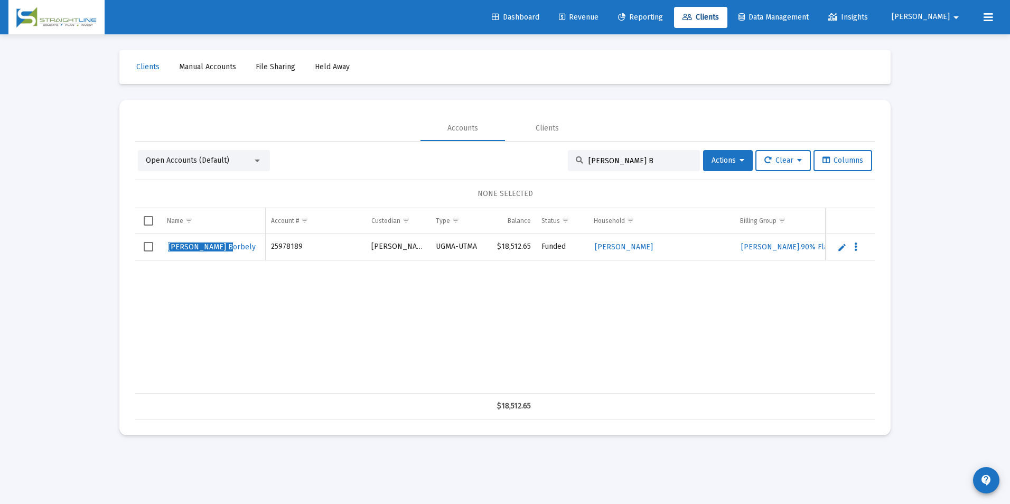
drag, startPoint x: 631, startPoint y: 161, endPoint x: 531, endPoint y: 155, distance: 100.0
click at [531, 155] on div "Open Accounts (Default) [PERSON_NAME] B Actions Clear Columns" at bounding box center [505, 160] width 734 height 21
type input "[PERSON_NAME]"
click at [839, 246] on link "Edit" at bounding box center [842, 247] width 10 height 10
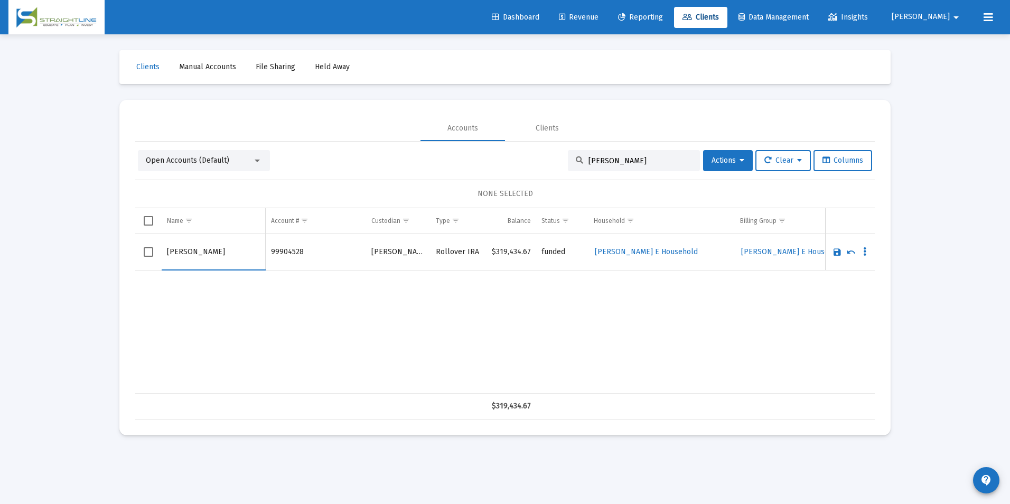
drag, startPoint x: 184, startPoint y: 247, endPoint x: 161, endPoint y: 262, distance: 27.1
click at [161, 262] on tr "[PERSON_NAME]" at bounding box center [505, 252] width 740 height 36
click at [202, 264] on input "[PERSON_NAME]" at bounding box center [213, 251] width 93 height 25
type input "[PERSON_NAME]"
click at [839, 248] on link "Save" at bounding box center [837, 252] width 10 height 10
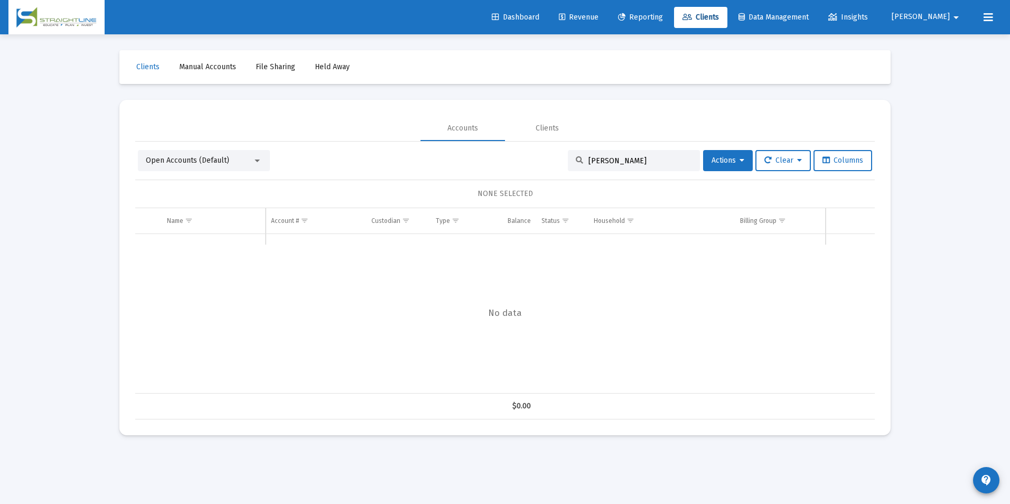
drag, startPoint x: 638, startPoint y: 162, endPoint x: 555, endPoint y: 173, distance: 83.1
click at [555, 173] on div "Open Accounts (Default) [PERSON_NAME] Actions Clear Columns NONE SELECTED Name …" at bounding box center [505, 284] width 740 height 269
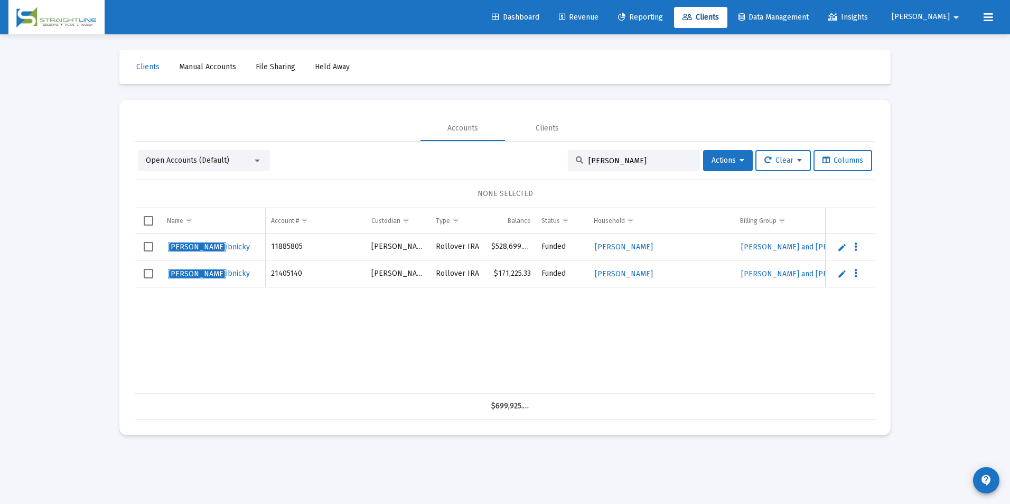
type input "[PERSON_NAME]"
click at [843, 248] on link "Edit" at bounding box center [842, 247] width 10 height 10
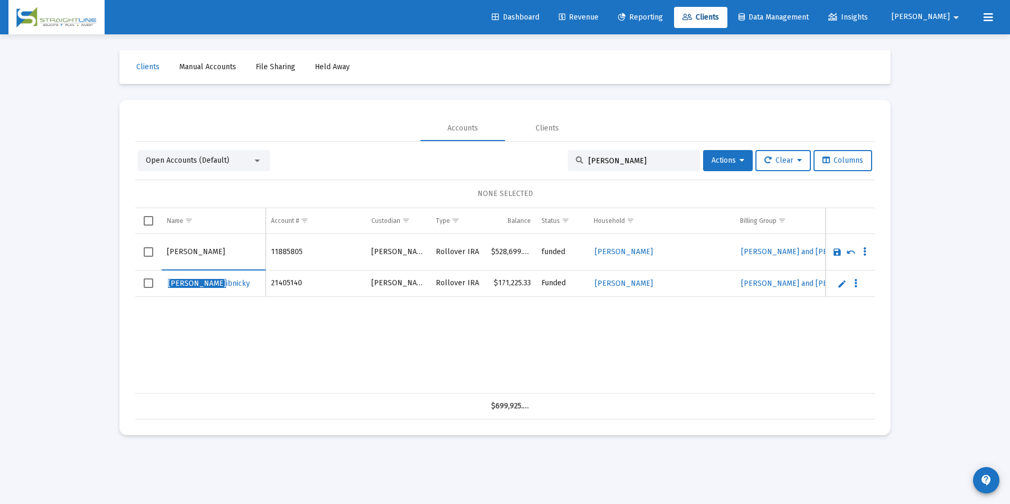
drag, startPoint x: 197, startPoint y: 252, endPoint x: 154, endPoint y: 258, distance: 43.8
click at [154, 258] on tr "[PERSON_NAME]" at bounding box center [505, 252] width 740 height 36
click at [208, 257] on input "[PERSON_NAME]" at bounding box center [213, 251] width 93 height 25
type input "[PERSON_NAME]"
click at [835, 252] on link "Save" at bounding box center [837, 252] width 10 height 10
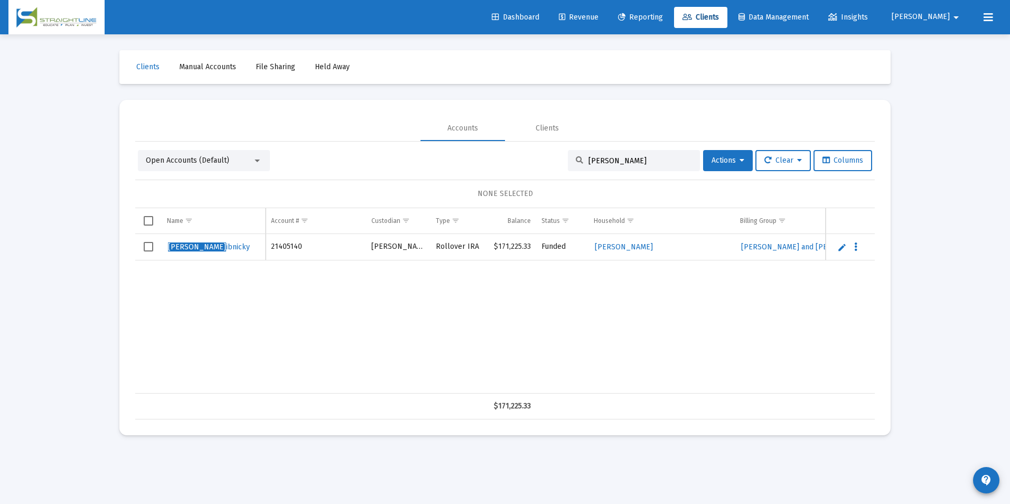
click at [840, 247] on link "Edit" at bounding box center [842, 247] width 10 height 10
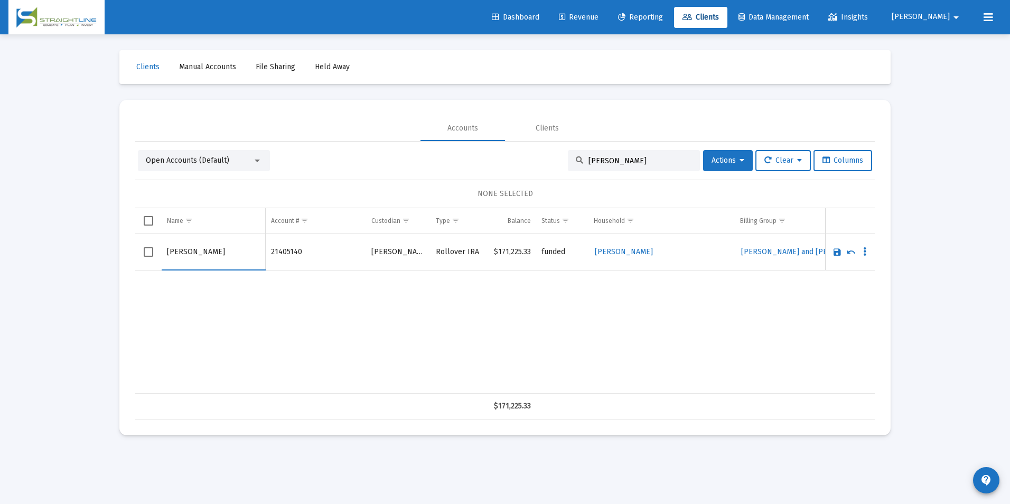
drag, startPoint x: 198, startPoint y: 248, endPoint x: 156, endPoint y: 260, distance: 43.0
click at [156, 260] on tr "[PERSON_NAME]" at bounding box center [505, 252] width 740 height 36
click at [200, 259] on input "[PERSON_NAME]" at bounding box center [213, 251] width 93 height 25
type input "[PERSON_NAME]"
click at [839, 254] on link "Save" at bounding box center [837, 252] width 10 height 10
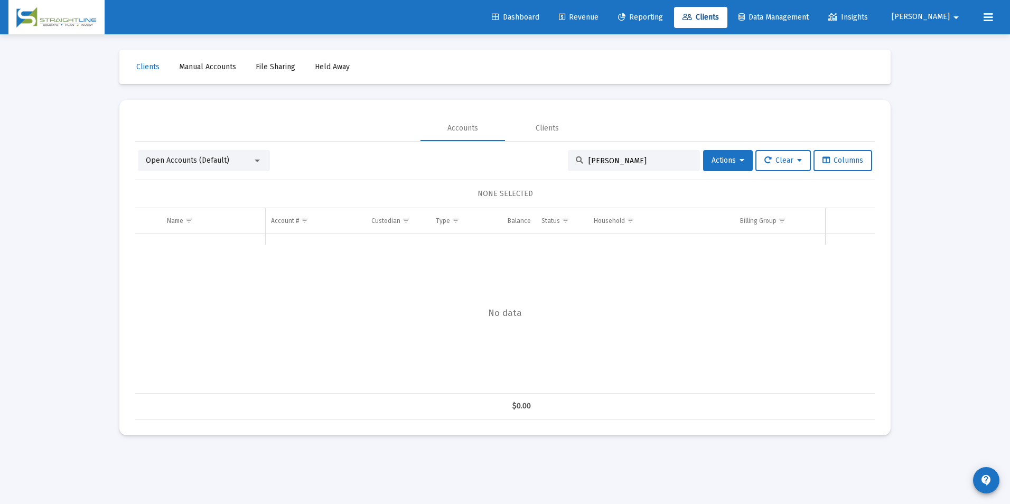
drag, startPoint x: 651, startPoint y: 158, endPoint x: 360, endPoint y: 138, distance: 291.2
click at [360, 138] on mat-tab-group "Accounts Clients Open Accounts (Default) [PERSON_NAME] R Actions Clear Columns …" at bounding box center [505, 268] width 740 height 304
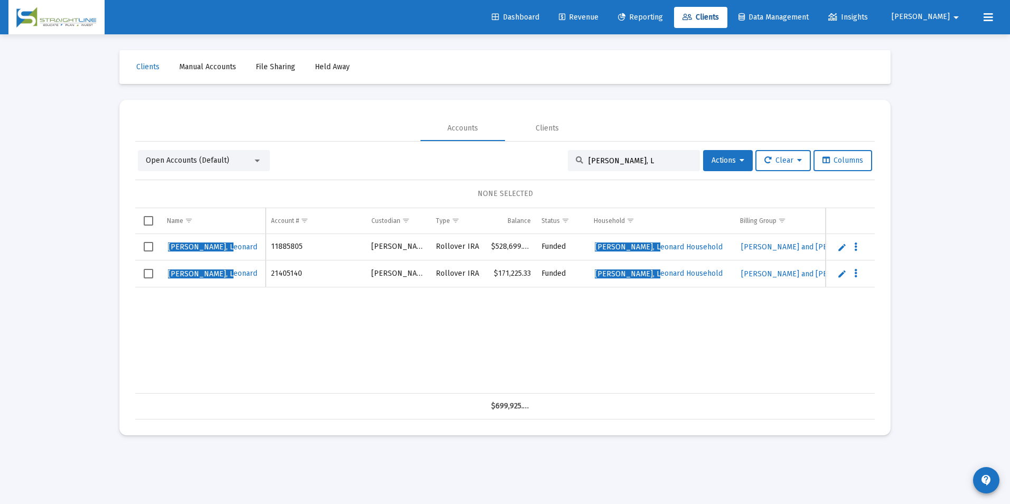
drag, startPoint x: 659, startPoint y: 160, endPoint x: 513, endPoint y: 156, distance: 145.9
click at [513, 156] on div "Open Accounts (Default) [PERSON_NAME], L Actions Clear Columns" at bounding box center [505, 160] width 734 height 21
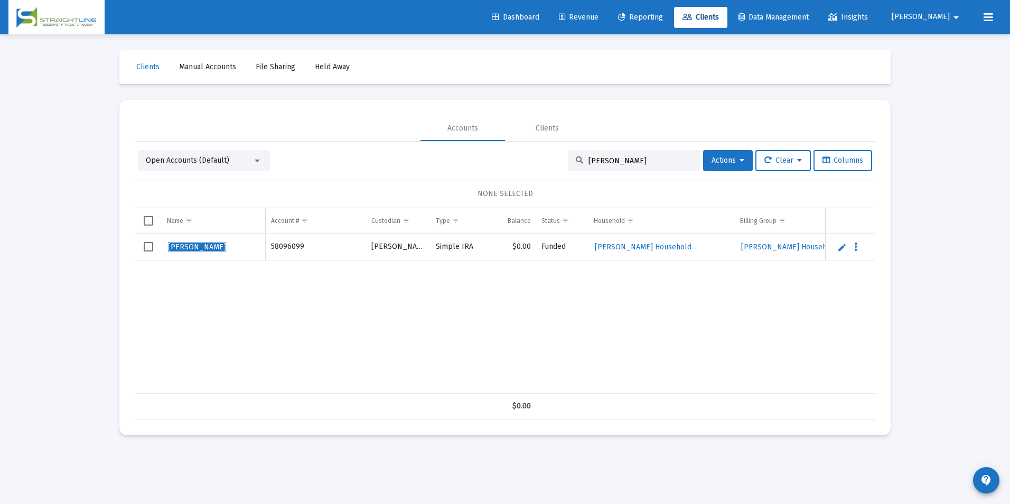
type input "[PERSON_NAME]"
click at [839, 246] on link "Edit" at bounding box center [842, 247] width 10 height 10
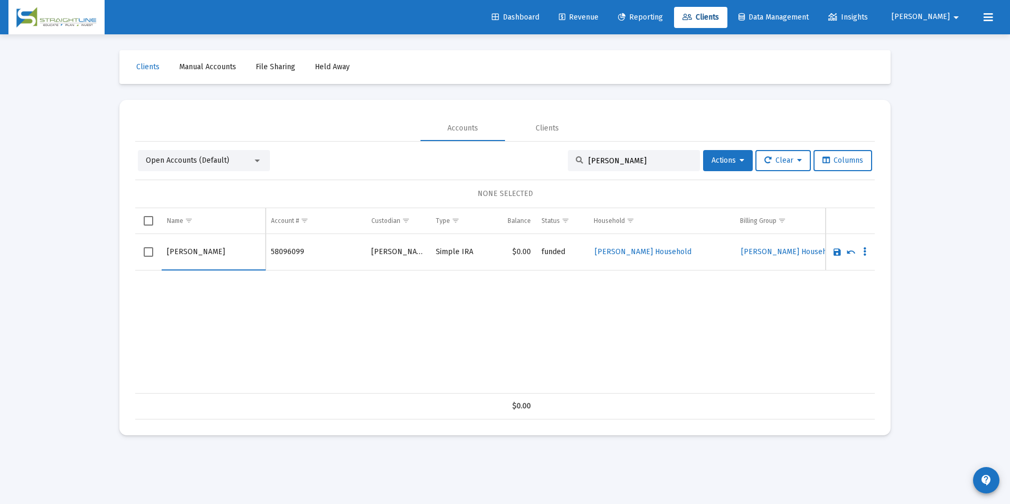
drag, startPoint x: 185, startPoint y: 251, endPoint x: 149, endPoint y: 255, distance: 36.2
click at [149, 255] on tr "[PERSON_NAME]" at bounding box center [505, 252] width 740 height 36
click at [199, 253] on input "Mylek" at bounding box center [213, 251] width 93 height 25
type input "[PERSON_NAME]"
click at [835, 252] on link "Save" at bounding box center [837, 252] width 10 height 10
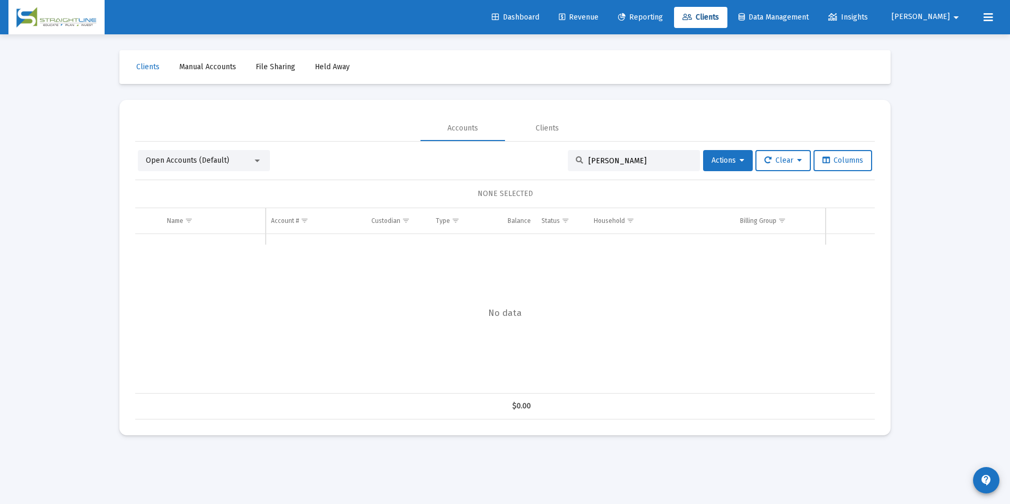
drag, startPoint x: 632, startPoint y: 163, endPoint x: 544, endPoint y: 163, distance: 87.7
click at [544, 163] on div "Open Accounts (Default) [PERSON_NAME] Actions Clear Columns" at bounding box center [505, 160] width 734 height 21
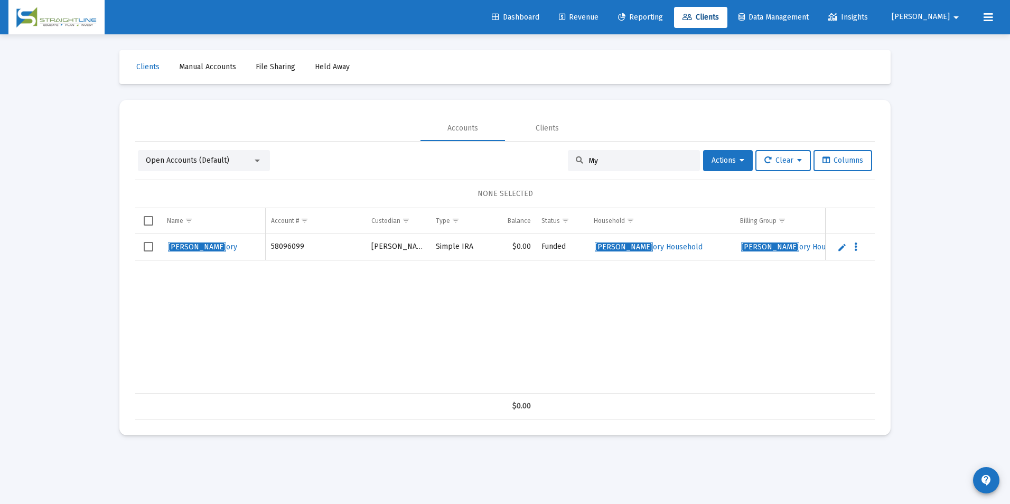
type input "M"
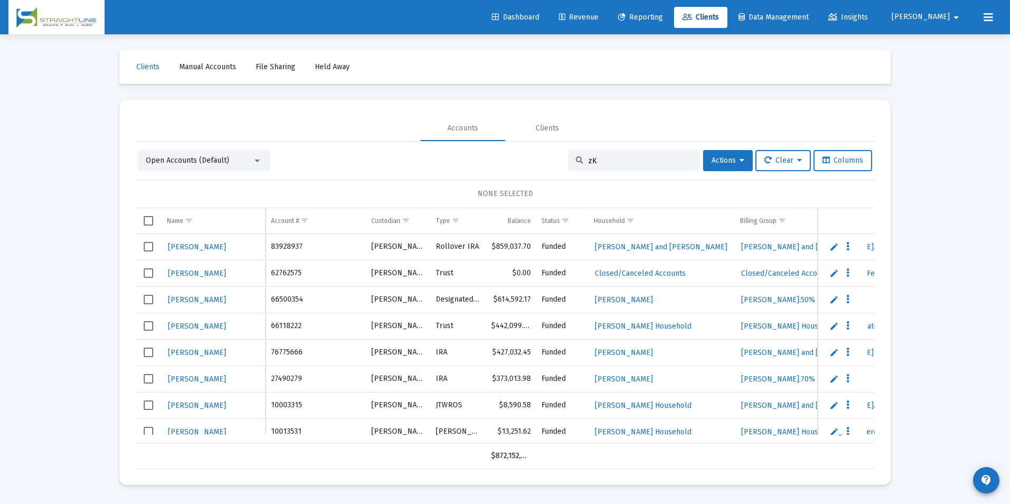
type input "z"
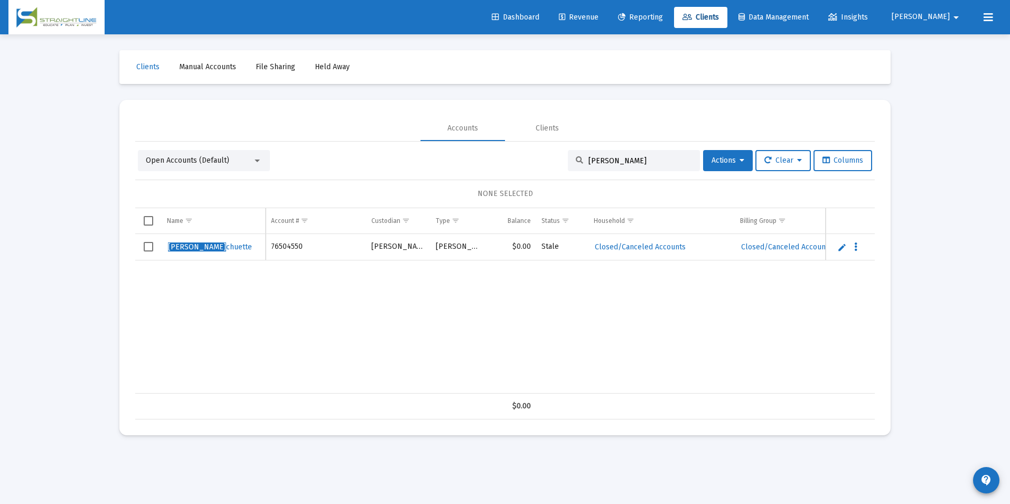
type input "[PERSON_NAME]"
click at [847, 250] on td "Data grid" at bounding box center [850, 247] width 49 height 26
click at [843, 249] on link "Edit" at bounding box center [842, 247] width 10 height 10
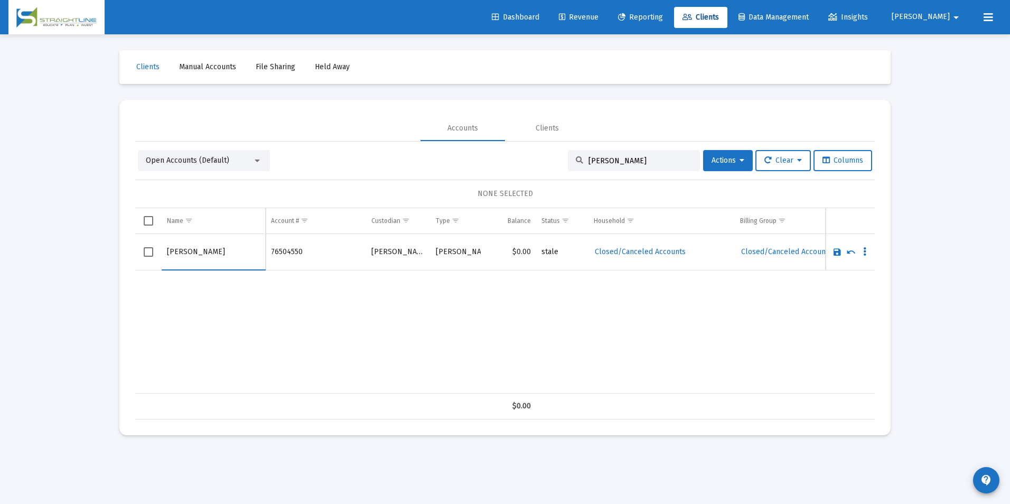
drag, startPoint x: 192, startPoint y: 251, endPoint x: 151, endPoint y: 256, distance: 41.5
click at [151, 256] on tr "[PERSON_NAME]" at bounding box center [505, 252] width 740 height 36
click at [214, 252] on input "[PERSON_NAME]" at bounding box center [213, 251] width 93 height 25
type input "[PERSON_NAME]"
click at [836, 251] on link "Save" at bounding box center [837, 252] width 10 height 10
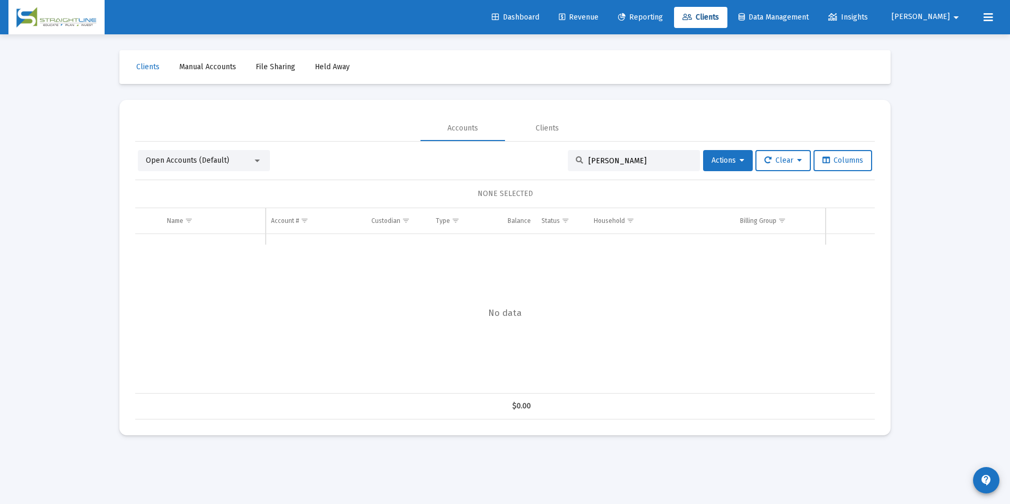
click at [631, 161] on input "[PERSON_NAME]" at bounding box center [640, 160] width 104 height 9
drag, startPoint x: 631, startPoint y: 161, endPoint x: 548, endPoint y: 166, distance: 83.7
click at [548, 166] on div "Open Accounts (Default) [PERSON_NAME] S Actions Clear Columns" at bounding box center [505, 160] width 734 height 21
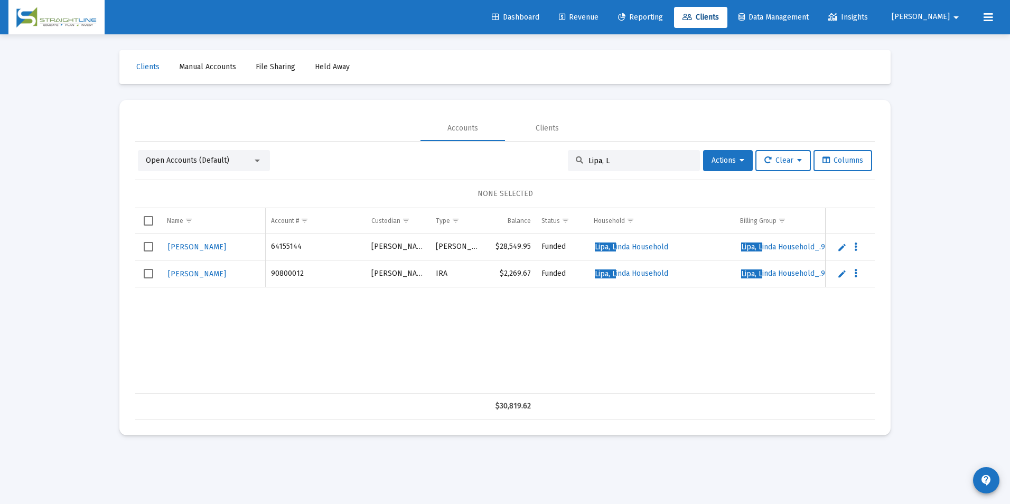
type input "Lipa, L"
click at [843, 249] on link "Edit" at bounding box center [842, 247] width 10 height 10
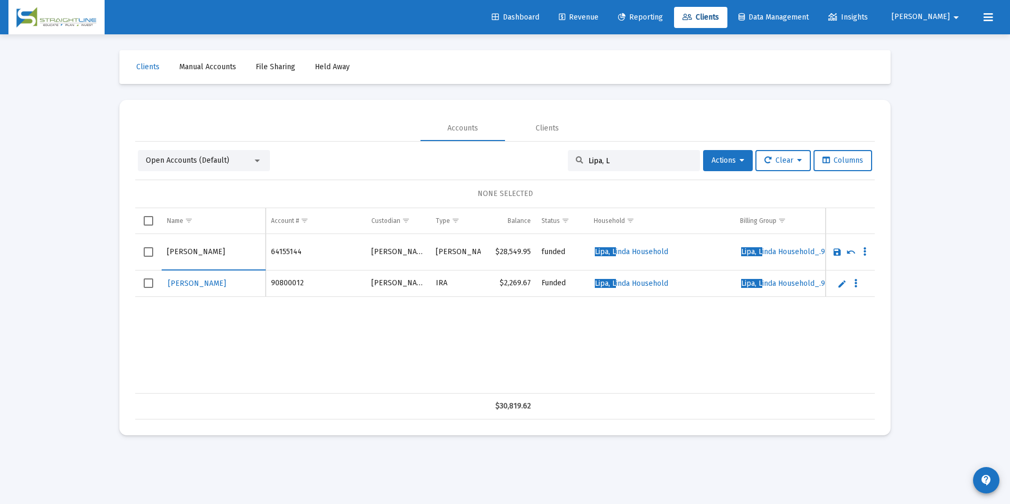
drag, startPoint x: 188, startPoint y: 252, endPoint x: 64, endPoint y: 251, distance: 123.6
click at [64, 251] on div "Loading... Clients Manual Accounts File Sharing Held Away Accounts Clients Open…" at bounding box center [505, 252] width 1010 height 504
click at [211, 260] on input "Lipa" at bounding box center [213, 251] width 93 height 25
type input "[PERSON_NAME]"
click at [837, 252] on link "Save" at bounding box center [837, 252] width 10 height 10
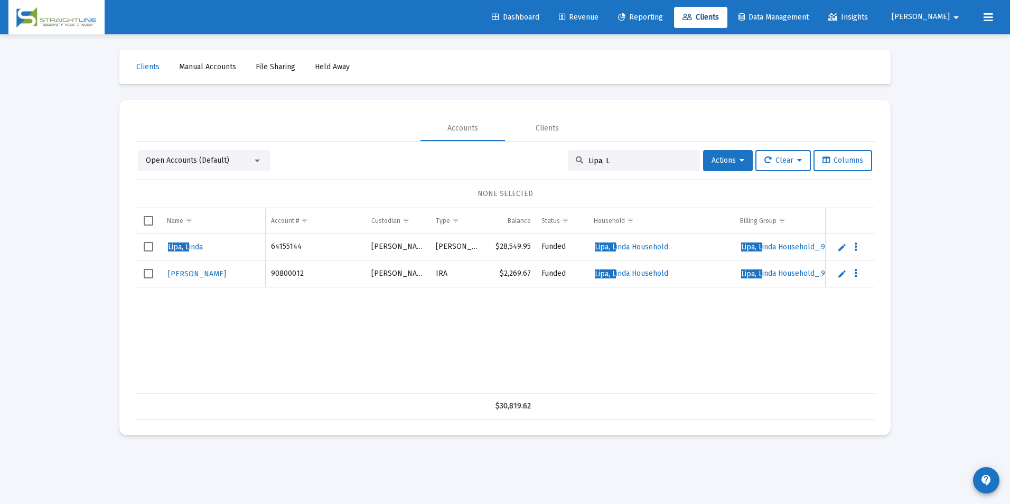
click at [844, 273] on link "Edit" at bounding box center [842, 274] width 10 height 10
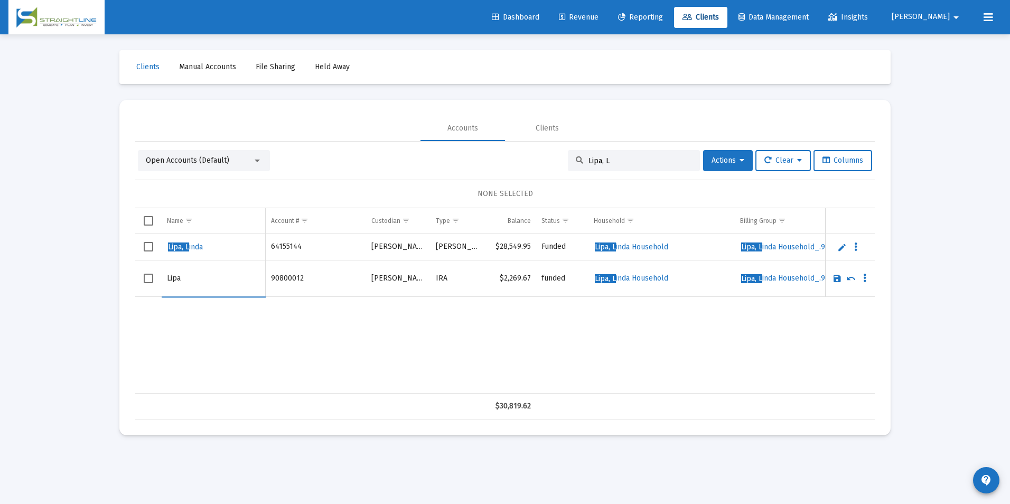
drag, startPoint x: 186, startPoint y: 277, endPoint x: 143, endPoint y: 286, distance: 44.1
click at [143, 286] on tr "Lipa" at bounding box center [505, 278] width 740 height 36
click at [185, 284] on input "Lipa" at bounding box center [213, 278] width 93 height 25
type input "[PERSON_NAME]"
click at [834, 282] on link "Save" at bounding box center [837, 279] width 10 height 10
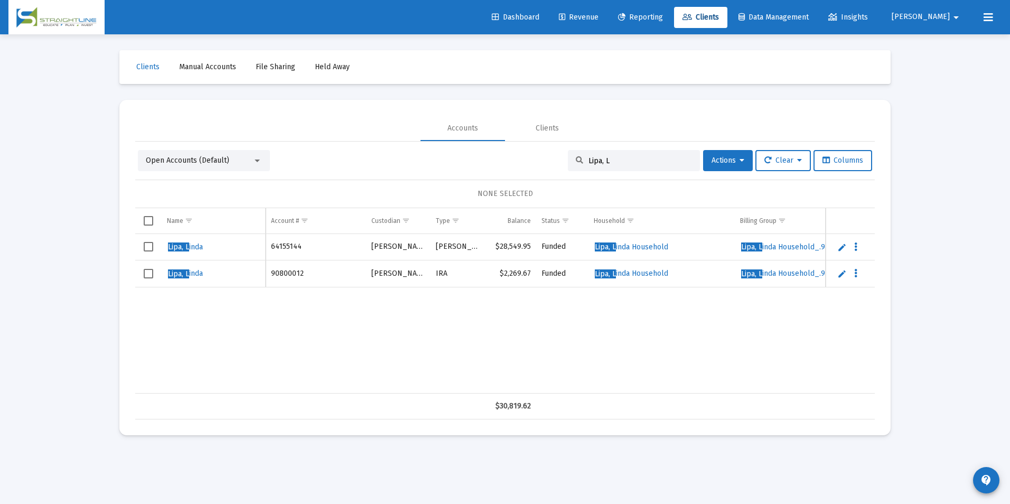
drag, startPoint x: 621, startPoint y: 162, endPoint x: 577, endPoint y: 167, distance: 43.6
click at [577, 167] on div "Lipa, L" at bounding box center [634, 160] width 132 height 21
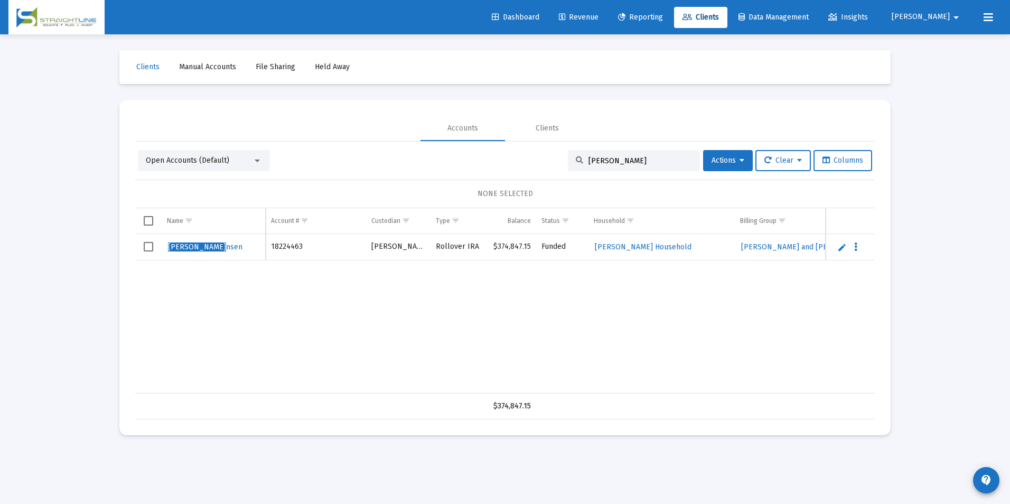
type input "[PERSON_NAME]"
click at [839, 250] on link "Edit" at bounding box center [842, 247] width 10 height 10
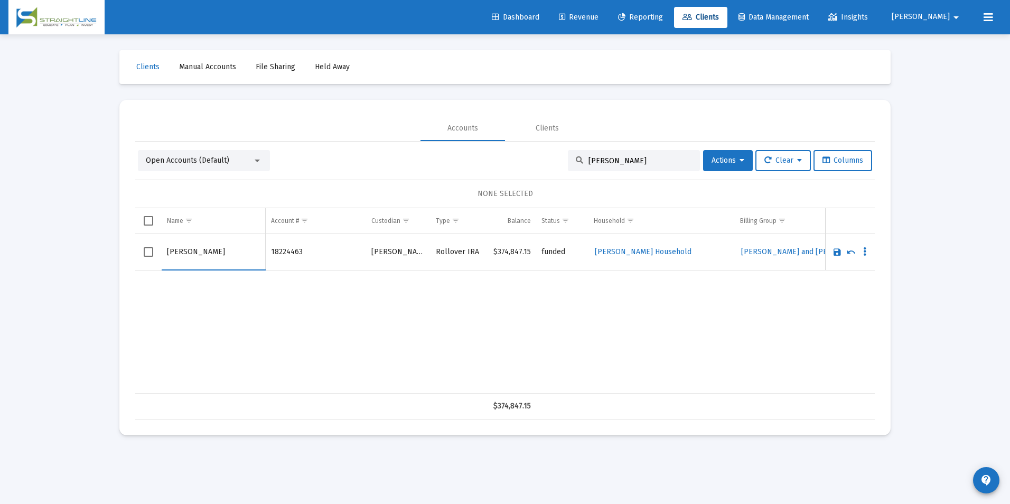
drag, startPoint x: 188, startPoint y: 252, endPoint x: 139, endPoint y: 253, distance: 48.1
click at [139, 253] on tr "[PERSON_NAME]" at bounding box center [505, 252] width 740 height 36
click at [203, 251] on input "[PERSON_NAME]" at bounding box center [213, 251] width 93 height 25
type input "[PERSON_NAME]"
drag, startPoint x: 627, startPoint y: 163, endPoint x: 572, endPoint y: 161, distance: 55.0
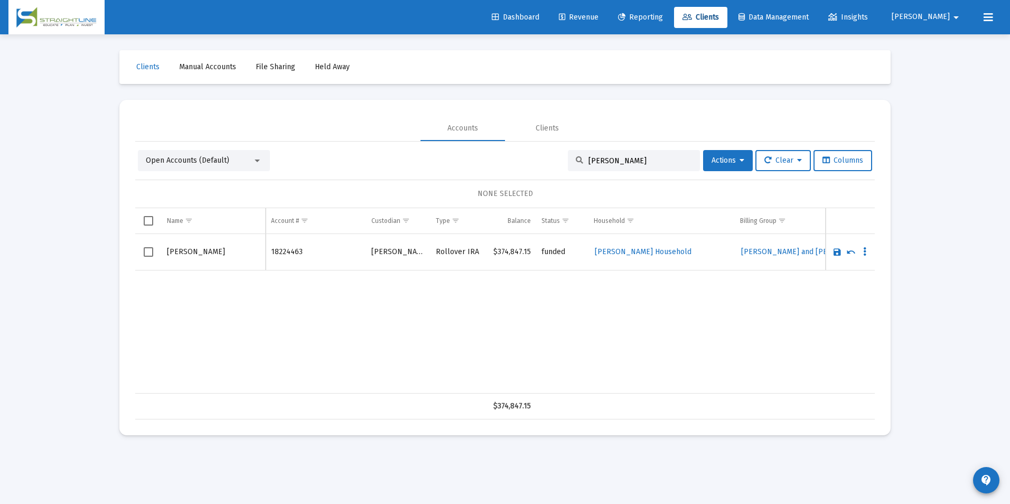
click at [572, 161] on div "[PERSON_NAME]" at bounding box center [634, 160] width 132 height 21
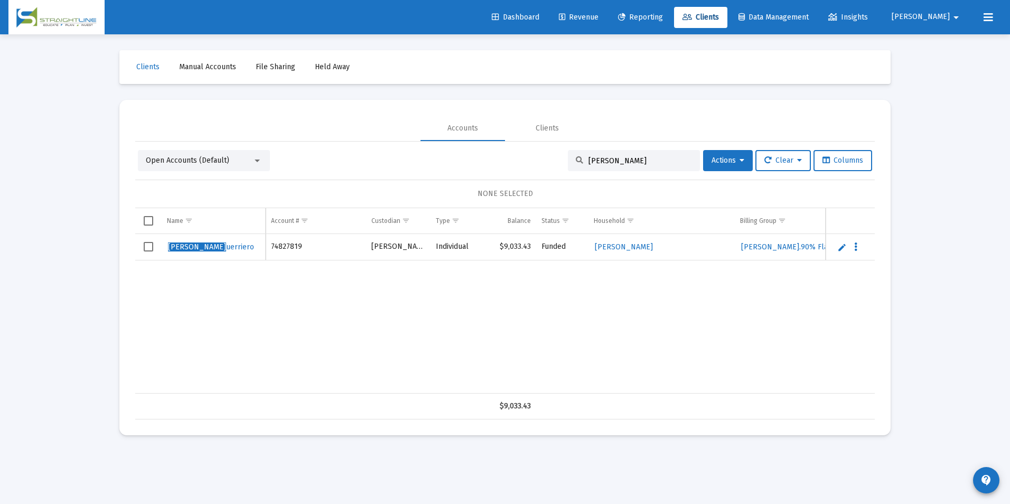
type input "[PERSON_NAME]"
click at [838, 246] on link "Edit" at bounding box center [842, 247] width 10 height 10
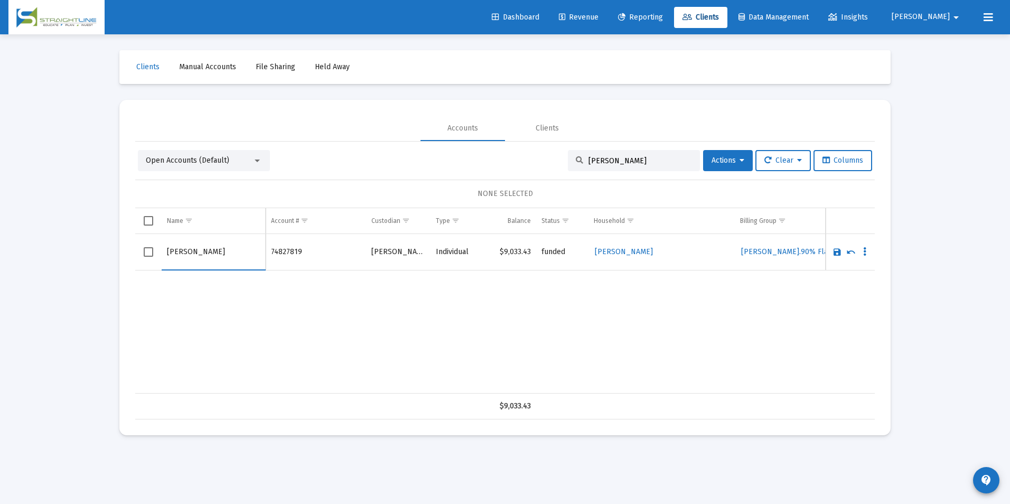
drag, startPoint x: 198, startPoint y: 248, endPoint x: 126, endPoint y: 256, distance: 72.2
click at [126, 256] on mat-card "Accounts Clients Open Accounts (Default) [PERSON_NAME] Actions Clear Columns NO…" at bounding box center [504, 267] width 771 height 335
click at [221, 256] on input "[PERSON_NAME]" at bounding box center [213, 251] width 93 height 25
type input "[PERSON_NAME]"
click at [833, 250] on link "Save" at bounding box center [837, 252] width 10 height 10
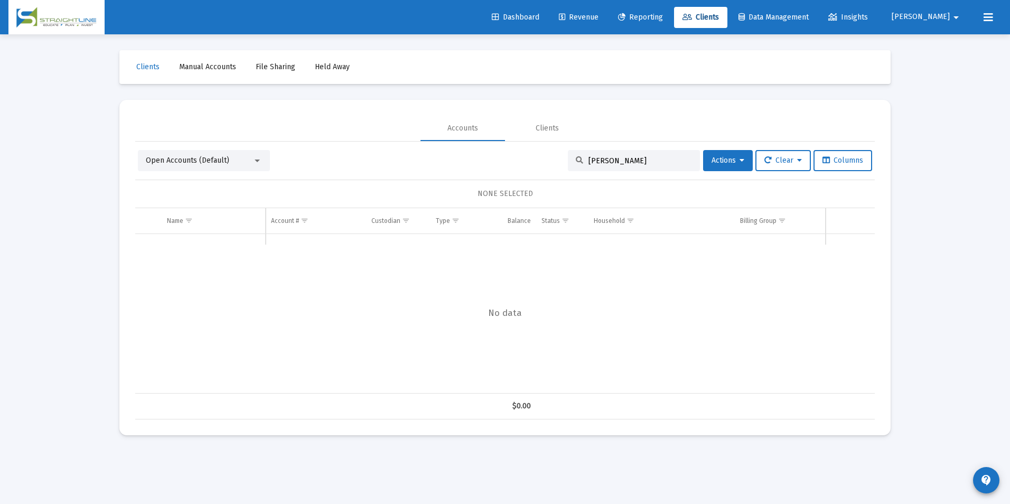
drag, startPoint x: 653, startPoint y: 159, endPoint x: 558, endPoint y: 157, distance: 95.1
click at [558, 157] on div "Open Accounts (Default) [PERSON_NAME] Actions Clear Columns" at bounding box center [505, 160] width 734 height 21
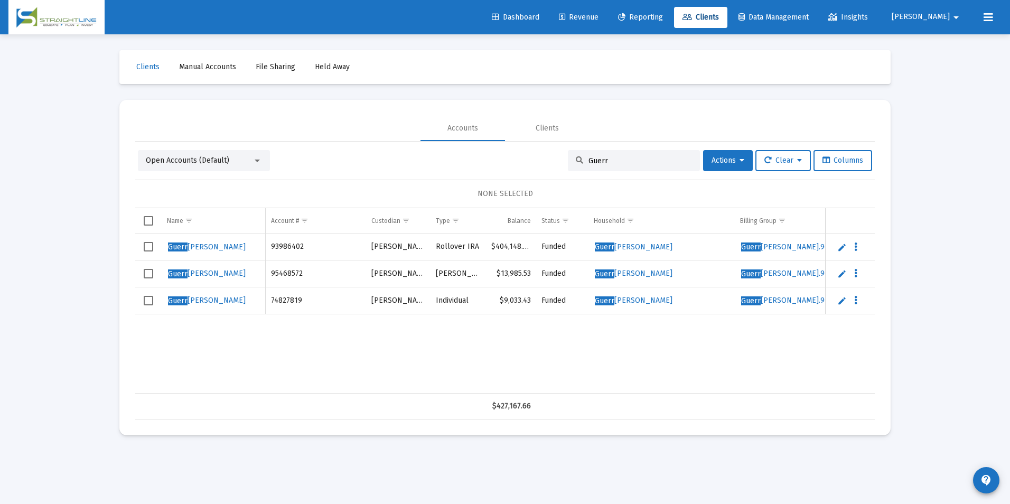
click at [627, 162] on input "Guerr" at bounding box center [640, 160] width 104 height 9
drag, startPoint x: 627, startPoint y: 162, endPoint x: 548, endPoint y: 157, distance: 78.9
click at [548, 157] on div "Open Accounts (Default) Guerr Actions Clear Columns" at bounding box center [505, 160] width 734 height 21
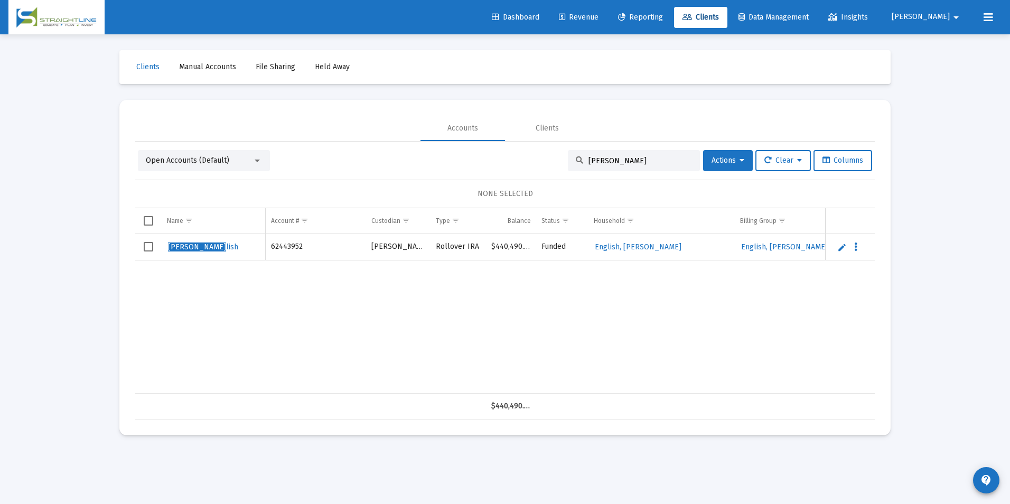
type input "[PERSON_NAME]"
click at [842, 249] on link "Edit" at bounding box center [842, 247] width 10 height 10
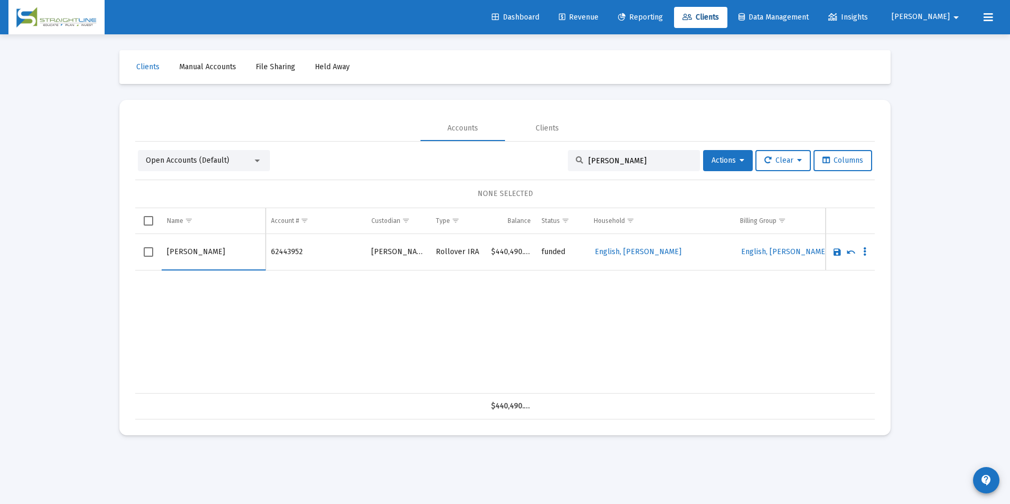
drag, startPoint x: 182, startPoint y: 251, endPoint x: 140, endPoint y: 255, distance: 41.9
click at [140, 255] on tr "[PERSON_NAME]" at bounding box center [505, 252] width 740 height 36
click at [213, 252] on input "English" at bounding box center [213, 251] width 93 height 25
type input "English, [PERSON_NAME]"
click at [838, 248] on link "Save" at bounding box center [837, 252] width 10 height 10
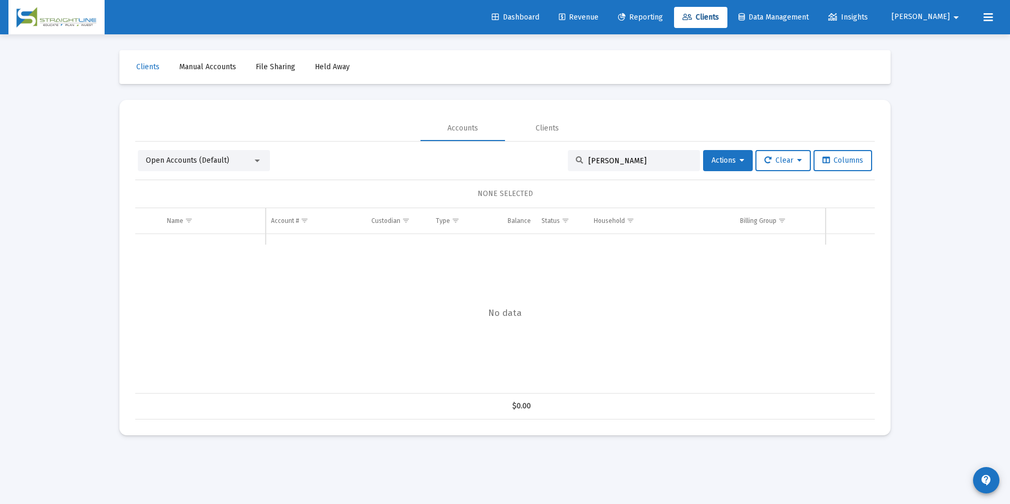
drag, startPoint x: 625, startPoint y: 156, endPoint x: 562, endPoint y: 163, distance: 63.7
click at [568, 163] on div "[PERSON_NAME]" at bounding box center [634, 160] width 132 height 21
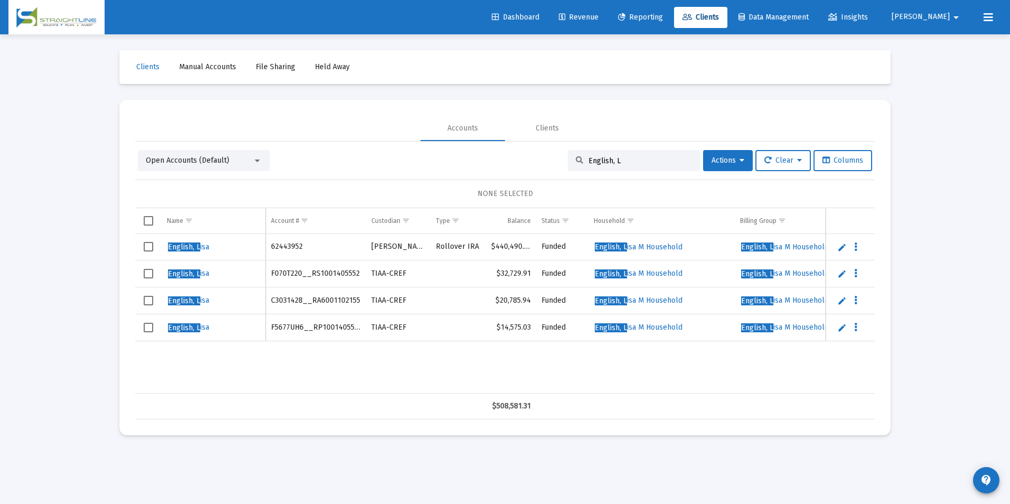
drag, startPoint x: 647, startPoint y: 165, endPoint x: 528, endPoint y: 154, distance: 118.8
click at [528, 154] on div "Open Accounts (Default) English, L Actions Clear Columns" at bounding box center [505, 160] width 734 height 21
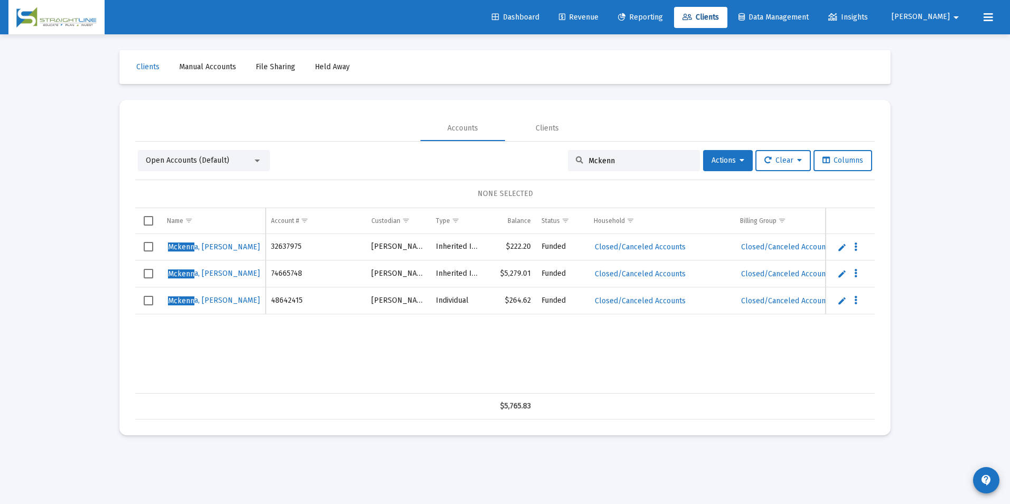
drag, startPoint x: 648, startPoint y: 160, endPoint x: 567, endPoint y: 164, distance: 81.4
click at [568, 164] on div "Mckenn" at bounding box center [634, 160] width 132 height 21
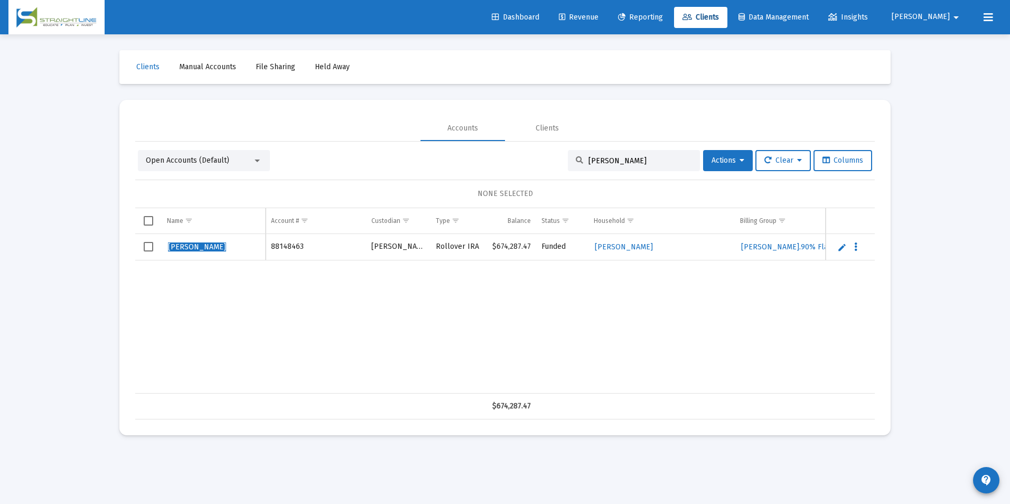
type input "[PERSON_NAME]"
click at [840, 243] on link "Edit" at bounding box center [842, 247] width 10 height 10
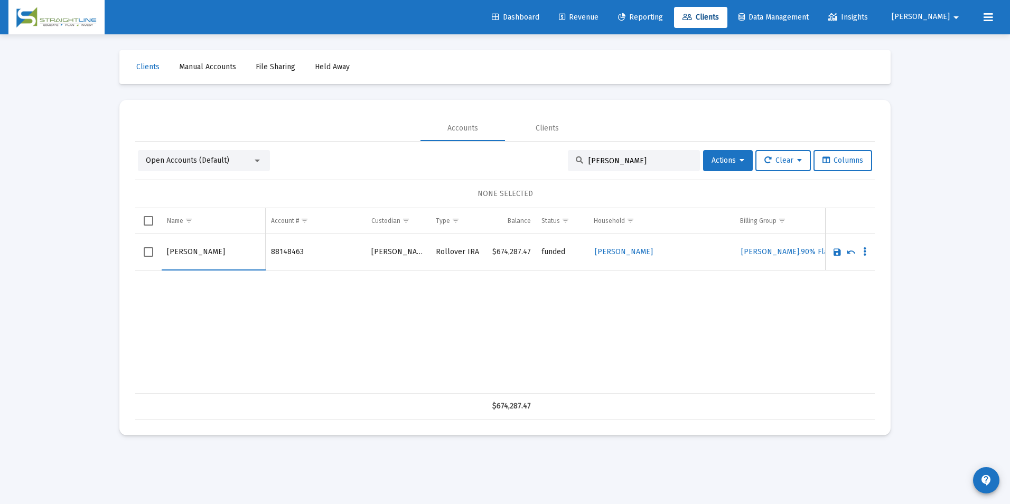
drag, startPoint x: 183, startPoint y: 251, endPoint x: 141, endPoint y: 252, distance: 42.8
click at [141, 252] on tr "[PERSON_NAME]" at bounding box center [505, 252] width 740 height 36
click at [195, 254] on input "Green" at bounding box center [213, 251] width 93 height 25
type input "[PERSON_NAME]"
click at [839, 255] on link "Save" at bounding box center [837, 252] width 10 height 10
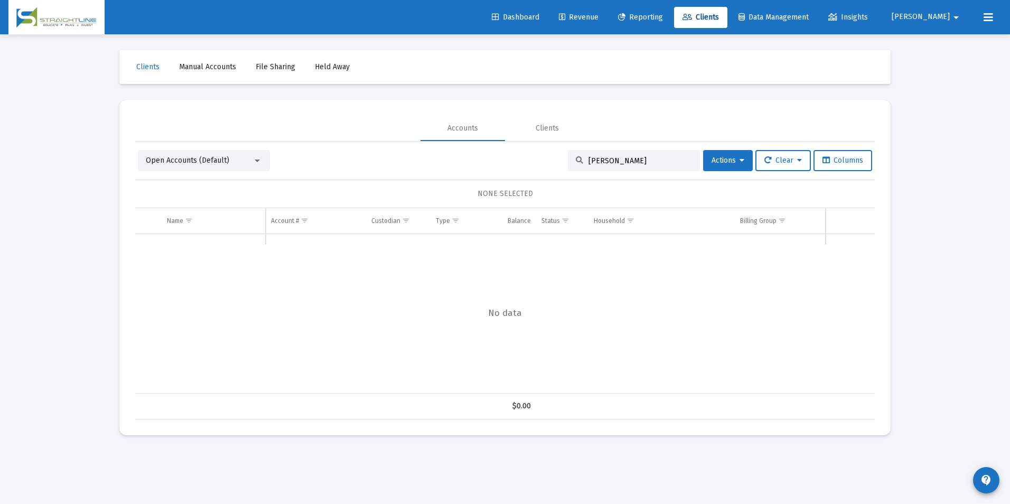
drag, startPoint x: 622, startPoint y: 157, endPoint x: 542, endPoint y: 155, distance: 79.8
click at [542, 155] on div "Open Accounts (Default) [PERSON_NAME] Actions Clear Columns" at bounding box center [505, 160] width 734 height 21
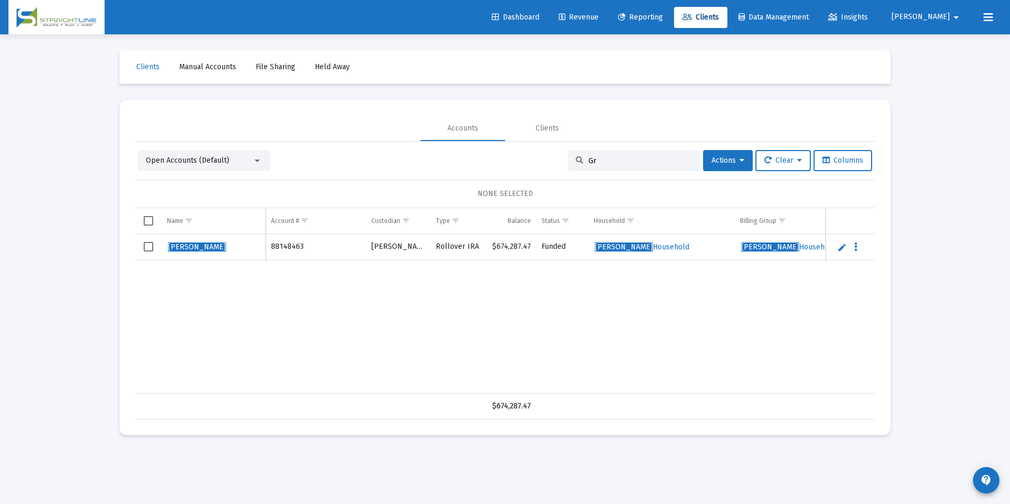
type input "G"
type input "[PERSON_NAME]"
click at [838, 247] on link "Edit" at bounding box center [842, 247] width 10 height 10
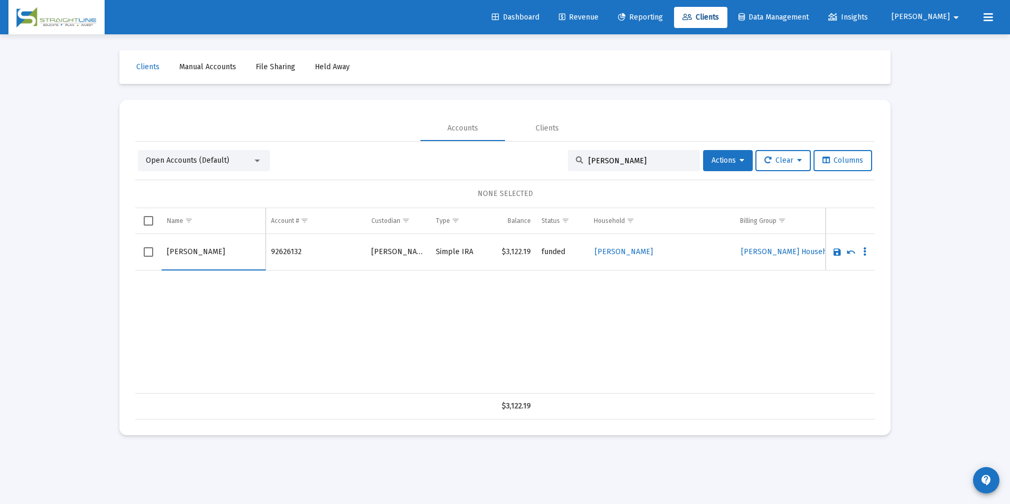
drag, startPoint x: 182, startPoint y: 249, endPoint x: 128, endPoint y: 256, distance: 53.8
click at [128, 256] on mat-card "Accounts Clients Open Accounts (Default) [PERSON_NAME] Actions Clear Columns NO…" at bounding box center [504, 267] width 771 height 335
click at [219, 250] on input "[PERSON_NAME]" at bounding box center [213, 251] width 93 height 25
type input "[PERSON_NAME]"
click at [837, 249] on link "Save" at bounding box center [837, 252] width 10 height 10
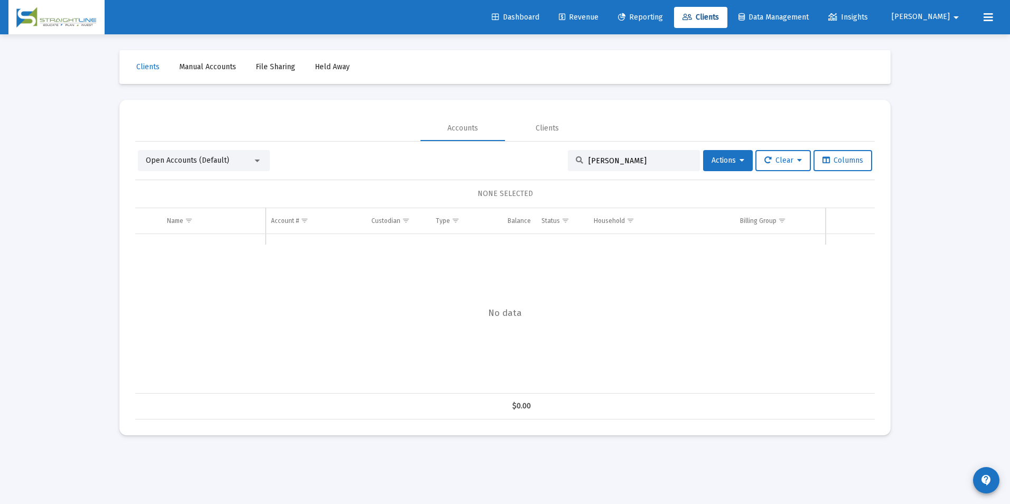
drag, startPoint x: 640, startPoint y: 162, endPoint x: 478, endPoint y: 164, distance: 161.7
click at [478, 164] on div "Open Accounts (Default) [PERSON_NAME] Actions Clear Columns" at bounding box center [505, 160] width 734 height 21
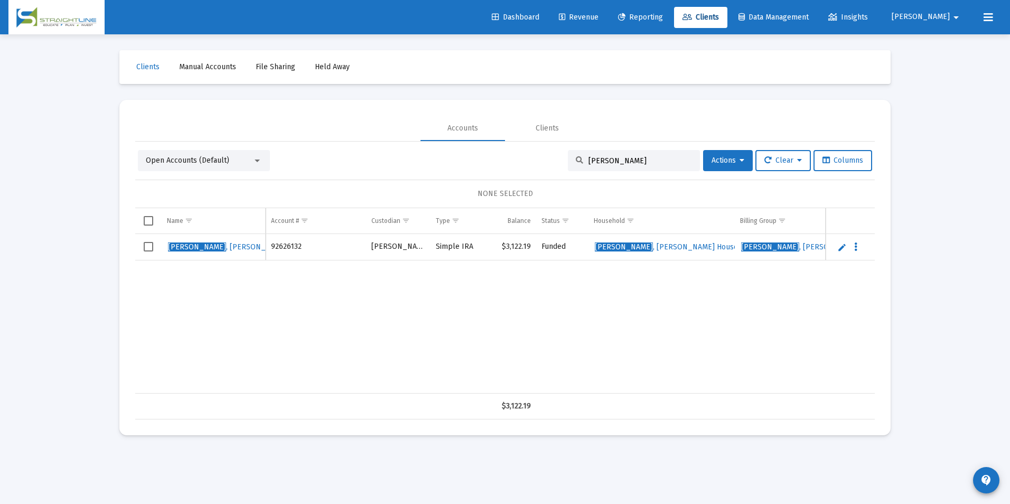
click at [645, 167] on div "[PERSON_NAME]" at bounding box center [634, 160] width 132 height 21
drag, startPoint x: 644, startPoint y: 162, endPoint x: 558, endPoint y: 160, distance: 85.6
click at [558, 160] on div "Open Accounts (Default) [PERSON_NAME] Actions Clear Columns" at bounding box center [505, 160] width 734 height 21
type input "[PERSON_NAME]"
click at [839, 247] on link "Edit" at bounding box center [842, 247] width 10 height 10
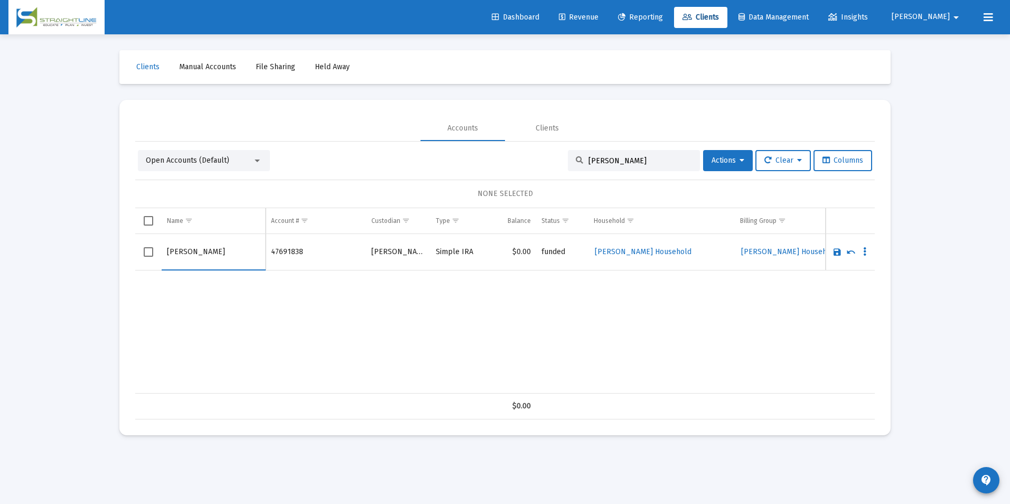
drag, startPoint x: 190, startPoint y: 249, endPoint x: 156, endPoint y: 259, distance: 34.8
click at [156, 259] on tr "[PERSON_NAME]" at bounding box center [505, 252] width 740 height 36
click at [219, 253] on input "[PERSON_NAME]" at bounding box center [213, 251] width 93 height 25
type input "[PERSON_NAME]"
click at [836, 249] on link "Save" at bounding box center [837, 252] width 10 height 10
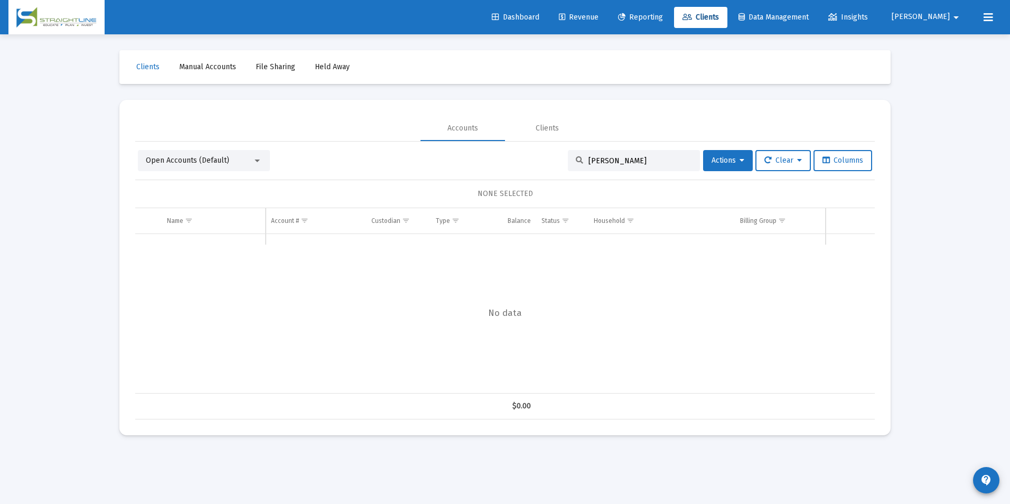
drag, startPoint x: 627, startPoint y: 165, endPoint x: 528, endPoint y: 161, distance: 98.9
click at [528, 161] on div "Open Accounts (Default) [PERSON_NAME] Actions Clear Columns" at bounding box center [505, 160] width 734 height 21
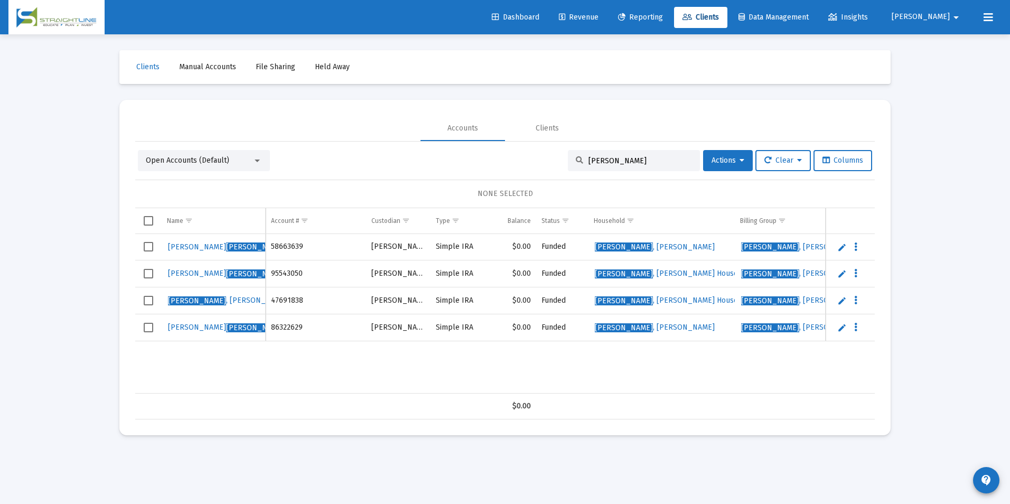
type input "[PERSON_NAME]"
drag, startPoint x: 666, startPoint y: 164, endPoint x: 551, endPoint y: 156, distance: 114.4
click at [551, 156] on div "Open Accounts (Default) [PERSON_NAME] Actions Clear Columns" at bounding box center [505, 160] width 734 height 21
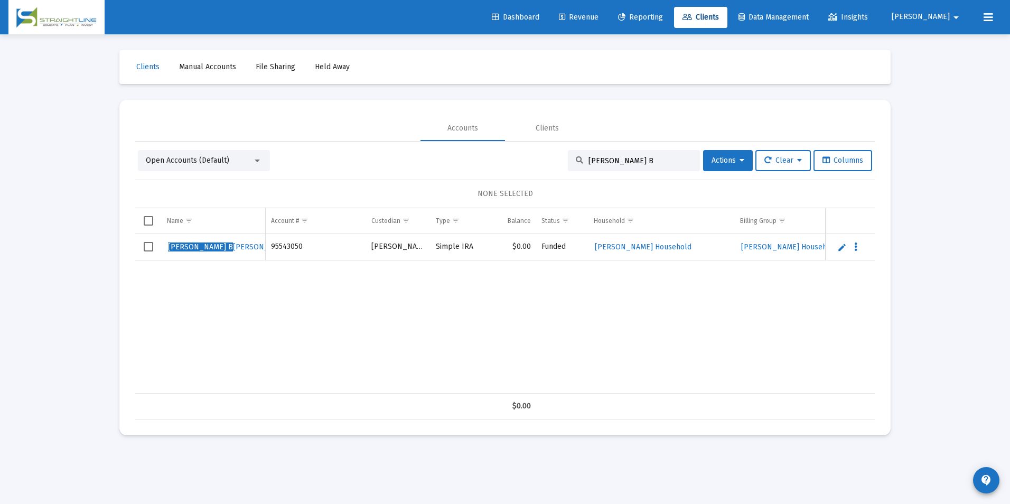
type input "[PERSON_NAME] B"
click at [837, 249] on link "Edit" at bounding box center [842, 247] width 10 height 10
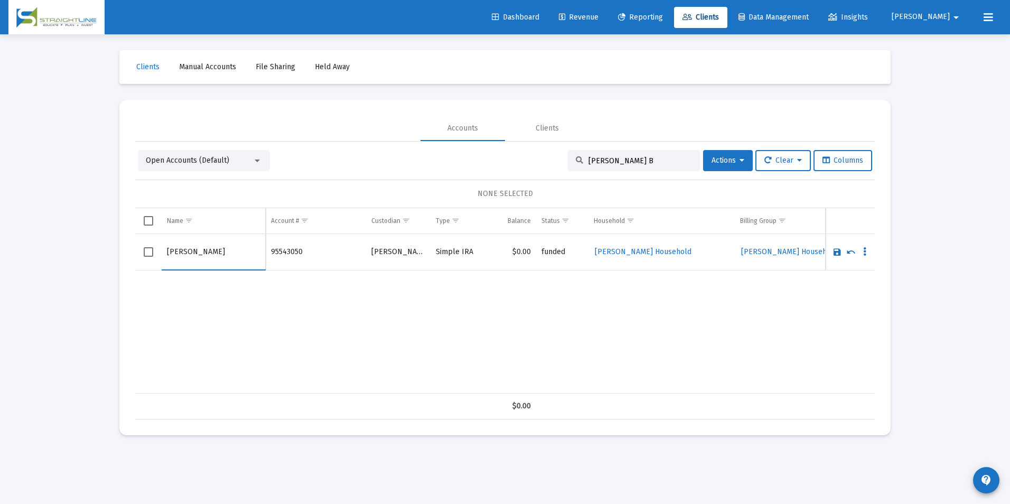
drag, startPoint x: 193, startPoint y: 250, endPoint x: 141, endPoint y: 256, distance: 52.6
click at [141, 256] on tr "[PERSON_NAME]" at bounding box center [505, 252] width 740 height 36
click at [212, 256] on input "[PERSON_NAME]" at bounding box center [213, 251] width 93 height 25
type input "[PERSON_NAME]"
click at [834, 252] on link "Save" at bounding box center [837, 252] width 10 height 10
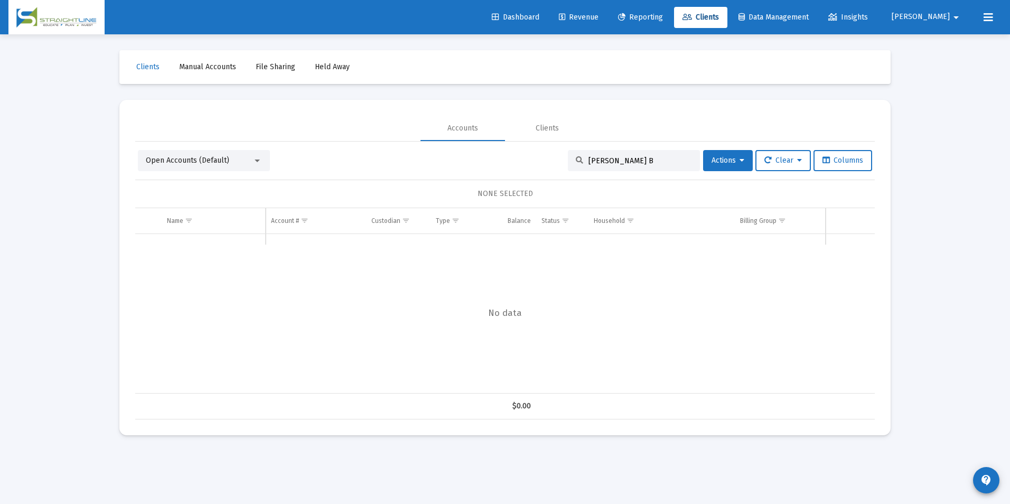
drag, startPoint x: 654, startPoint y: 165, endPoint x: 484, endPoint y: 158, distance: 170.2
click at [484, 158] on div "Open Accounts (Default) [PERSON_NAME] B Actions Clear Columns" at bounding box center [505, 160] width 734 height 21
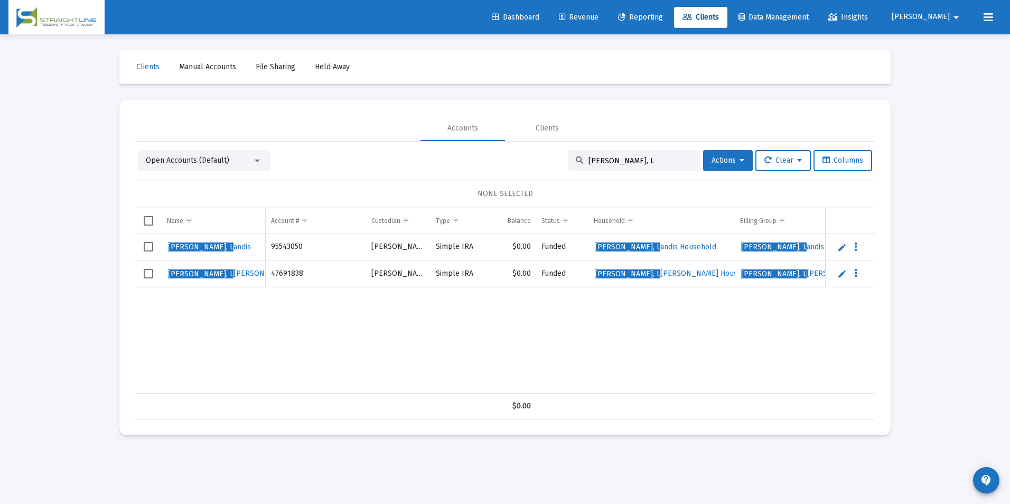
drag, startPoint x: 631, startPoint y: 161, endPoint x: 562, endPoint y: 156, distance: 69.9
click at [568, 156] on div "[PERSON_NAME], L" at bounding box center [634, 160] width 132 height 21
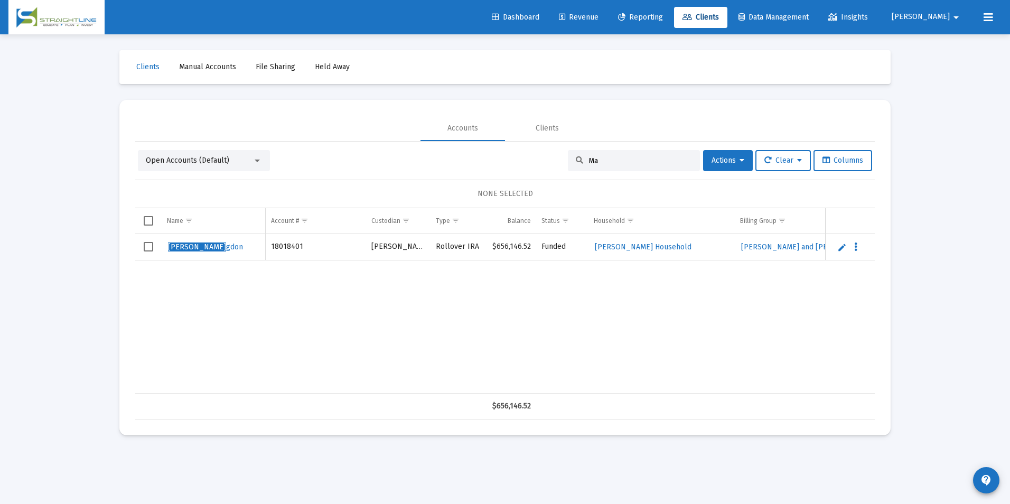
type input "M"
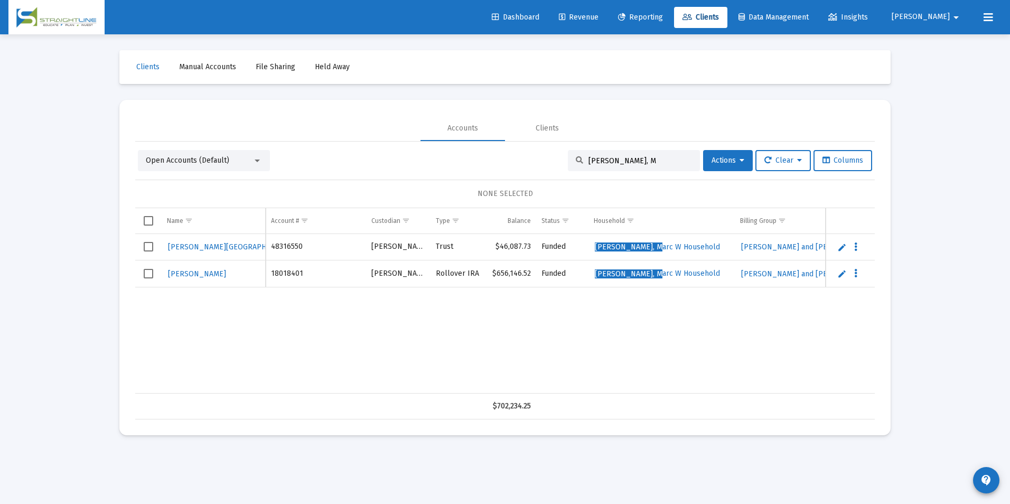
type input "[PERSON_NAME], M"
click at [843, 274] on link "Edit" at bounding box center [842, 274] width 10 height 10
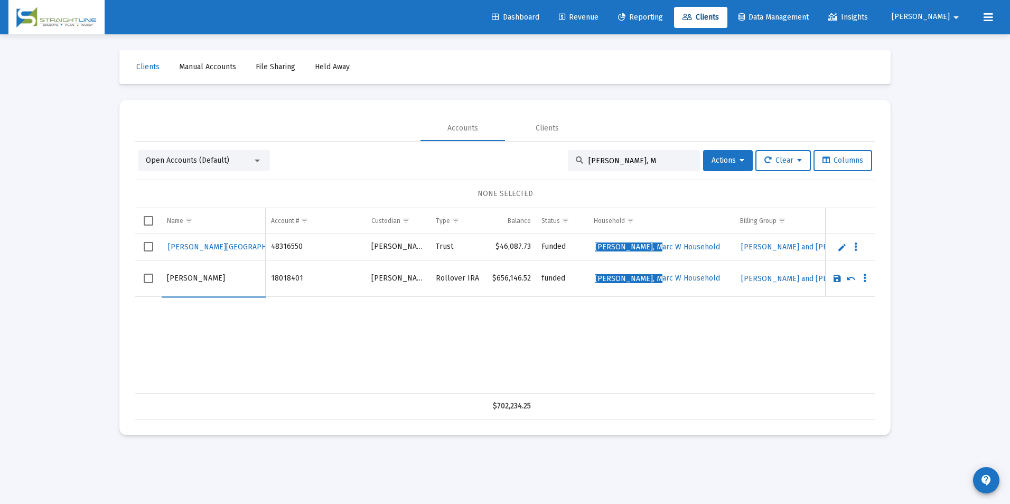
drag, startPoint x: 184, startPoint y: 279, endPoint x: 145, endPoint y: 279, distance: 39.6
click at [145, 279] on tr "[PERSON_NAME]" at bounding box center [505, 278] width 740 height 36
click at [217, 280] on input "[PERSON_NAME]" at bounding box center [213, 278] width 93 height 25
type input "[PERSON_NAME]"
click at [834, 275] on link "Save" at bounding box center [837, 279] width 10 height 10
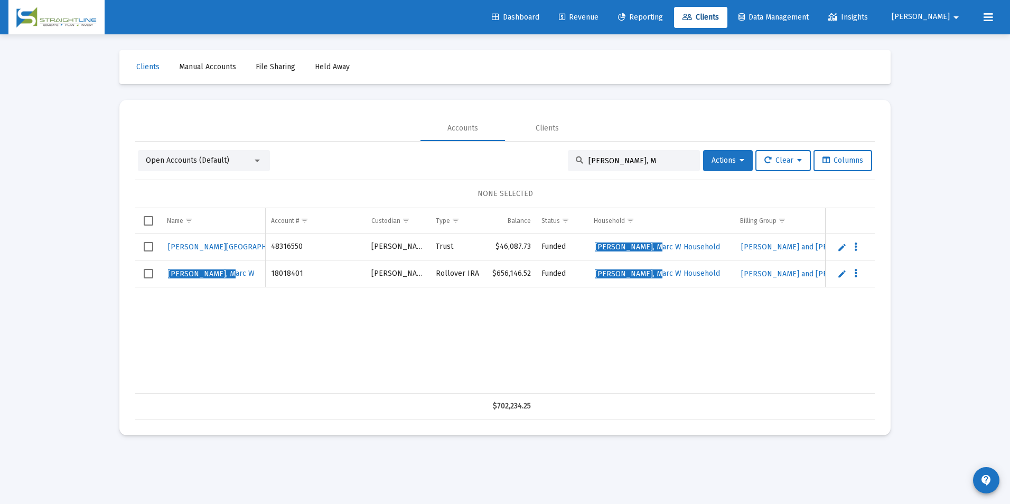
click at [842, 246] on link "Edit" at bounding box center [842, 247] width 10 height 10
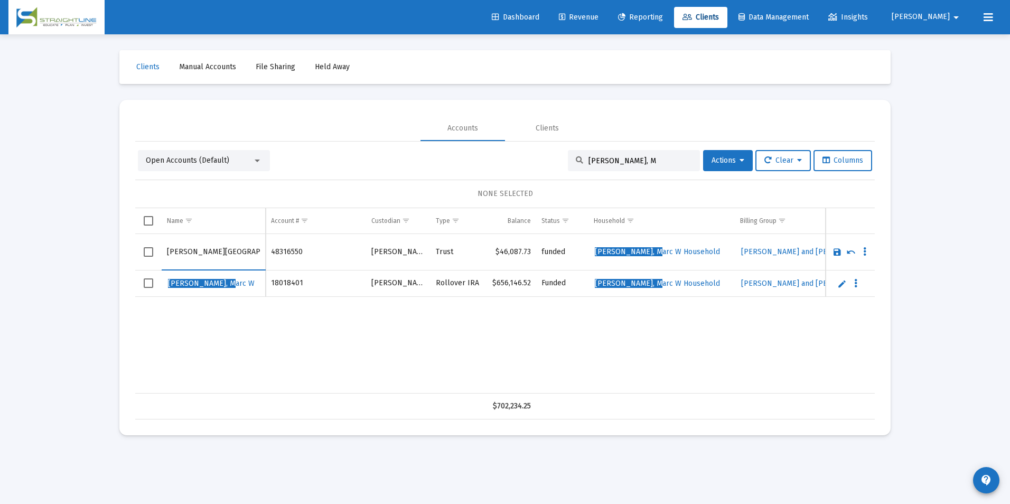
drag, startPoint x: 194, startPoint y: 249, endPoint x: 163, endPoint y: 258, distance: 32.3
click at [163, 258] on td "[PERSON_NAME][GEOGRAPHIC_DATA]" at bounding box center [214, 252] width 104 height 36
click at [222, 254] on input "[PERSON_NAME]" at bounding box center [213, 251] width 93 height 25
type input "[PERSON_NAME]"
click at [837, 252] on link "Save" at bounding box center [837, 252] width 10 height 10
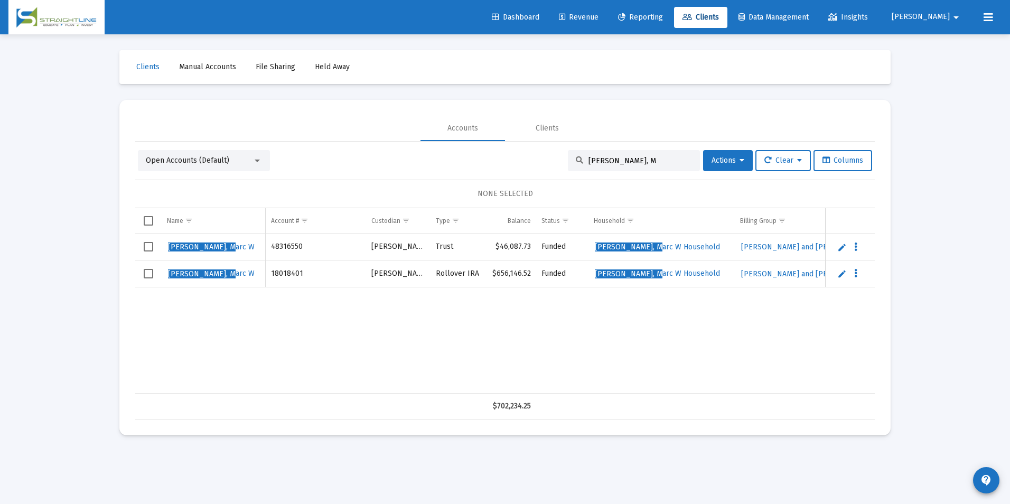
drag, startPoint x: 630, startPoint y: 161, endPoint x: 458, endPoint y: 184, distance: 173.8
click at [458, 184] on div "Open Accounts (Default) [PERSON_NAME], M Actions Clear Columns NONE SELECTED Na…" at bounding box center [505, 284] width 740 height 269
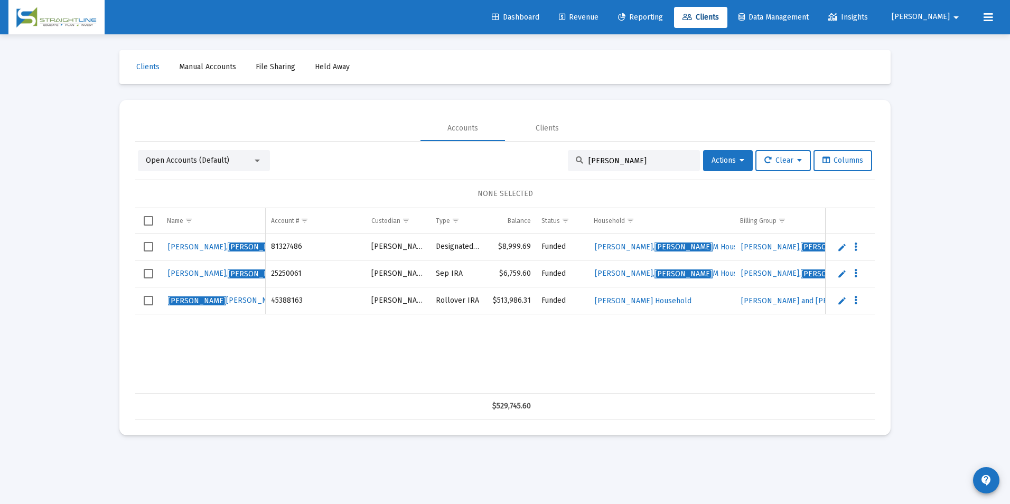
type input "[PERSON_NAME]"
click at [837, 298] on link "Edit" at bounding box center [842, 301] width 10 height 10
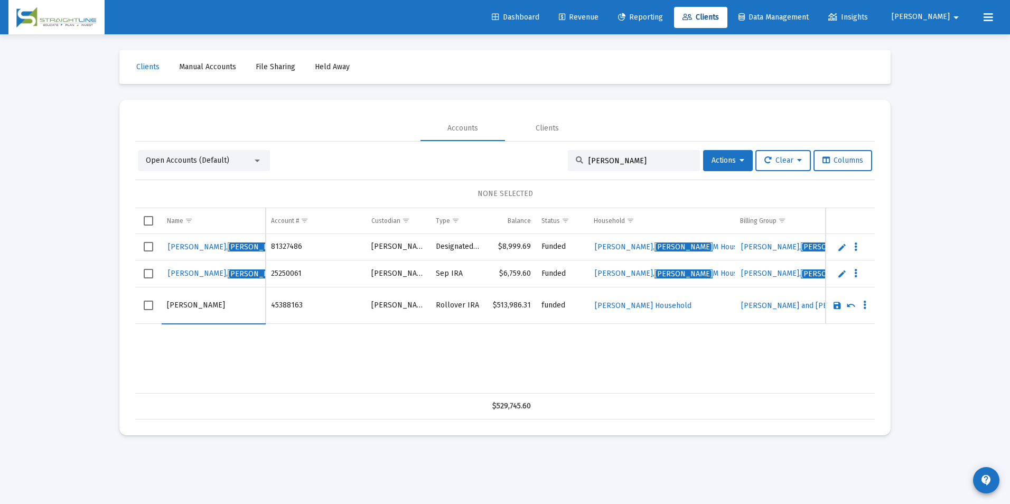
drag, startPoint x: 203, startPoint y: 305, endPoint x: 147, endPoint y: 304, distance: 56.0
click at [147, 304] on tr "[PERSON_NAME]" at bounding box center [505, 305] width 740 height 36
click at [229, 309] on input "[PERSON_NAME]" at bounding box center [213, 305] width 93 height 25
type input "[PERSON_NAME]"
click at [837, 306] on link "Save" at bounding box center [837, 306] width 10 height 10
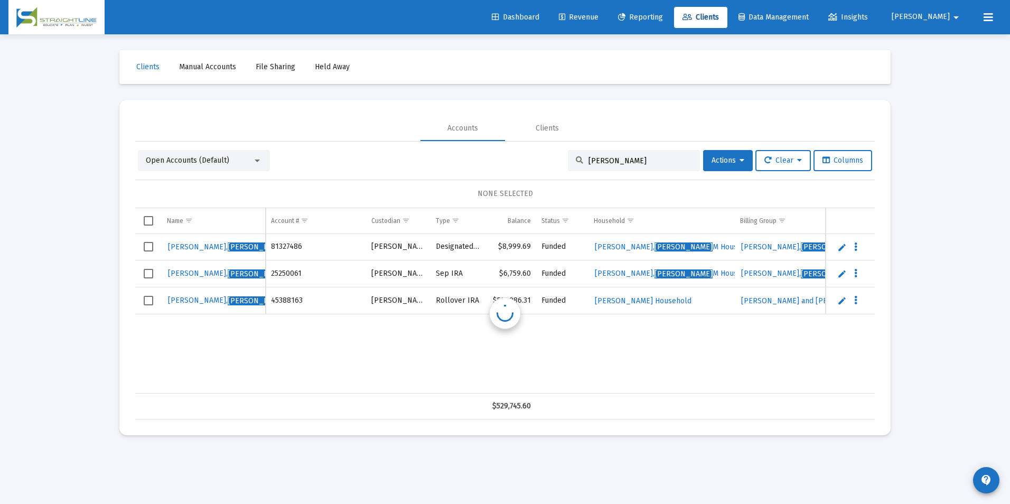
drag, startPoint x: 649, startPoint y: 163, endPoint x: 455, endPoint y: 144, distance: 194.8
click at [455, 144] on div "Open Accounts (Default) [PERSON_NAME] Actions Clear Columns NONE SELECTED Name …" at bounding box center [505, 281] width 740 height 278
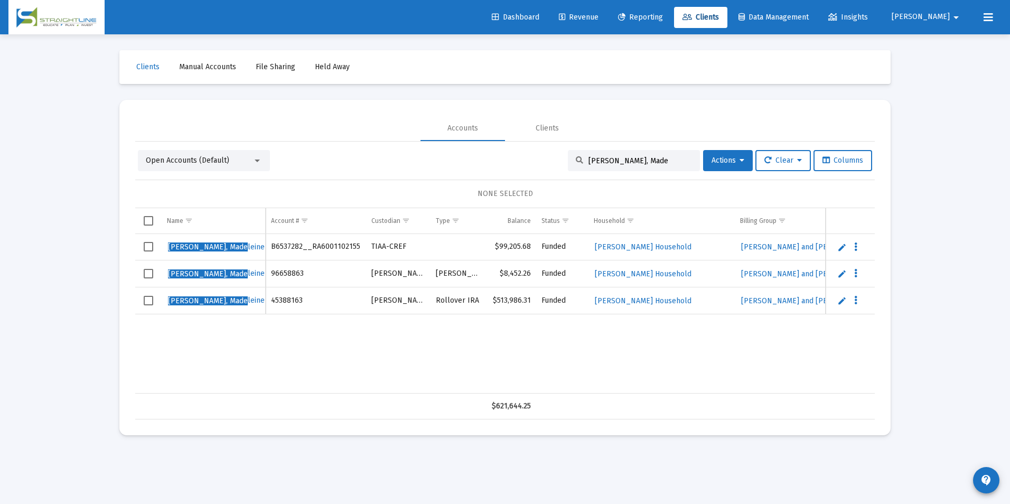
drag, startPoint x: 648, startPoint y: 159, endPoint x: 559, endPoint y: 163, distance: 88.8
click at [559, 163] on div "Open Accounts (Default) [PERSON_NAME], Made Actions Clear Columns" at bounding box center [505, 160] width 734 height 21
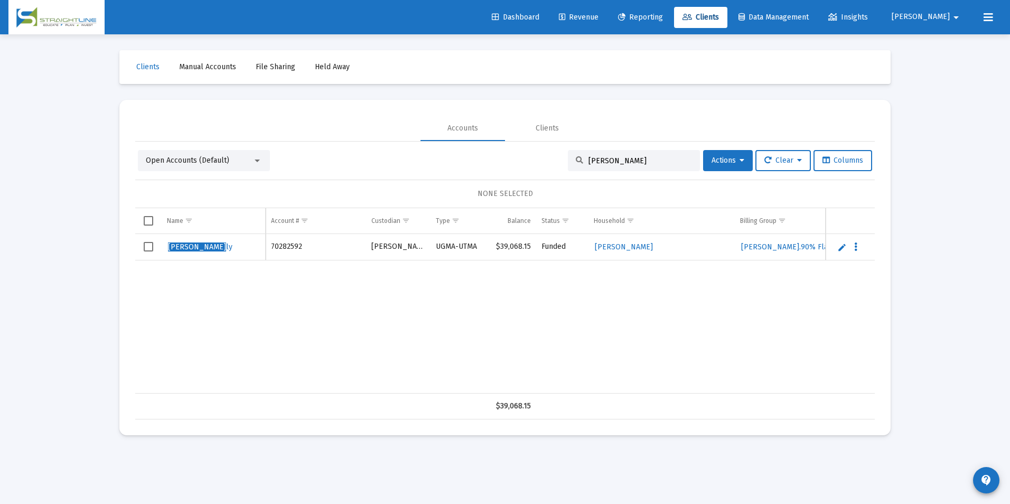
drag, startPoint x: 637, startPoint y: 162, endPoint x: 520, endPoint y: 154, distance: 117.0
click at [520, 154] on div "Open Accounts (Default) [PERSON_NAME] Actions Clear Columns" at bounding box center [505, 160] width 734 height 21
drag, startPoint x: 667, startPoint y: 160, endPoint x: 555, endPoint y: 159, distance: 112.5
click at [555, 159] on div "Open Accounts (Default) [PERSON_NAME] M Actions Clear Columns" at bounding box center [505, 160] width 734 height 21
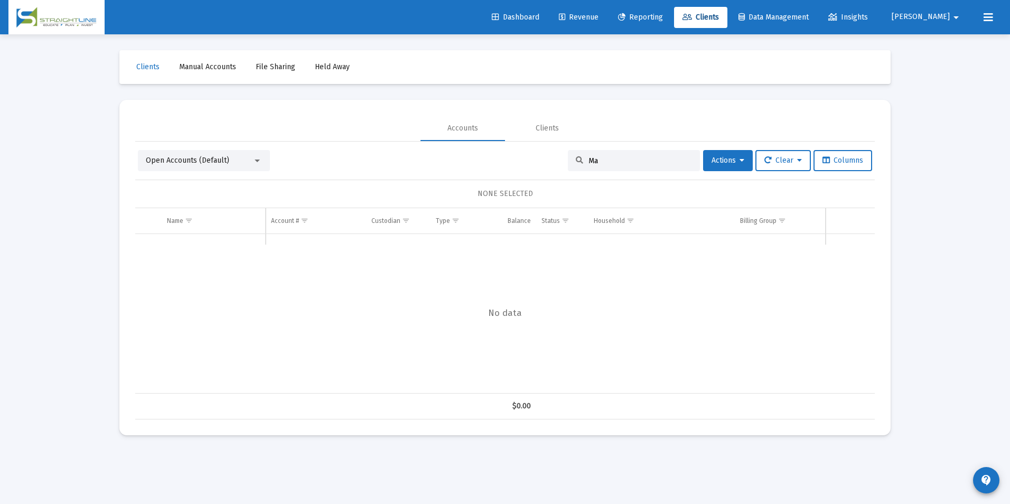
type input "M"
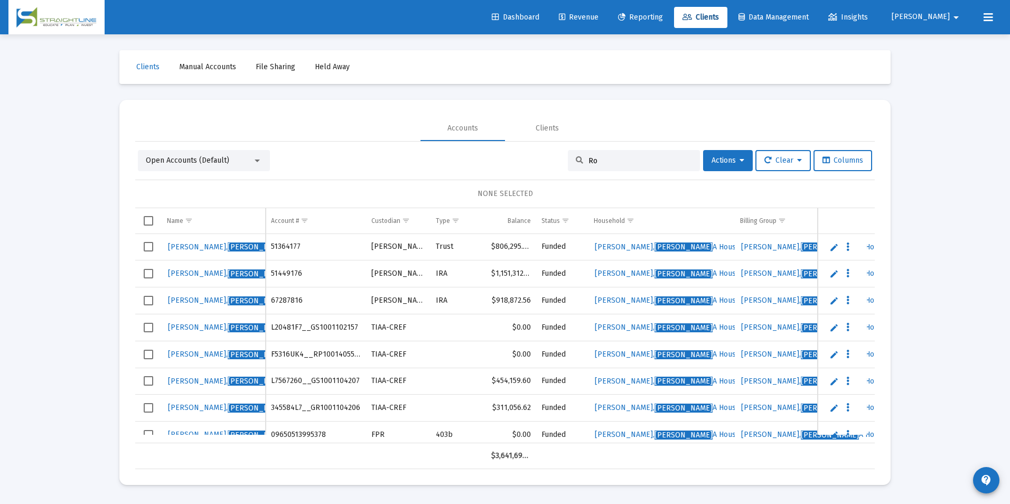
type input "R"
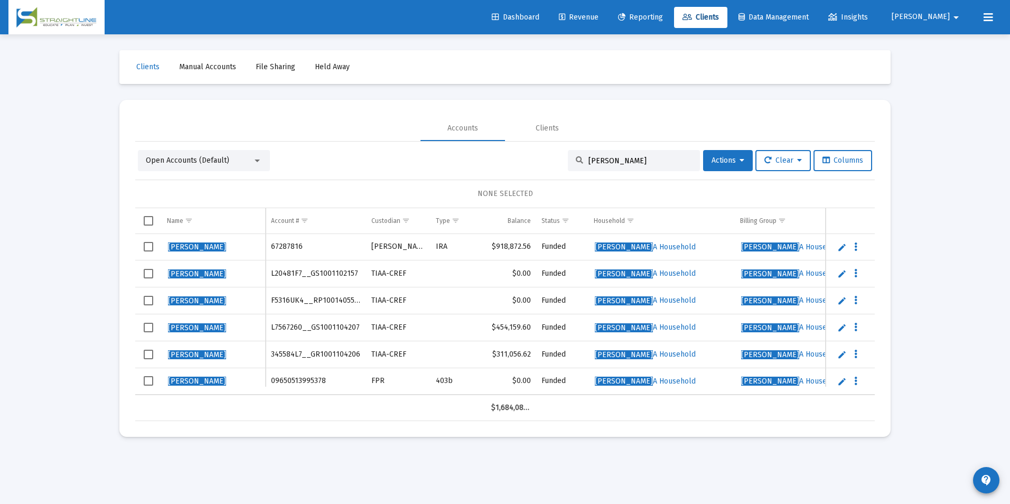
drag, startPoint x: 672, startPoint y: 163, endPoint x: 517, endPoint y: 157, distance: 154.9
click at [517, 157] on div "Open Accounts (Default) [PERSON_NAME] Actions Clear Columns" at bounding box center [505, 160] width 734 height 21
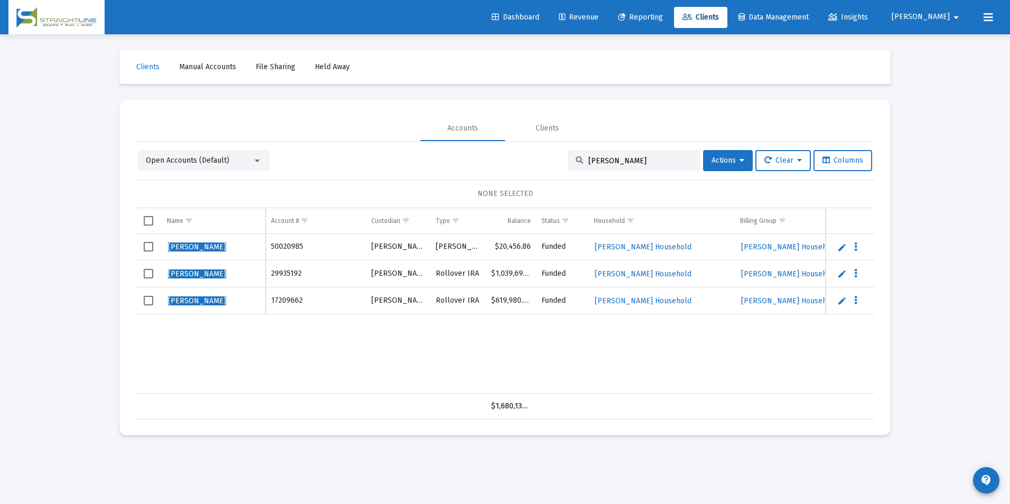
type input "[PERSON_NAME]"
click at [838, 246] on link "Edit" at bounding box center [842, 247] width 10 height 10
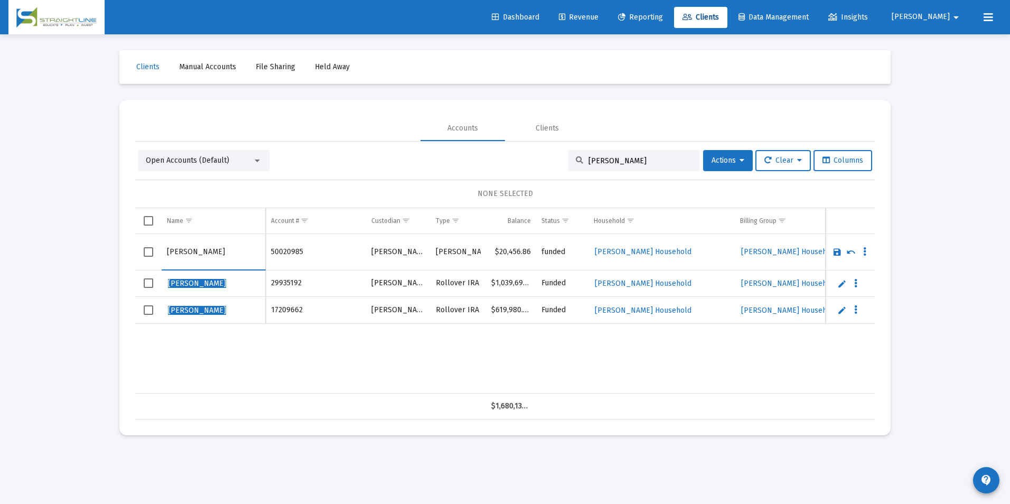
drag, startPoint x: 191, startPoint y: 248, endPoint x: 151, endPoint y: 262, distance: 42.4
click at [151, 262] on tr "[PERSON_NAME]" at bounding box center [505, 252] width 740 height 36
click at [203, 257] on input "Lipa" at bounding box center [213, 251] width 93 height 25
type input "[PERSON_NAME]"
click at [837, 249] on link "Save" at bounding box center [837, 252] width 10 height 10
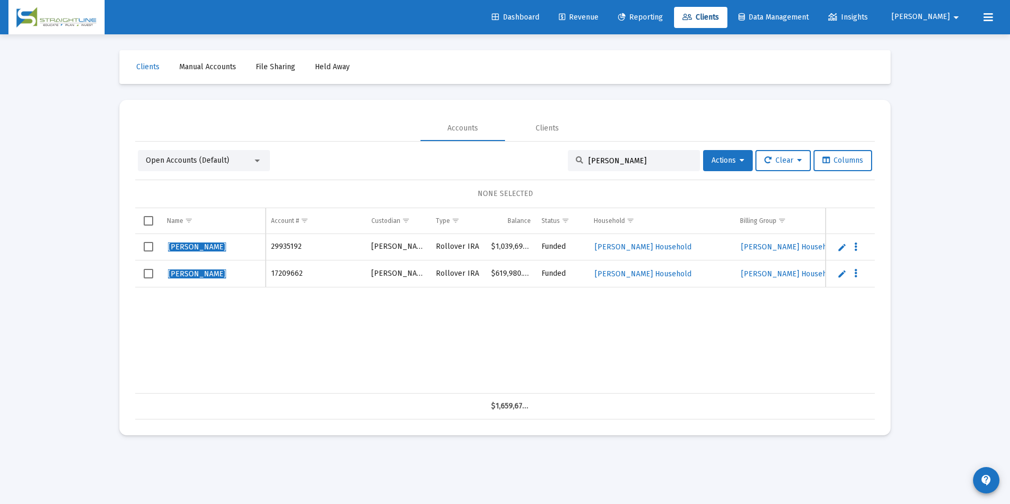
click at [838, 248] on link "Edit" at bounding box center [842, 247] width 10 height 10
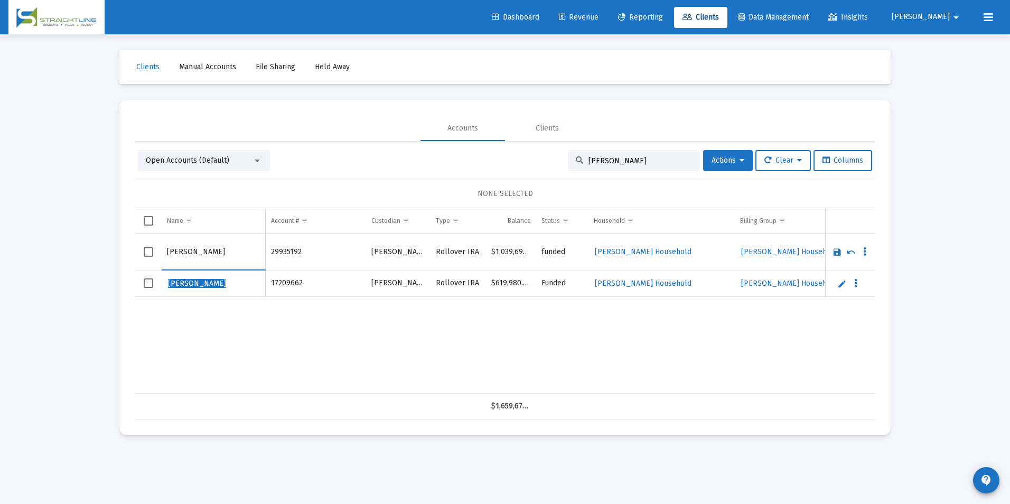
drag, startPoint x: 190, startPoint y: 249, endPoint x: 137, endPoint y: 259, distance: 53.7
click at [137, 259] on tr "[PERSON_NAME]" at bounding box center [505, 252] width 740 height 36
click at [190, 247] on input "Lipa" at bounding box center [213, 251] width 93 height 25
type input "[PERSON_NAME]"
click at [836, 248] on link "Save" at bounding box center [837, 252] width 10 height 10
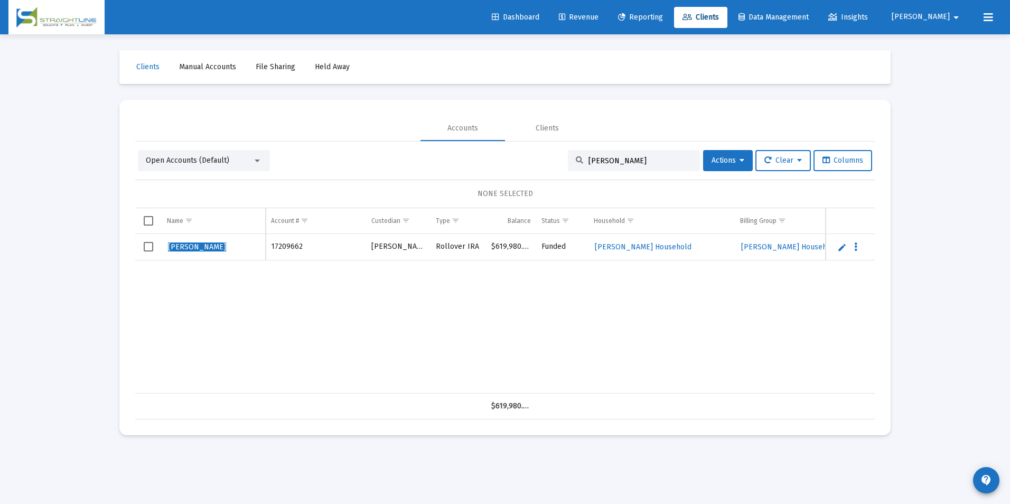
click at [841, 243] on link "Edit" at bounding box center [842, 247] width 10 height 10
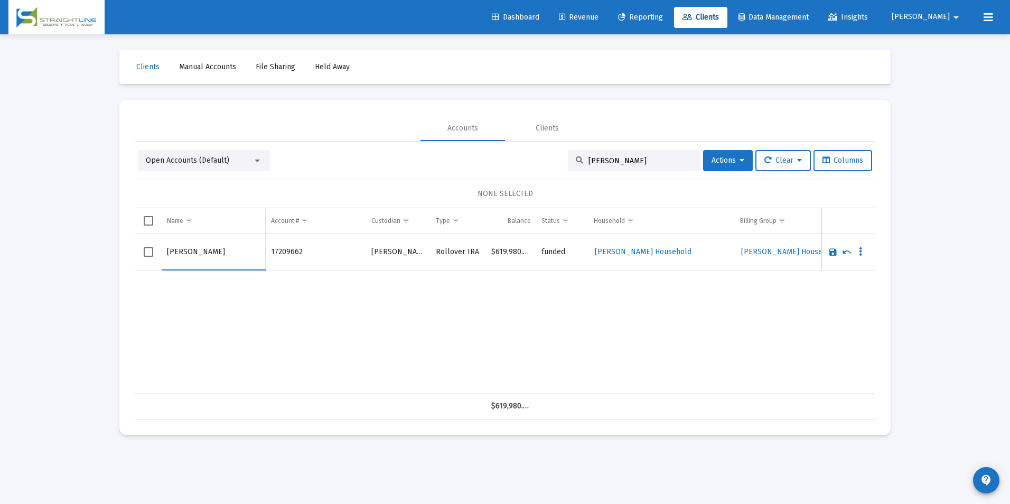
drag, startPoint x: 191, startPoint y: 252, endPoint x: 134, endPoint y: 256, distance: 57.7
click at [134, 256] on mat-card "Accounts Clients Open Accounts (Default) [PERSON_NAME] Actions Clear Columns NO…" at bounding box center [504, 267] width 771 height 335
click at [211, 254] on input "Lipa" at bounding box center [213, 251] width 93 height 25
type input "[PERSON_NAME]"
click at [832, 253] on link "Save" at bounding box center [833, 252] width 10 height 10
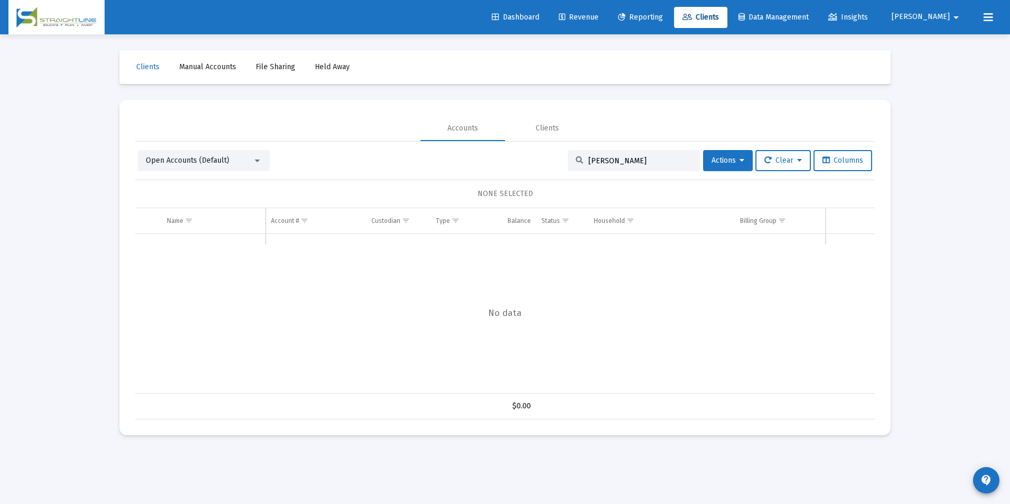
drag, startPoint x: 628, startPoint y: 157, endPoint x: 577, endPoint y: 160, distance: 51.3
click at [577, 160] on div "[PERSON_NAME]" at bounding box center [634, 160] width 132 height 21
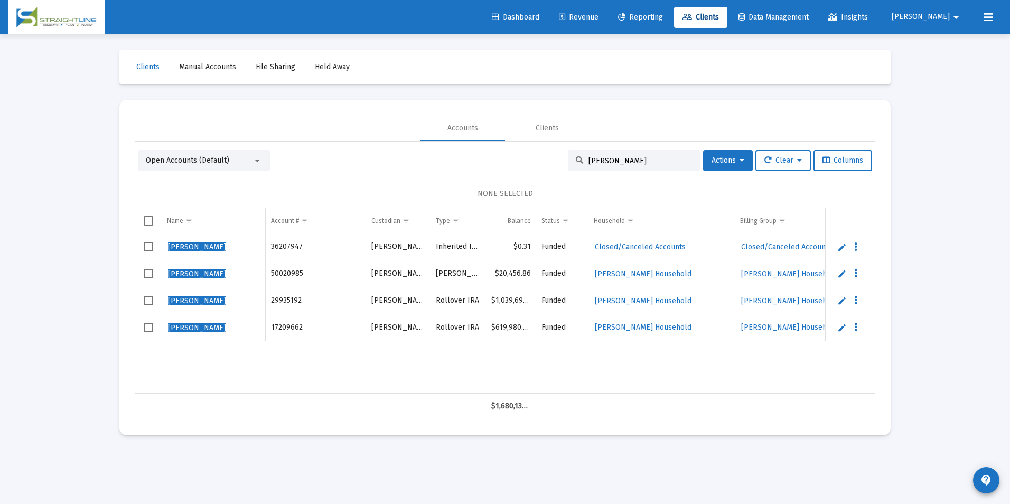
drag, startPoint x: 631, startPoint y: 158, endPoint x: 569, endPoint y: 170, distance: 62.4
click at [569, 170] on div "[PERSON_NAME]" at bounding box center [634, 160] width 132 height 21
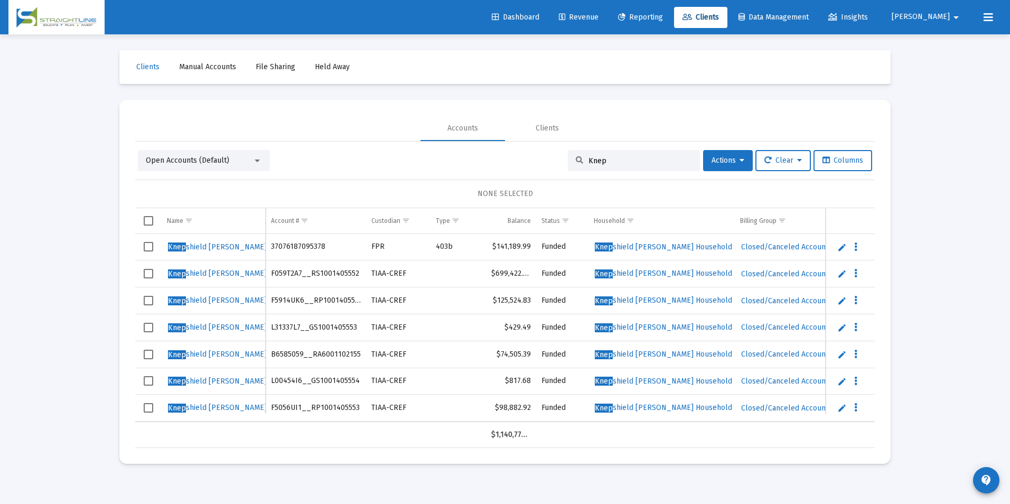
type input "Knep"
click at [839, 246] on link "Edit" at bounding box center [842, 247] width 10 height 10
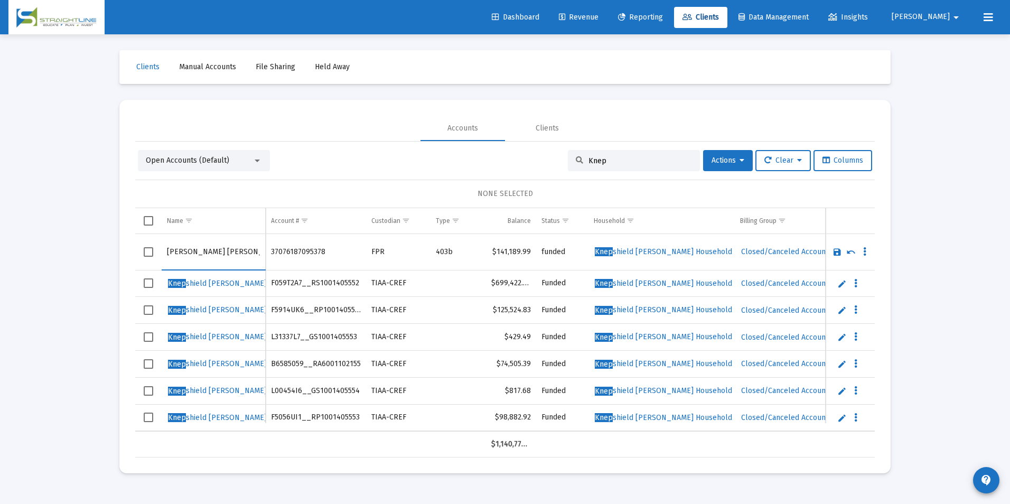
type input "[PERSON_NAME] [PERSON_NAME]"
click at [839, 252] on link "Save" at bounding box center [837, 252] width 10 height 10
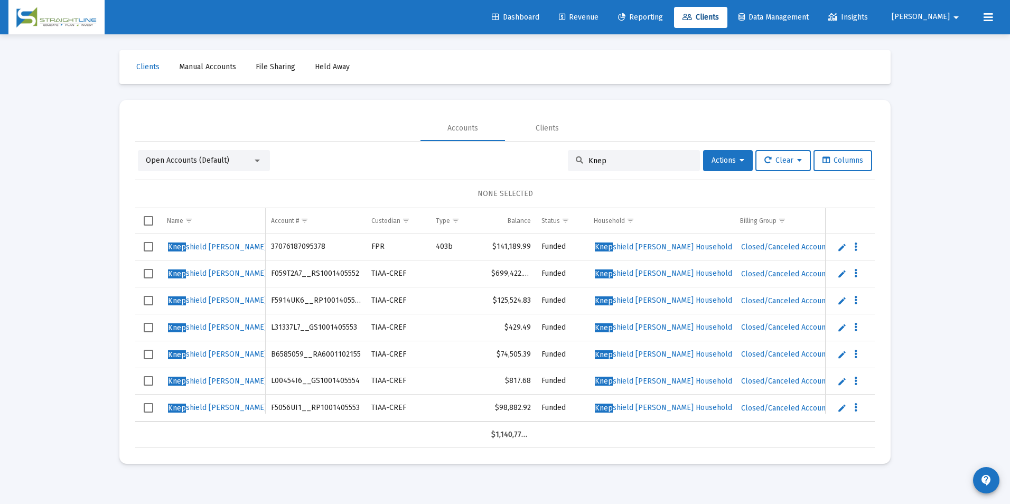
click at [609, 162] on input "Knep" at bounding box center [640, 160] width 104 height 9
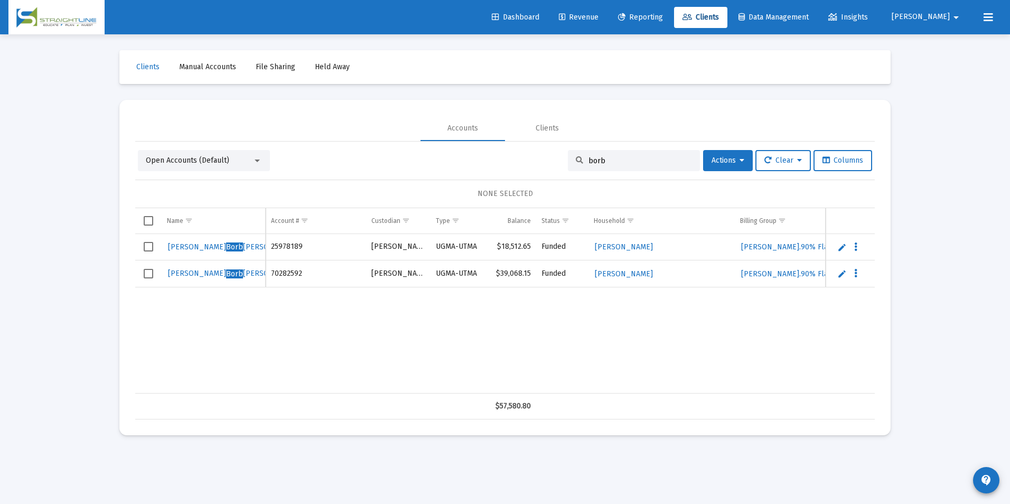
type input "borb"
click at [845, 242] on link "Edit" at bounding box center [842, 247] width 10 height 10
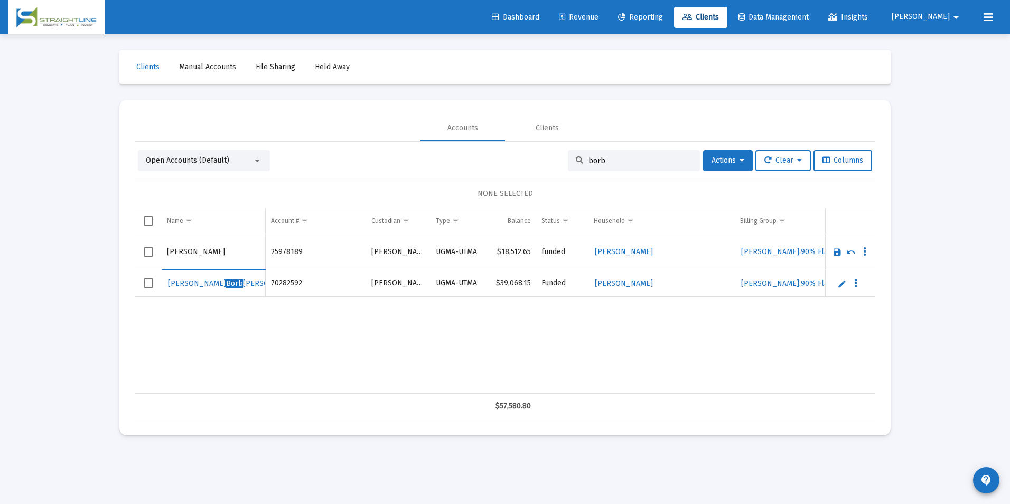
drag, startPoint x: 194, startPoint y: 250, endPoint x: 165, endPoint y: 252, distance: 29.1
click at [165, 252] on td "[PERSON_NAME]" at bounding box center [214, 252] width 104 height 36
click at [225, 261] on input "[PERSON_NAME]" at bounding box center [213, 251] width 93 height 25
type input "[PERSON_NAME]"
click at [837, 249] on link "Save" at bounding box center [837, 252] width 10 height 10
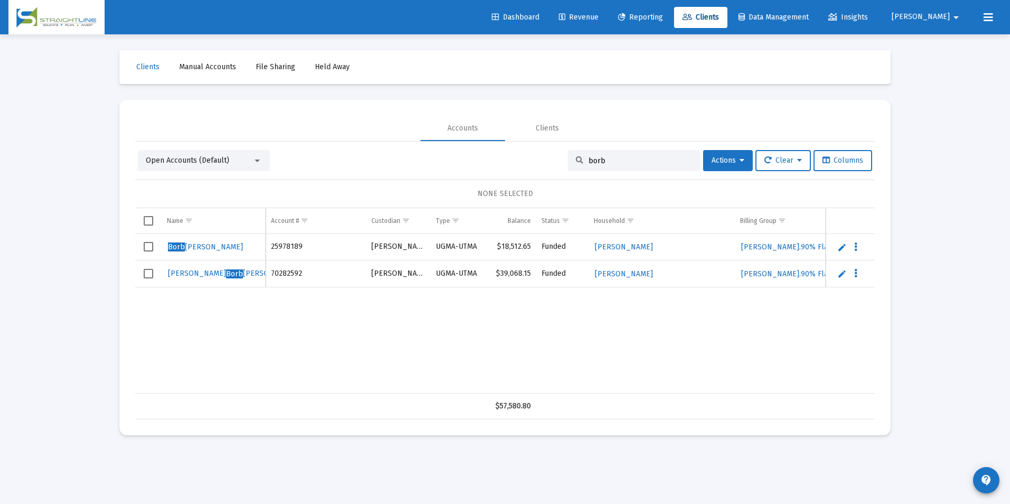
click at [840, 270] on link "Edit" at bounding box center [842, 274] width 10 height 10
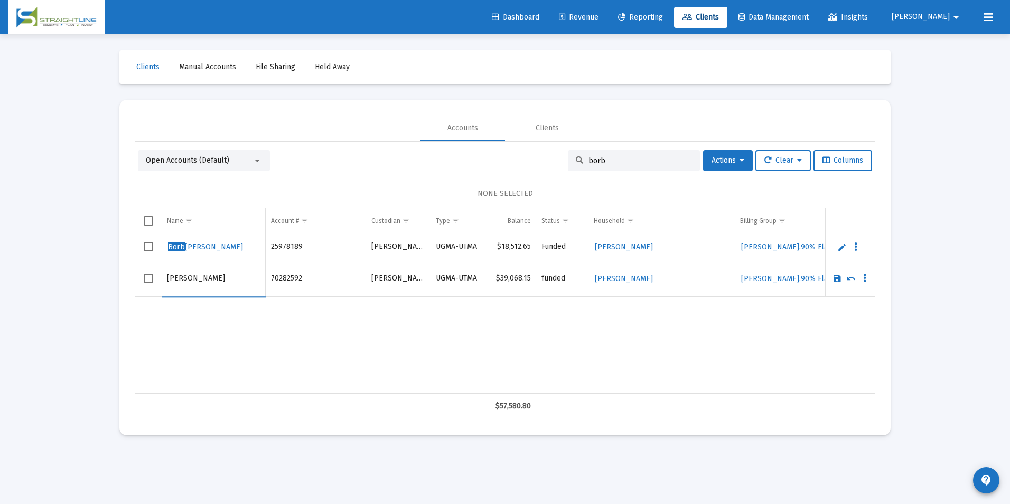
drag, startPoint x: 187, startPoint y: 282, endPoint x: 112, endPoint y: 284, distance: 75.0
click at [112, 284] on div "Clients Manual Accounts File Sharing Held Away Accounts Clients Open Accounts (…" at bounding box center [505, 242] width 792 height 417
click at [202, 283] on input "[PERSON_NAME]" at bounding box center [213, 278] width 93 height 25
type input "[PERSON_NAME]"
click at [833, 277] on link "Save" at bounding box center [837, 279] width 10 height 10
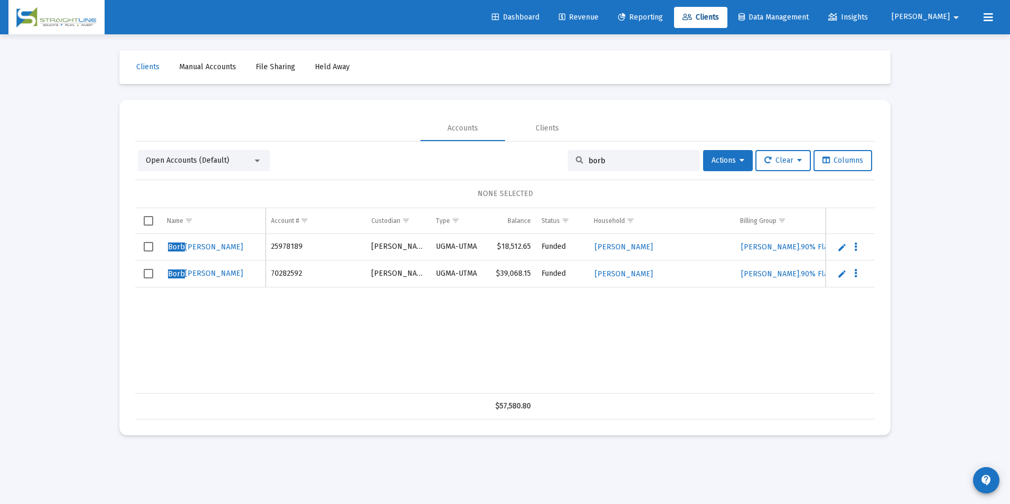
drag, startPoint x: 601, startPoint y: 161, endPoint x: 581, endPoint y: 161, distance: 20.1
click at [581, 161] on div "borb" at bounding box center [634, 160] width 132 height 21
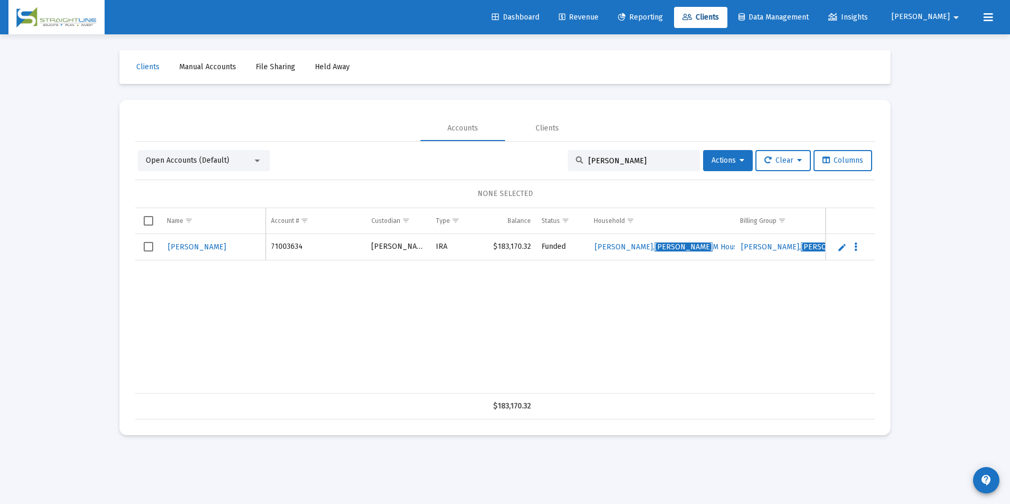
type input "[PERSON_NAME]"
click at [845, 243] on link "Edit" at bounding box center [842, 247] width 10 height 10
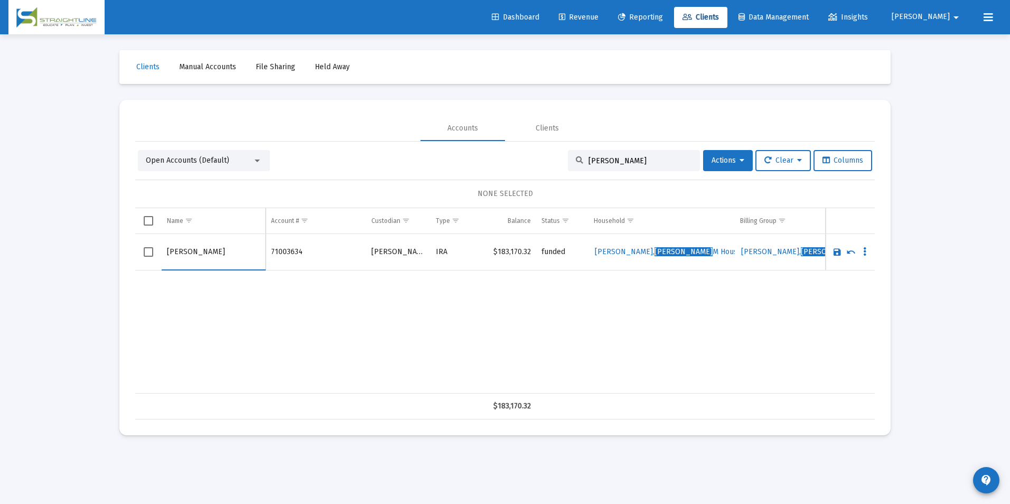
drag, startPoint x: 191, startPoint y: 252, endPoint x: 142, endPoint y: 255, distance: 48.7
click at [142, 255] on tr "[PERSON_NAME]" at bounding box center [505, 252] width 740 height 36
click at [207, 252] on input "[PERSON_NAME]" at bounding box center [213, 251] width 93 height 25
type input "[PERSON_NAME], [PERSON_NAME]"
click at [833, 251] on link "Save" at bounding box center [837, 252] width 10 height 10
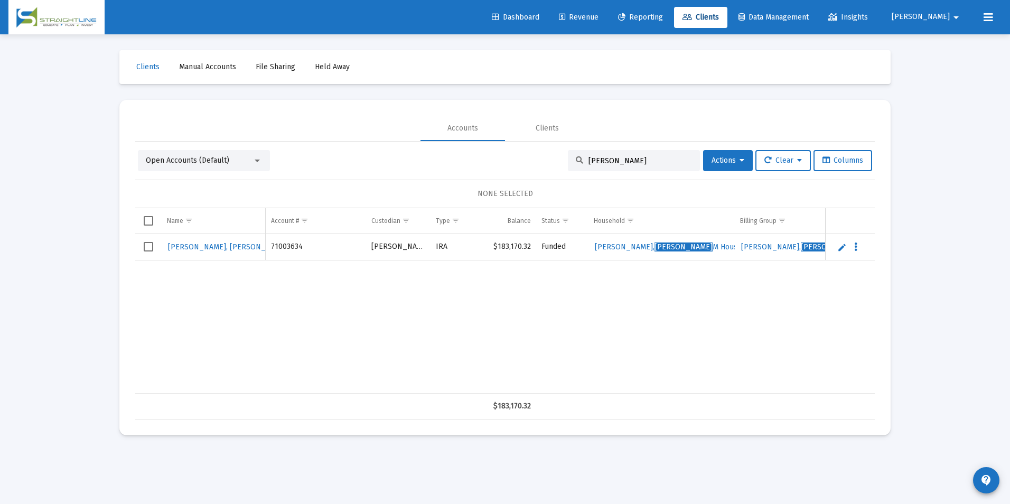
drag, startPoint x: 644, startPoint y: 158, endPoint x: 554, endPoint y: 149, distance: 90.3
click at [554, 149] on div "Open Accounts (Default) [PERSON_NAME] Actions Clear Columns NONE SELECTED Name …" at bounding box center [505, 281] width 740 height 278
type input "<"
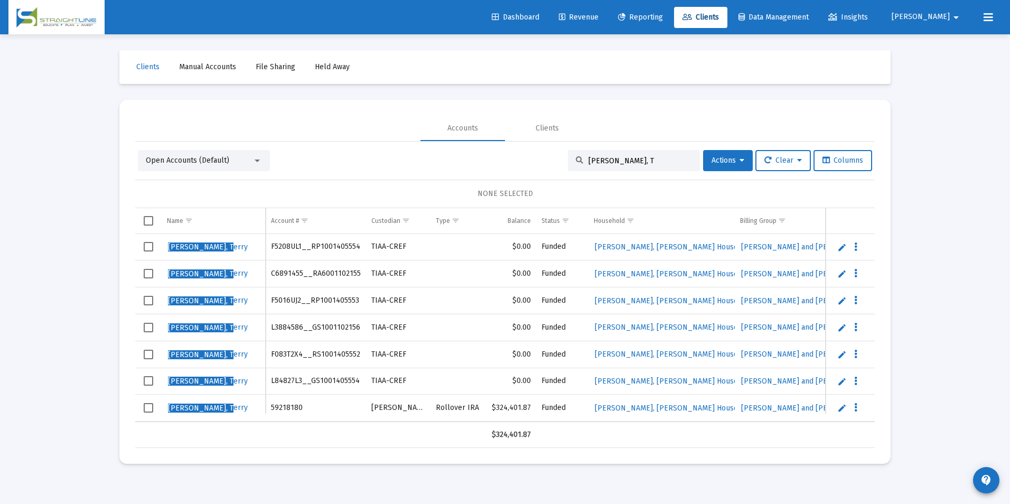
drag, startPoint x: 644, startPoint y: 160, endPoint x: 532, endPoint y: 157, distance: 112.0
click at [532, 157] on div "Open Accounts (Default) [PERSON_NAME], T Actions Clear Columns" at bounding box center [505, 160] width 734 height 21
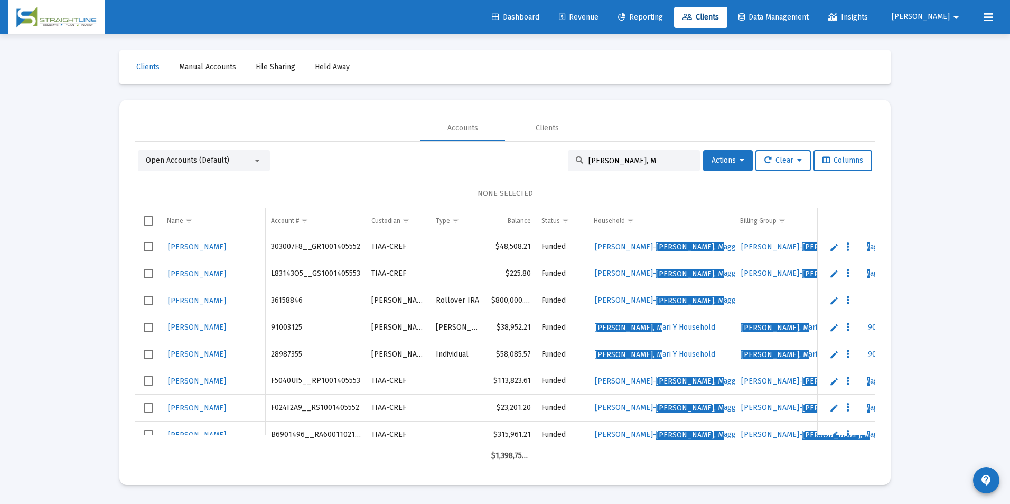
drag, startPoint x: 661, startPoint y: 164, endPoint x: 432, endPoint y: 168, distance: 229.8
click at [432, 168] on div "Open Accounts (Default) [PERSON_NAME], M Actions Clear Columns" at bounding box center [505, 160] width 734 height 21
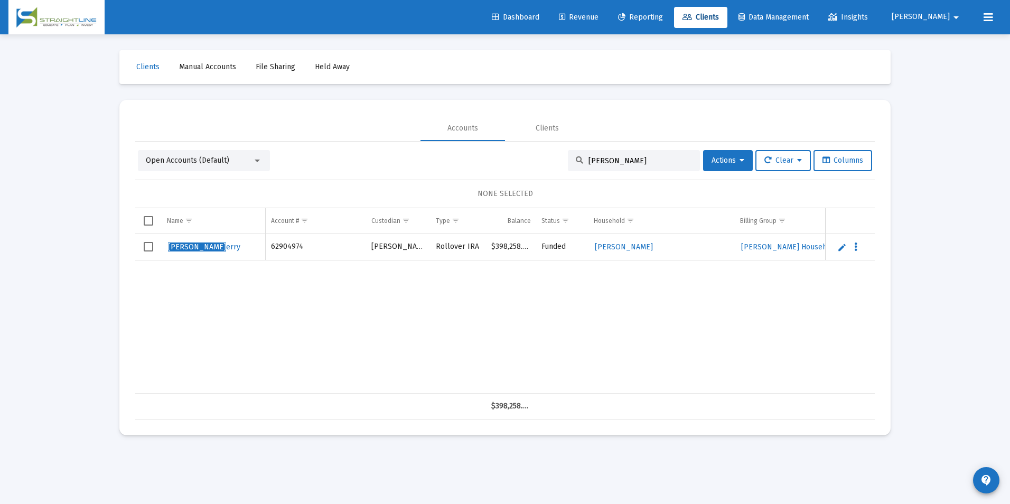
type input "[PERSON_NAME]"
click at [843, 247] on link "Edit" at bounding box center [842, 247] width 10 height 10
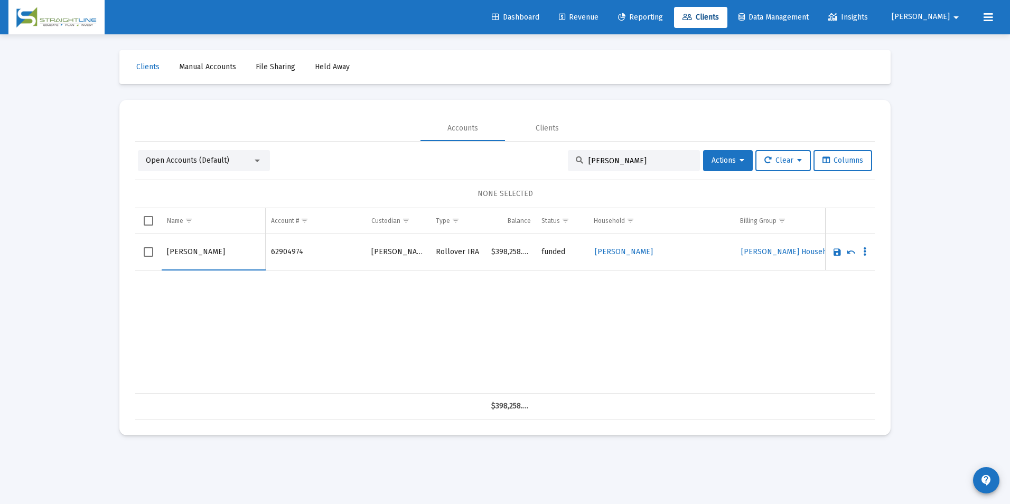
drag, startPoint x: 192, startPoint y: 250, endPoint x: 161, endPoint y: 251, distance: 31.2
click at [161, 251] on tr "[PERSON_NAME]" at bounding box center [505, 252] width 740 height 36
click at [207, 258] on input "[PERSON_NAME]" at bounding box center [213, 251] width 93 height 25
type input "[PERSON_NAME]"
click at [838, 250] on link "Save" at bounding box center [837, 252] width 10 height 10
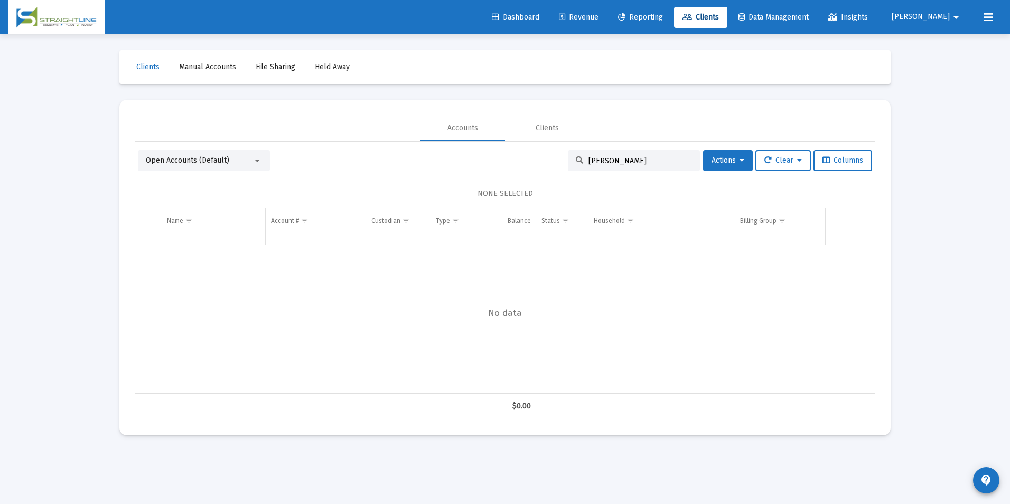
drag, startPoint x: 629, startPoint y: 157, endPoint x: 521, endPoint y: 169, distance: 108.3
click at [521, 169] on div "Open Accounts (Default) [PERSON_NAME] Actions Clear Columns" at bounding box center [505, 160] width 734 height 21
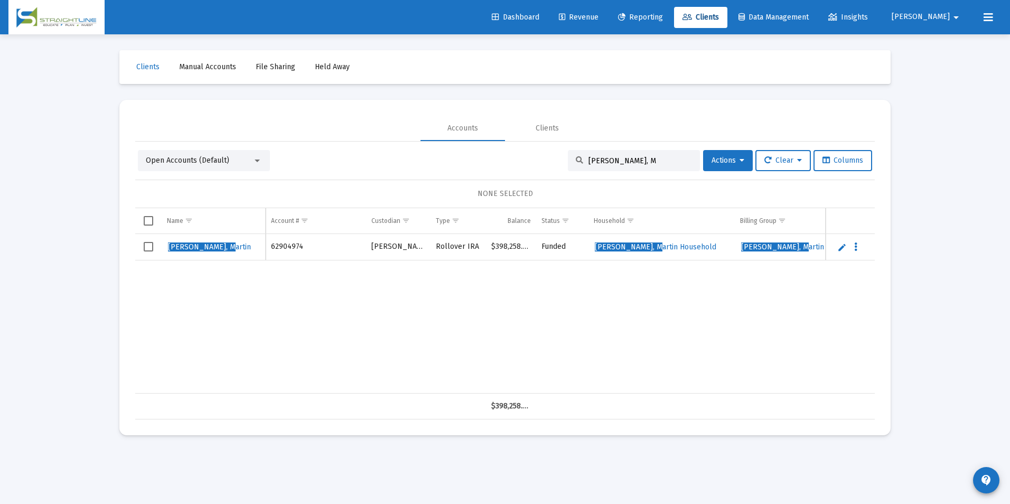
drag, startPoint x: 634, startPoint y: 162, endPoint x: 541, endPoint y: 154, distance: 92.7
click at [541, 154] on div "Open Accounts (Default) [PERSON_NAME], M Actions Clear Columns" at bounding box center [505, 160] width 734 height 21
click at [652, 165] on div "[PERSON_NAME]" at bounding box center [634, 160] width 132 height 21
drag, startPoint x: 649, startPoint y: 160, endPoint x: 495, endPoint y: 157, distance: 154.3
click at [495, 157] on div "Open Accounts (Default) [PERSON_NAME] Actions Clear Columns" at bounding box center [505, 160] width 734 height 21
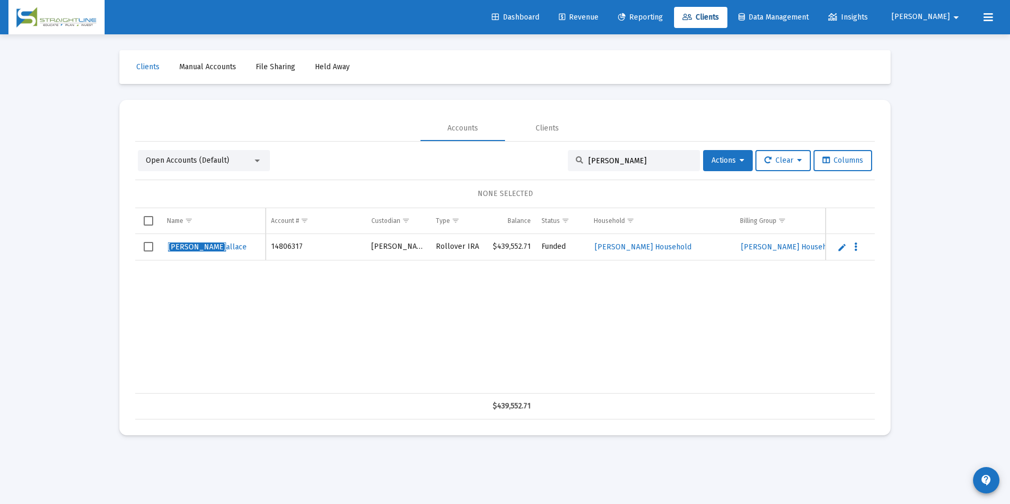
type input "[PERSON_NAME]"
click at [844, 247] on link "Edit" at bounding box center [842, 247] width 10 height 10
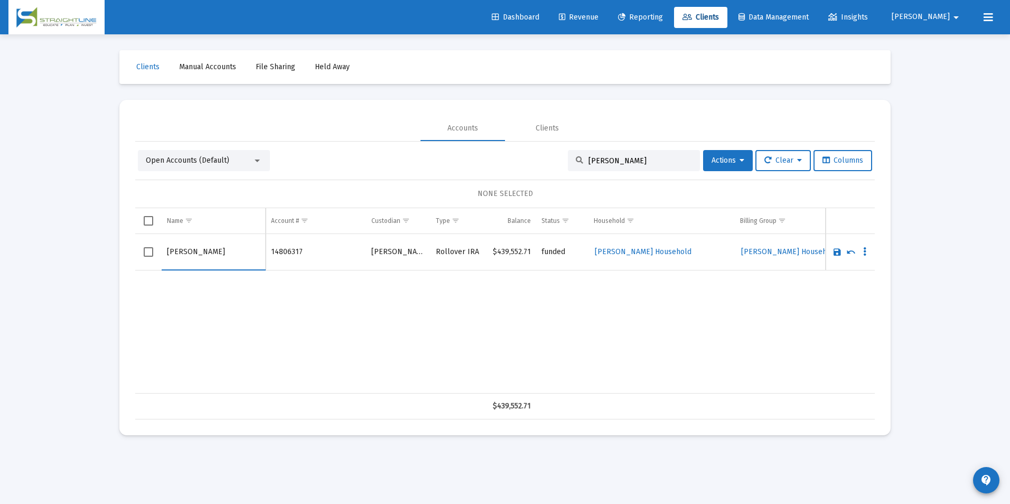
drag, startPoint x: 196, startPoint y: 251, endPoint x: 138, endPoint y: 252, distance: 57.6
click at [138, 252] on tr "[PERSON_NAME]" at bounding box center [505, 252] width 740 height 36
click at [208, 251] on input "[PERSON_NAME]" at bounding box center [213, 251] width 93 height 25
type input "[PERSON_NAME]"
click at [837, 254] on link "Save" at bounding box center [837, 252] width 10 height 10
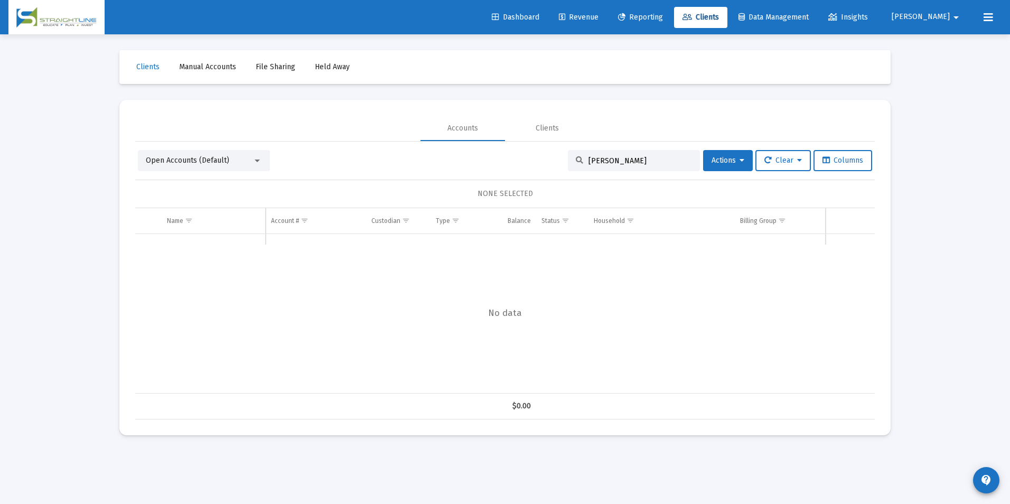
drag, startPoint x: 655, startPoint y: 164, endPoint x: 467, endPoint y: 160, distance: 187.6
click at [467, 160] on div "Open Accounts (Default) [PERSON_NAME] W Actions Clear Columns" at bounding box center [505, 160] width 734 height 21
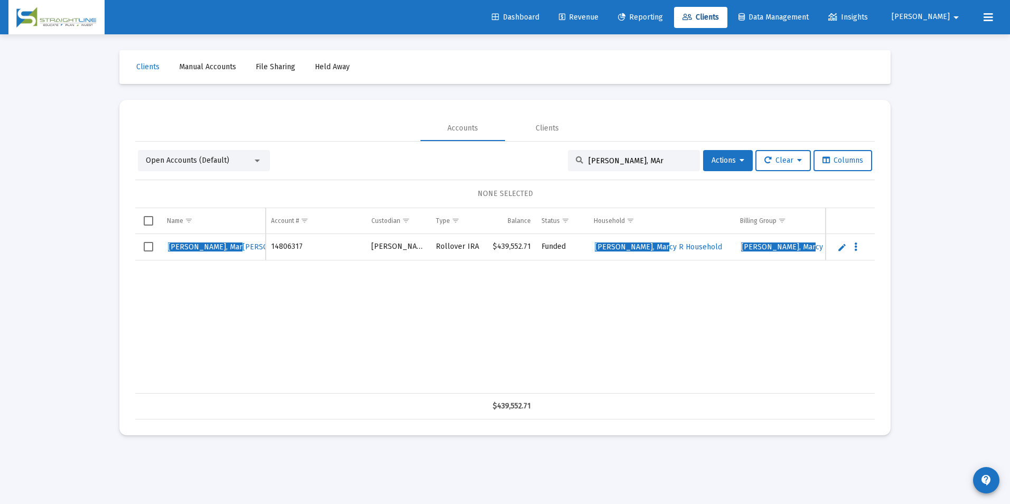
drag, startPoint x: 672, startPoint y: 157, endPoint x: 434, endPoint y: 166, distance: 237.9
click at [434, 166] on div "Open Accounts (Default) [PERSON_NAME], MAr Actions Clear Columns" at bounding box center [505, 160] width 734 height 21
type input "[PERSON_NAME]"
click at [837, 247] on link "Edit" at bounding box center [842, 247] width 10 height 10
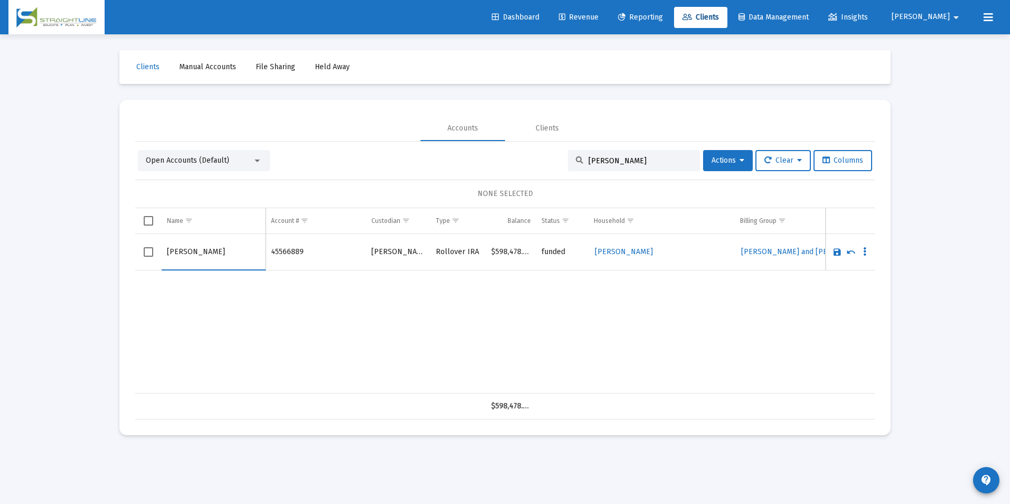
drag, startPoint x: 189, startPoint y: 246, endPoint x: 146, endPoint y: 255, distance: 44.2
click at [146, 255] on tr "[PERSON_NAME]" at bounding box center [505, 252] width 740 height 36
click at [197, 258] on input "[PERSON_NAME]" at bounding box center [213, 251] width 93 height 25
type input "[PERSON_NAME]"
click at [834, 252] on link "Save" at bounding box center [837, 252] width 10 height 10
